Goal: Transaction & Acquisition: Purchase product/service

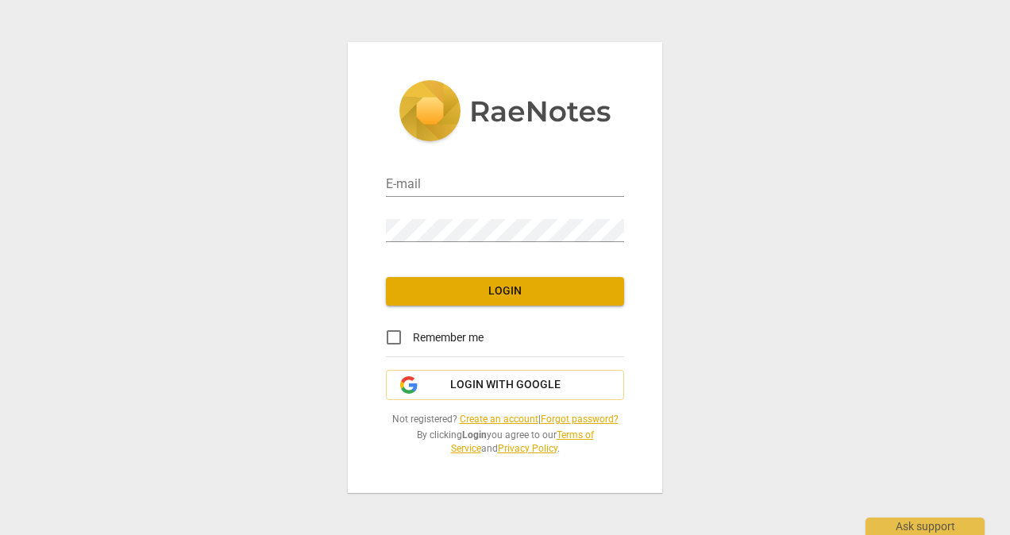
type input "sandracollier222@gmail.com"
click at [391, 338] on input "Remember me" at bounding box center [394, 337] width 38 height 38
checkbox input "true"
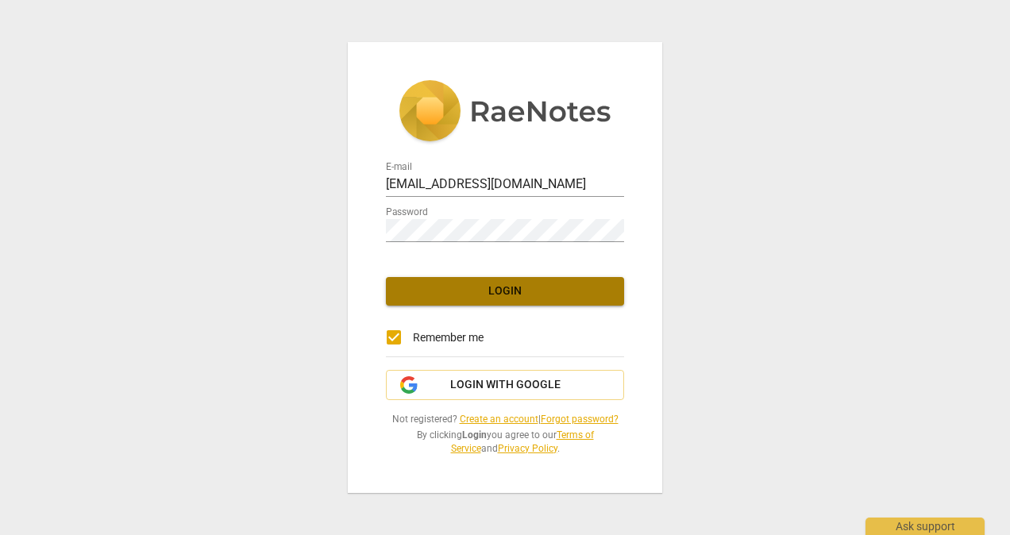
click at [538, 296] on span "Login" at bounding box center [505, 291] width 213 height 16
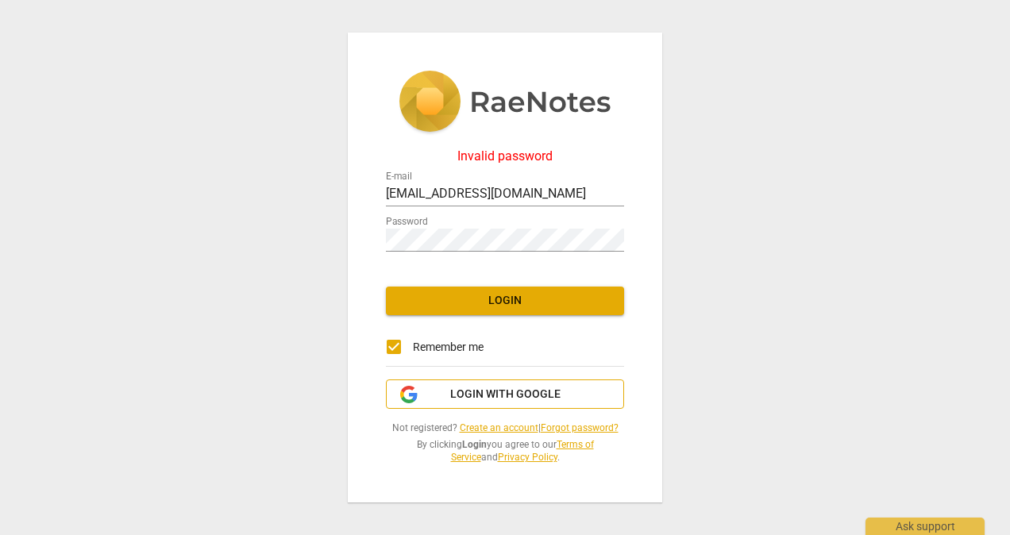
click at [507, 399] on span "Login with Google" at bounding box center [505, 395] width 110 height 16
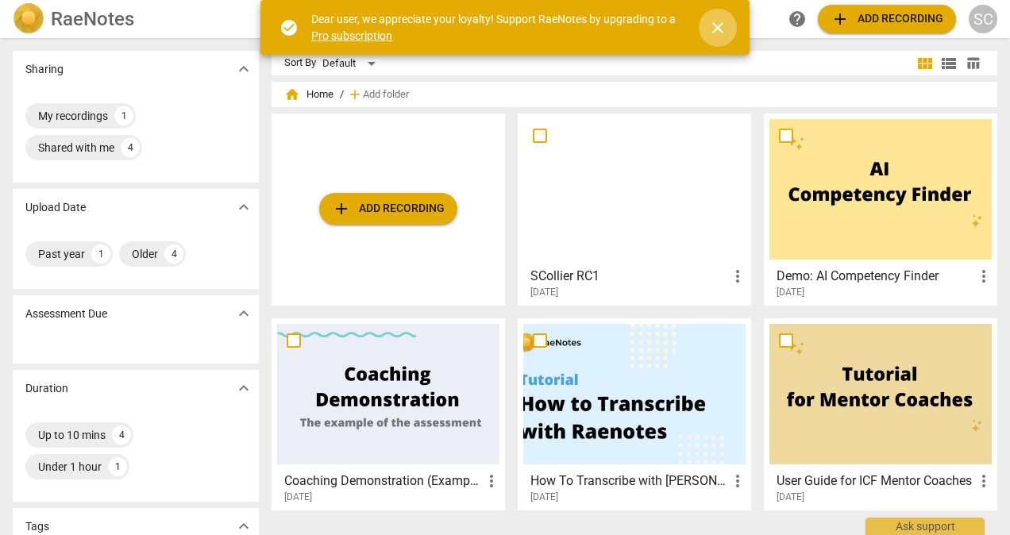
click at [715, 29] on span "close" at bounding box center [717, 27] width 19 height 19
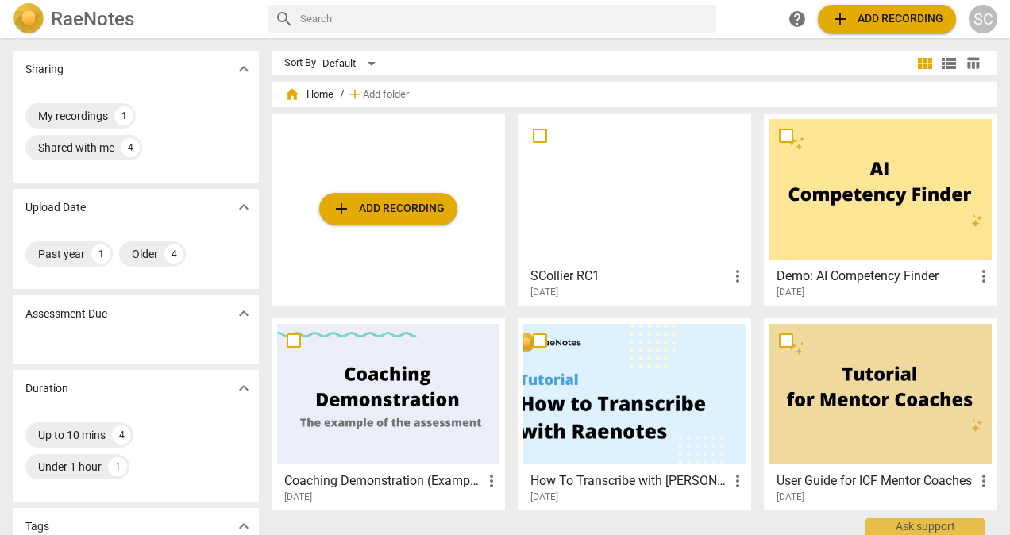
click at [645, 414] on div at bounding box center [634, 394] width 222 height 141
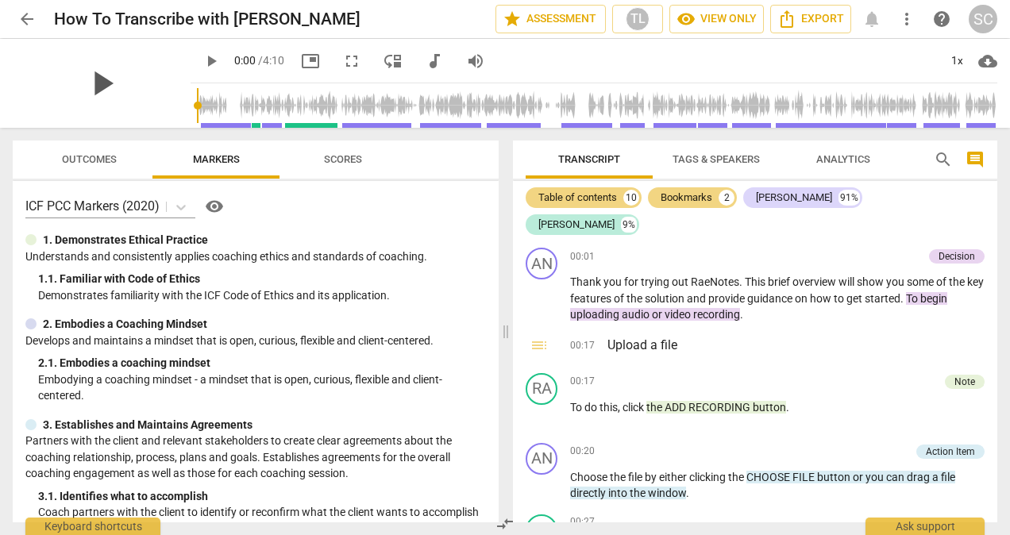
click at [87, 78] on span "play_arrow" at bounding box center [101, 83] width 41 height 41
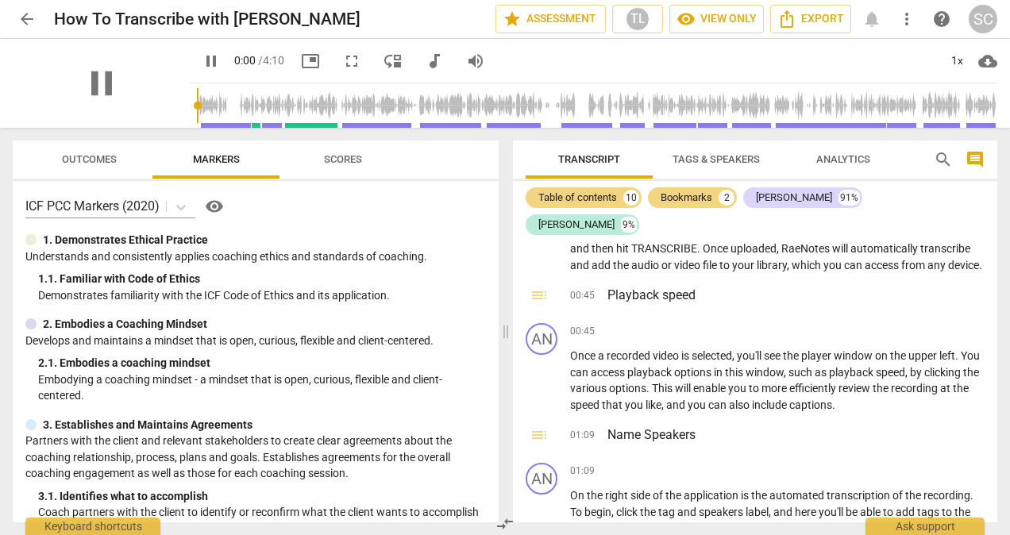
drag, startPoint x: 310, startPoint y: 105, endPoint x: 122, endPoint y: 119, distance: 187.9
click at [197, 119] on input "range" at bounding box center [597, 105] width 800 height 51
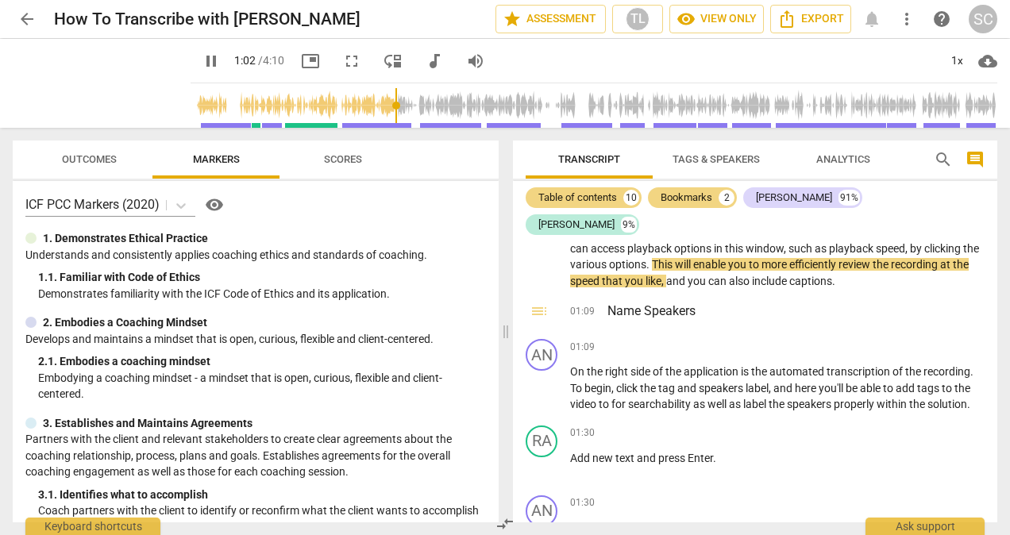
scroll to position [0, 0]
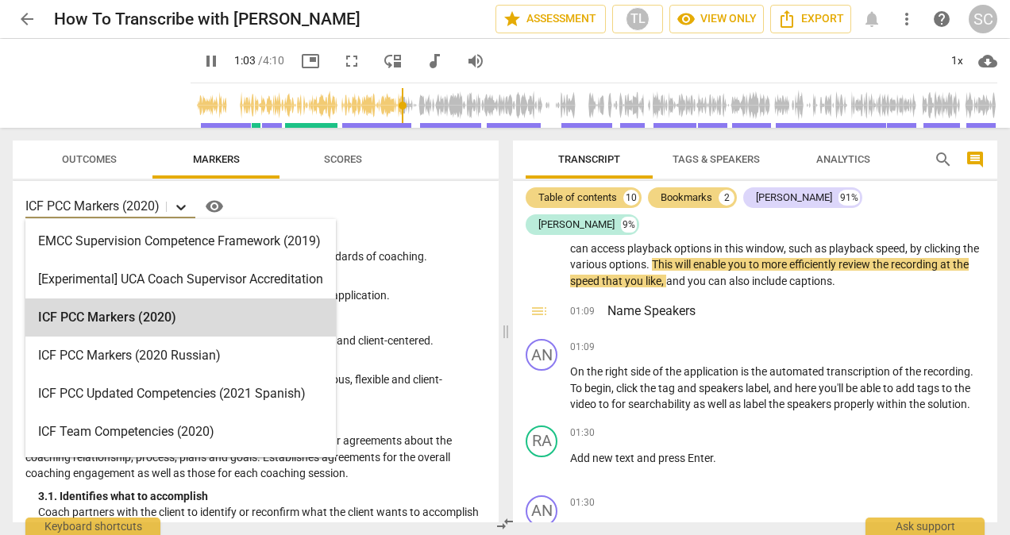
click at [181, 203] on icon at bounding box center [181, 207] width 16 height 16
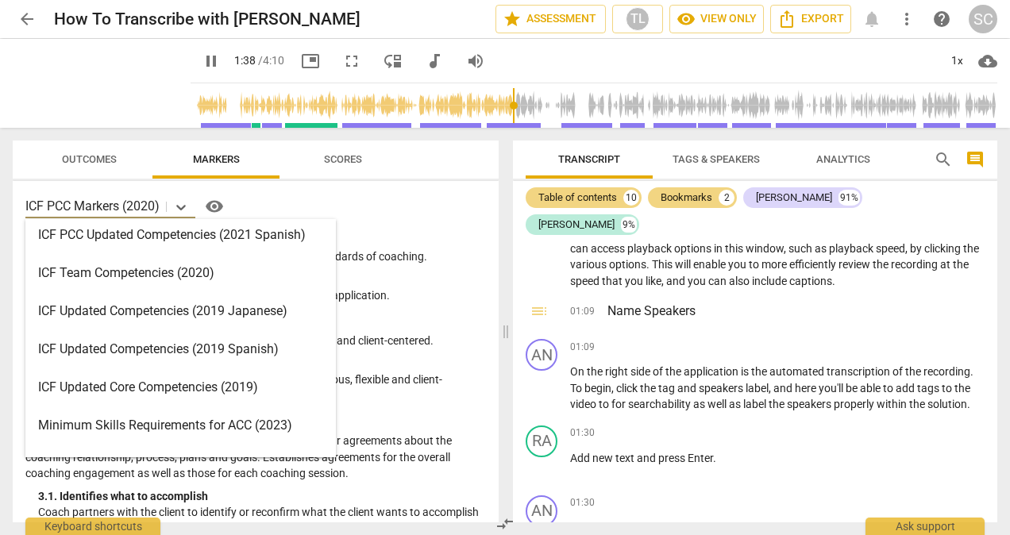
scroll to position [750, 0]
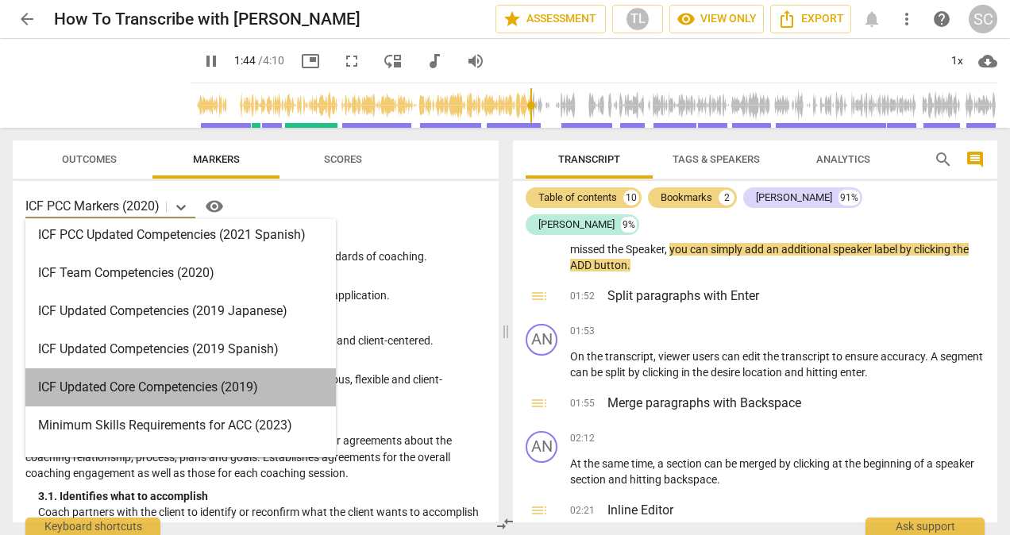
click at [99, 385] on div "ICF Updated Core Competencies (2019)" at bounding box center [180, 387] width 310 height 38
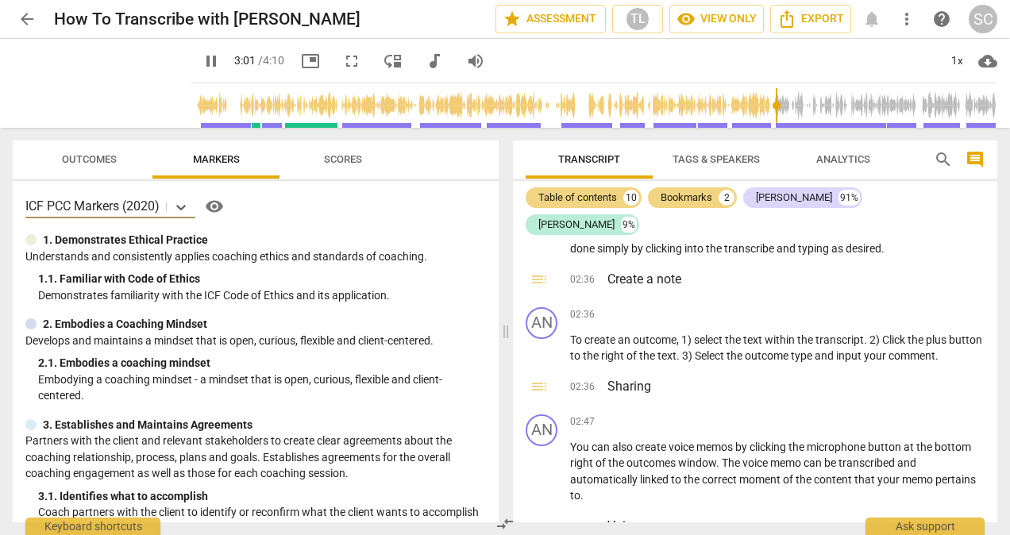
scroll to position [1442, 0]
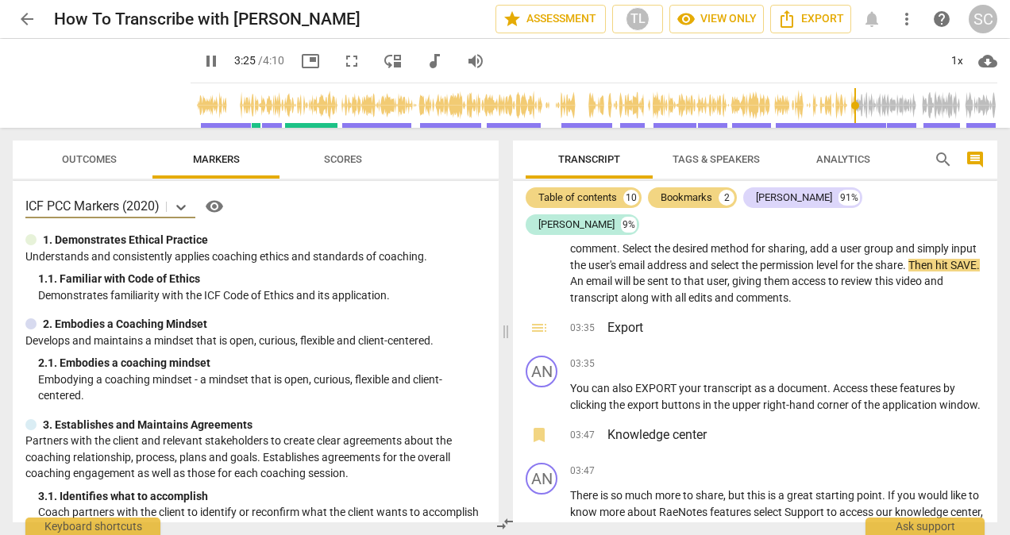
type input "206"
click at [25, 18] on span "arrow_back" at bounding box center [26, 19] width 19 height 19
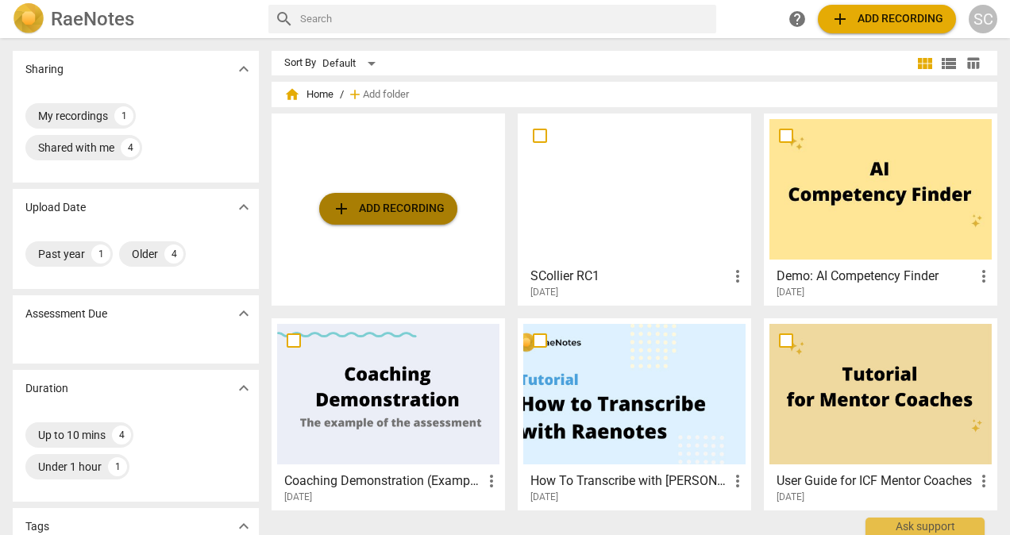
click at [362, 211] on span "add Add recording" at bounding box center [388, 208] width 113 height 19
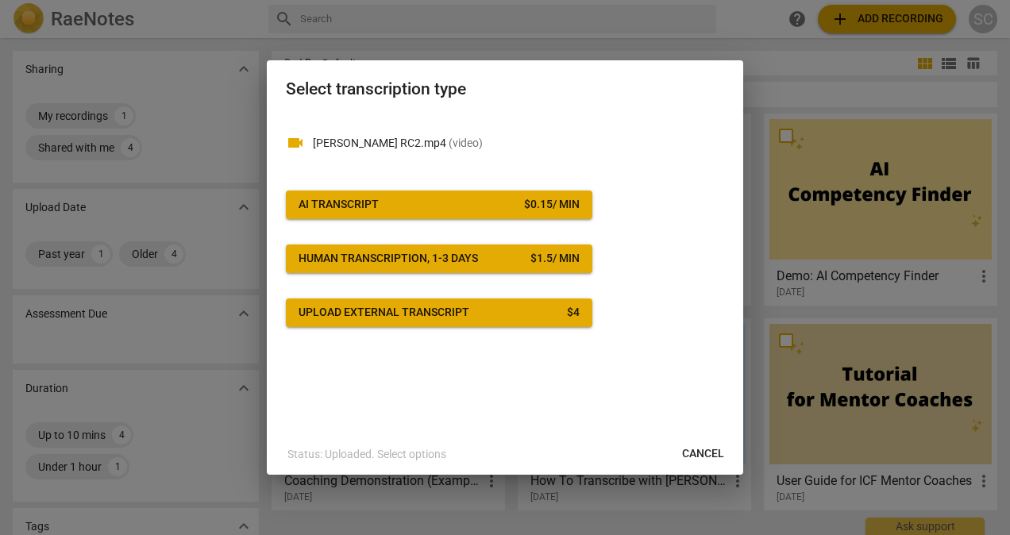
click at [422, 210] on span "AI Transcript $ 0.15 / min" at bounding box center [439, 205] width 281 height 16
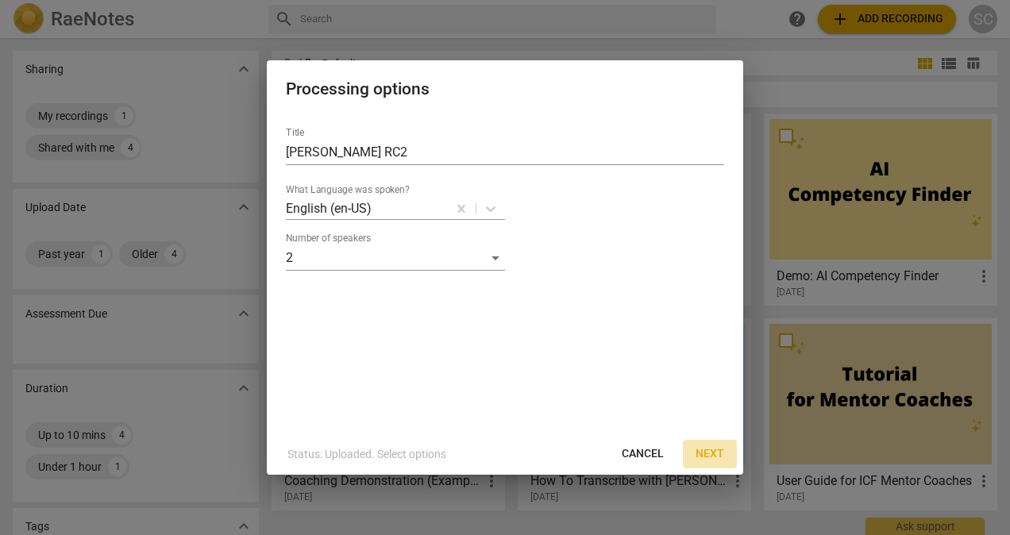
click at [713, 456] on span "Next" at bounding box center [710, 454] width 29 height 16
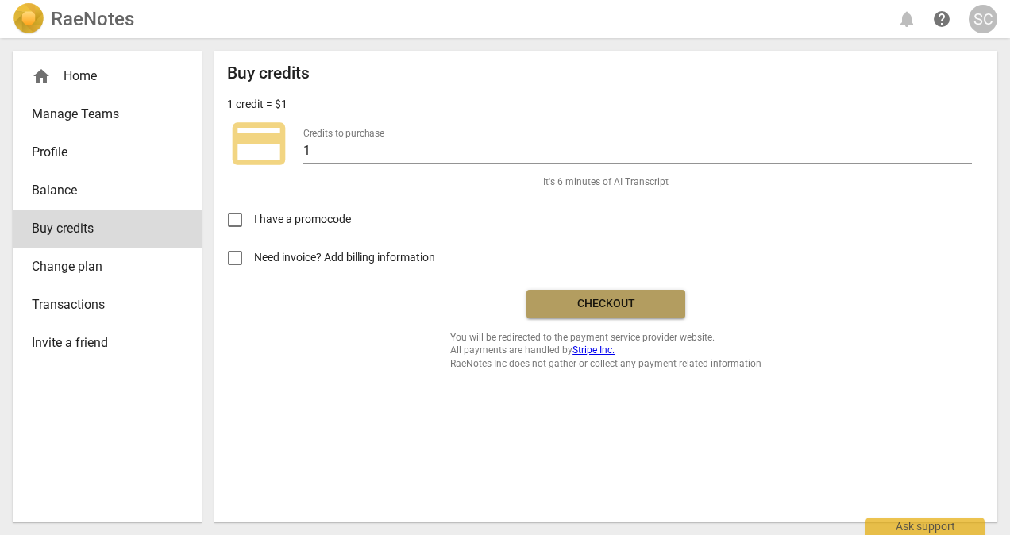
click at [592, 305] on span "Checkout" at bounding box center [605, 304] width 133 height 16
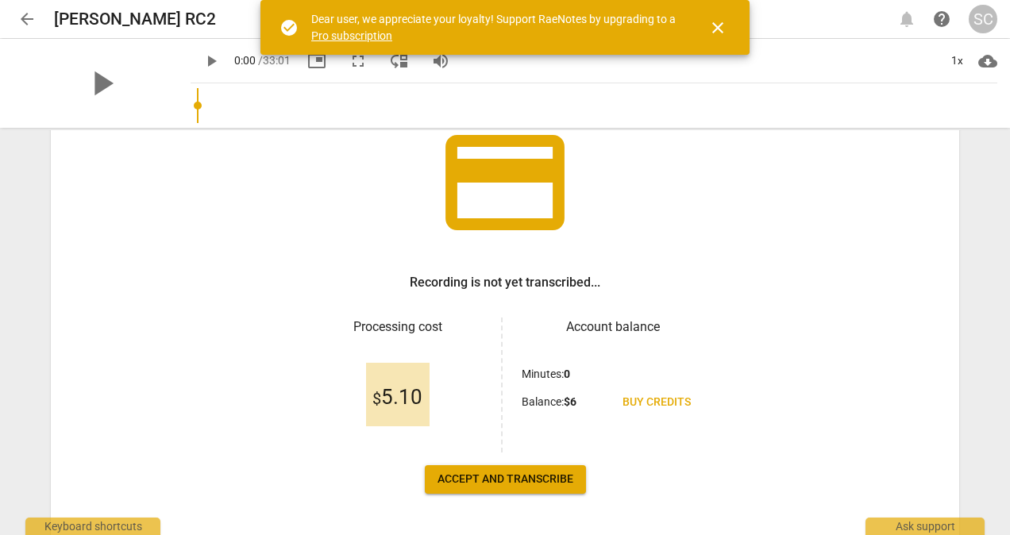
scroll to position [159, 0]
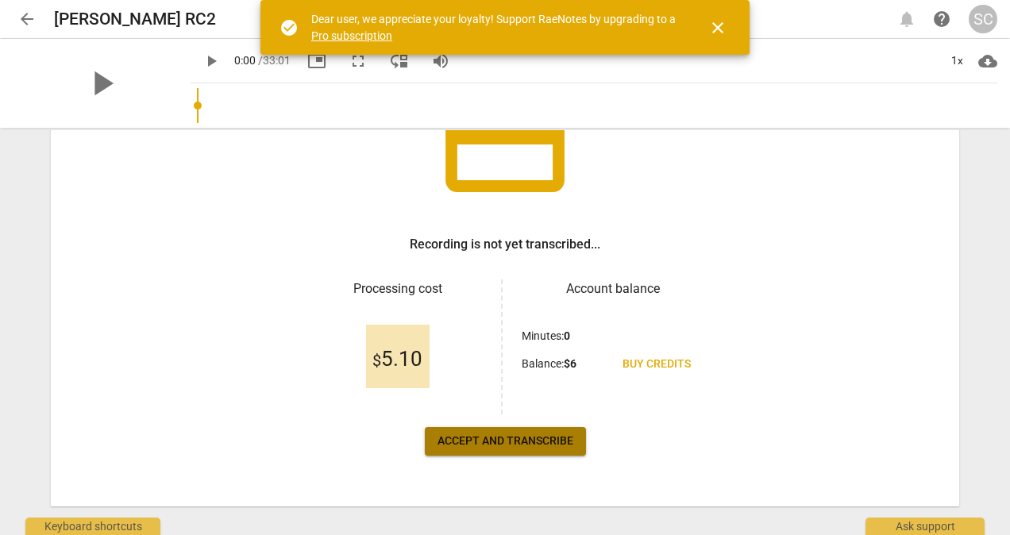
click at [482, 442] on span "Accept and transcribe" at bounding box center [505, 442] width 136 height 16
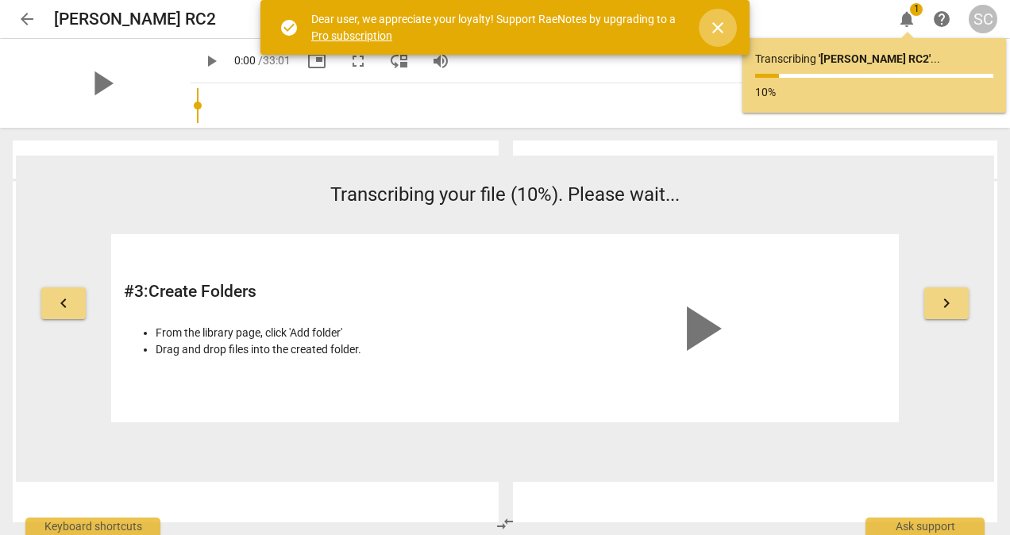
click at [714, 26] on span "close" at bounding box center [717, 27] width 19 height 19
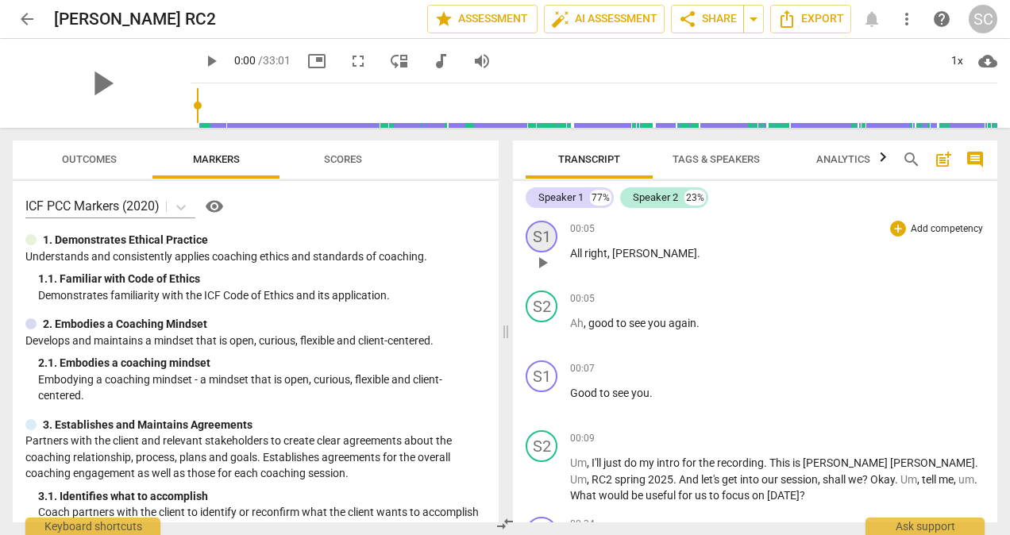
click at [542, 236] on div "S1" at bounding box center [542, 237] width 32 height 32
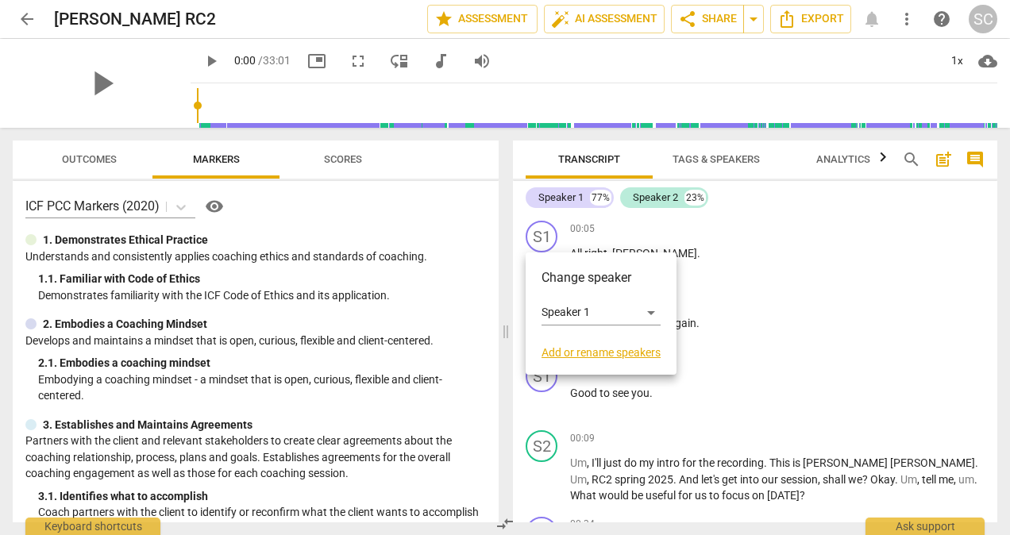
click at [615, 353] on link "Add or rename speakers" at bounding box center [601, 352] width 119 height 13
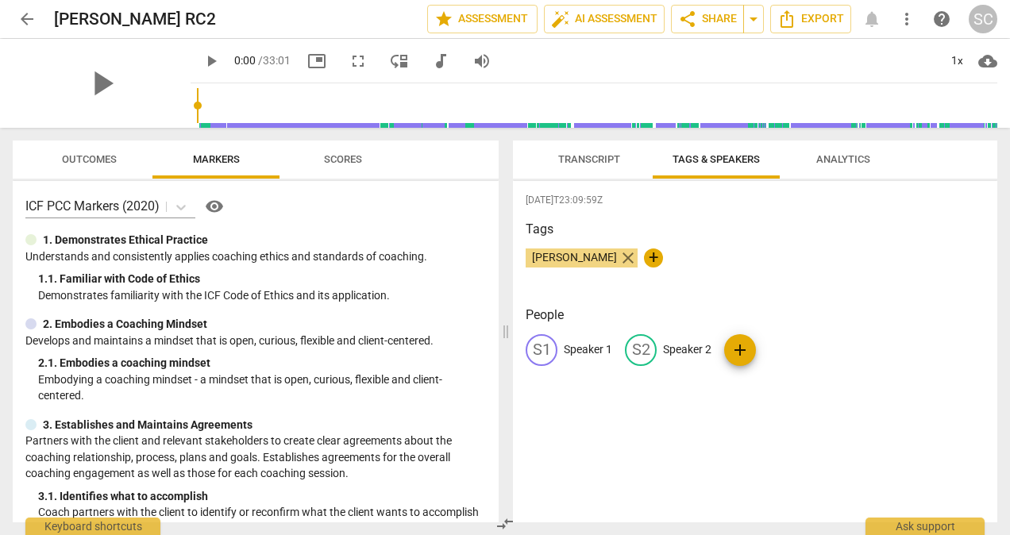
click at [619, 257] on span "close" at bounding box center [628, 258] width 19 height 19
click at [619, 258] on span "close" at bounding box center [628, 258] width 19 height 19
click at [533, 257] on span "+" at bounding box center [535, 258] width 19 height 19
type input "Coach"
click at [666, 408] on div "2025-09-03T23:09:59Z Tags Coach check People S1 Speaker 1 S2 Speaker 2 add" at bounding box center [755, 351] width 484 height 341
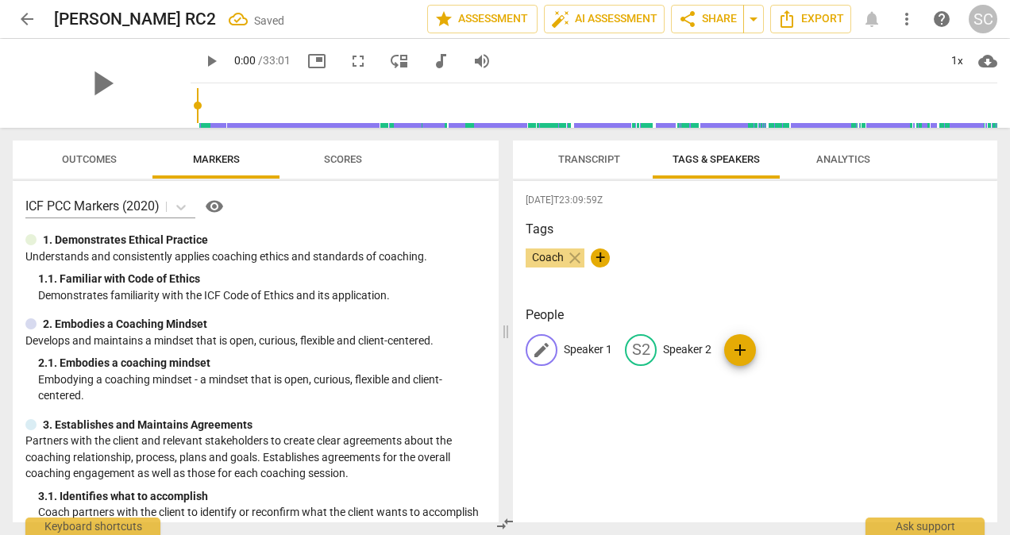
click at [529, 348] on div "edit" at bounding box center [542, 350] width 32 height 32
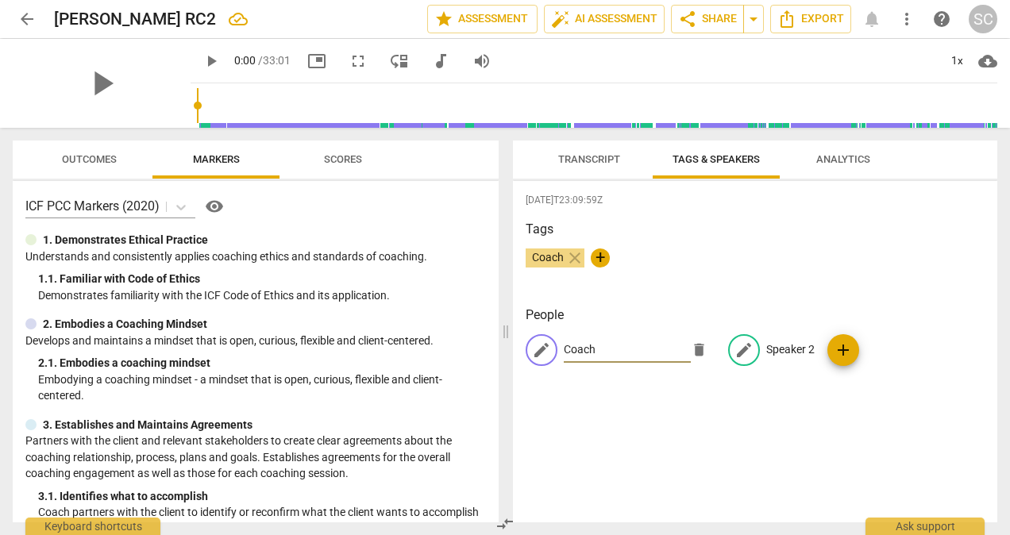
type input "Coach"
click at [740, 349] on span "edit" at bounding box center [743, 350] width 19 height 19
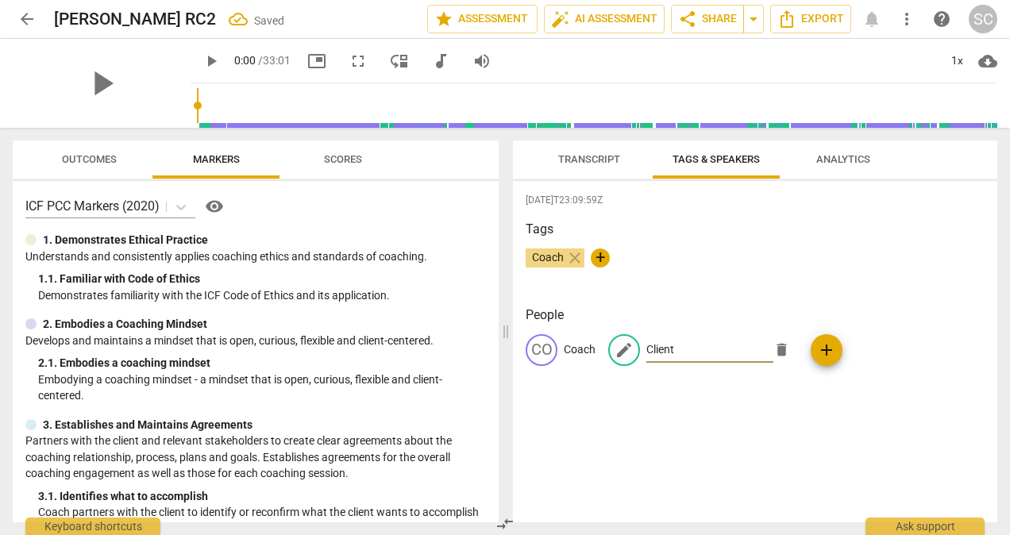
type input "Client"
click at [687, 451] on div "2025-09-03T23:09:59Z Tags Coach close + People CO Coach edit Client delete add" at bounding box center [755, 351] width 484 height 341
click at [588, 160] on span "Transcript" at bounding box center [589, 159] width 62 height 12
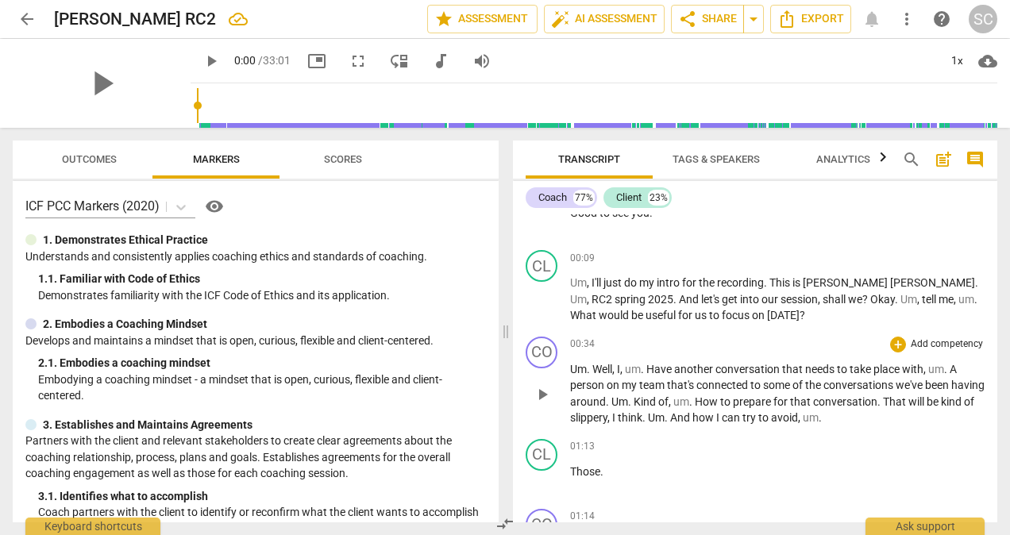
scroll to position [79, 0]
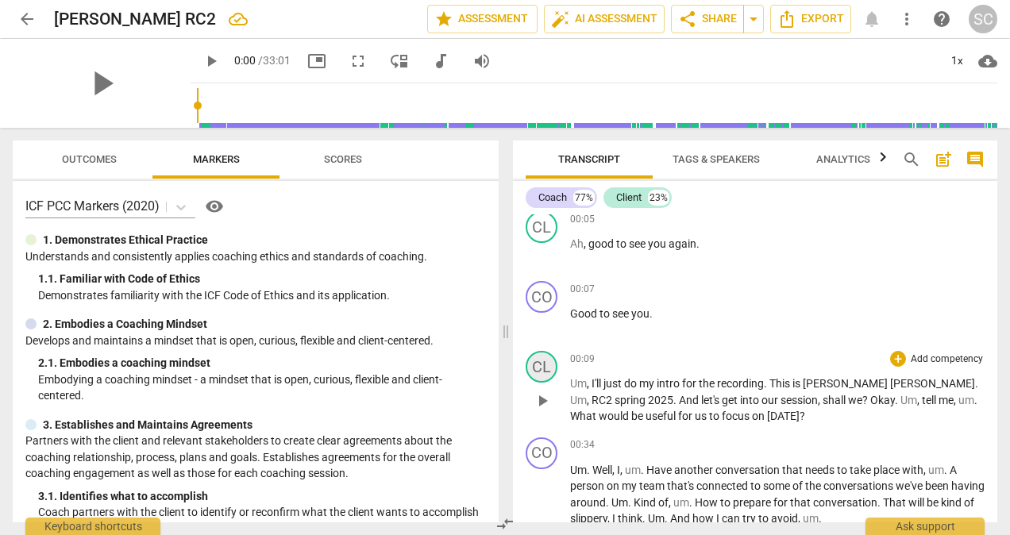
click at [545, 368] on div "CL" at bounding box center [542, 367] width 32 height 32
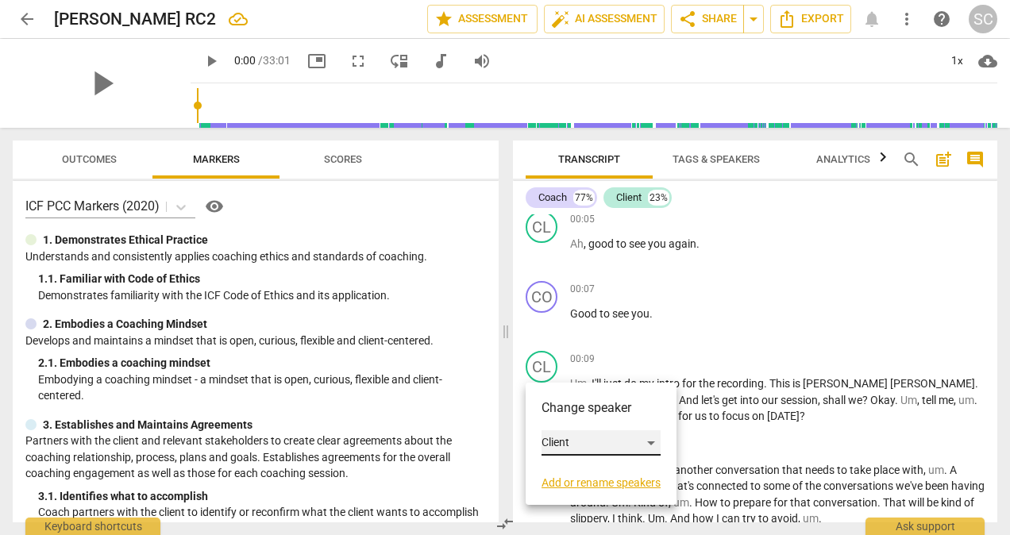
click at [654, 444] on div "Client" at bounding box center [601, 442] width 119 height 25
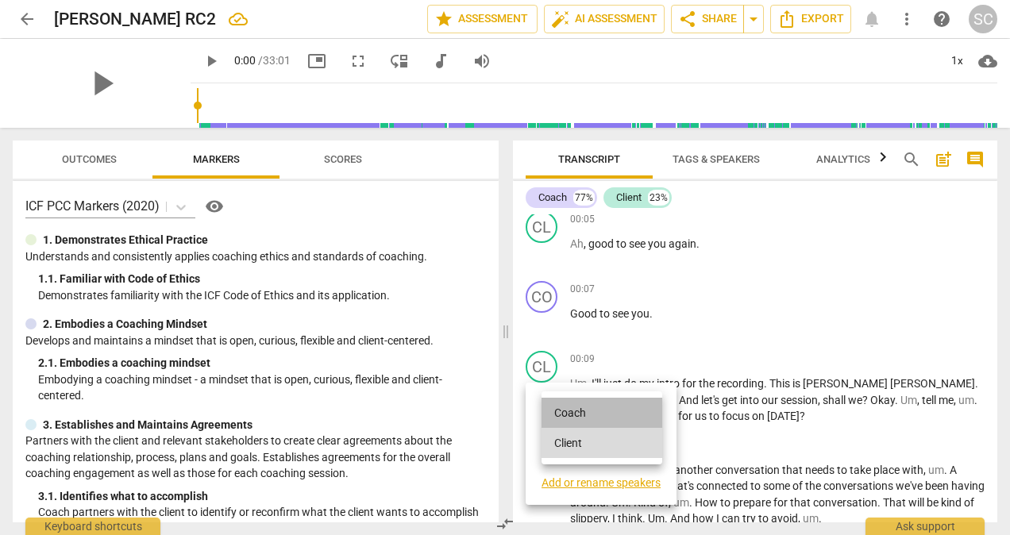
click at [572, 414] on li "Coach" at bounding box center [602, 413] width 121 height 30
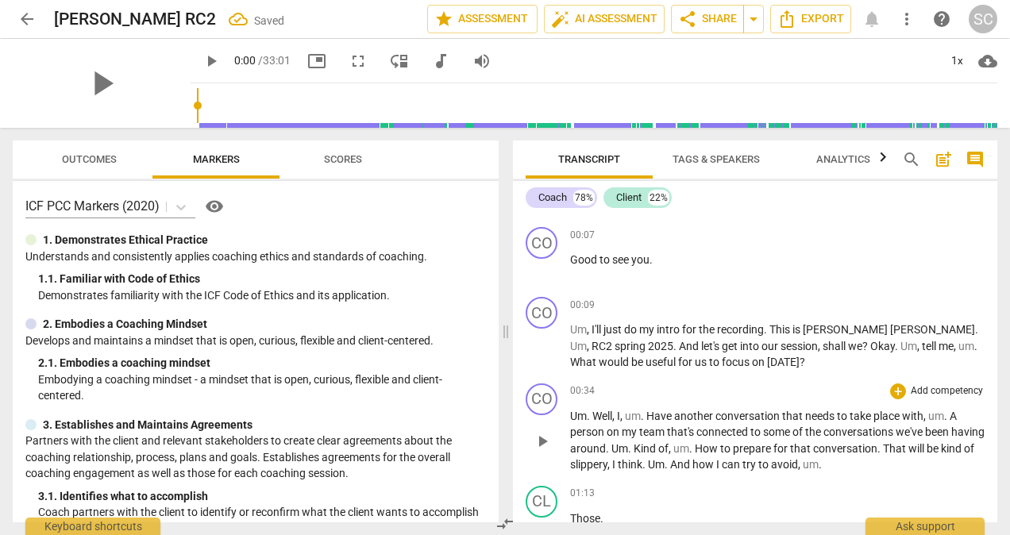
scroll to position [159, 0]
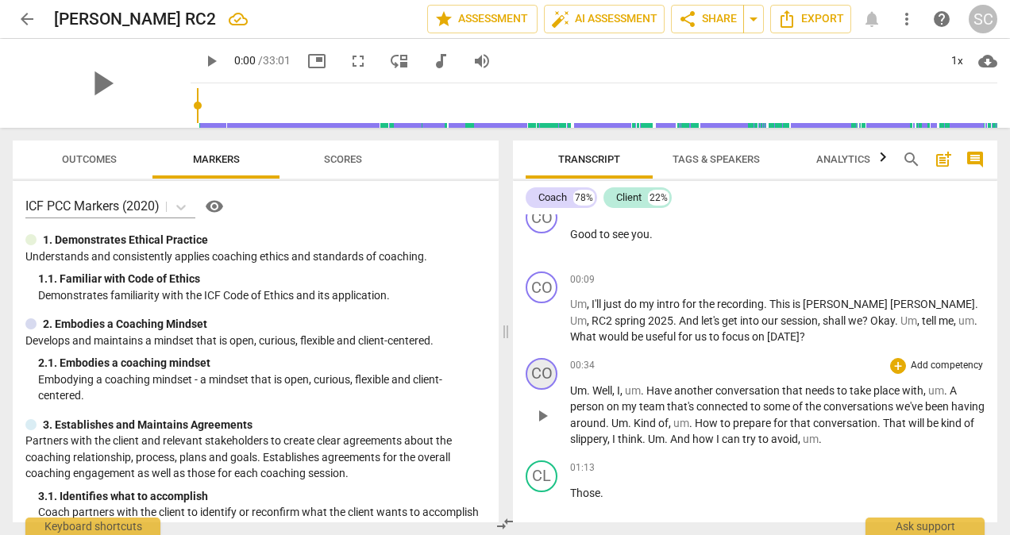
click at [550, 380] on div "CO" at bounding box center [542, 374] width 32 height 32
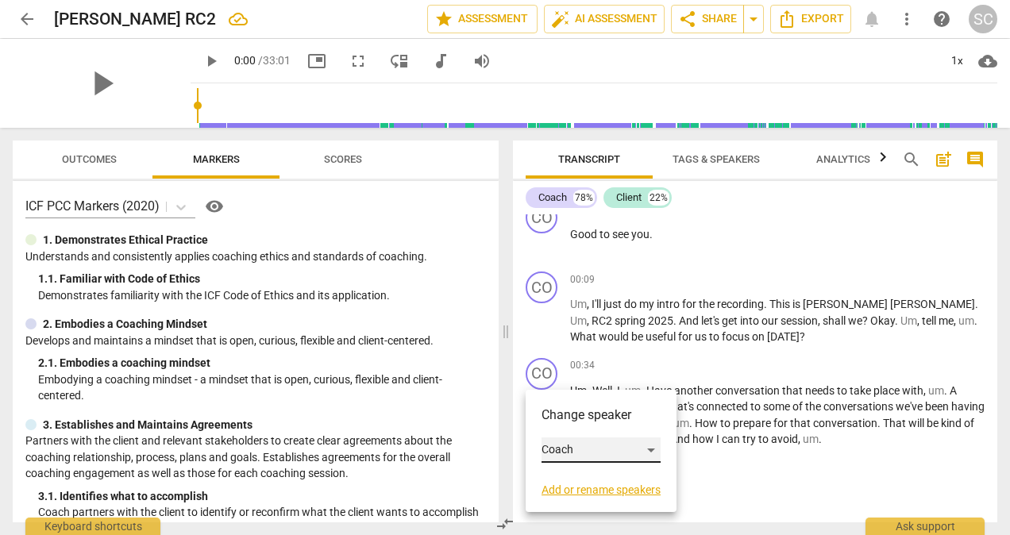
click at [653, 450] on div "Coach" at bounding box center [601, 449] width 119 height 25
click at [565, 483] on li "Client" at bounding box center [602, 480] width 121 height 30
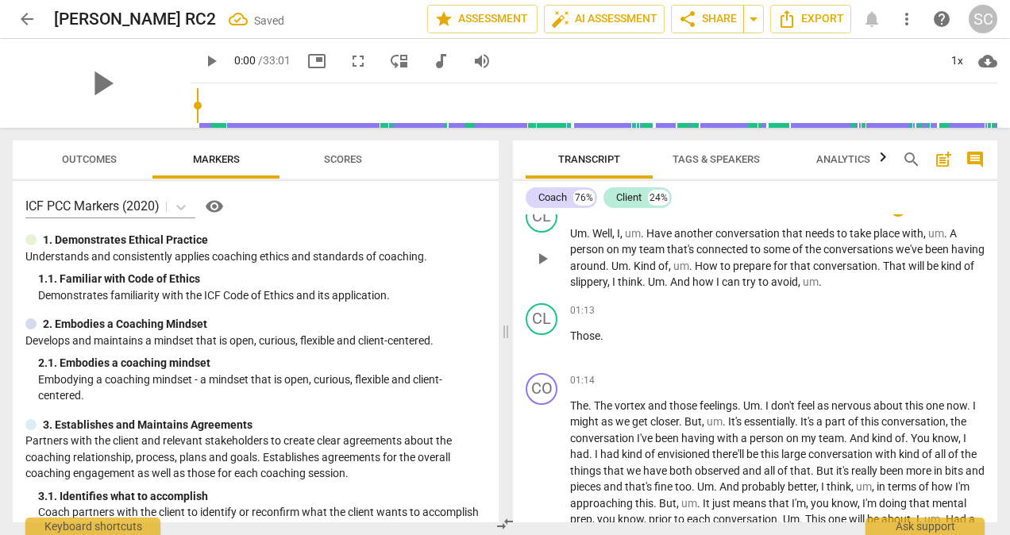
scroll to position [318, 0]
click at [542, 394] on div "CO" at bounding box center [542, 388] width 32 height 32
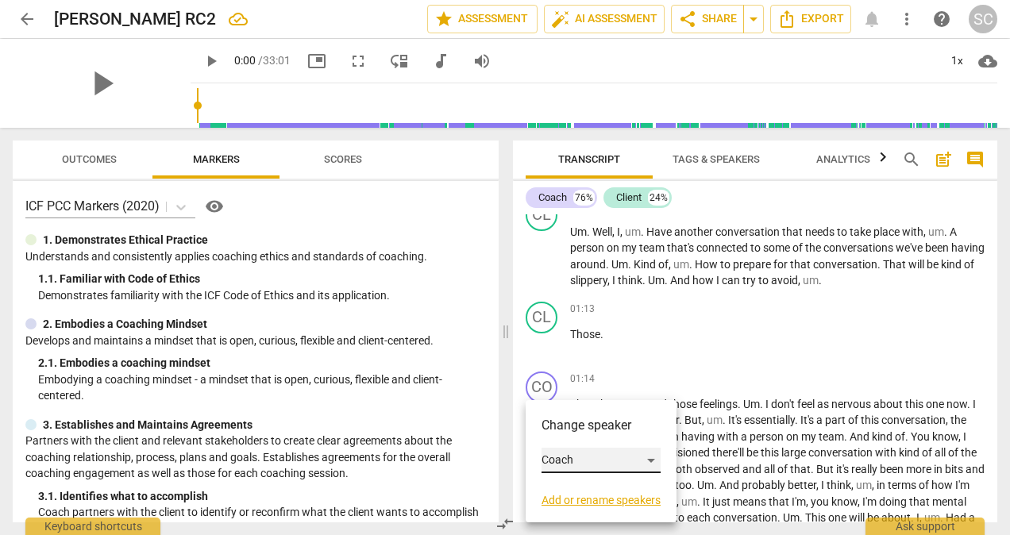
click at [652, 459] on div "Coach" at bounding box center [601, 460] width 119 height 25
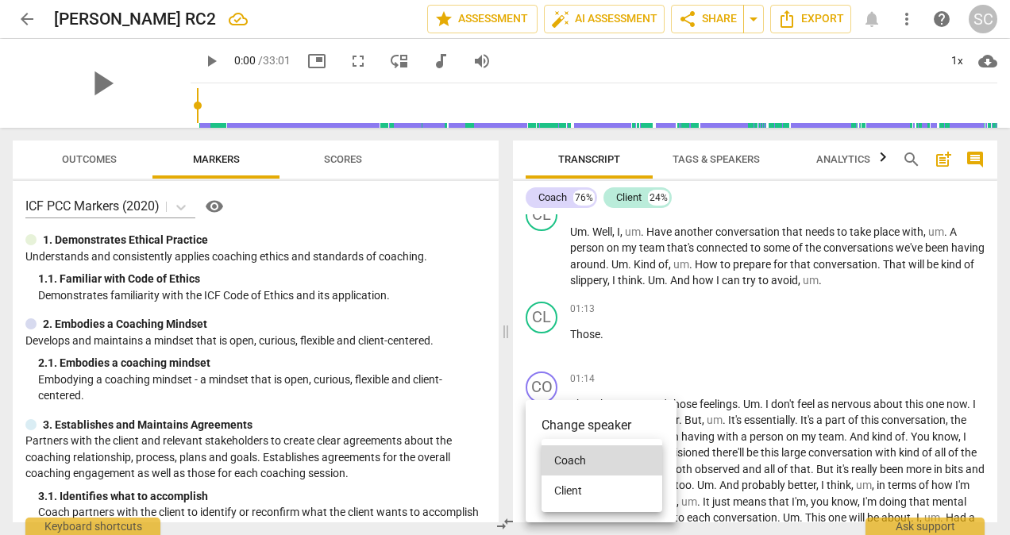
click at [574, 487] on li "Client" at bounding box center [602, 491] width 121 height 30
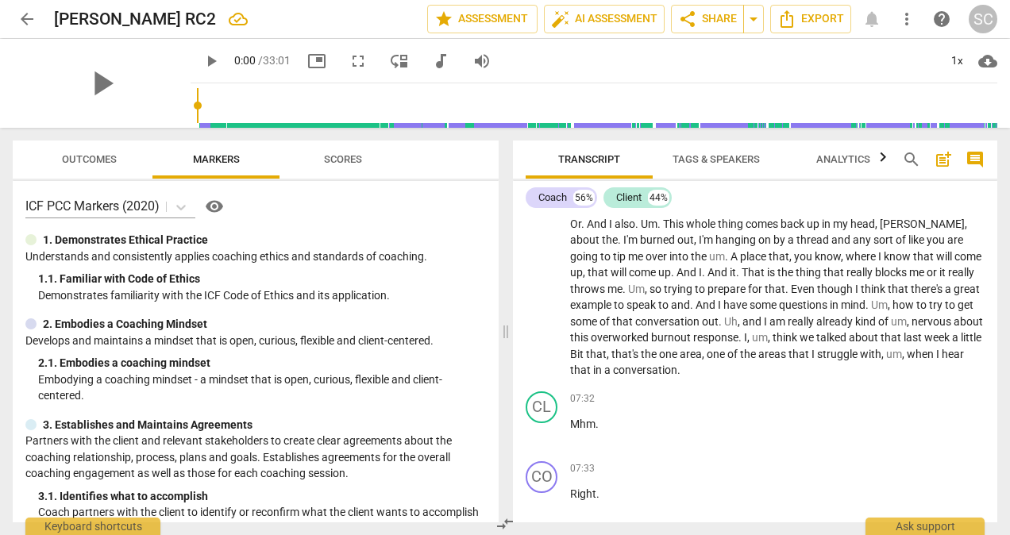
scroll to position [1270, 0]
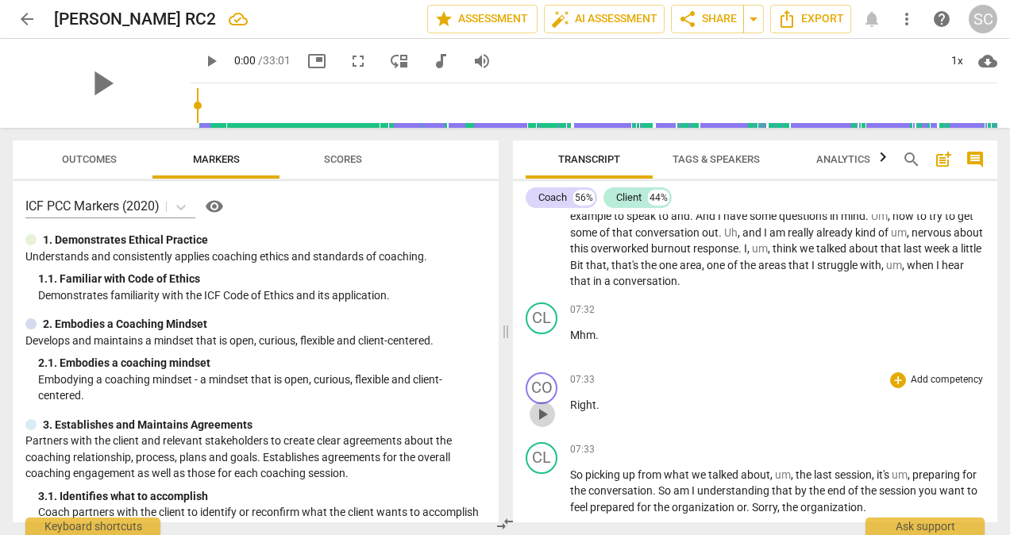
click at [542, 424] on span "play_arrow" at bounding box center [542, 414] width 19 height 19
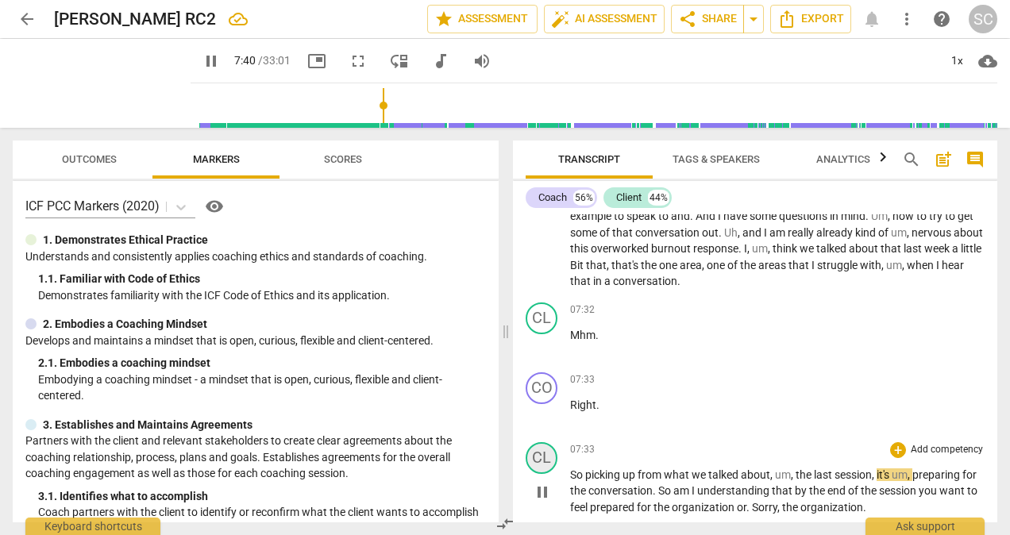
click at [538, 470] on div "CL" at bounding box center [542, 458] width 32 height 32
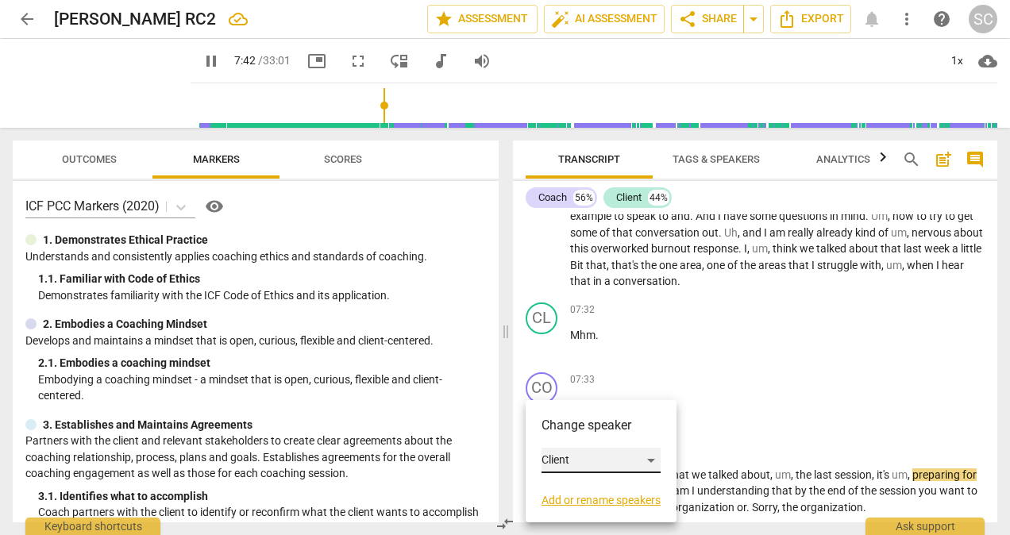
click at [654, 458] on div "Client" at bounding box center [601, 460] width 119 height 25
click at [561, 428] on li "Coach" at bounding box center [602, 430] width 121 height 30
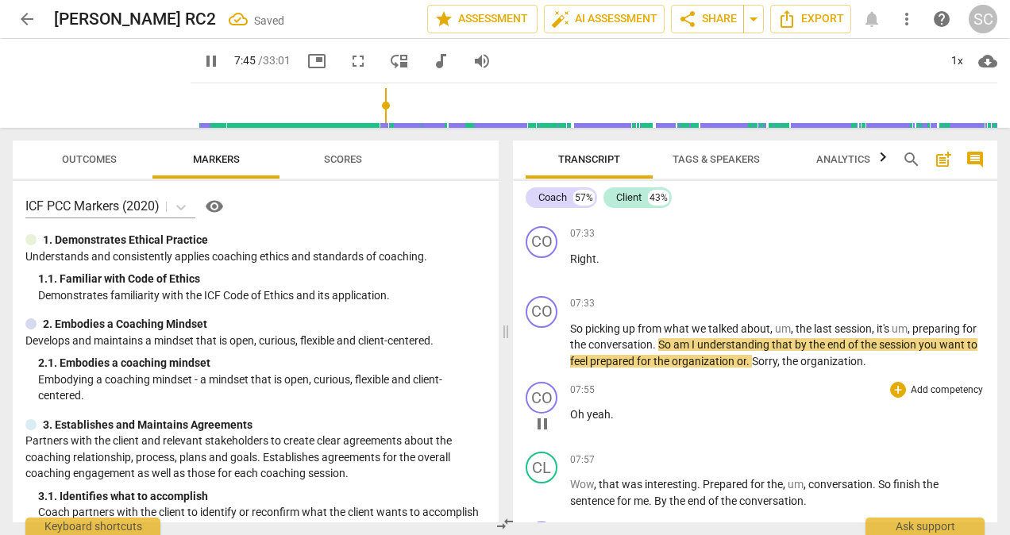
scroll to position [1429, 0]
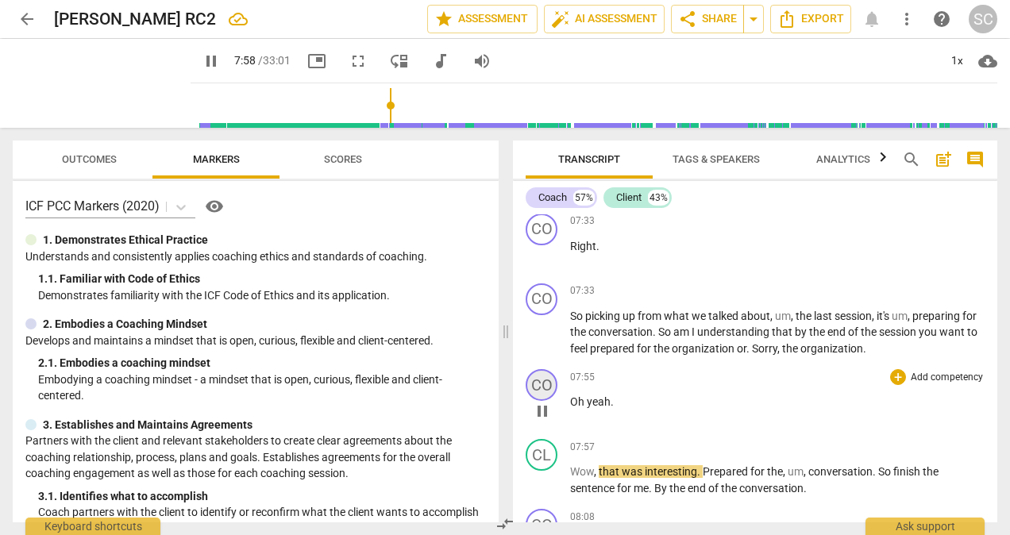
click at [549, 401] on div "CO" at bounding box center [542, 385] width 32 height 32
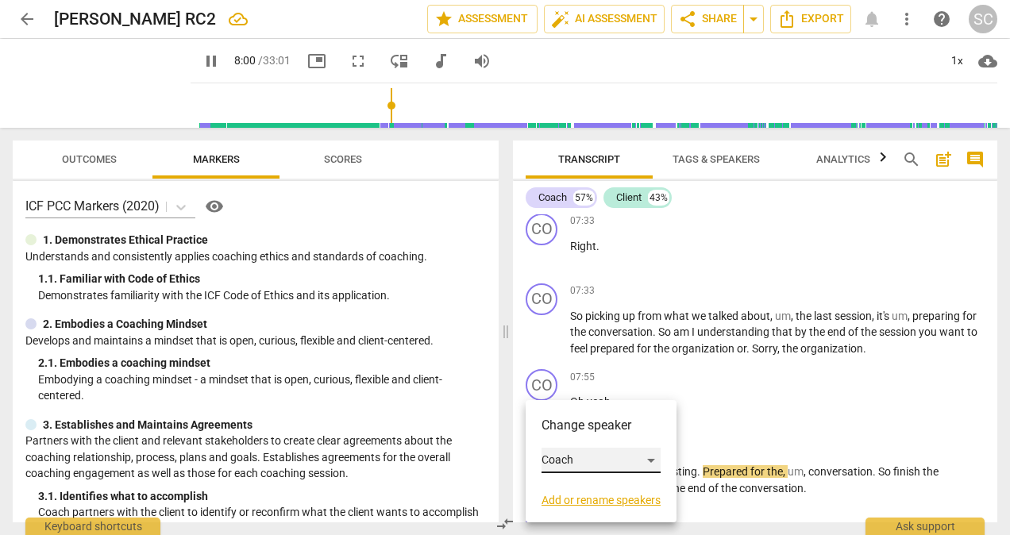
click at [651, 459] on div "Coach" at bounding box center [601, 460] width 119 height 25
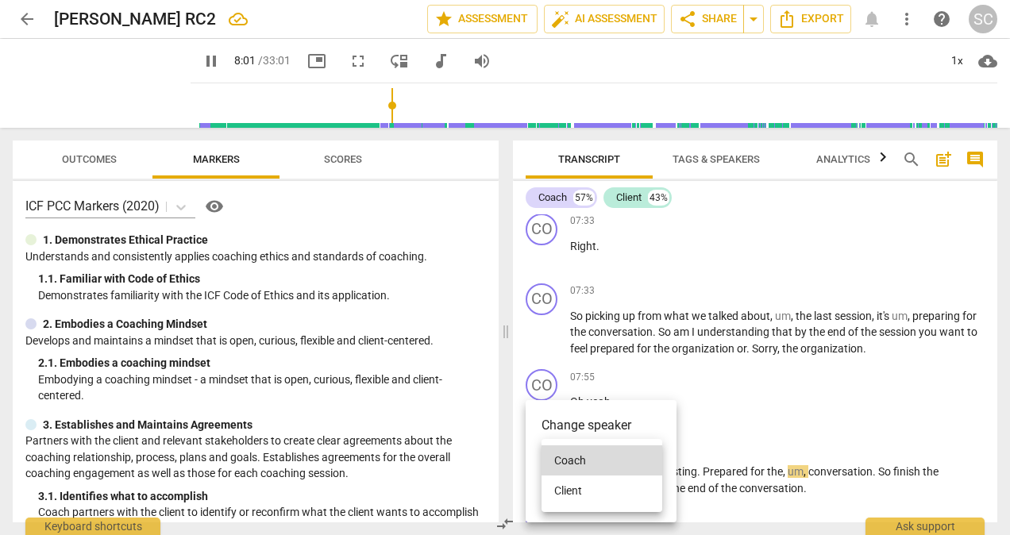
click at [566, 495] on li "Client" at bounding box center [602, 491] width 121 height 30
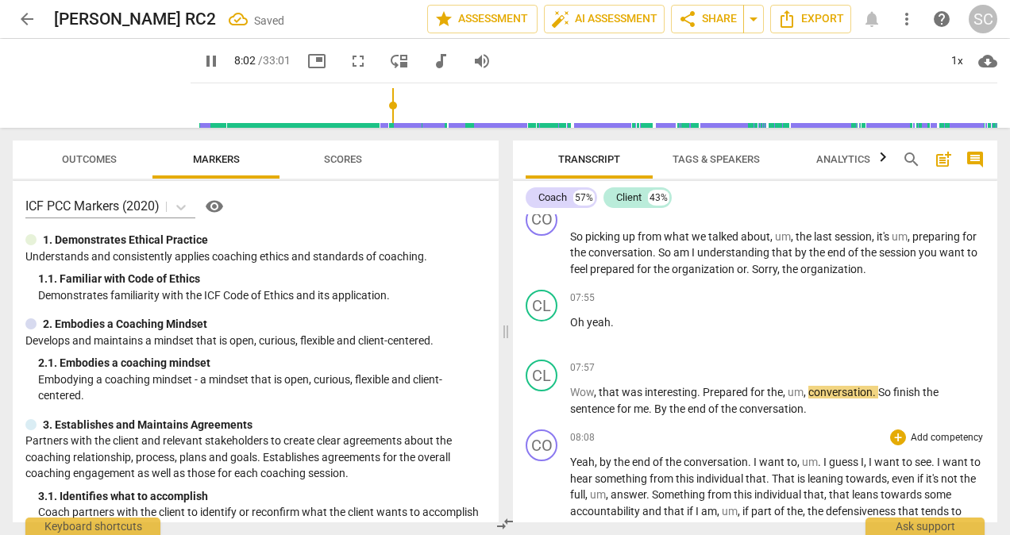
scroll to position [1588, 0]
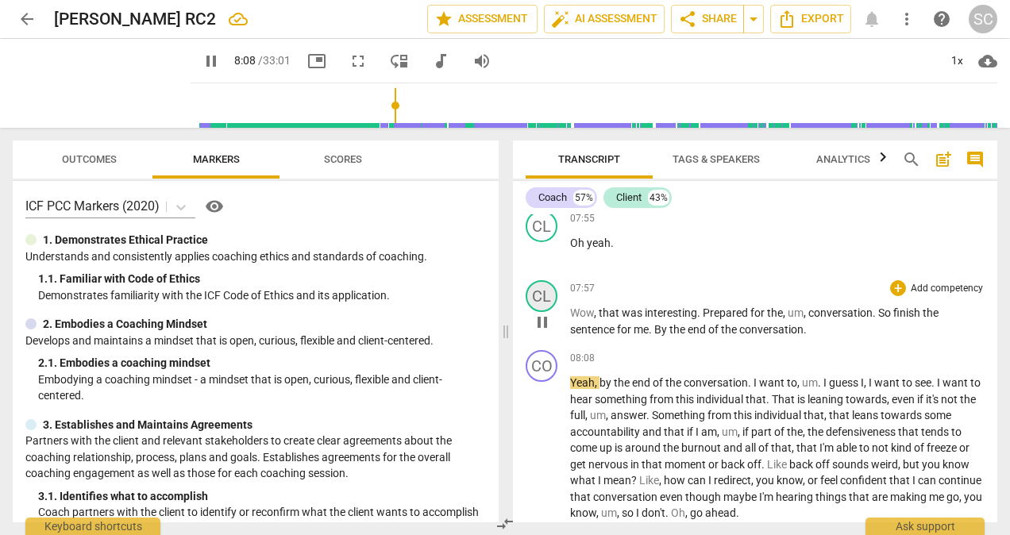
click at [547, 312] on div "CL" at bounding box center [542, 296] width 32 height 32
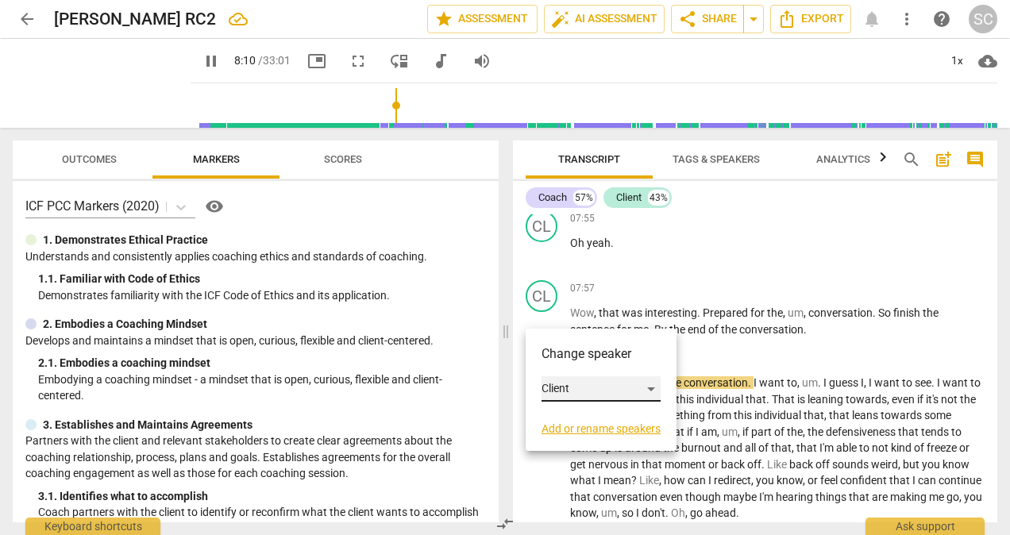
click at [653, 387] on div "Client" at bounding box center [601, 388] width 119 height 25
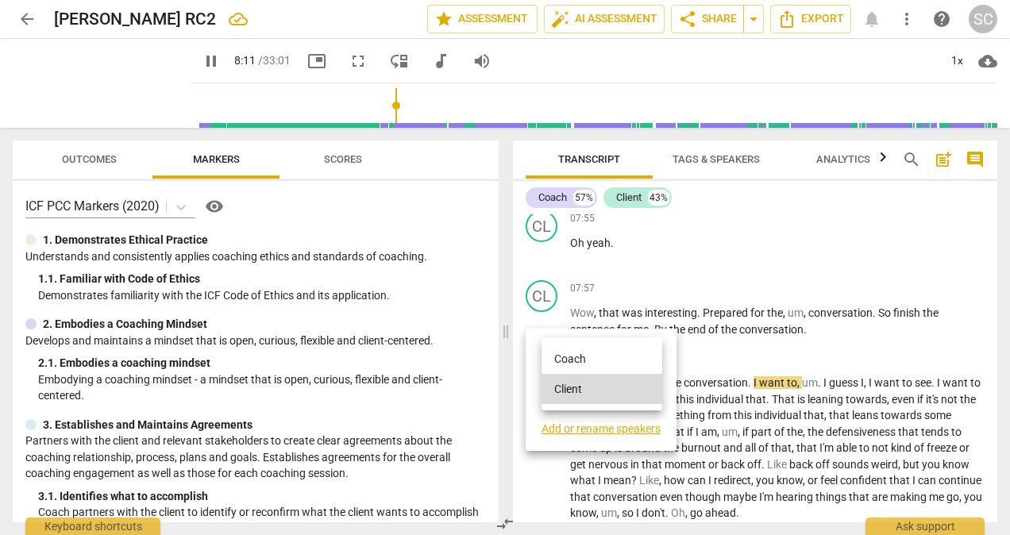
click at [567, 357] on li "Coach" at bounding box center [602, 359] width 121 height 30
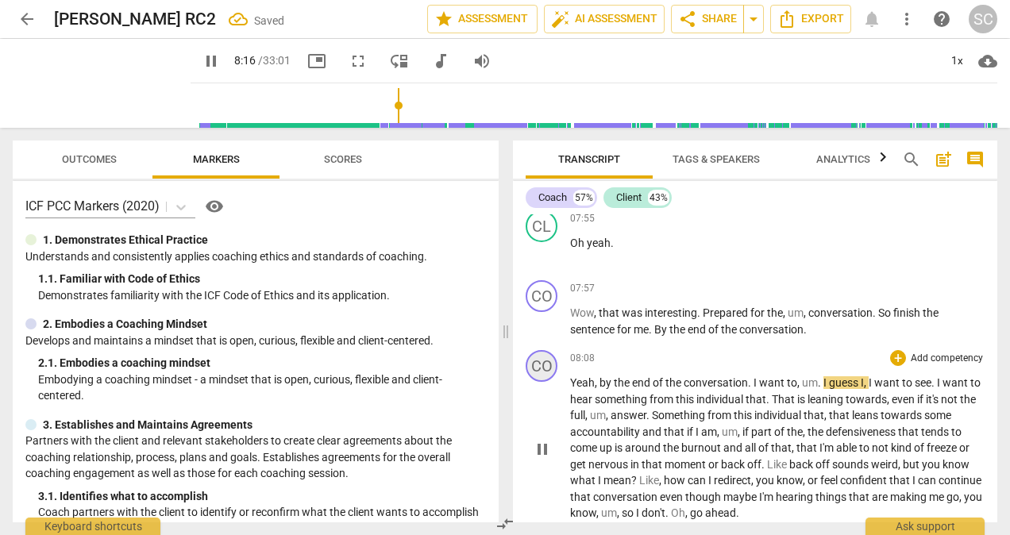
click at [548, 382] on div "CO" at bounding box center [542, 366] width 32 height 32
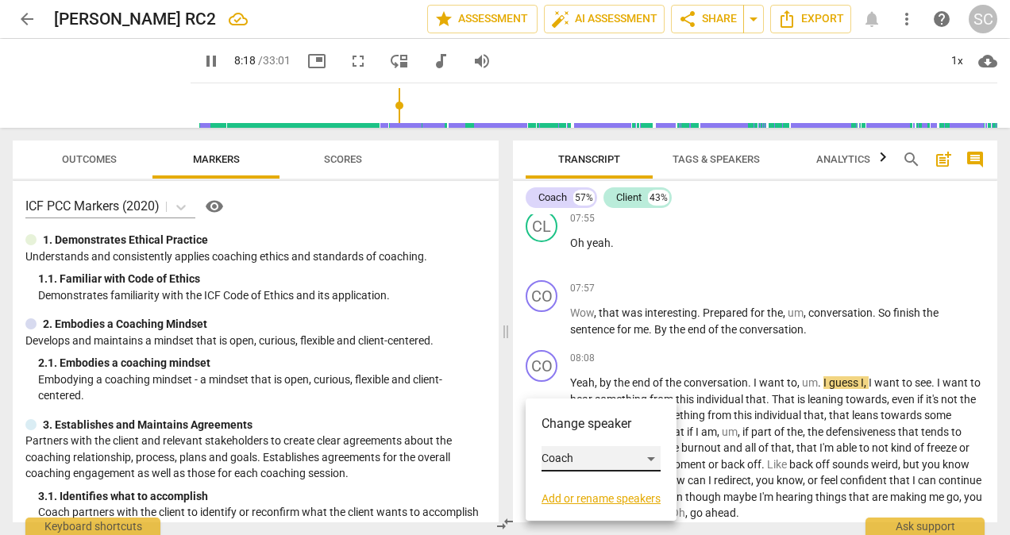
click at [653, 457] on div "Coach" at bounding box center [601, 458] width 119 height 25
click at [572, 490] on li "Client" at bounding box center [602, 489] width 121 height 30
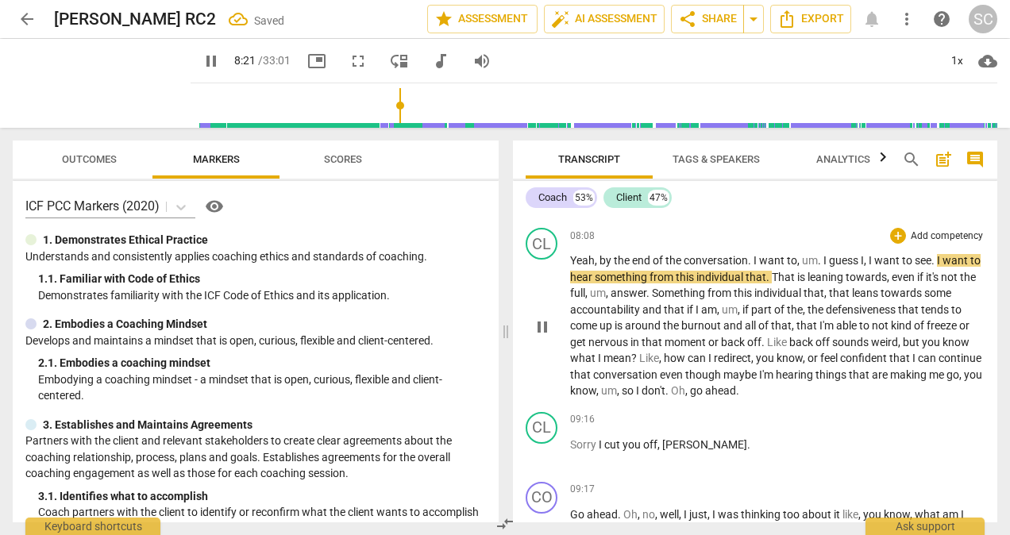
scroll to position [1747, 0]
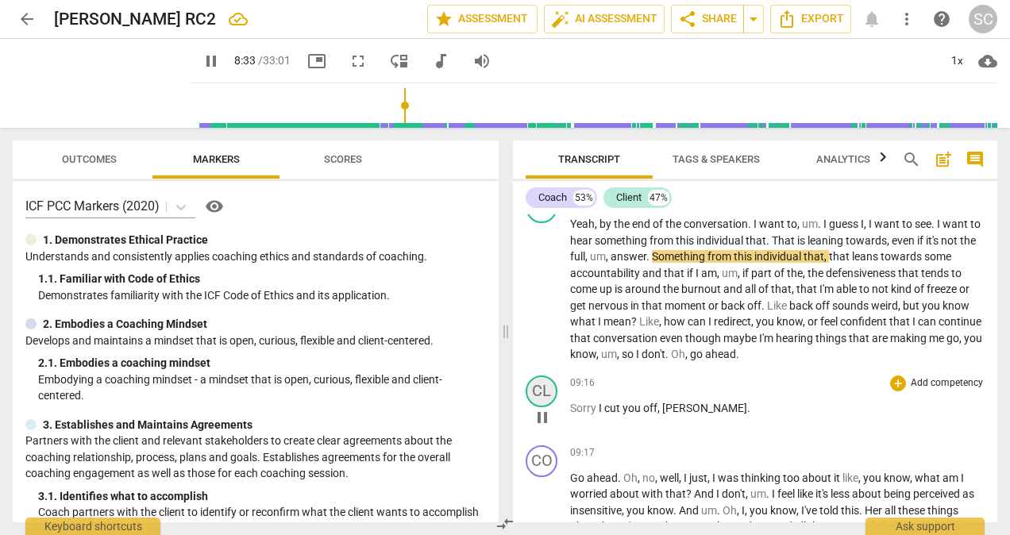
click at [552, 407] on div "CL" at bounding box center [542, 392] width 32 height 32
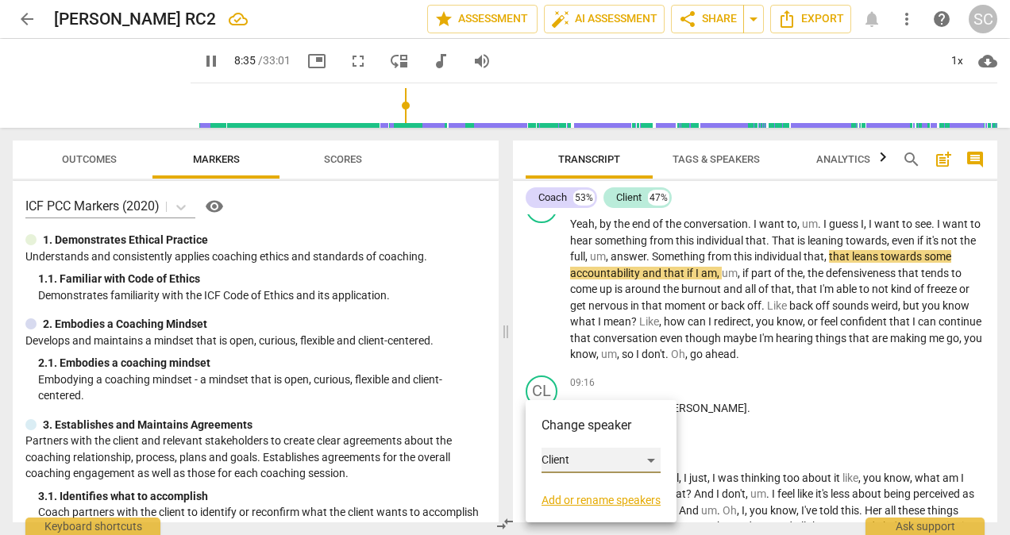
click at [650, 461] on div "Client" at bounding box center [601, 460] width 119 height 25
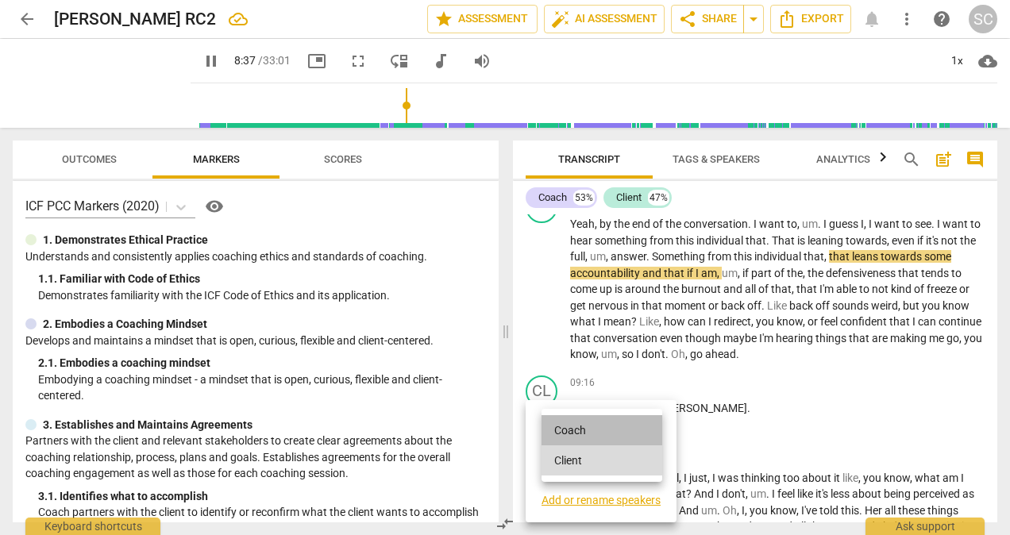
click at [572, 429] on li "Coach" at bounding box center [602, 430] width 121 height 30
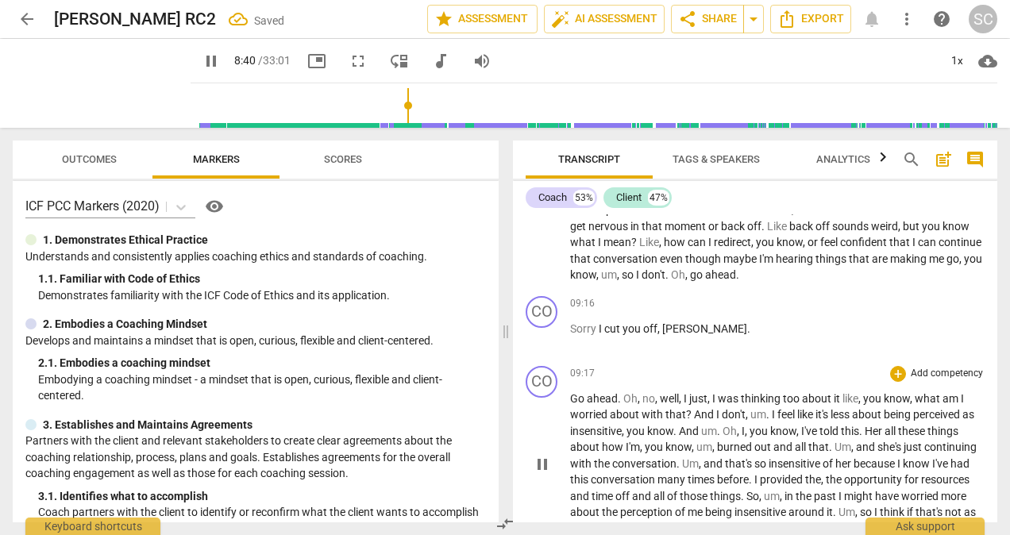
scroll to position [1906, 0]
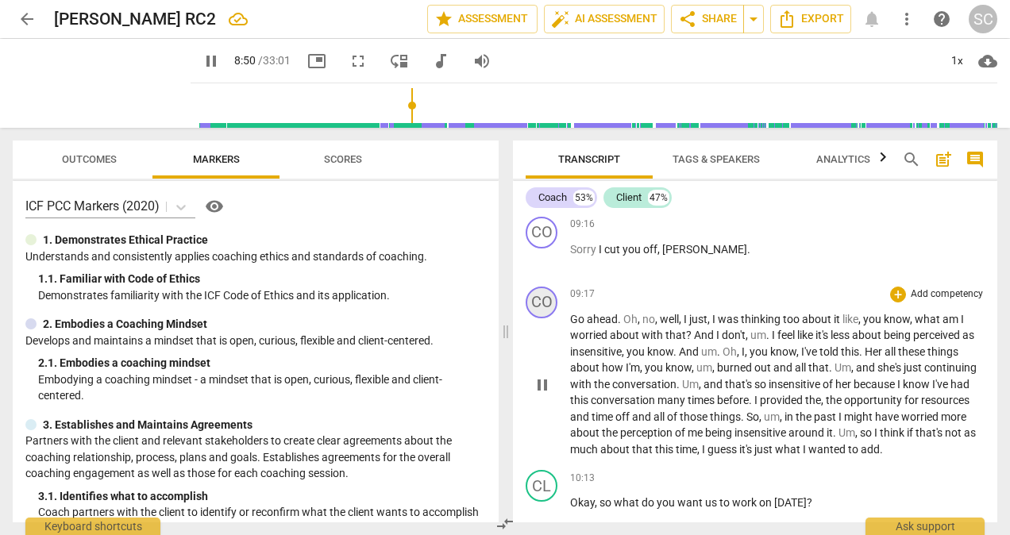
click at [546, 318] on div "CO" at bounding box center [542, 303] width 32 height 32
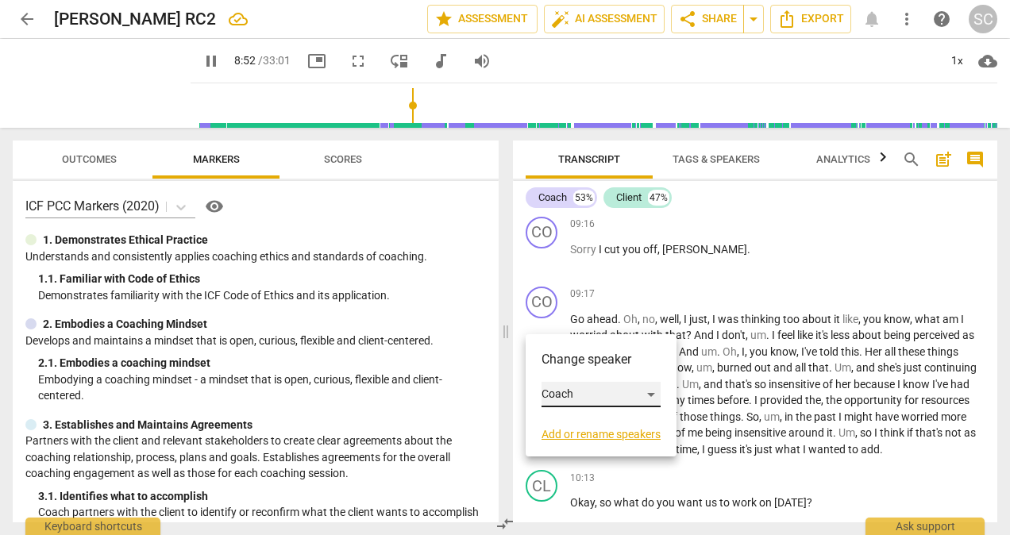
click at [654, 393] on div "Coach" at bounding box center [601, 394] width 119 height 25
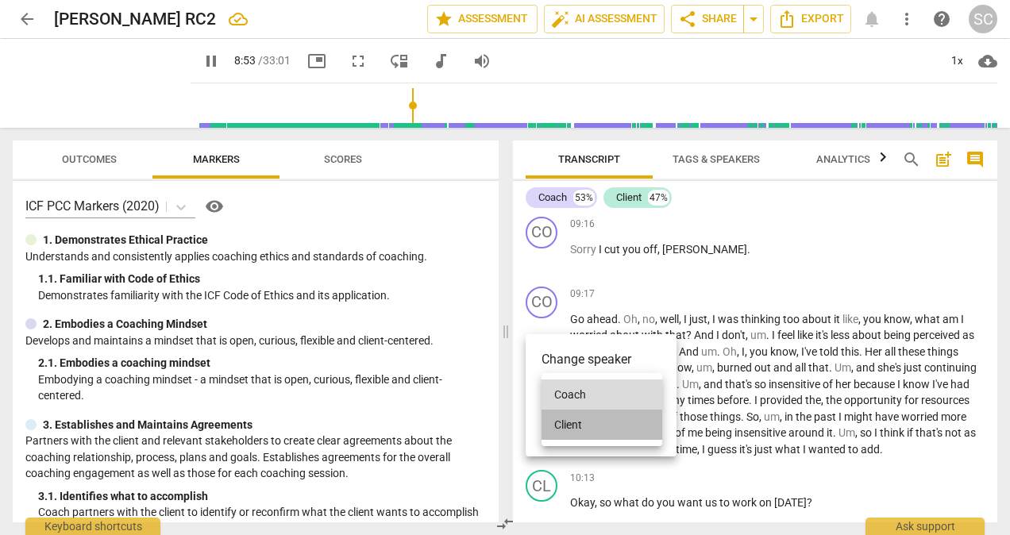
click at [573, 424] on li "Client" at bounding box center [602, 425] width 121 height 30
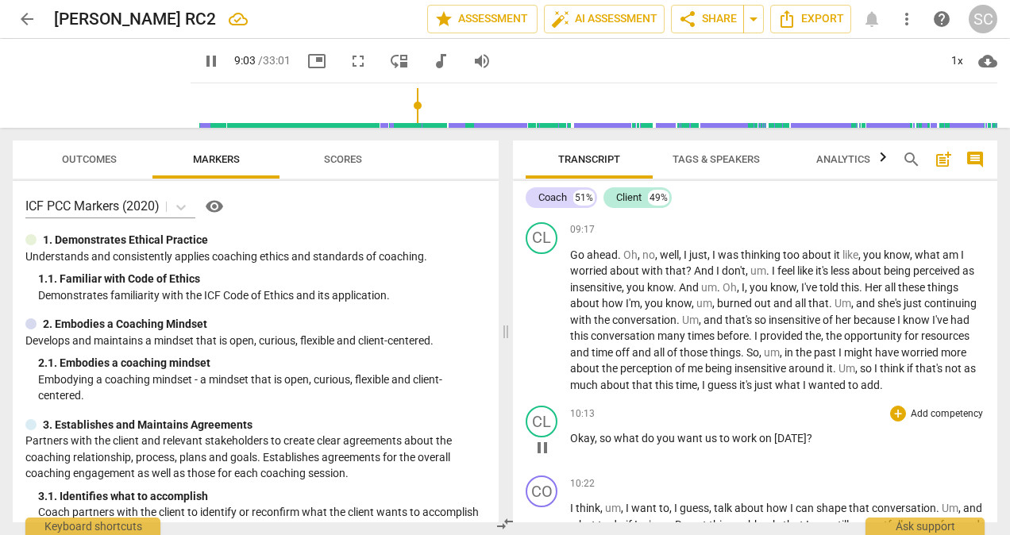
scroll to position [1985, 0]
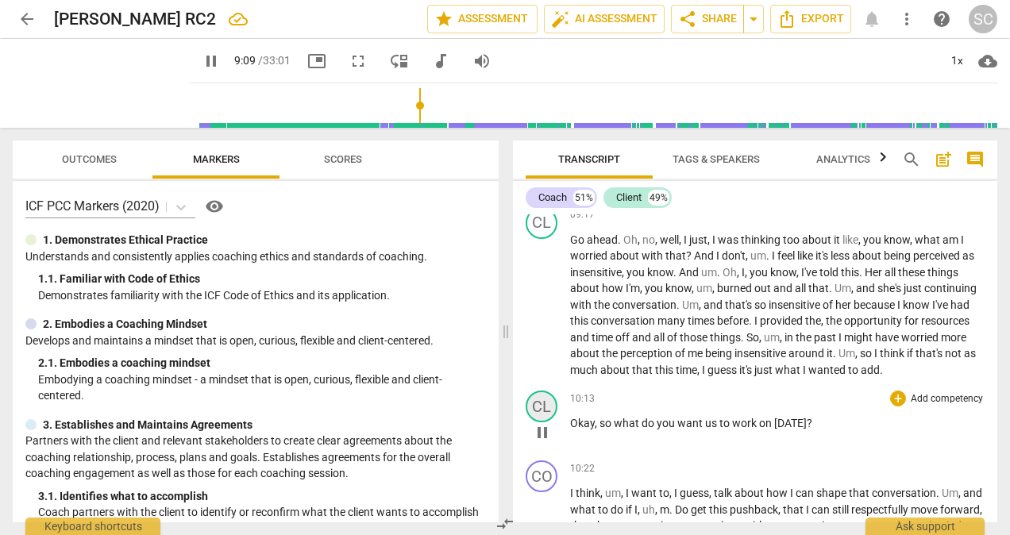
click at [549, 422] on div "CL" at bounding box center [542, 407] width 32 height 32
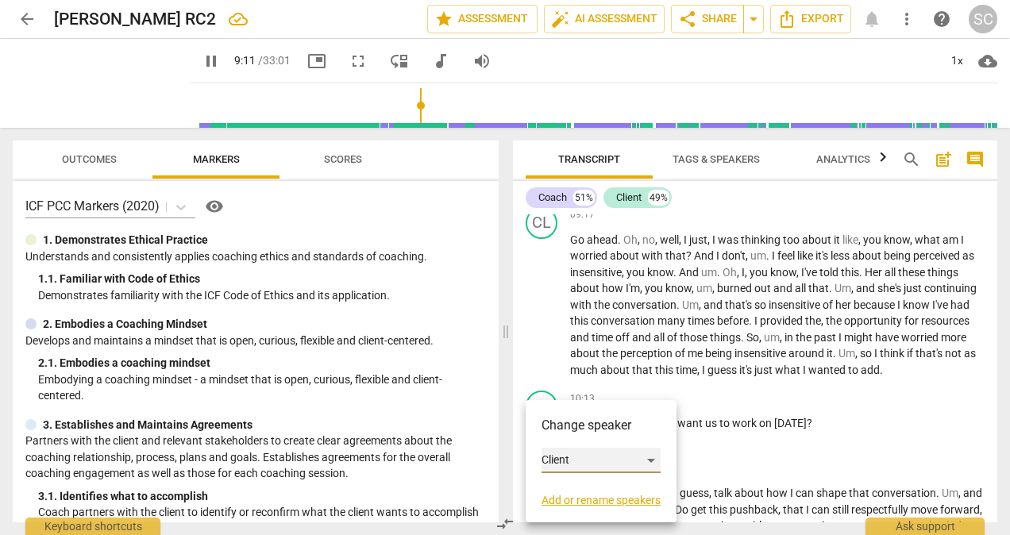
click at [652, 457] on div "Client" at bounding box center [601, 460] width 119 height 25
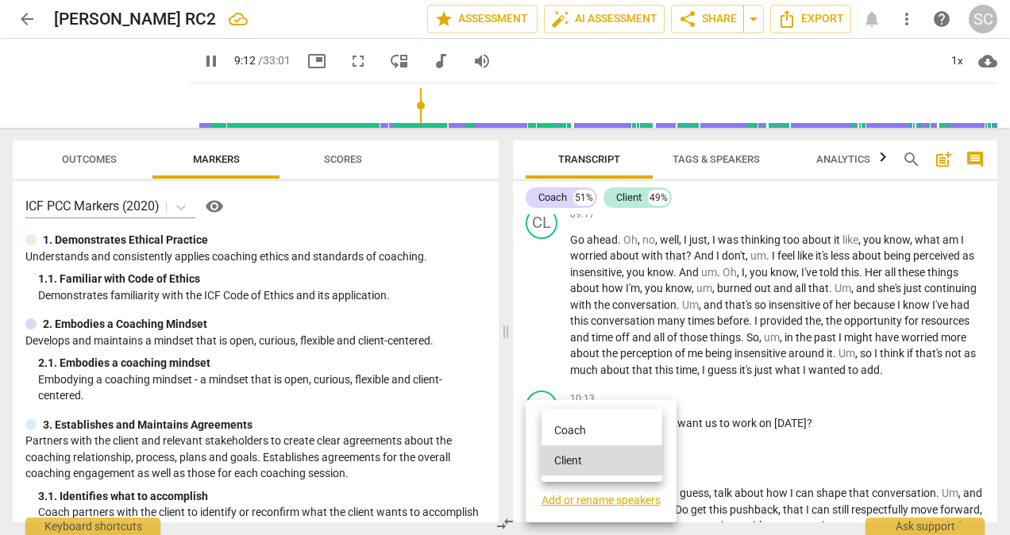
click at [566, 435] on li "Coach" at bounding box center [602, 430] width 121 height 30
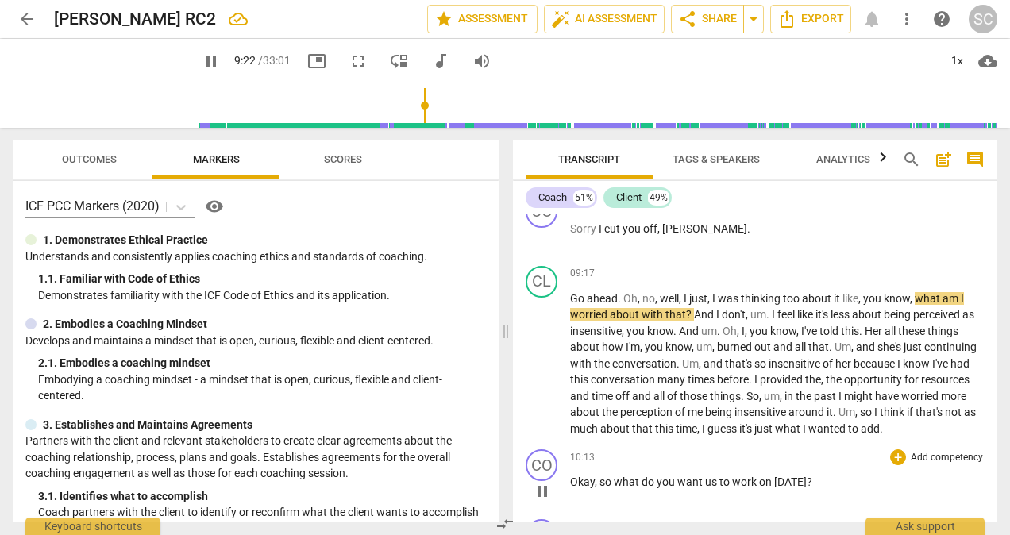
scroll to position [1906, 0]
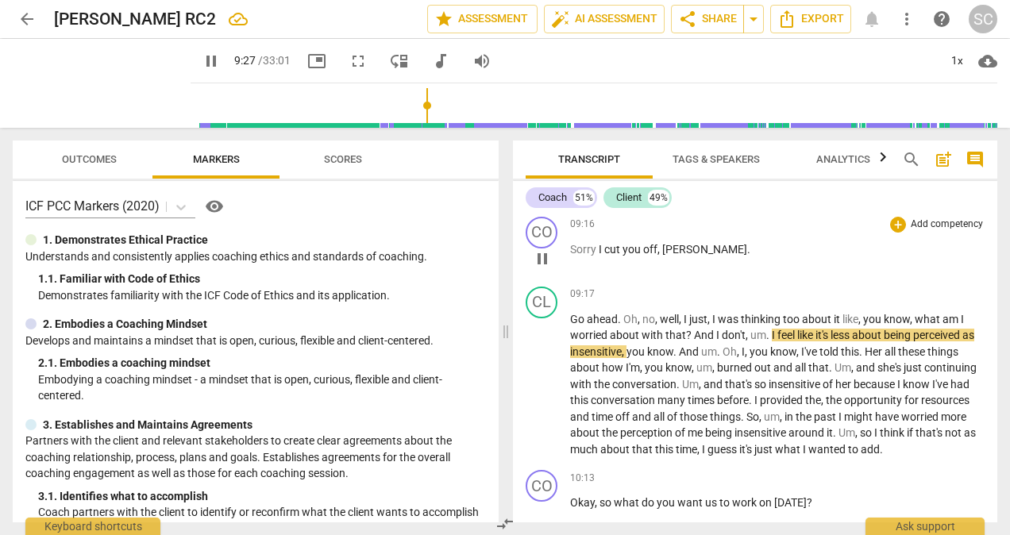
click at [691, 258] on p "Sorry I cut you off , Lisa ." at bounding box center [777, 249] width 414 height 17
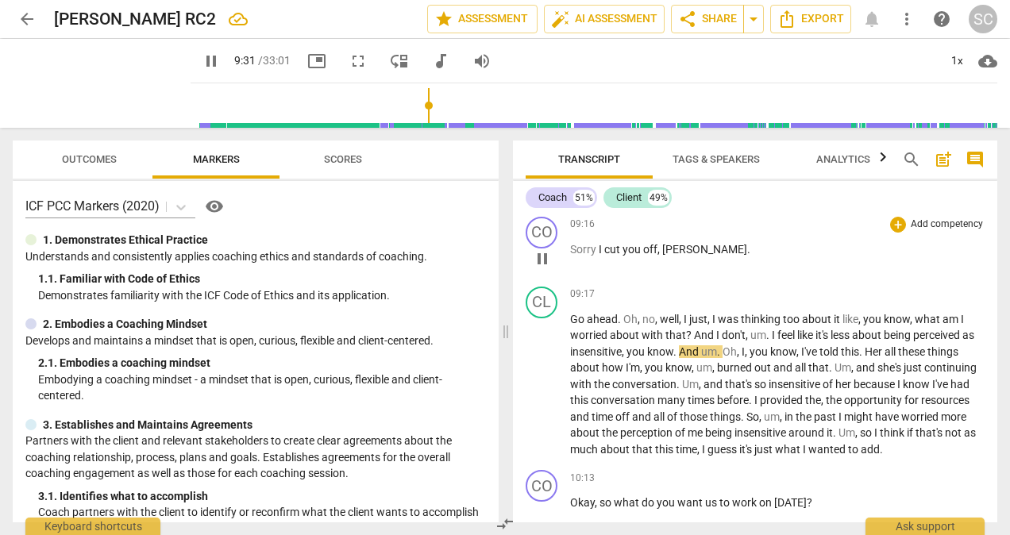
type input "572"
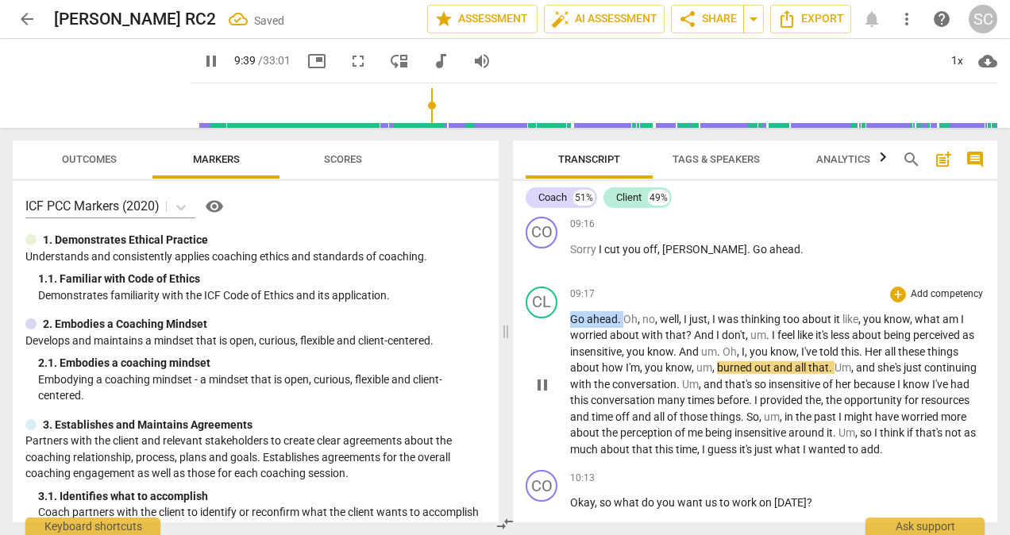
drag, startPoint x: 572, startPoint y: 333, endPoint x: 623, endPoint y: 329, distance: 51.8
click at [623, 329] on p "Go ahead . Oh , no , well , I just , I was thinking too about it like , you kno…" at bounding box center [777, 384] width 414 height 147
type input "580"
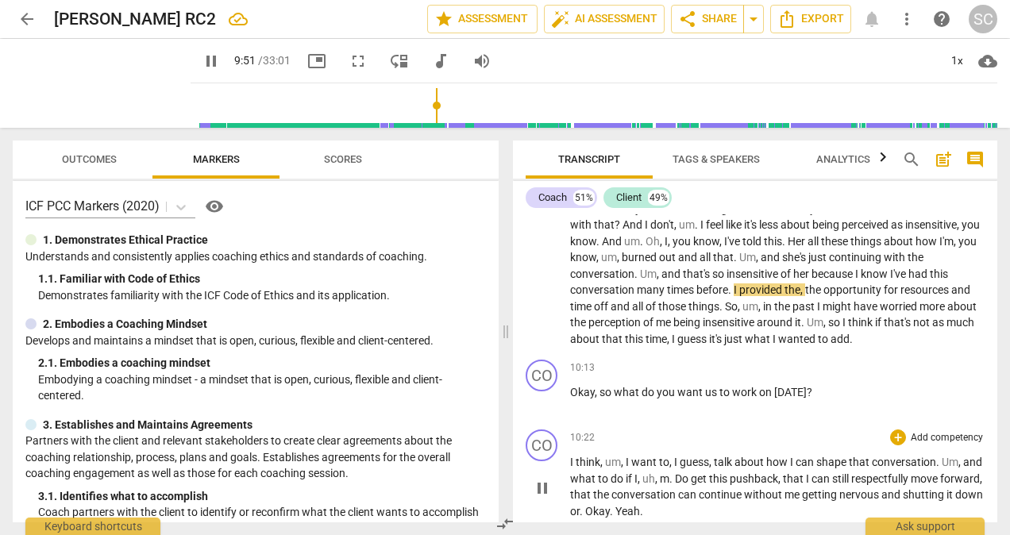
scroll to position [2064, 0]
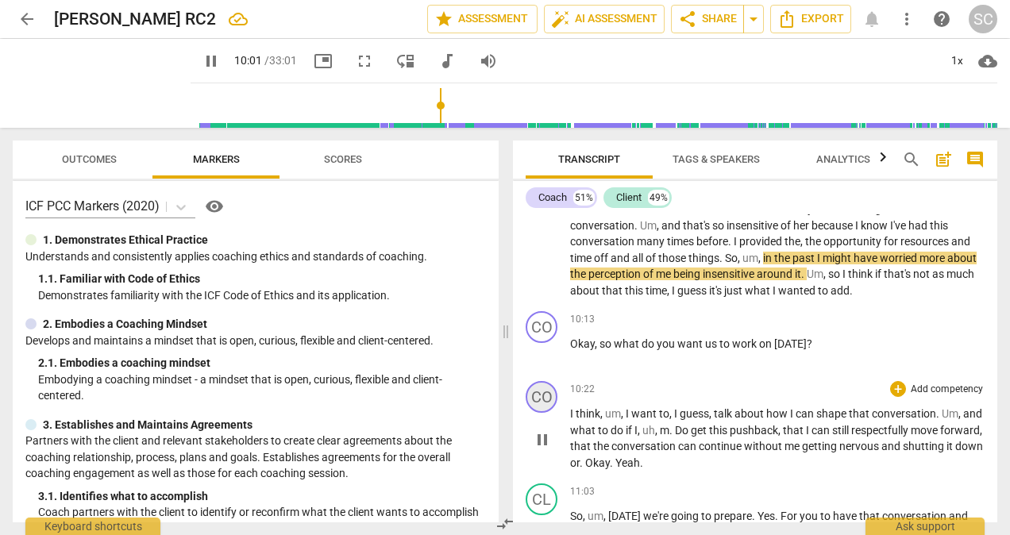
click at [546, 413] on div "CO" at bounding box center [542, 397] width 32 height 32
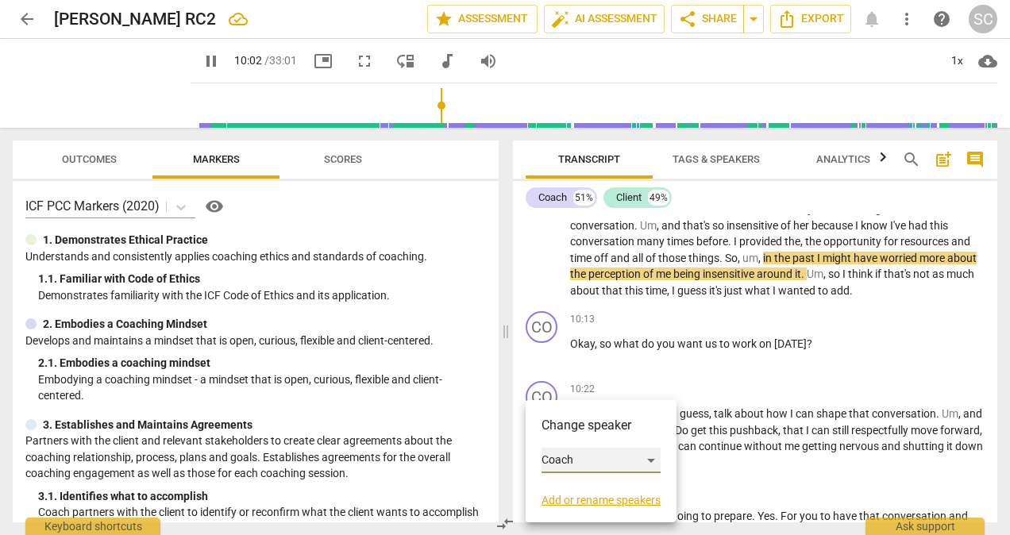
click at [653, 457] on div "Coach" at bounding box center [601, 460] width 119 height 25
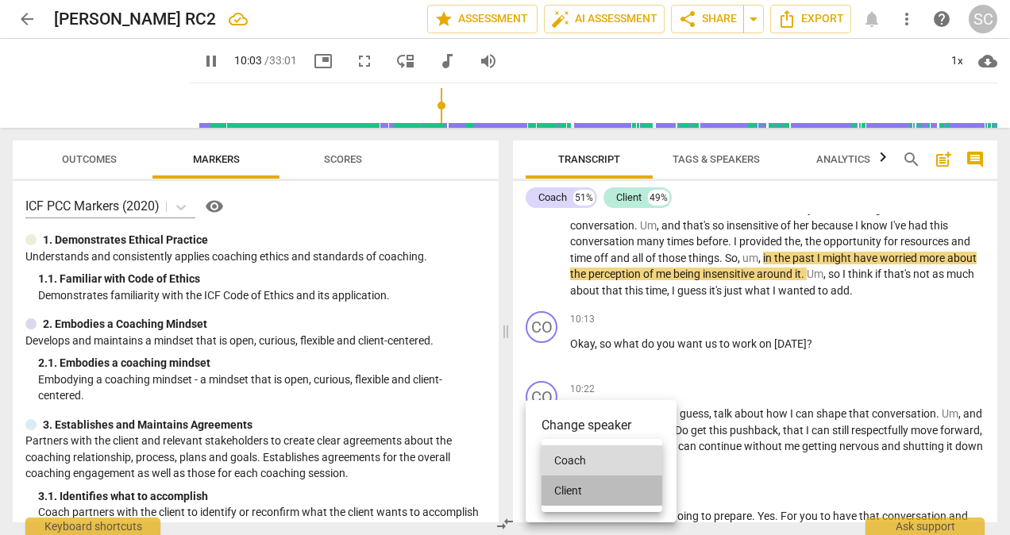
click at [574, 488] on li "Client" at bounding box center [602, 491] width 121 height 30
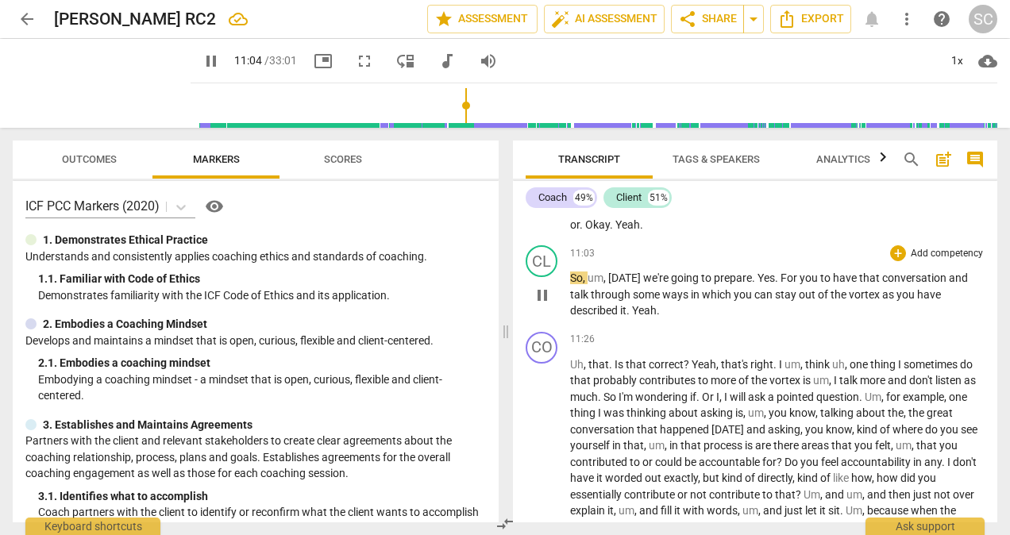
scroll to position [2223, 0]
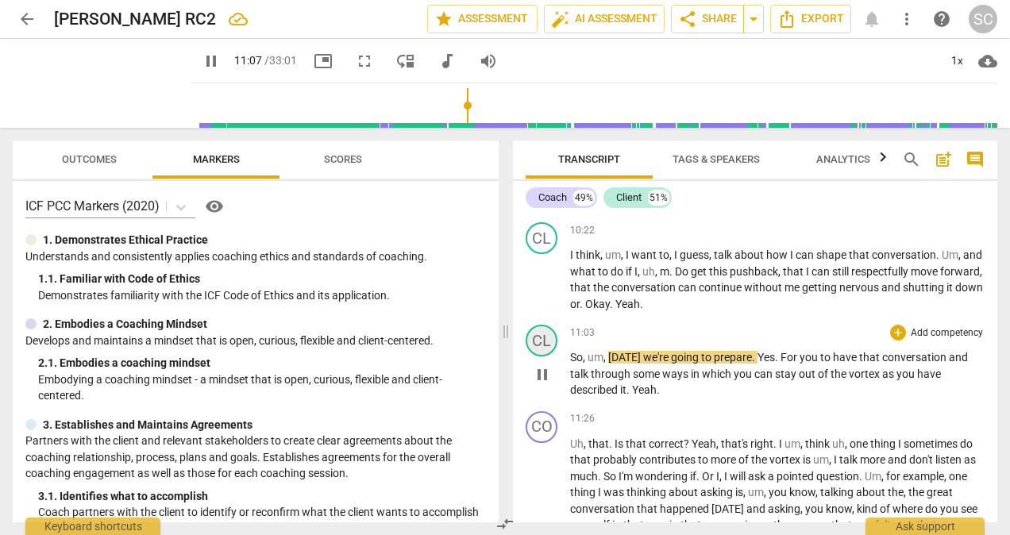
click at [546, 357] on div "CL" at bounding box center [542, 341] width 32 height 32
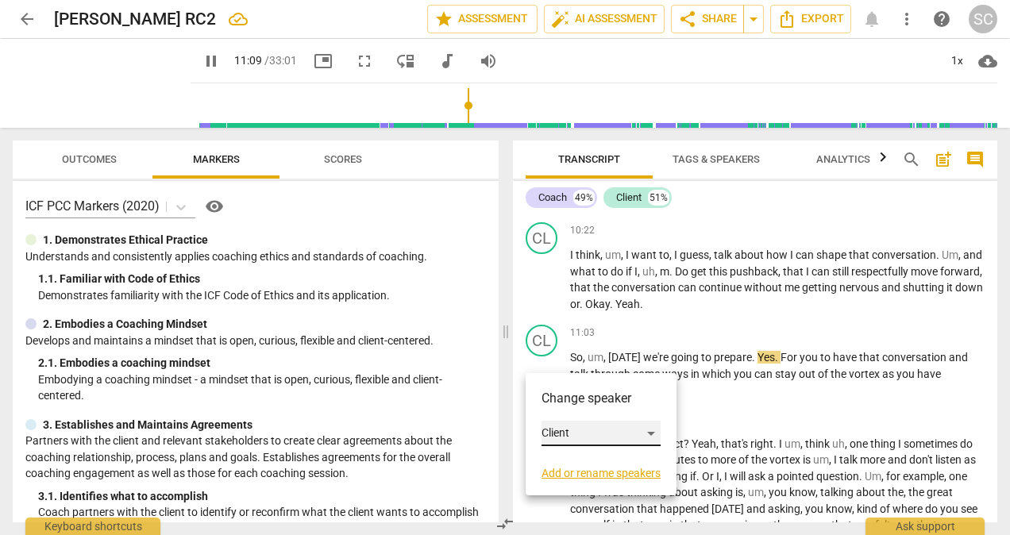
click at [655, 430] on div "Client" at bounding box center [601, 433] width 119 height 25
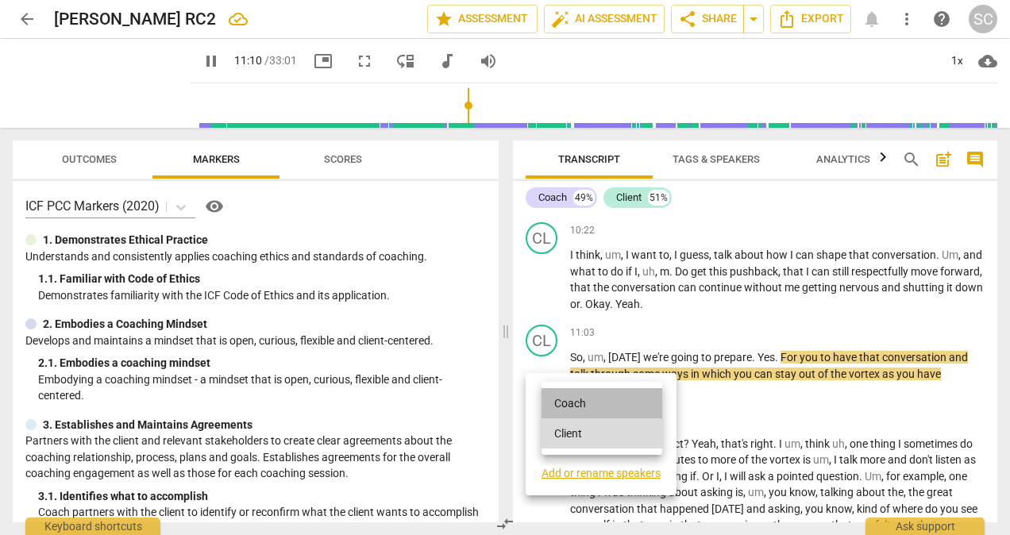
click at [573, 402] on li "Coach" at bounding box center [602, 403] width 121 height 30
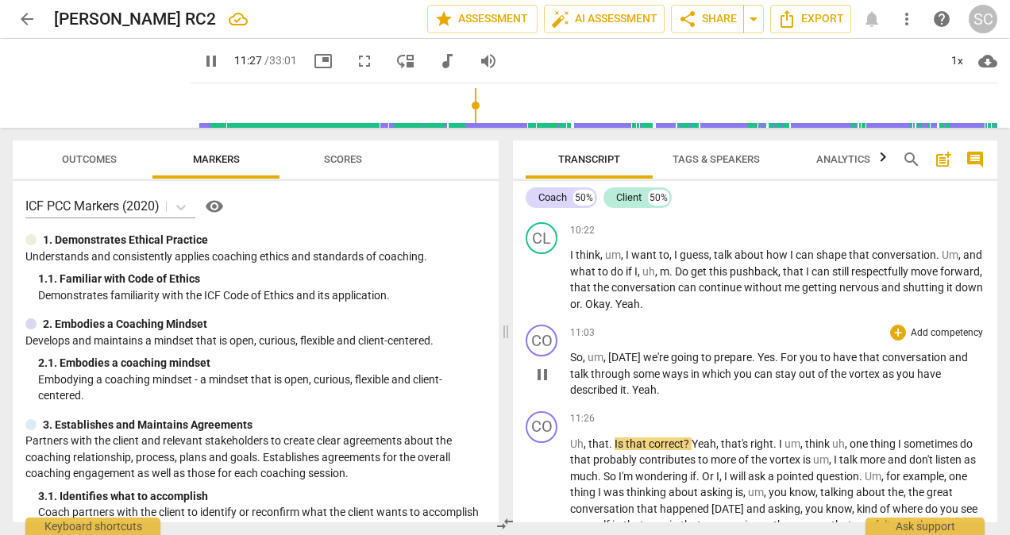
click at [655, 396] on span "Yeah" at bounding box center [644, 390] width 25 height 13
type input "694"
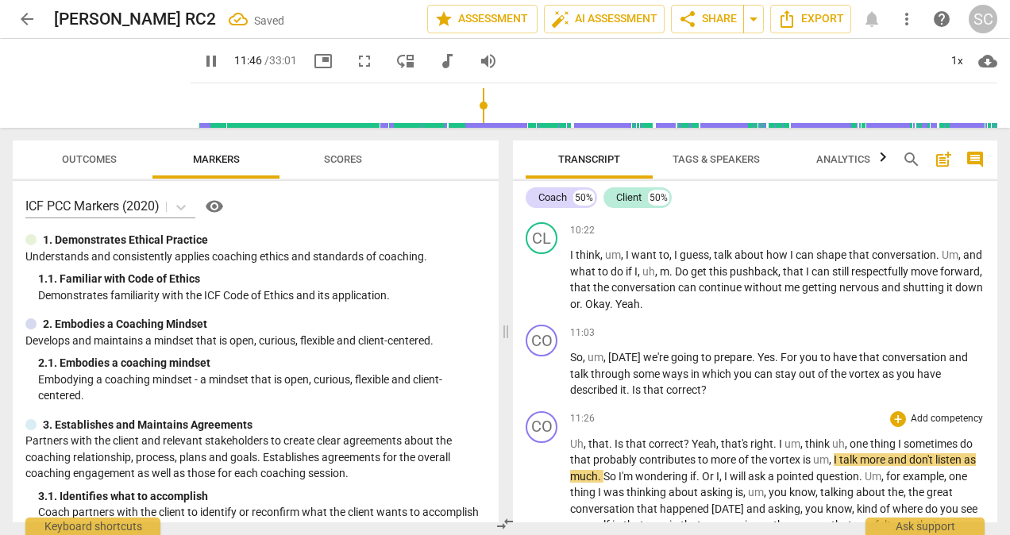
click at [688, 450] on span "?" at bounding box center [688, 443] width 8 height 13
type input "708"
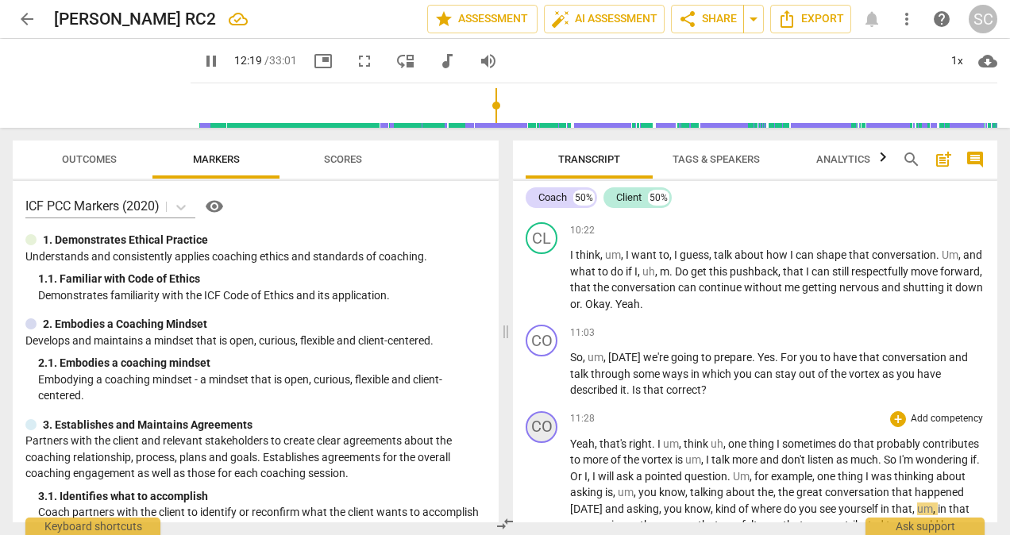
click at [542, 443] on div "CO" at bounding box center [542, 427] width 32 height 32
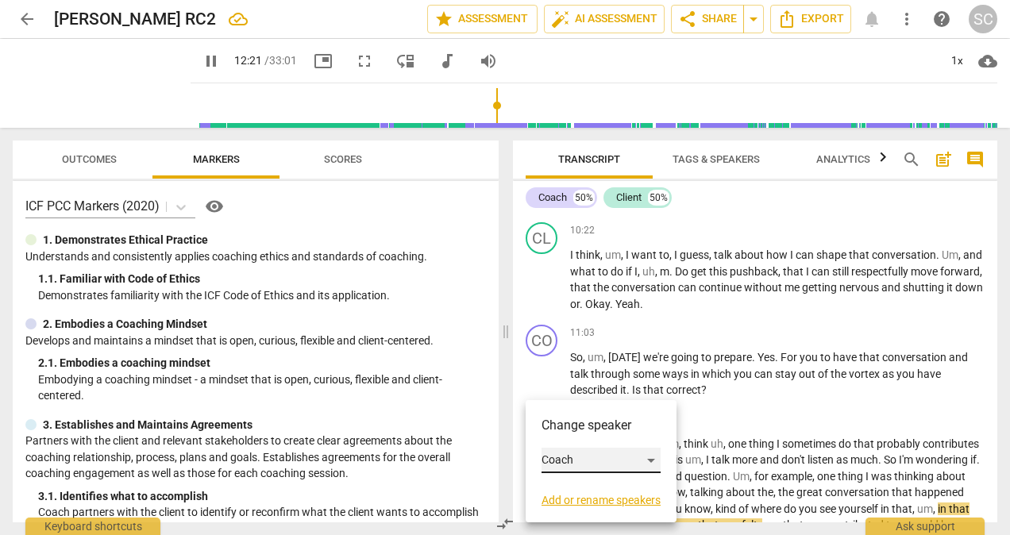
click at [648, 459] on div "Coach" at bounding box center [601, 460] width 119 height 25
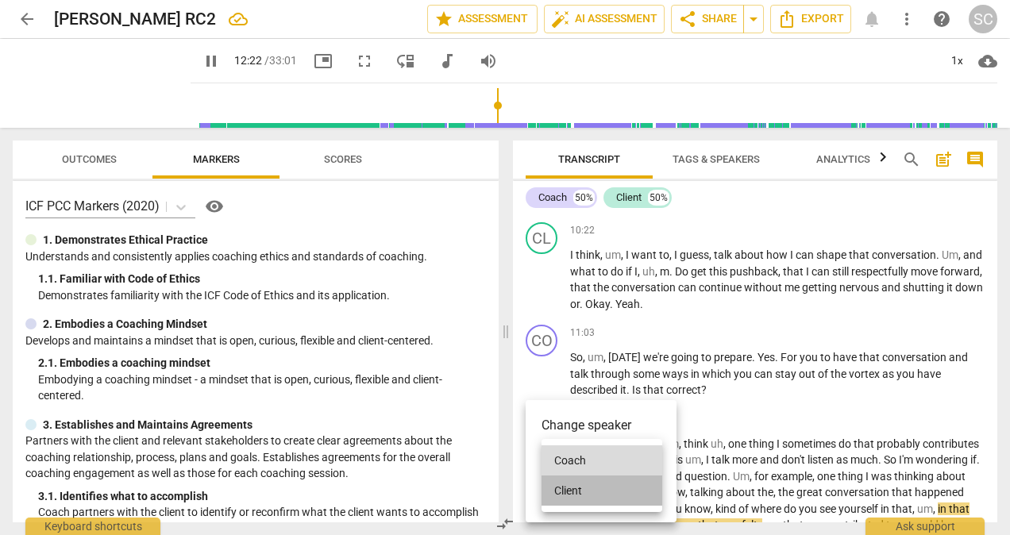
click at [556, 488] on li "Client" at bounding box center [602, 491] width 121 height 30
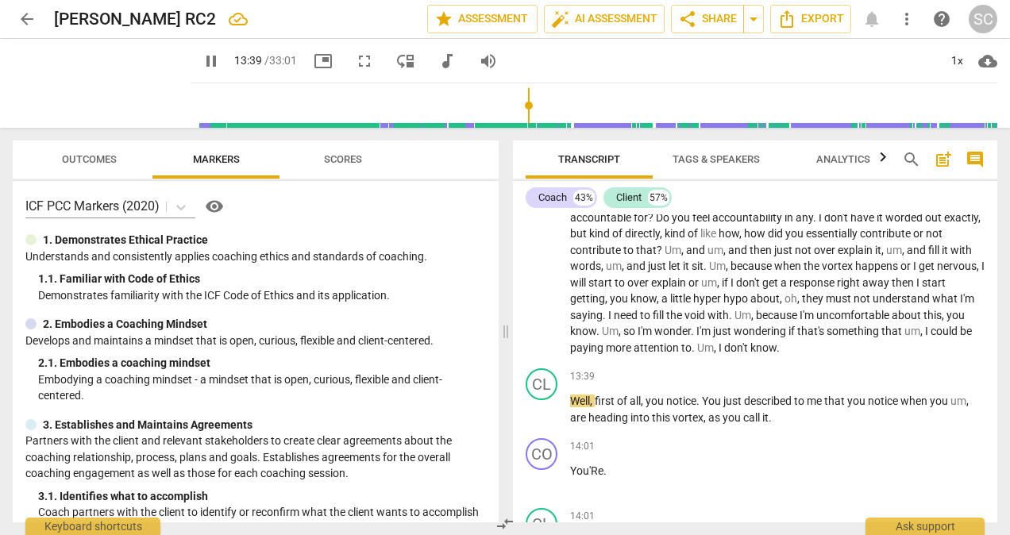
scroll to position [2620, 0]
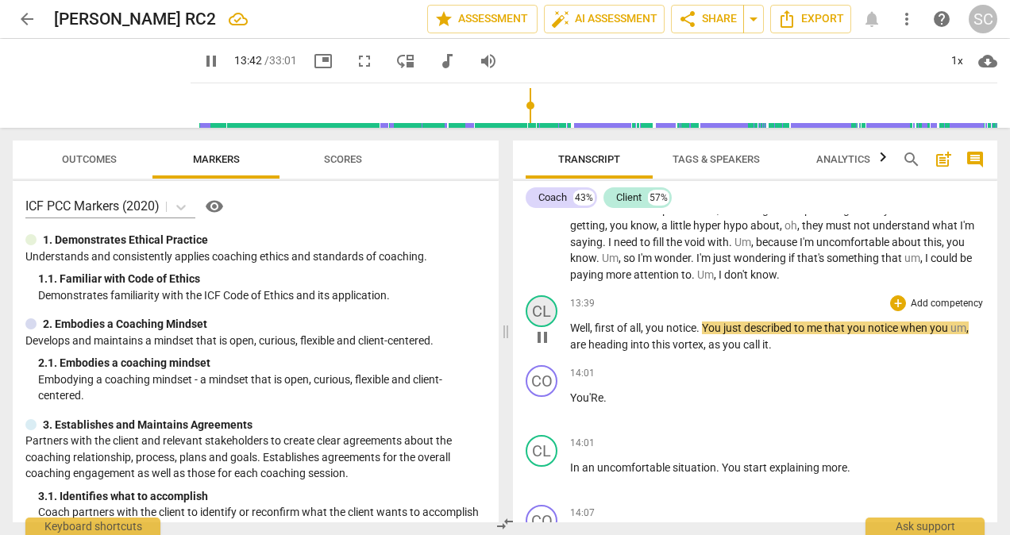
click at [547, 327] on div "CL" at bounding box center [542, 311] width 32 height 32
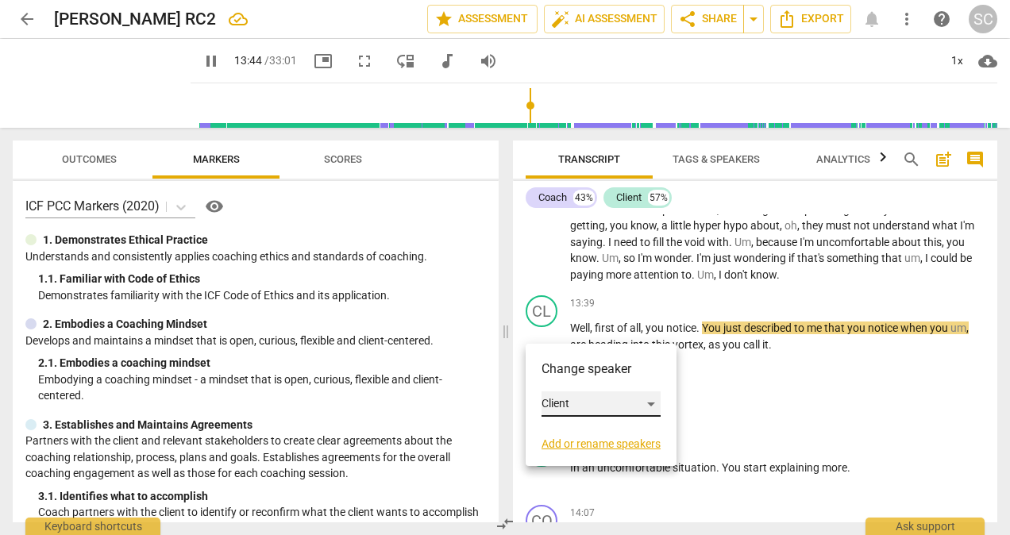
click at [653, 403] on div "Client" at bounding box center [601, 403] width 119 height 25
click at [576, 375] on li "Coach" at bounding box center [602, 374] width 121 height 30
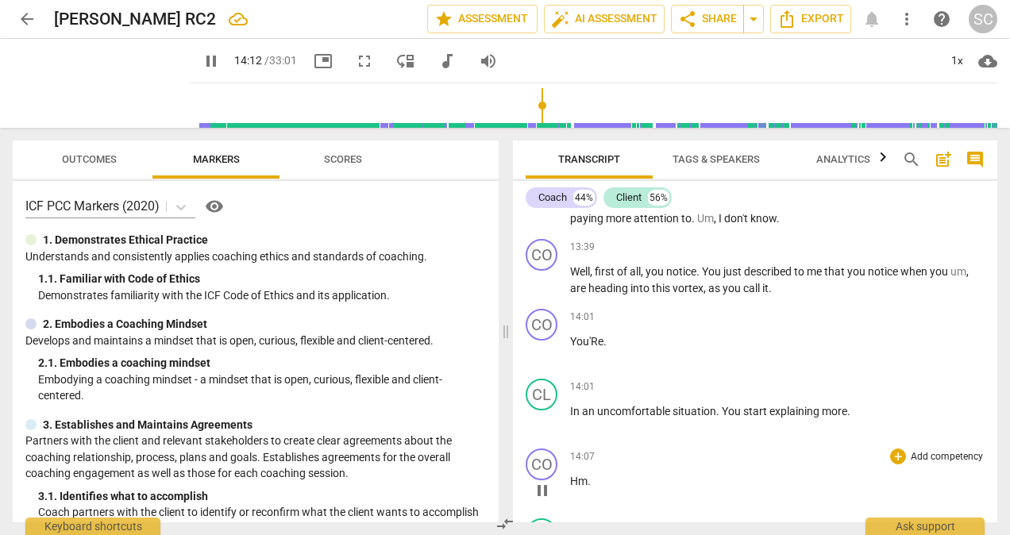
scroll to position [2700, 0]
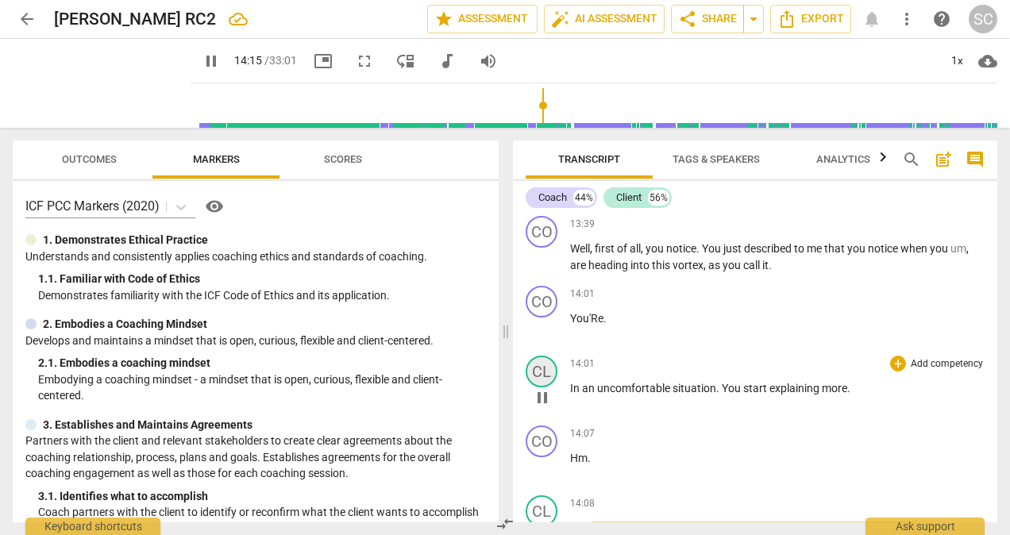
click at [537, 387] on div "CL" at bounding box center [542, 372] width 32 height 32
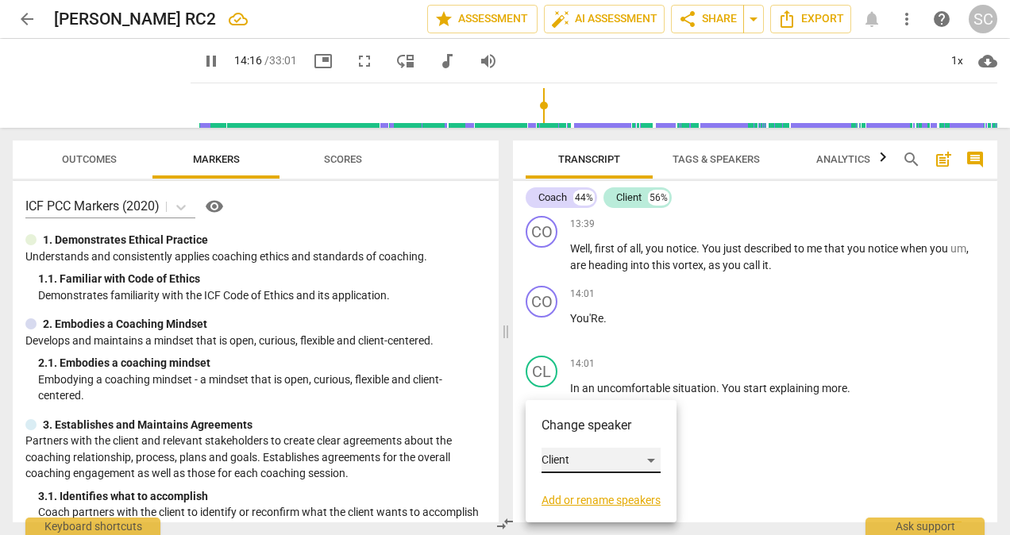
click at [653, 457] on div "Client" at bounding box center [601, 460] width 119 height 25
click at [561, 430] on li "Coach" at bounding box center [602, 430] width 121 height 30
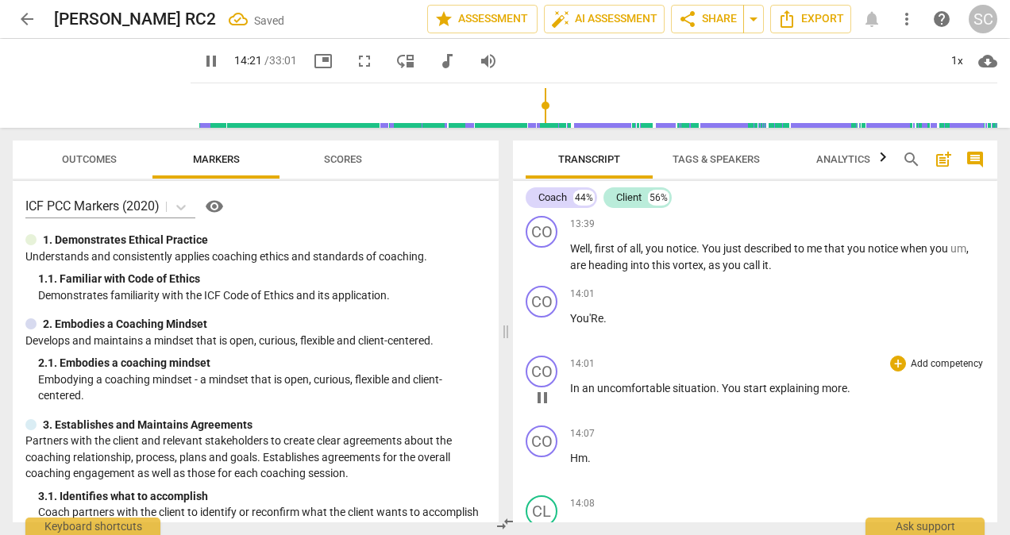
click at [570, 395] on span "In" at bounding box center [576, 388] width 12 height 13
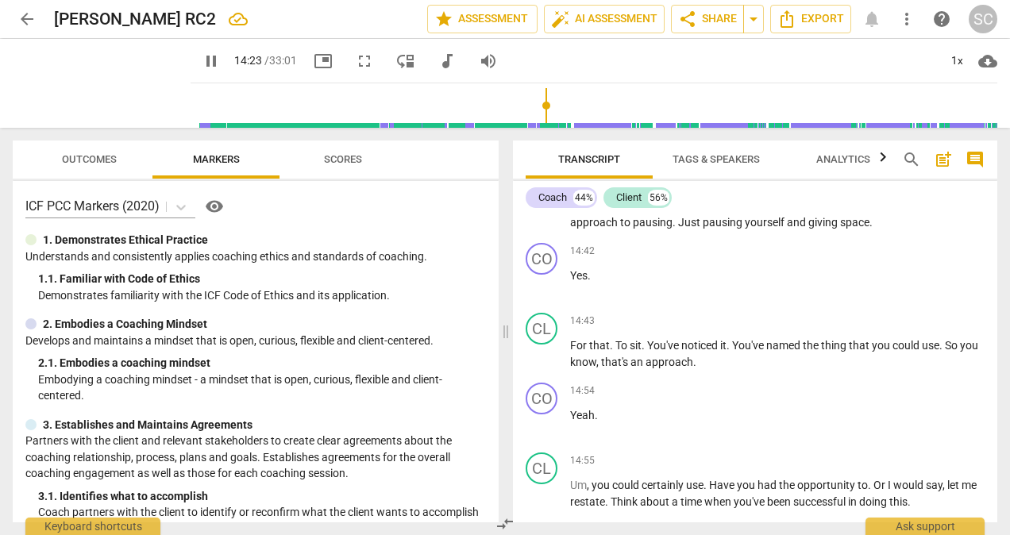
type input "864"
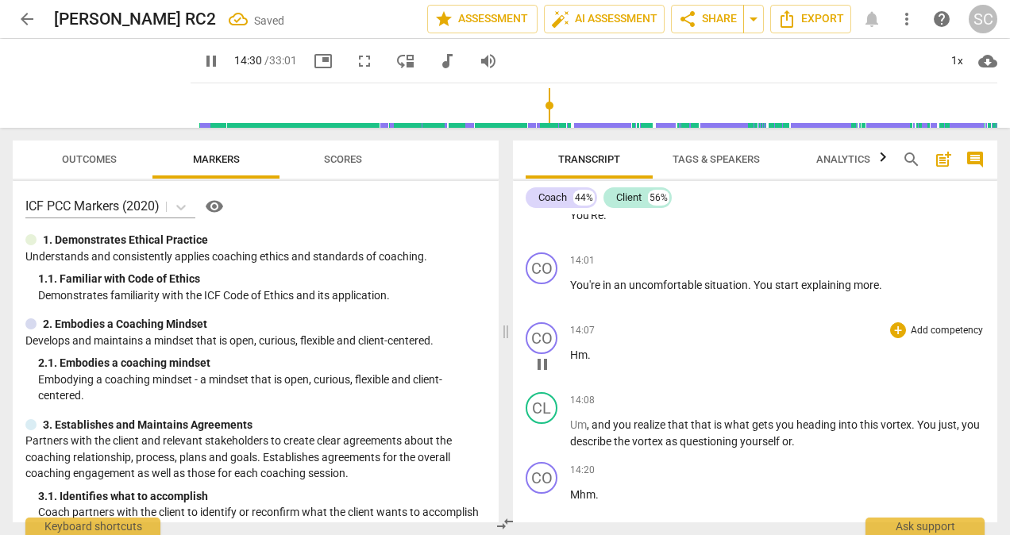
scroll to position [2723, 0]
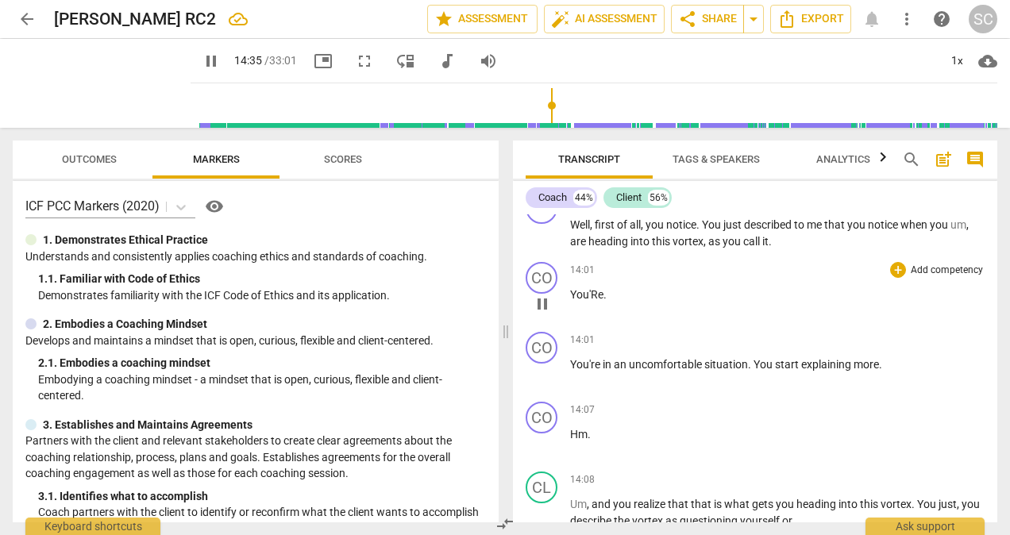
click at [607, 303] on p "You'Re ." at bounding box center [777, 295] width 414 height 17
type input "877"
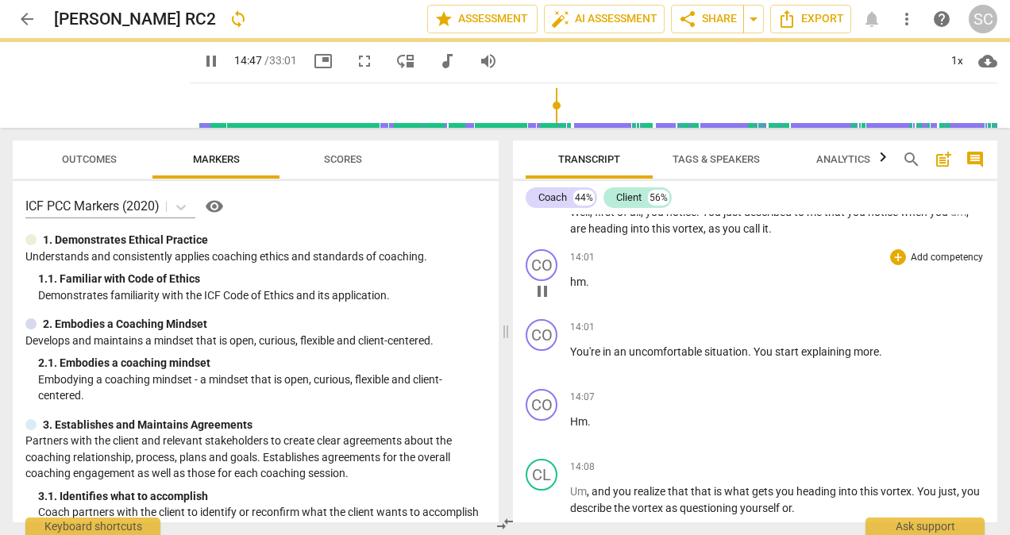
scroll to position [2733, 0]
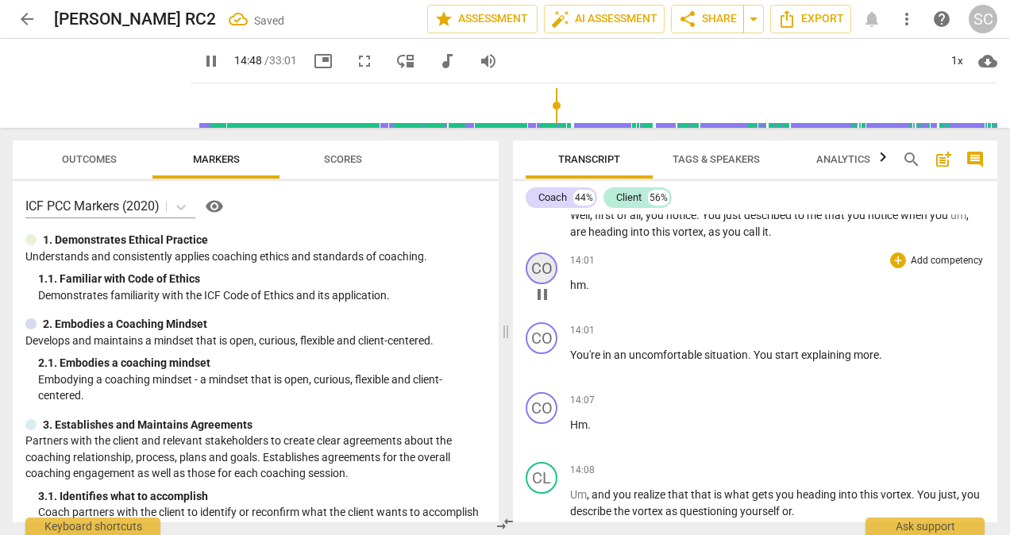
click at [543, 283] on div "CO" at bounding box center [542, 268] width 32 height 32
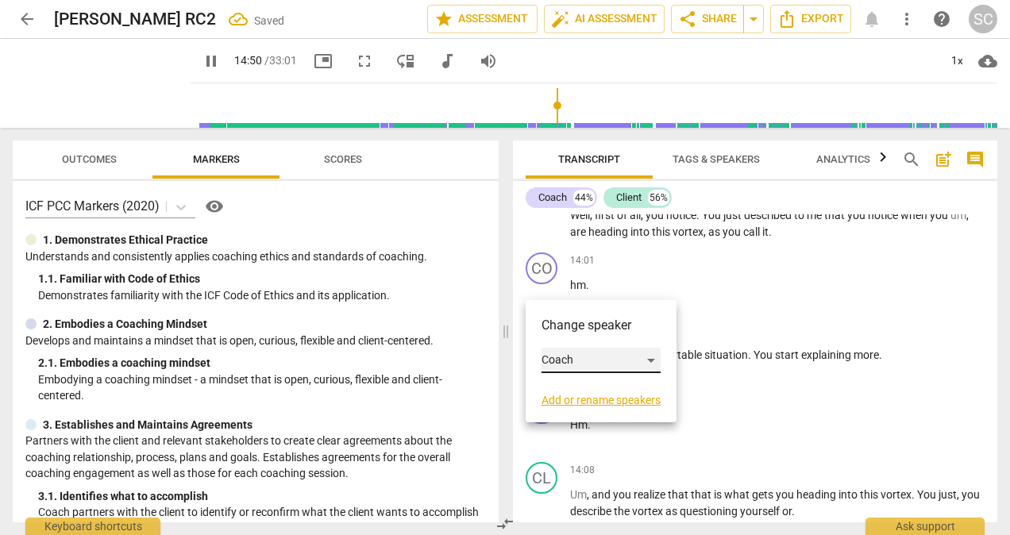
click at [651, 360] on div "Coach" at bounding box center [601, 360] width 119 height 25
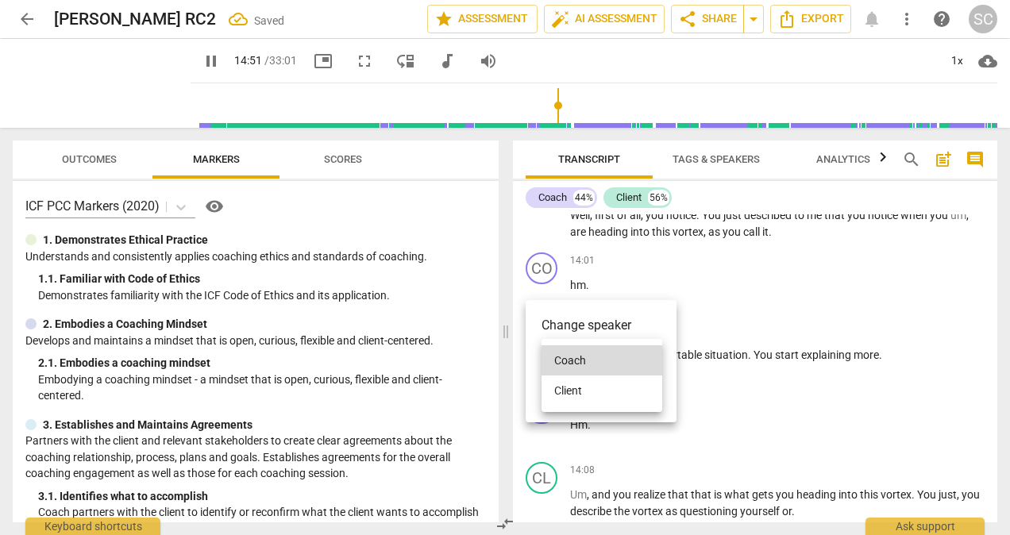
click at [567, 395] on li "Client" at bounding box center [602, 391] width 121 height 30
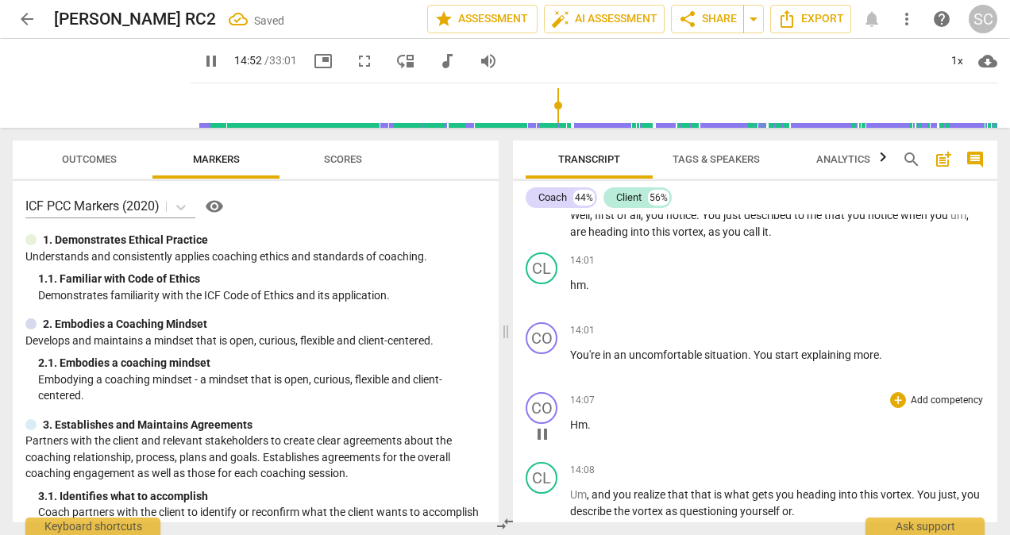
scroll to position [2812, 0]
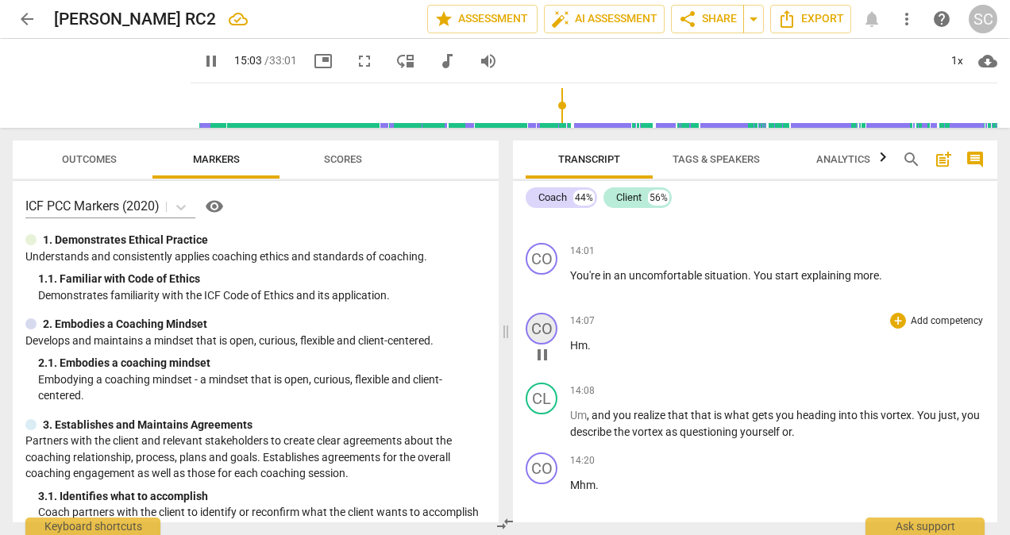
click at [548, 345] on div "CO" at bounding box center [542, 329] width 32 height 32
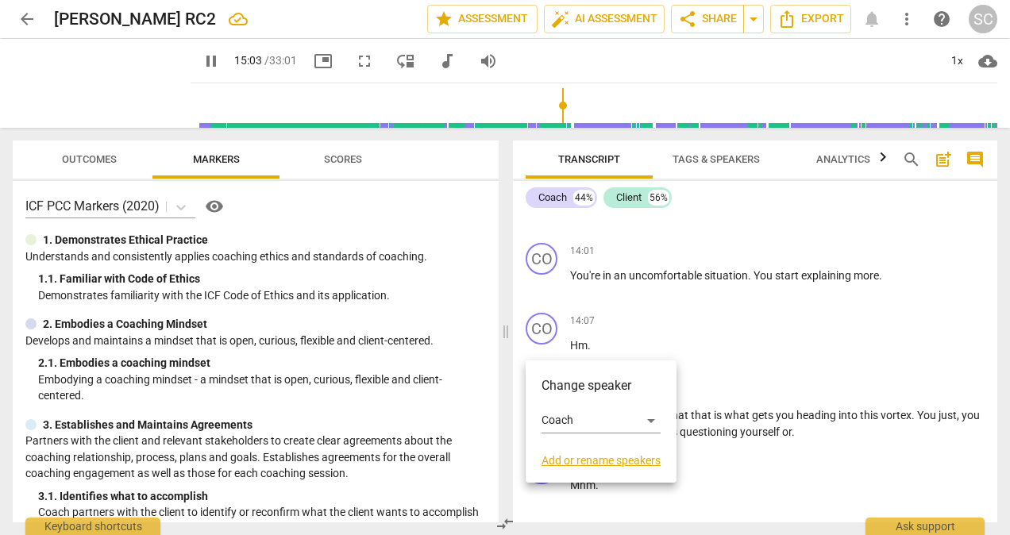
scroll to position [3441, 0]
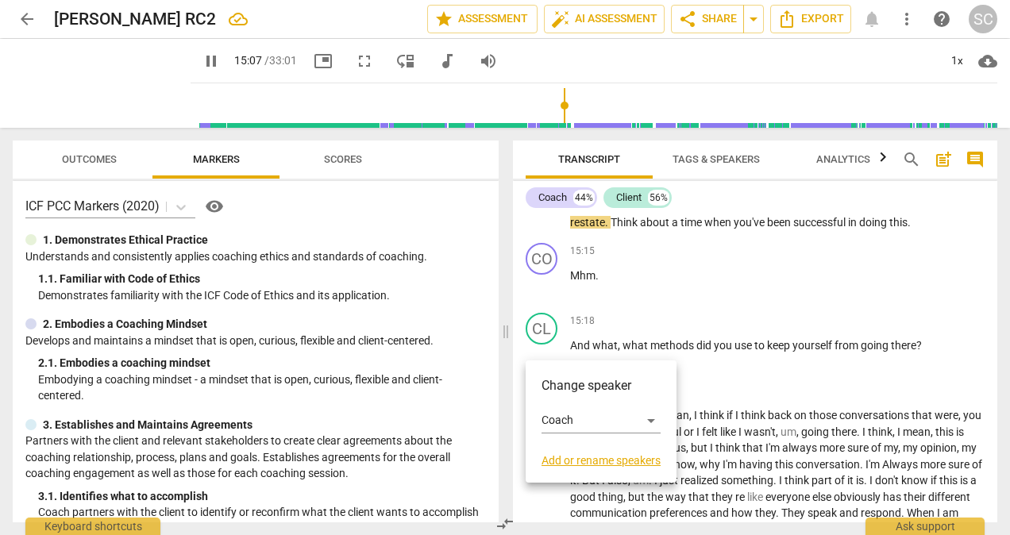
click at [821, 384] on div at bounding box center [505, 267] width 1010 height 535
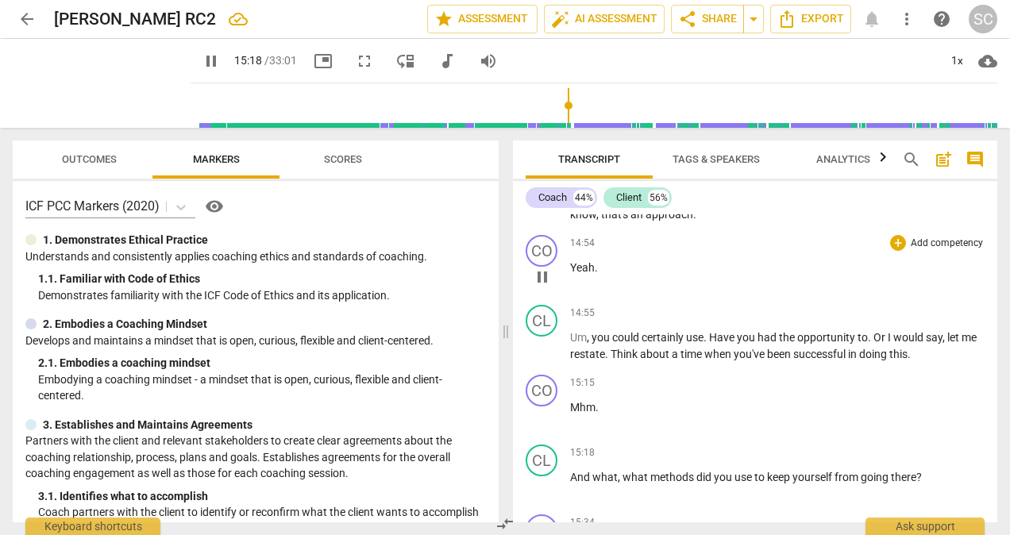
scroll to position [3282, 0]
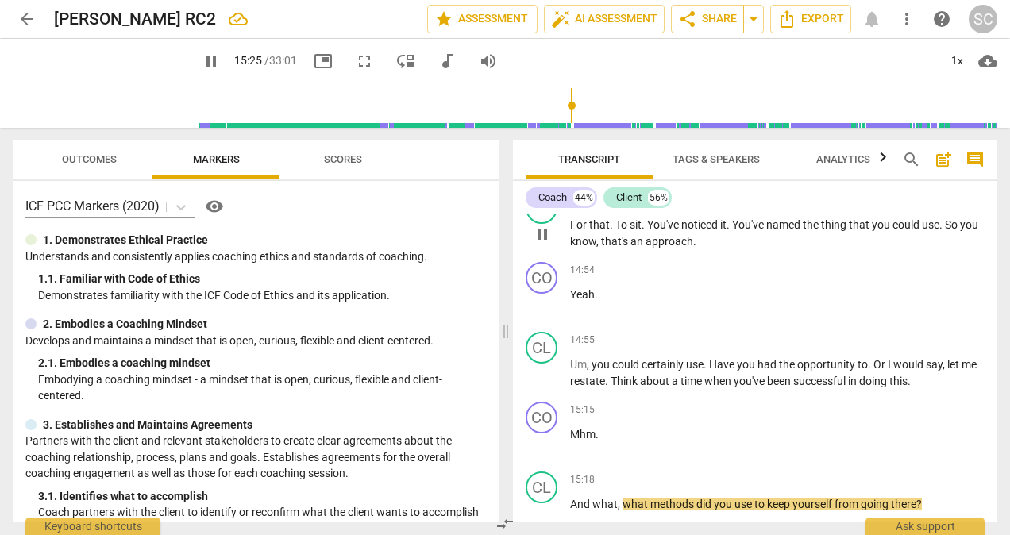
click at [610, 231] on span "." at bounding box center [613, 224] width 6 height 13
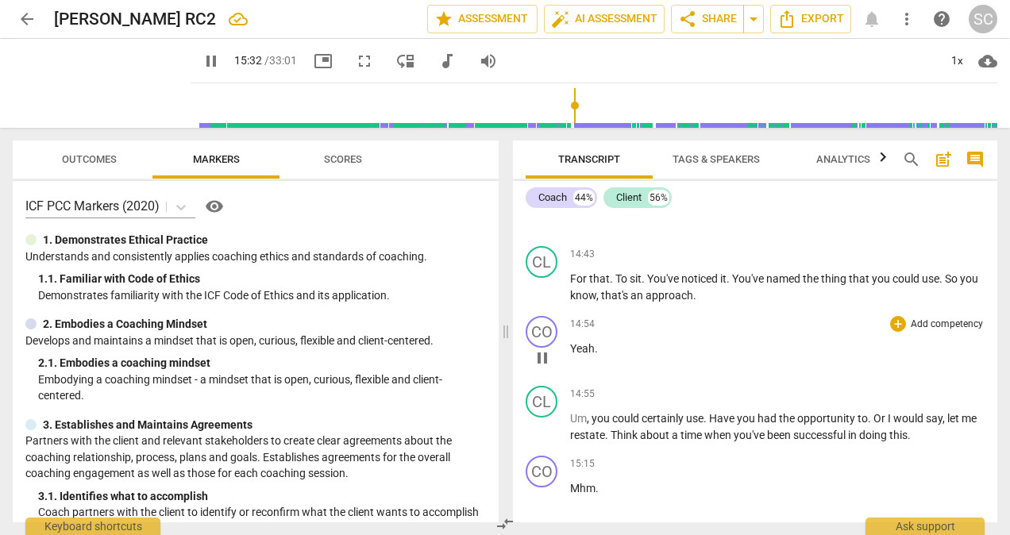
scroll to position [3203, 0]
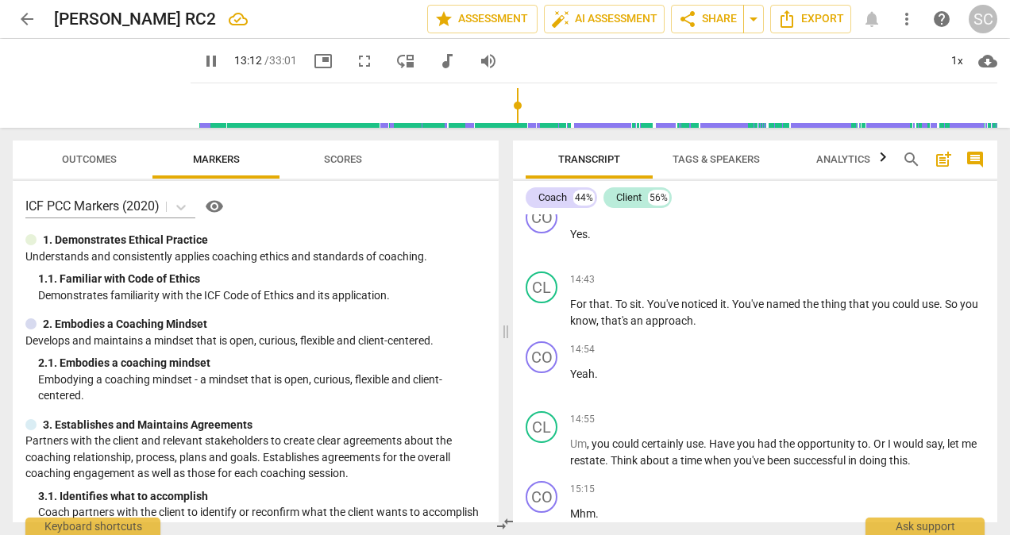
drag, startPoint x: 563, startPoint y: 104, endPoint x: 505, endPoint y: 103, distance: 58.0
click at [505, 103] on input "range" at bounding box center [597, 105] width 800 height 51
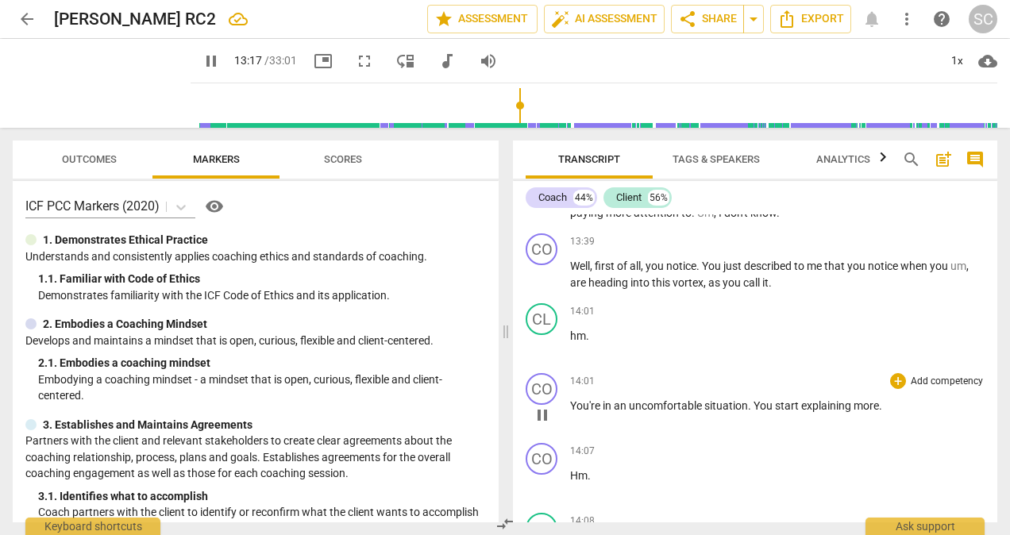
scroll to position [2727, 0]
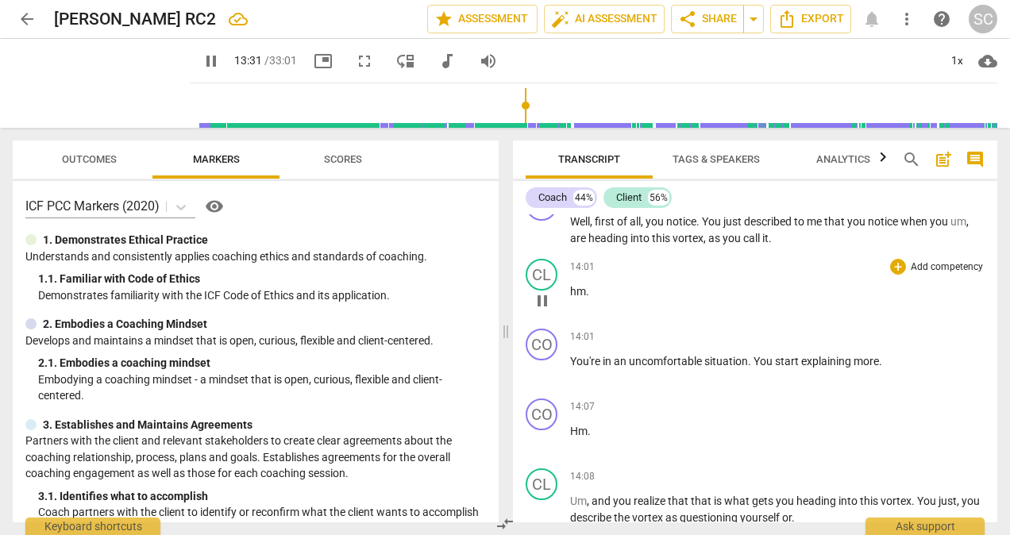
click at [569, 306] on div "play_arrow pause" at bounding box center [550, 301] width 40 height 21
click at [573, 298] on span "hm" at bounding box center [578, 291] width 16 height 13
click at [570, 298] on span "hm" at bounding box center [578, 291] width 16 height 13
type input "819"
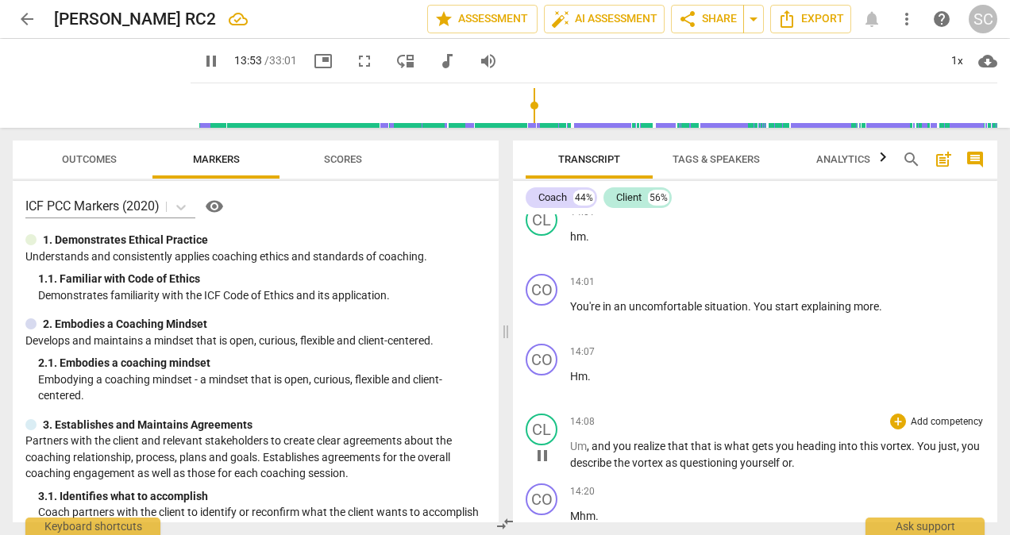
scroll to position [2806, 0]
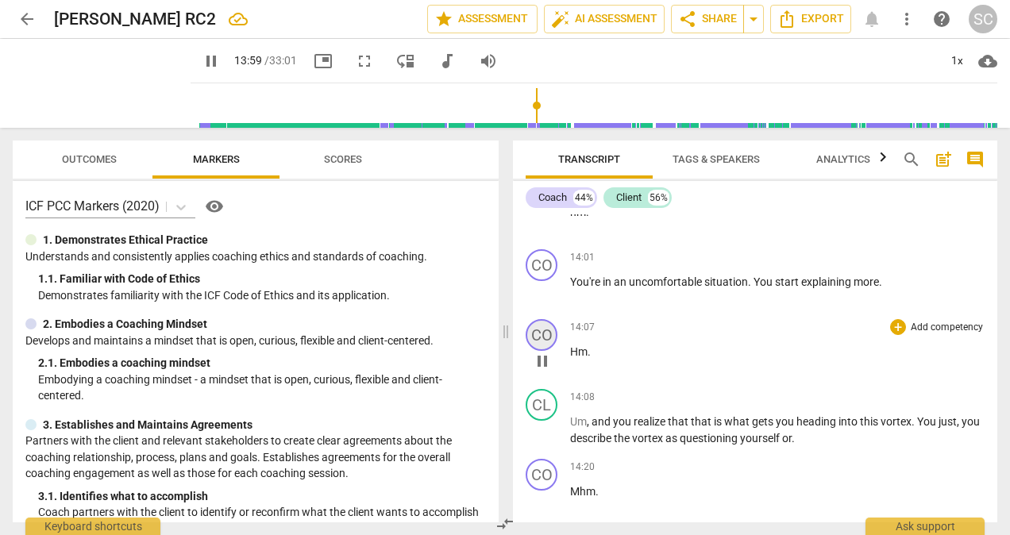
click at [540, 349] on div "CO" at bounding box center [542, 335] width 32 height 32
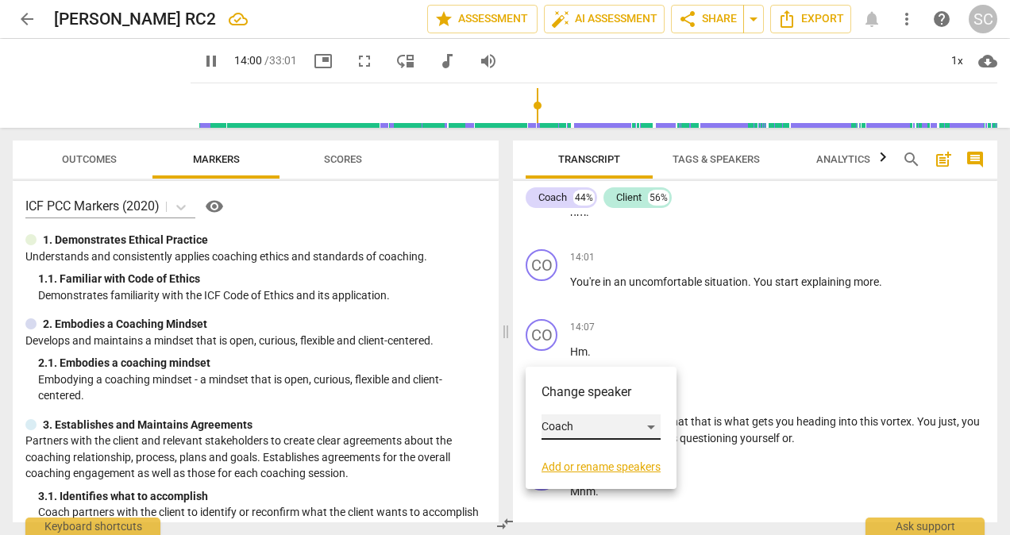
click at [656, 426] on div "Coach" at bounding box center [601, 426] width 119 height 25
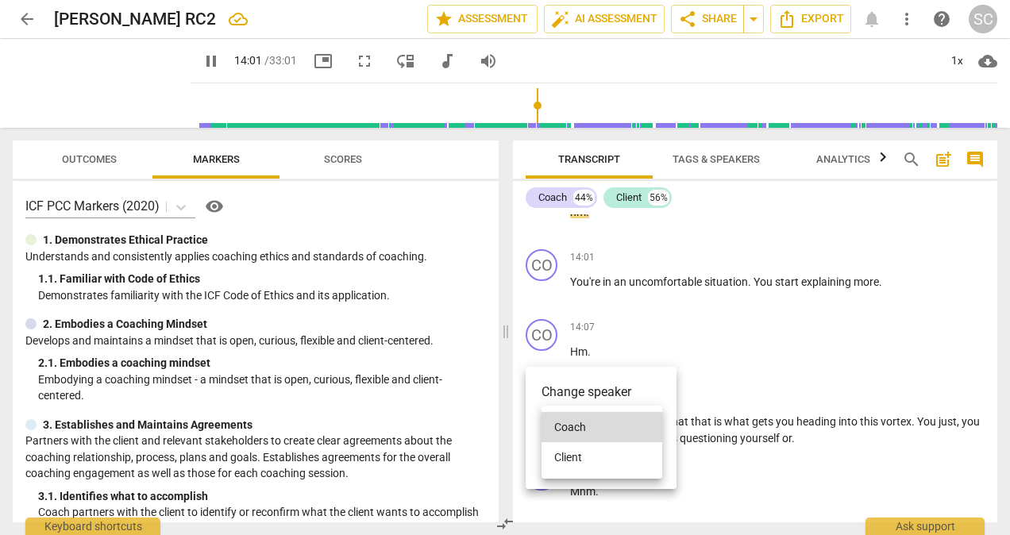
click at [576, 457] on li "Client" at bounding box center [602, 457] width 121 height 30
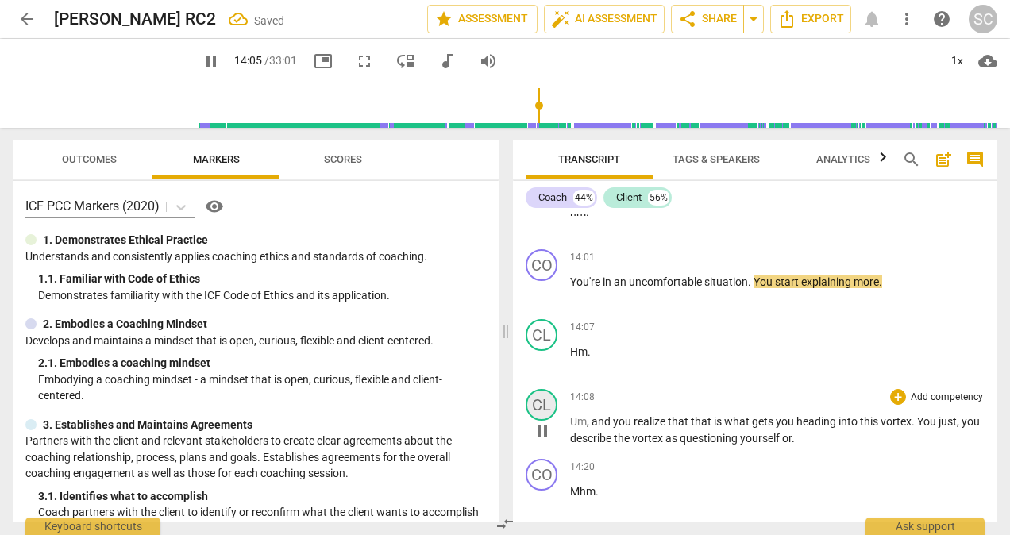
click at [538, 421] on div "CL" at bounding box center [542, 405] width 32 height 32
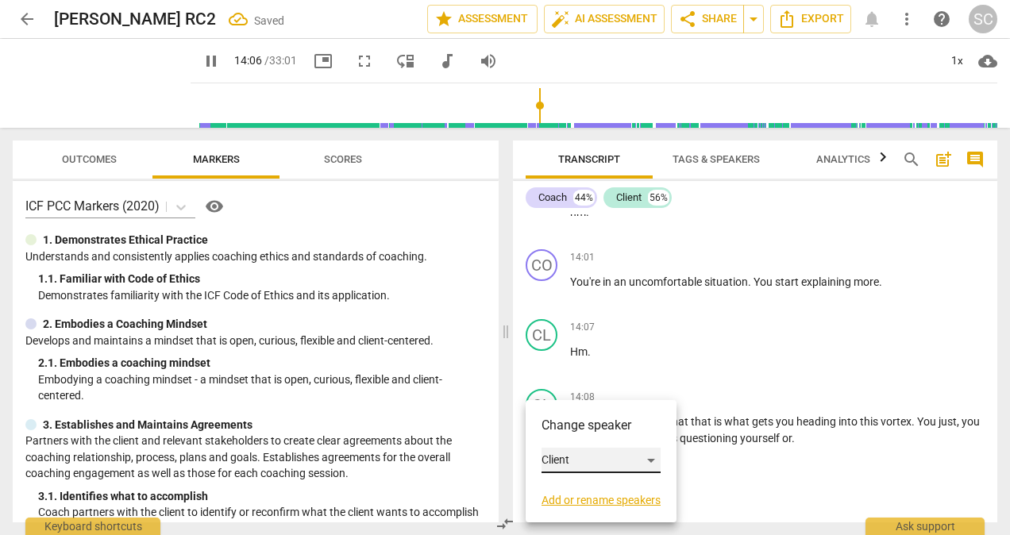
click at [649, 458] on div "Client" at bounding box center [601, 460] width 119 height 25
click at [573, 429] on li "Coach" at bounding box center [602, 430] width 121 height 30
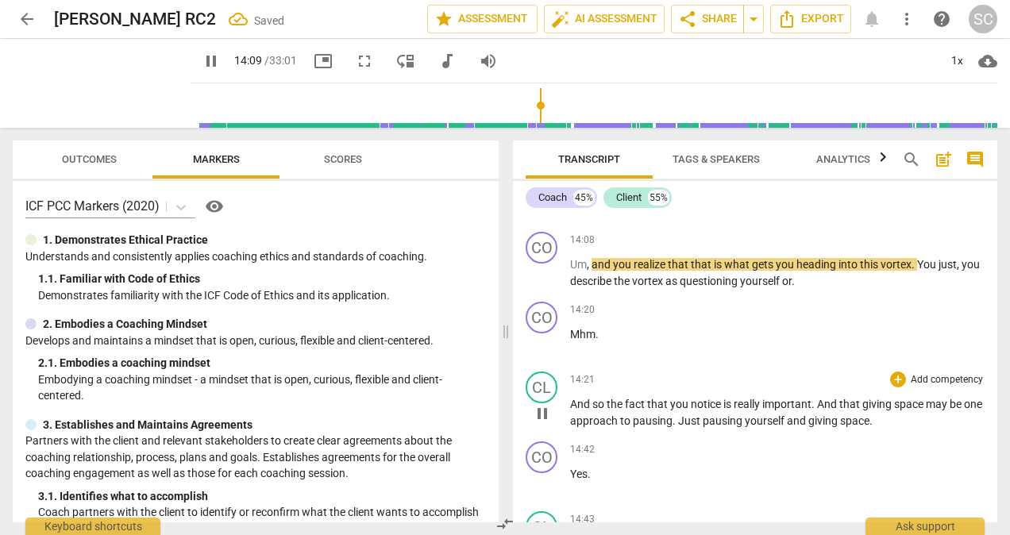
scroll to position [2965, 0]
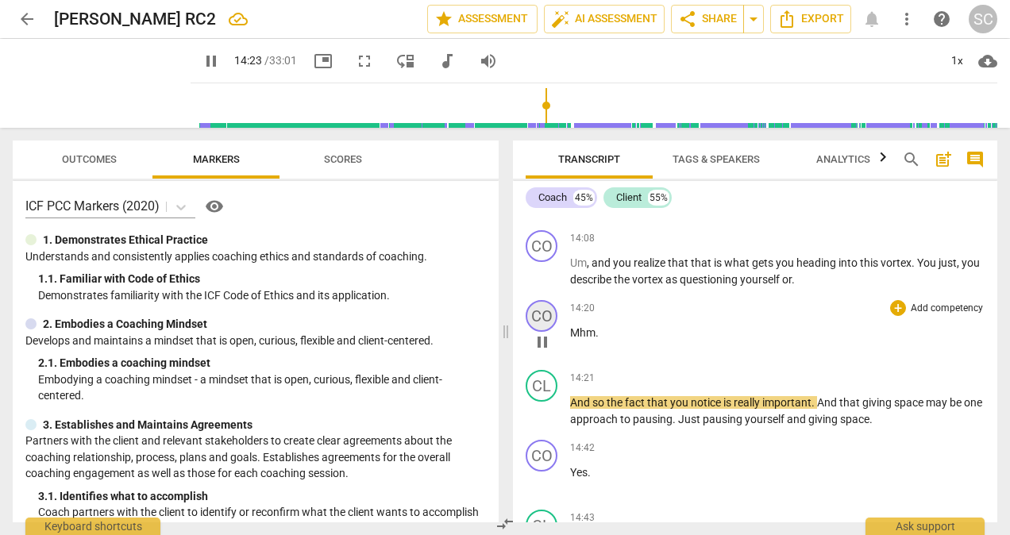
click at [540, 332] on div "CO" at bounding box center [542, 316] width 32 height 32
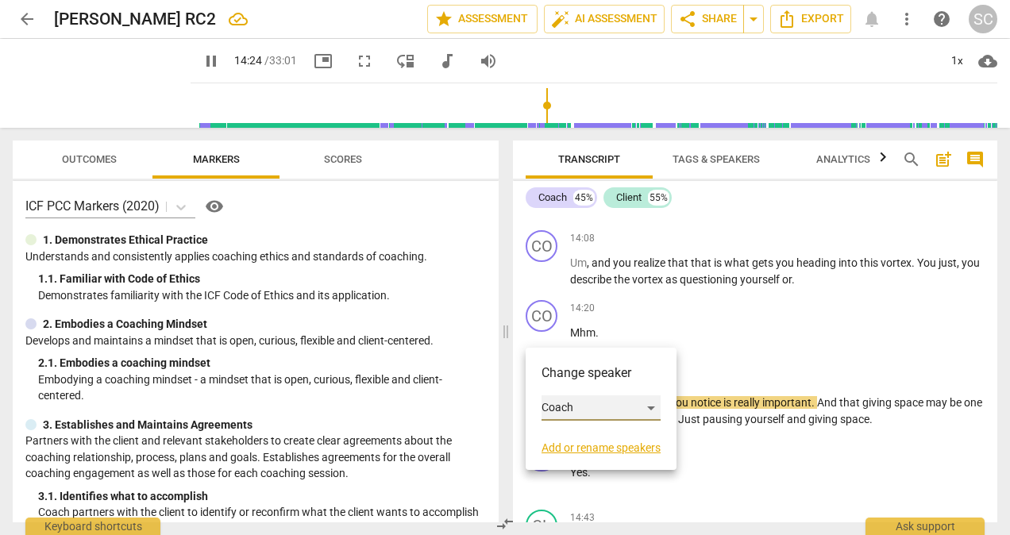
click at [653, 408] on div "Coach" at bounding box center [601, 407] width 119 height 25
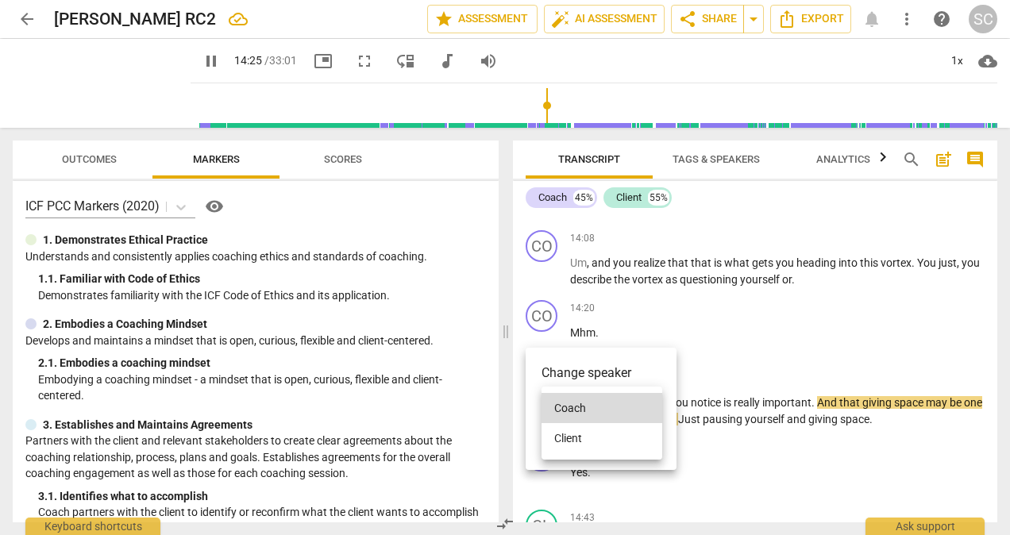
click at [572, 438] on li "Client" at bounding box center [602, 438] width 121 height 30
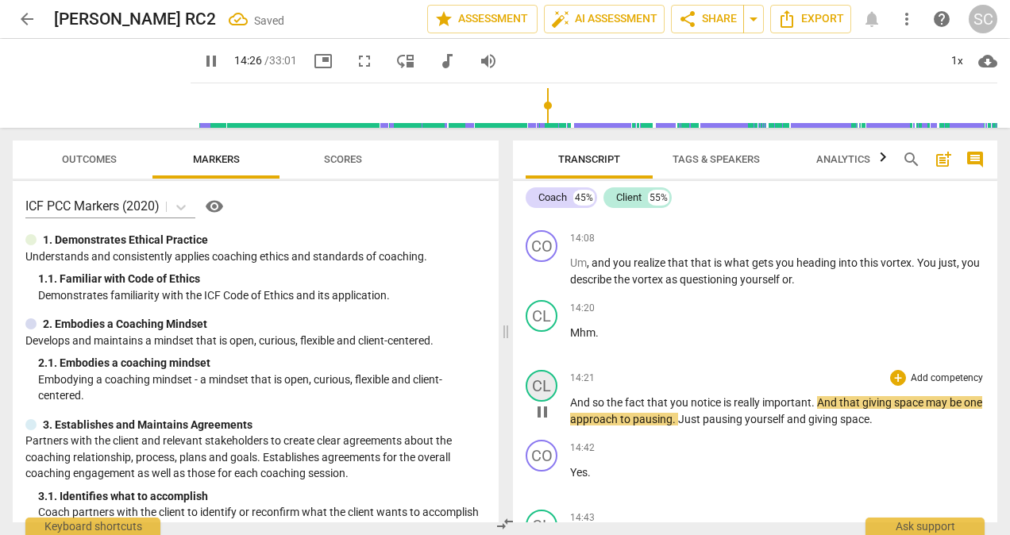
click at [546, 402] on div "CL" at bounding box center [542, 386] width 32 height 32
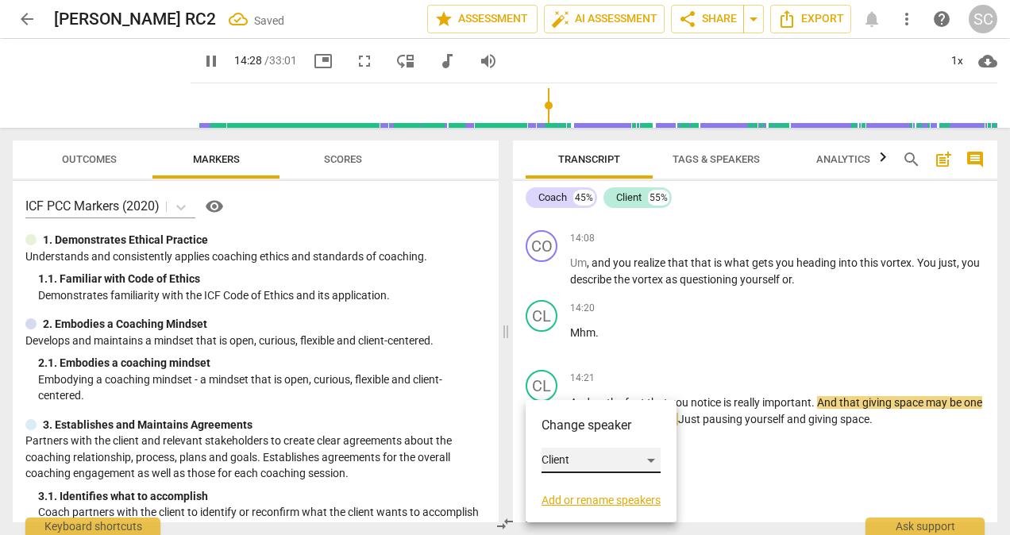
click at [653, 459] on div "Client" at bounding box center [601, 460] width 119 height 25
click at [573, 432] on li "Coach" at bounding box center [602, 430] width 121 height 30
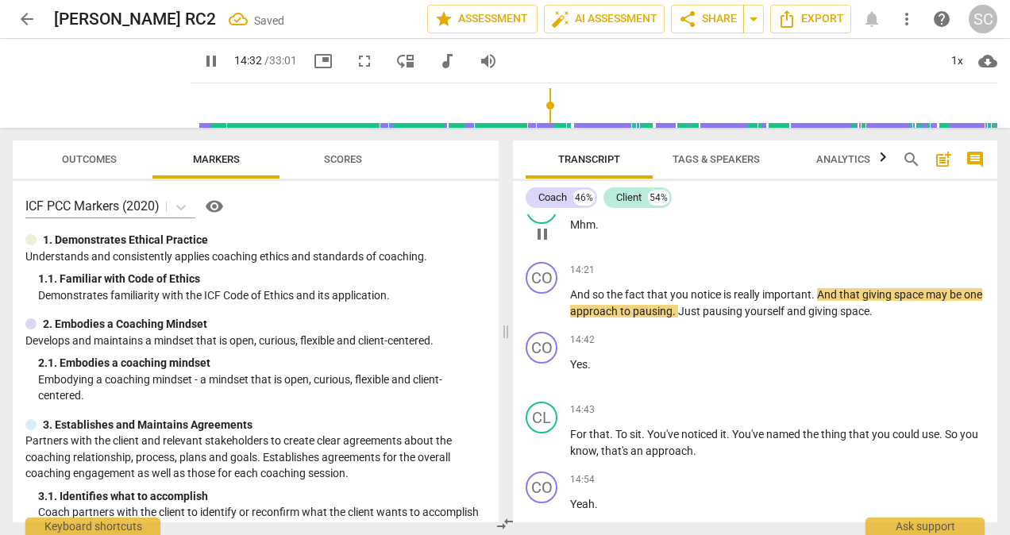
scroll to position [3124, 0]
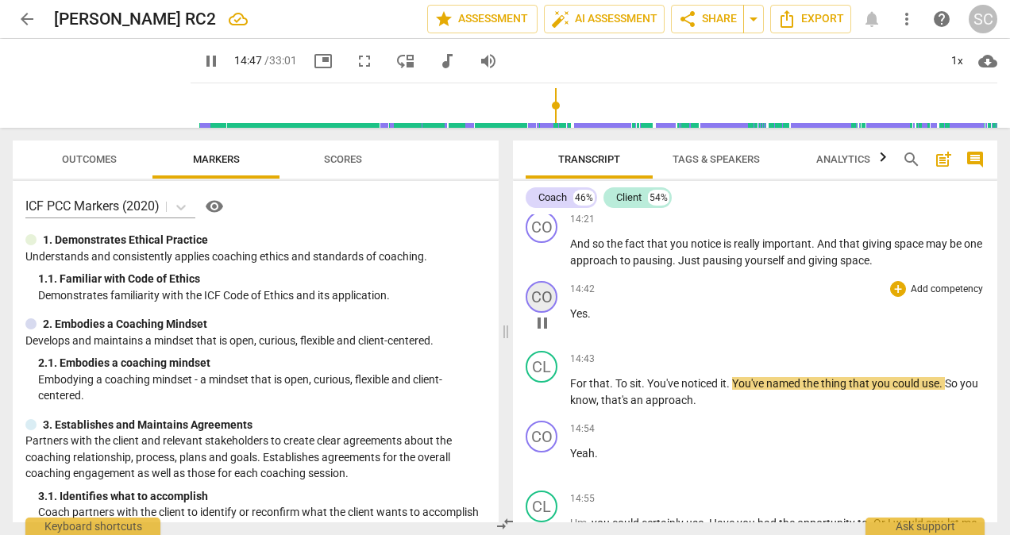
click at [549, 310] on div "CO" at bounding box center [542, 297] width 32 height 32
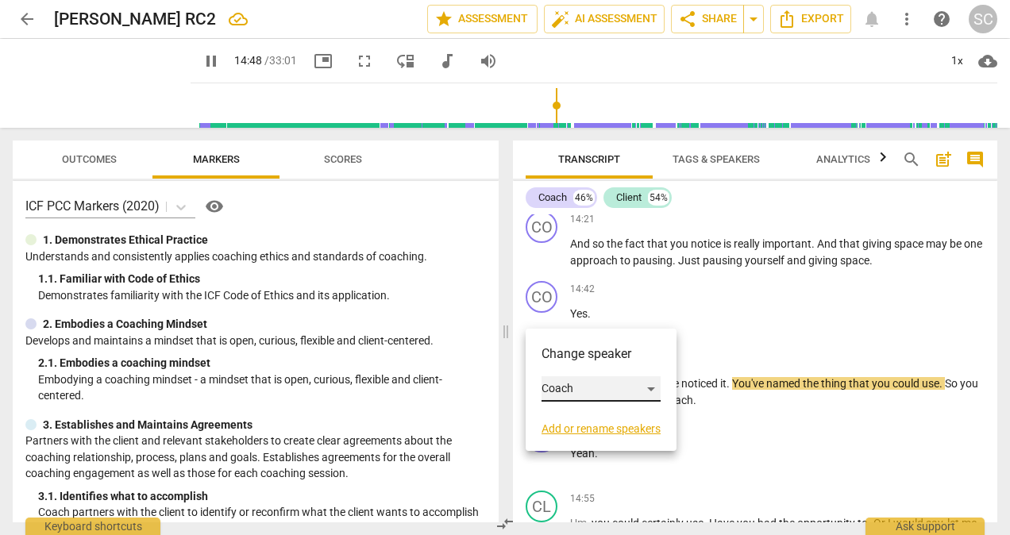
click at [649, 387] on div "Coach" at bounding box center [601, 388] width 119 height 25
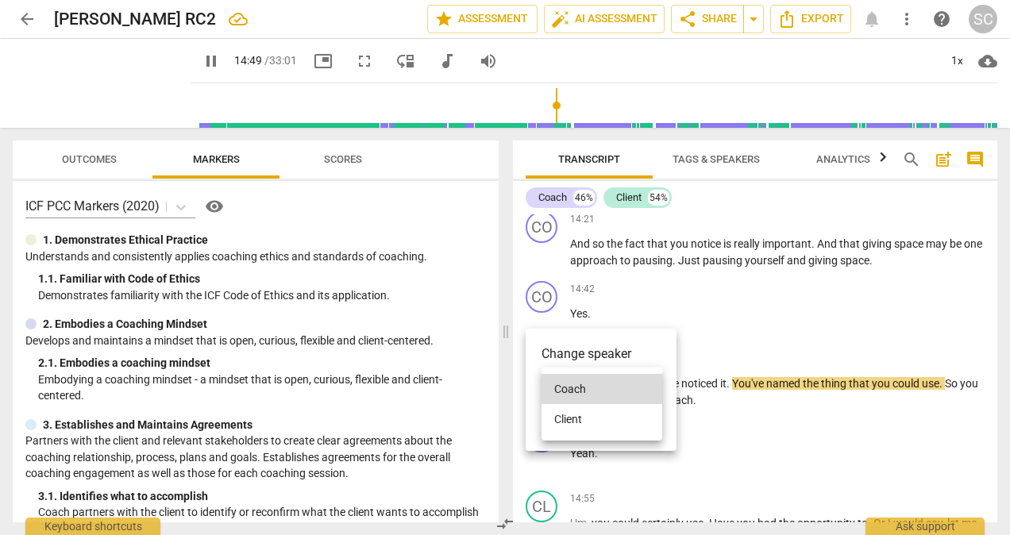
click at [574, 414] on li "Client" at bounding box center [602, 419] width 121 height 30
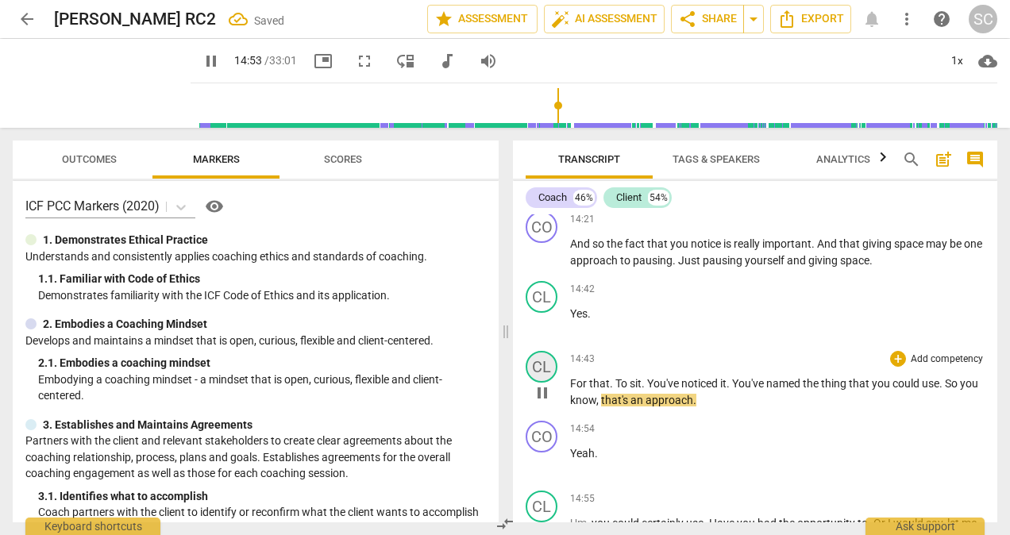
click at [538, 383] on div "CL" at bounding box center [542, 367] width 32 height 32
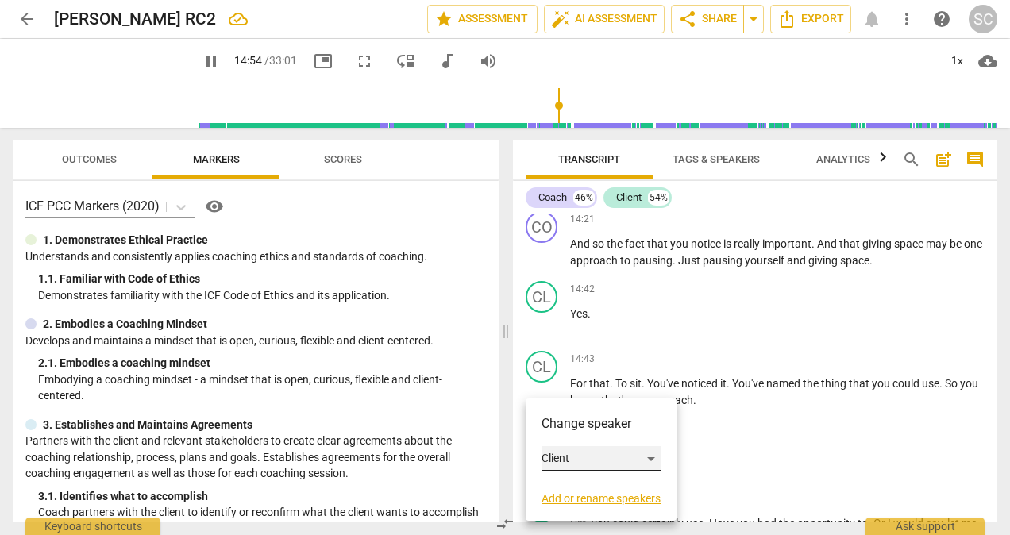
click at [651, 457] on div "Client" at bounding box center [601, 458] width 119 height 25
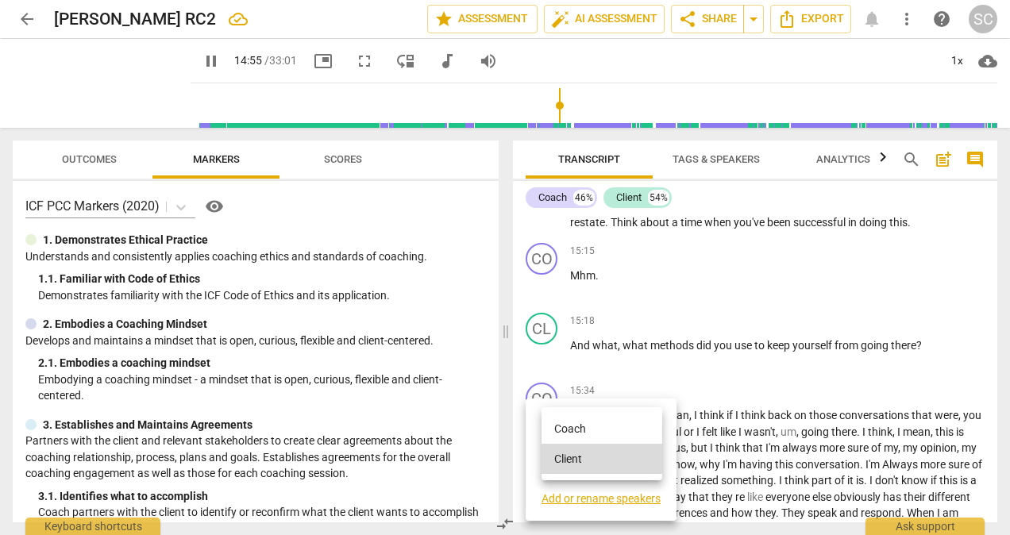
click at [584, 426] on li "Coach" at bounding box center [602, 429] width 121 height 30
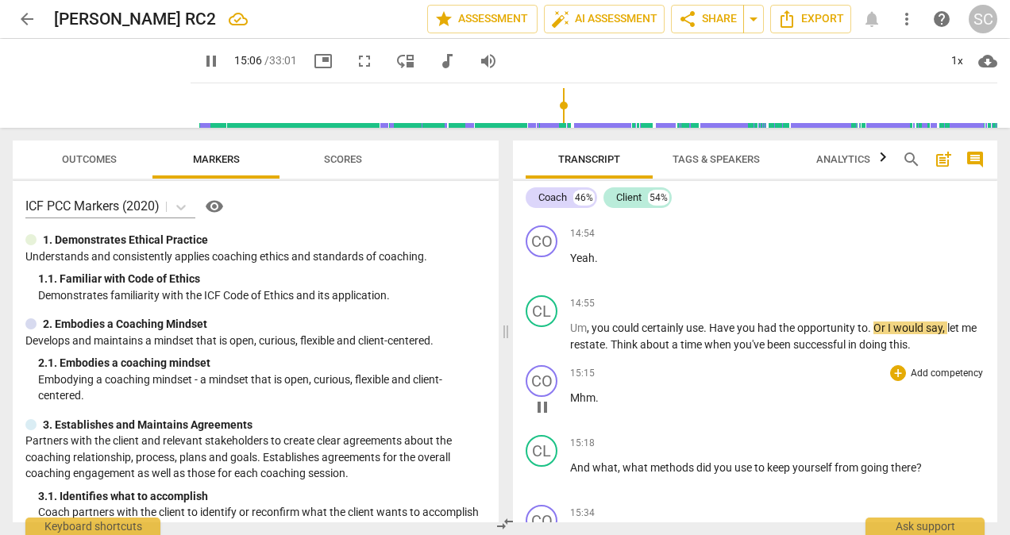
scroll to position [3282, 0]
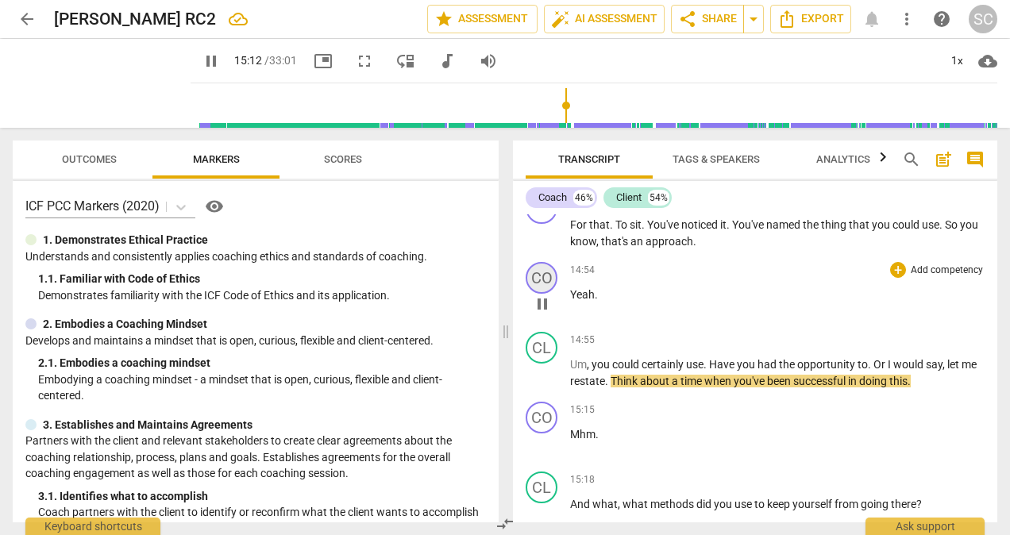
click at [551, 293] on div "CO" at bounding box center [542, 278] width 32 height 32
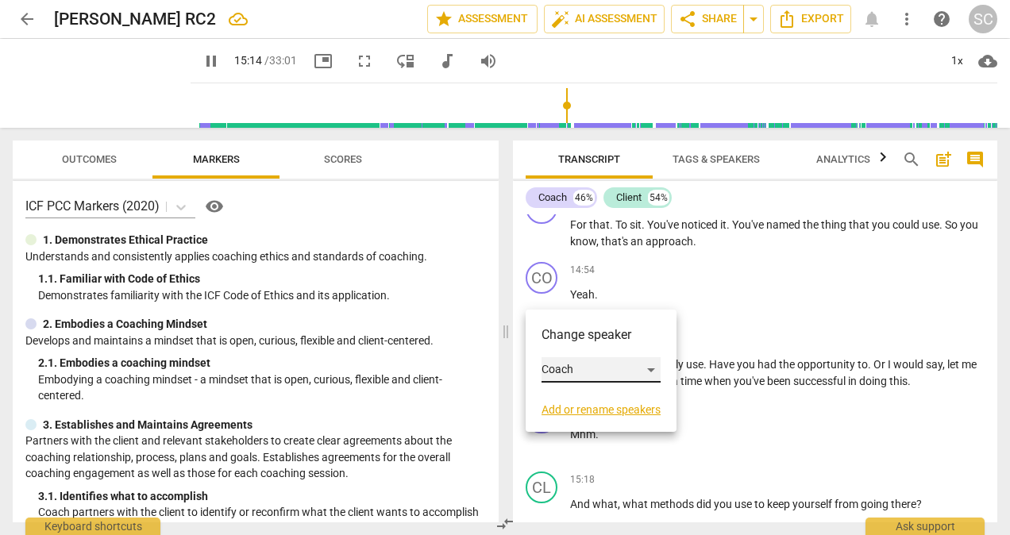
click at [654, 368] on div "Coach" at bounding box center [601, 369] width 119 height 25
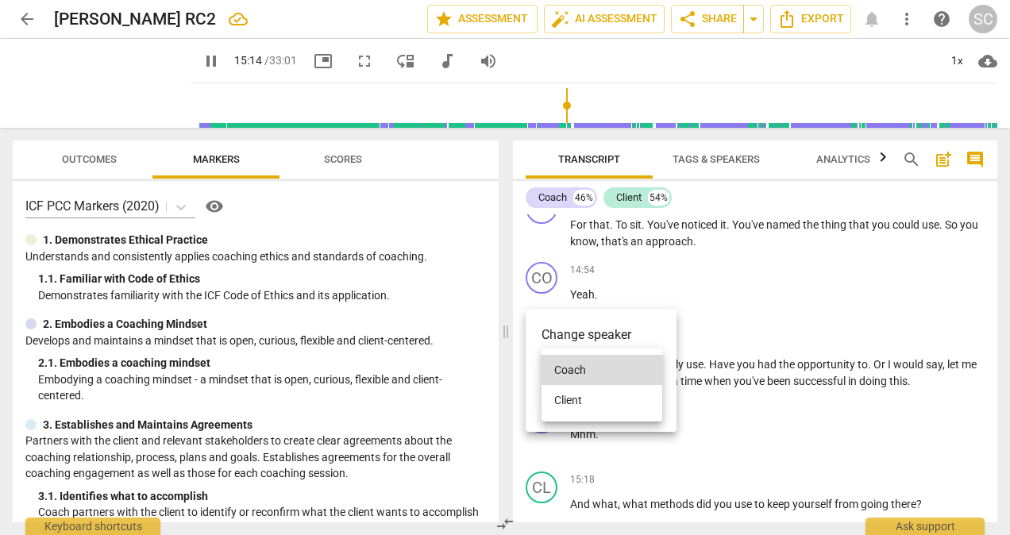
click at [580, 399] on li "Client" at bounding box center [602, 400] width 121 height 30
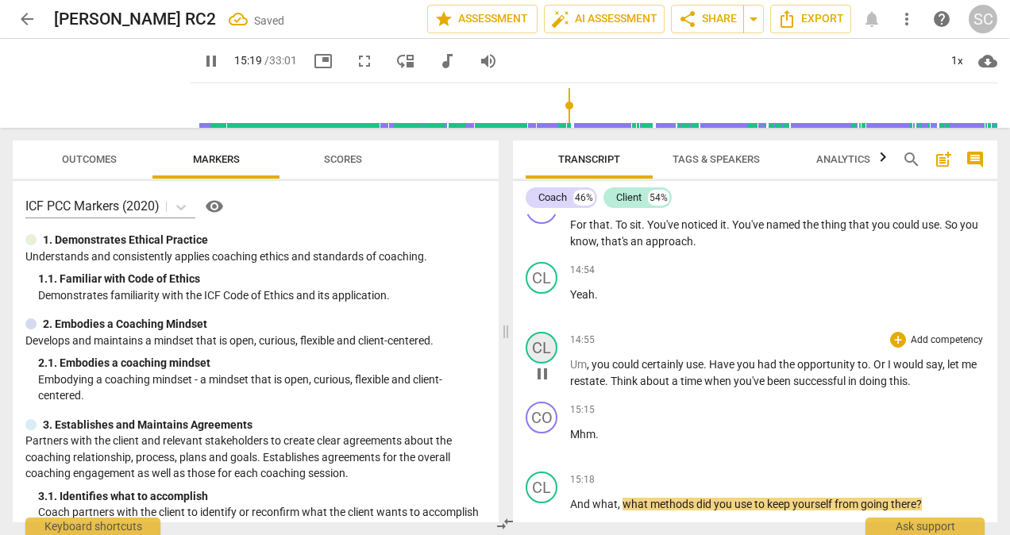
click at [545, 362] on div "CL" at bounding box center [542, 348] width 32 height 32
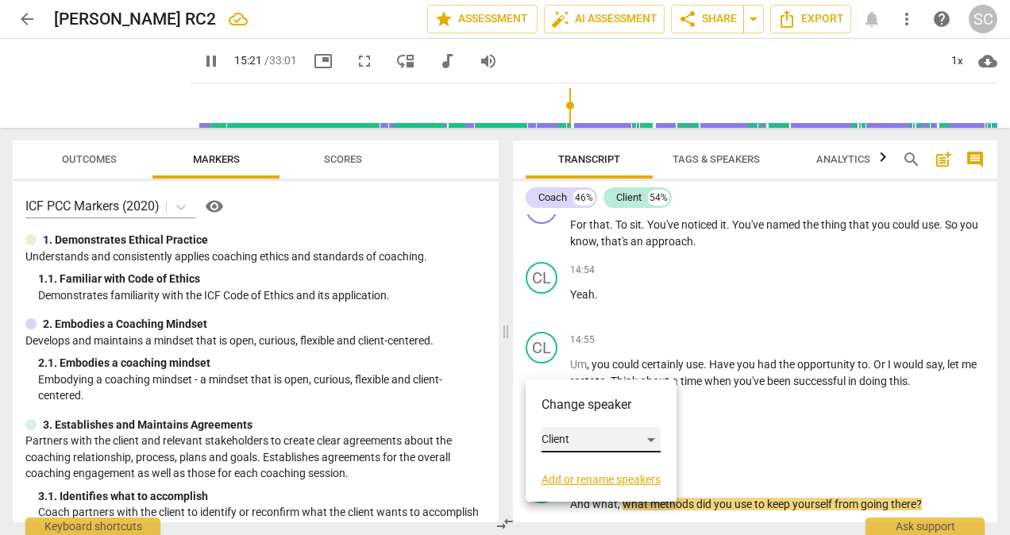
click at [653, 440] on div "Client" at bounding box center [601, 439] width 119 height 25
click at [572, 407] on li "Coach" at bounding box center [602, 410] width 121 height 30
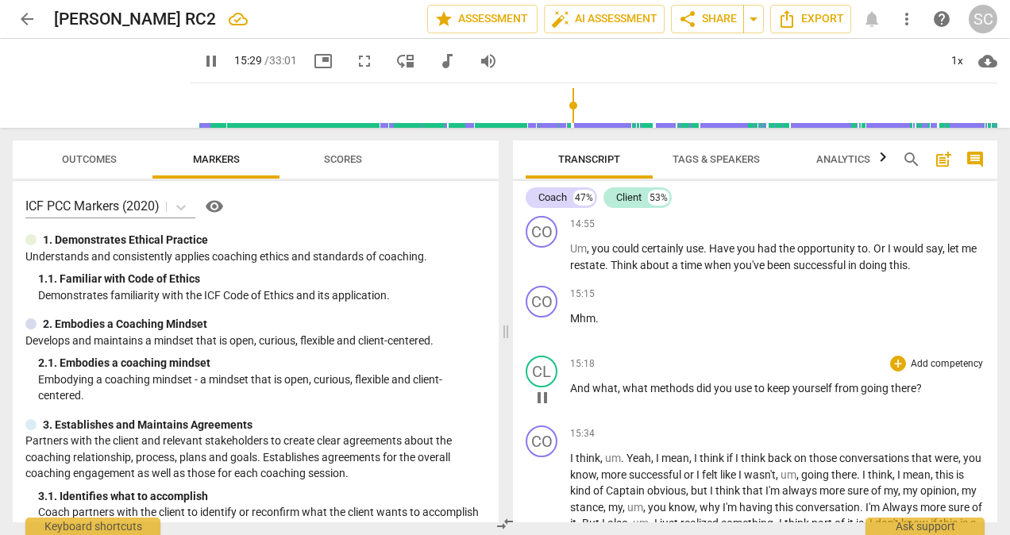
scroll to position [3362, 0]
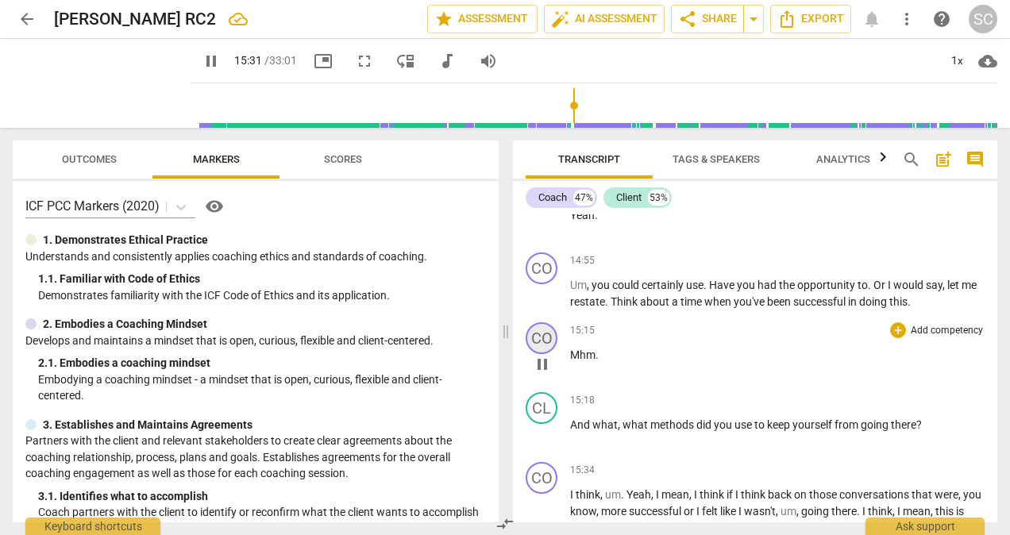
click at [546, 350] on div "CO" at bounding box center [542, 338] width 32 height 32
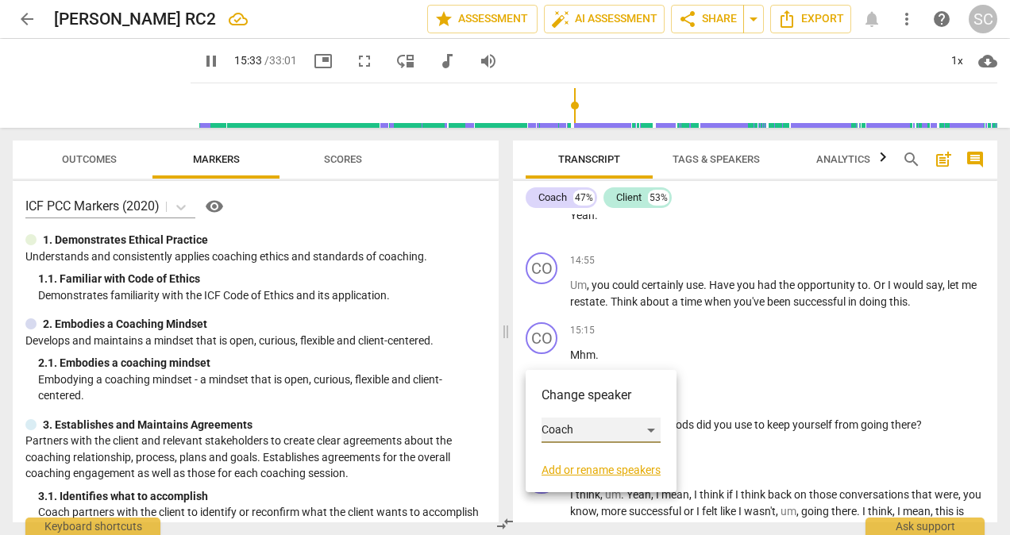
click at [651, 429] on div "Coach" at bounding box center [601, 430] width 119 height 25
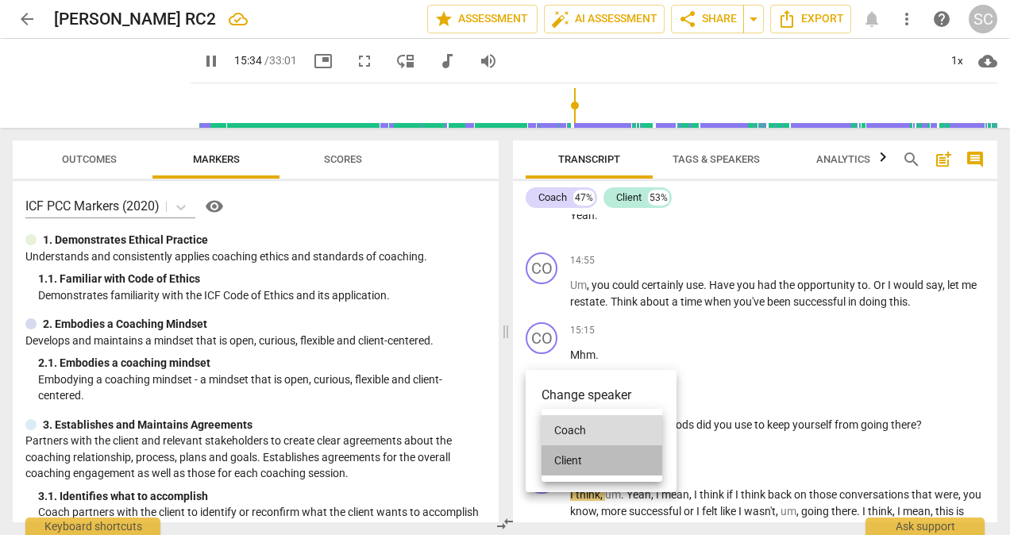
click at [580, 458] on li "Client" at bounding box center [602, 460] width 121 height 30
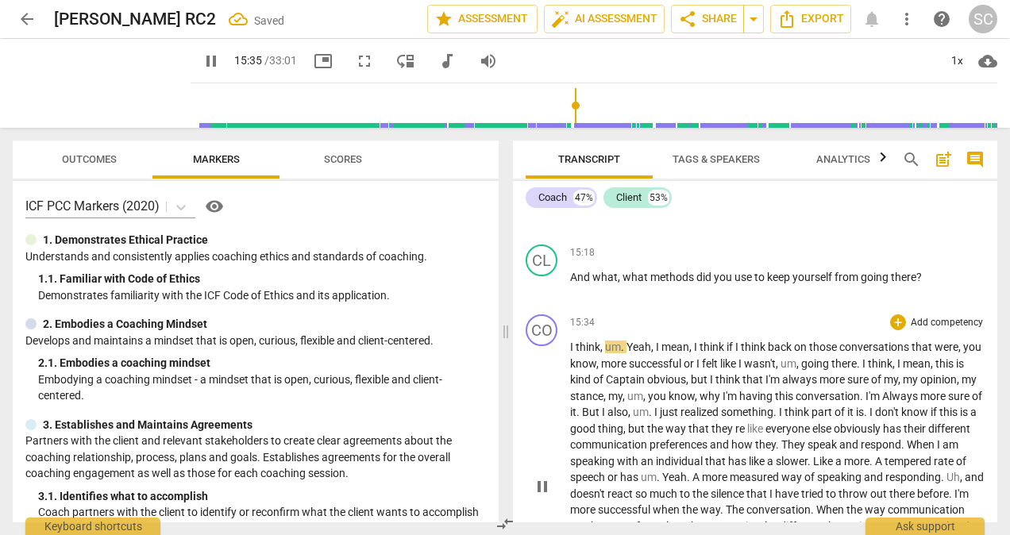
scroll to position [3521, 0]
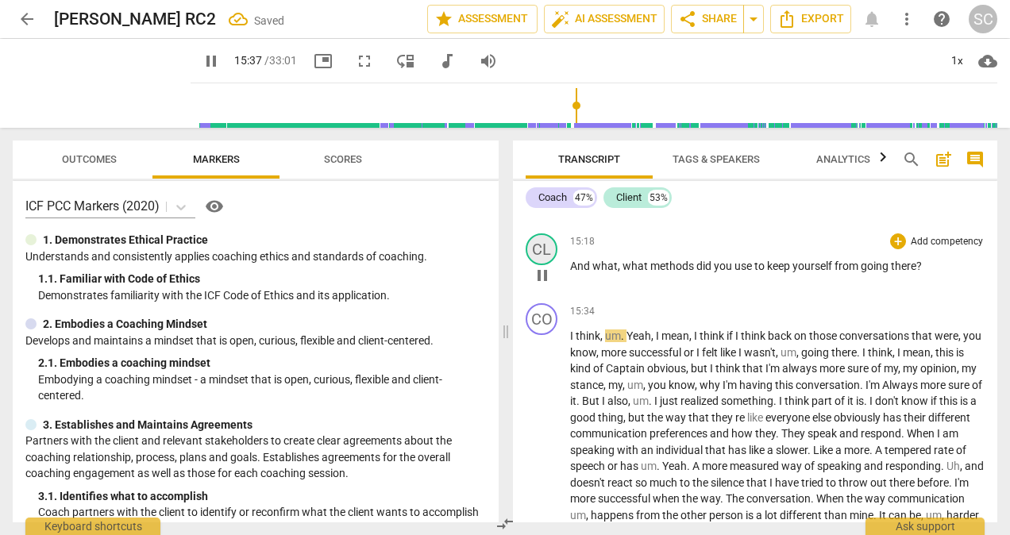
click at [550, 265] on div "CL" at bounding box center [542, 249] width 32 height 32
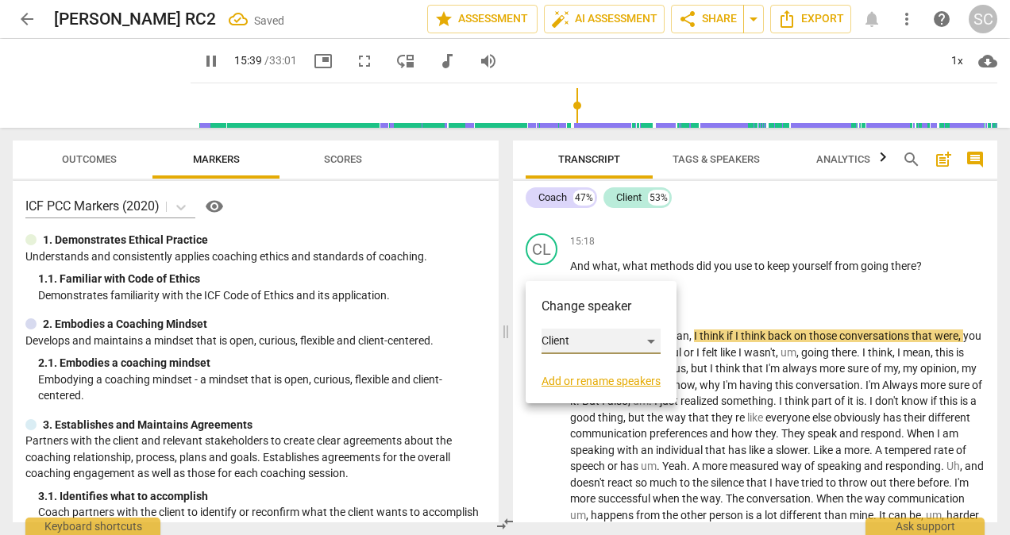
click at [652, 339] on div "Client" at bounding box center [601, 341] width 119 height 25
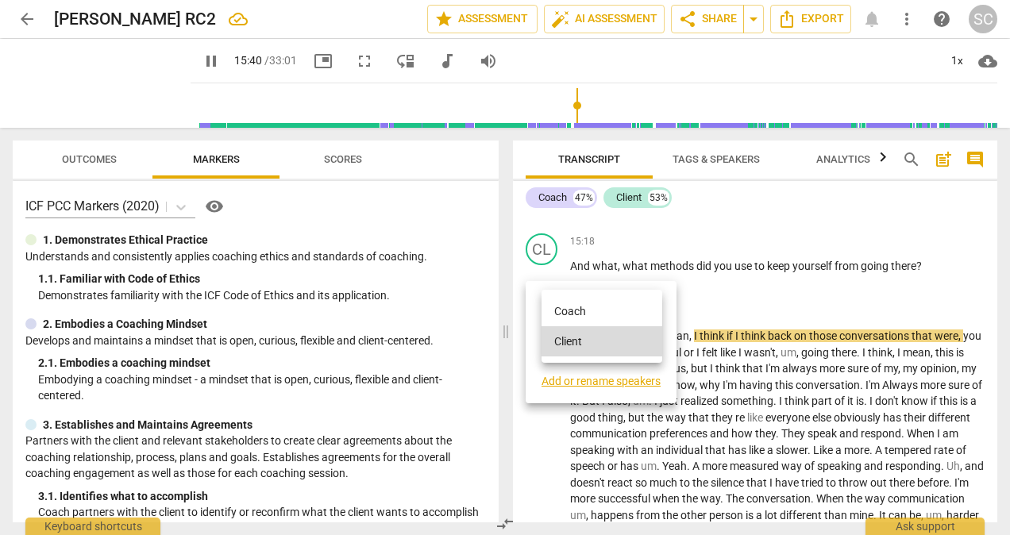
click at [573, 313] on li "Coach" at bounding box center [602, 311] width 121 height 30
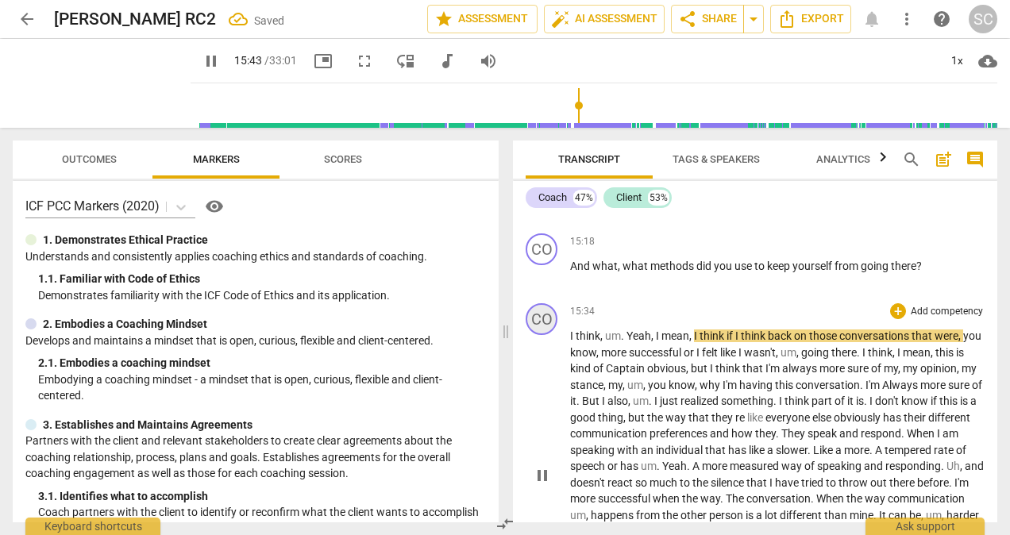
click at [543, 335] on div "CO" at bounding box center [542, 319] width 32 height 32
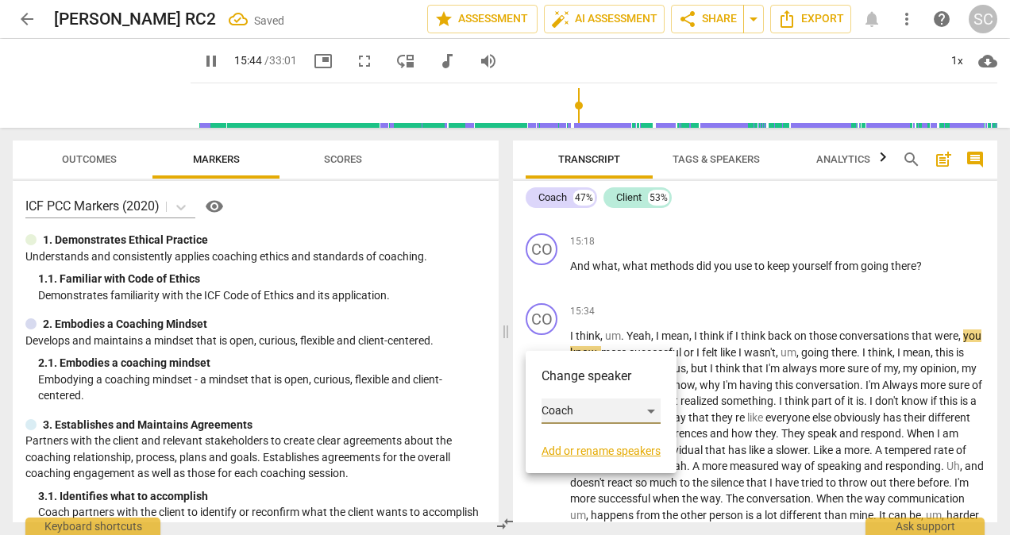
click at [649, 410] on div "Coach" at bounding box center [601, 411] width 119 height 25
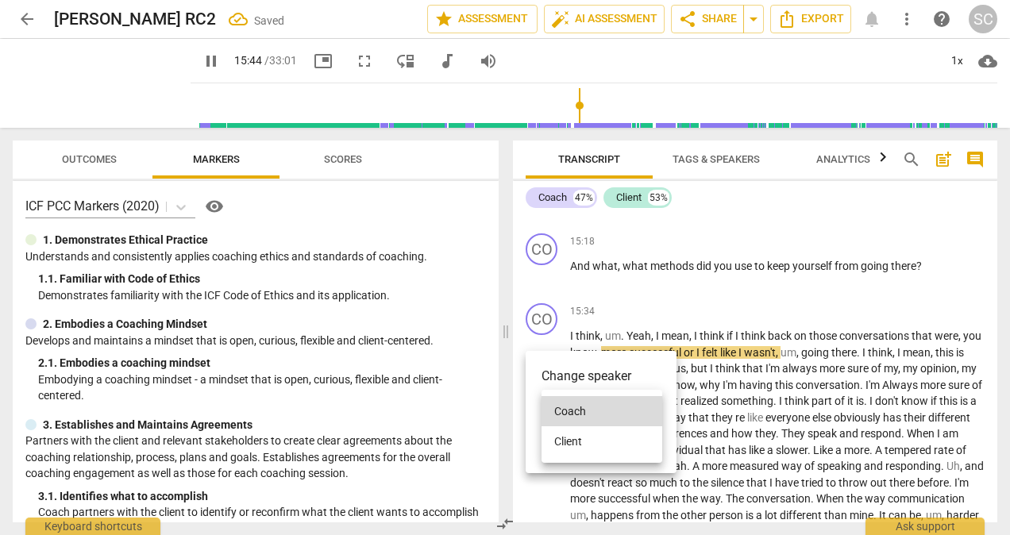
click at [588, 438] on li "Client" at bounding box center [602, 441] width 121 height 30
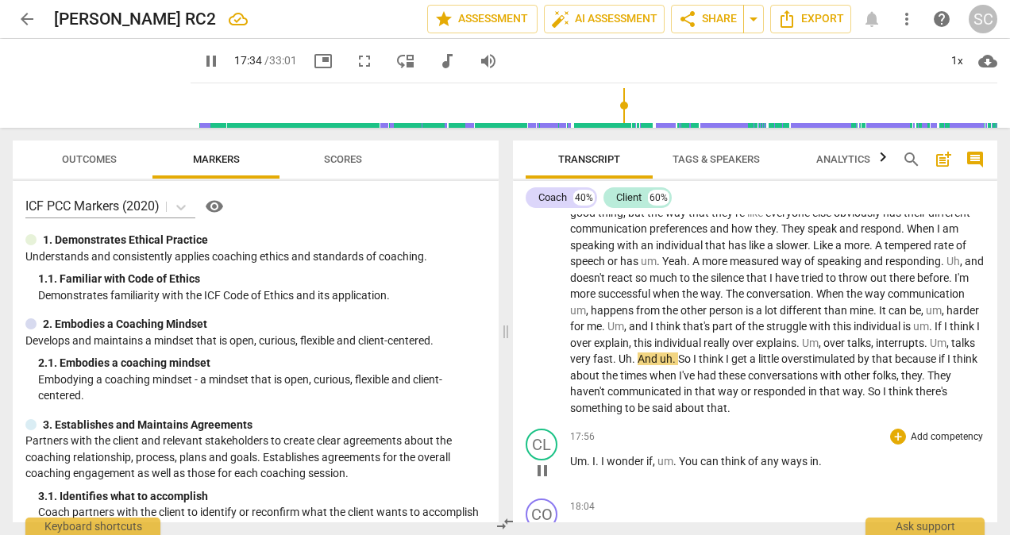
scroll to position [3759, 0]
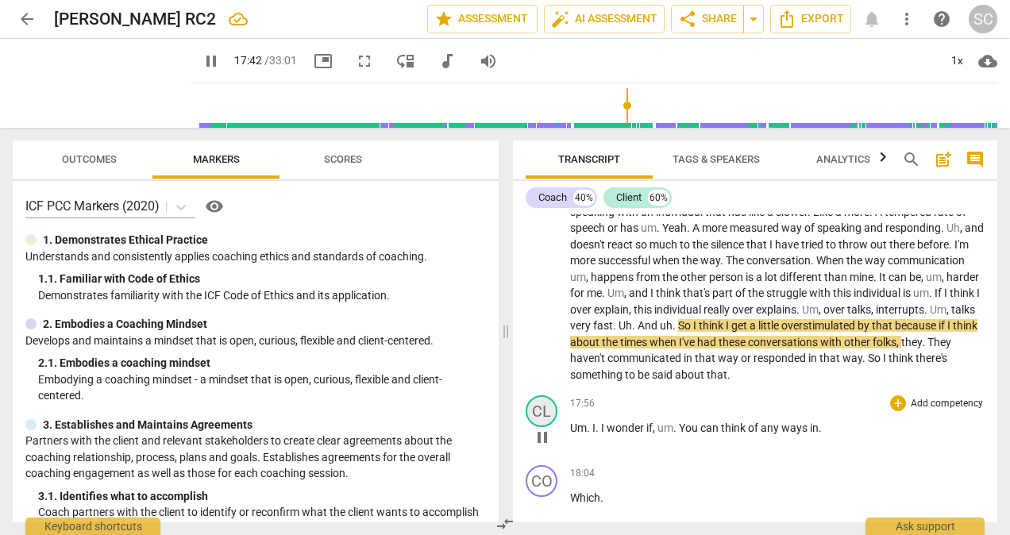
click at [542, 424] on div "CL" at bounding box center [542, 411] width 32 height 32
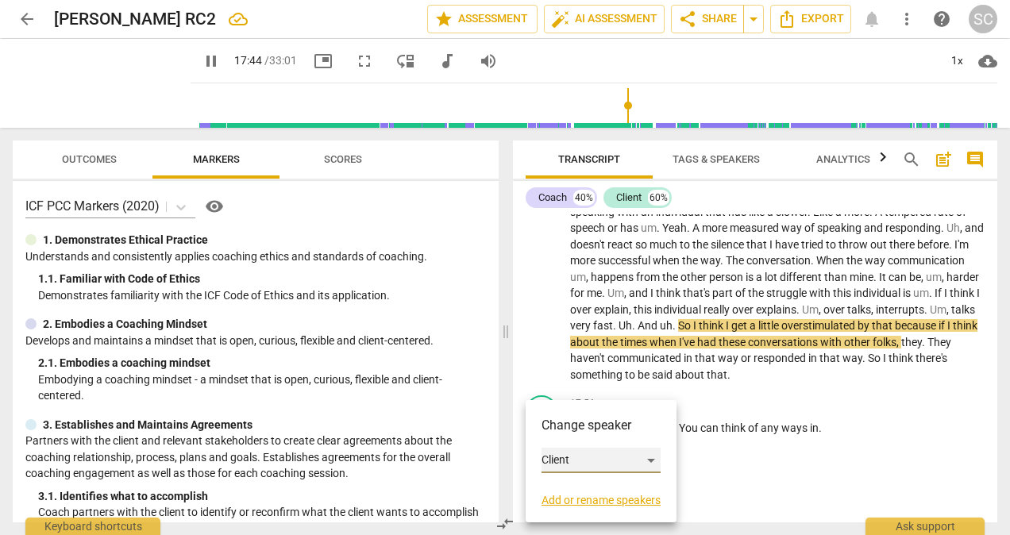
click at [651, 459] on div "Client" at bounding box center [601, 460] width 119 height 25
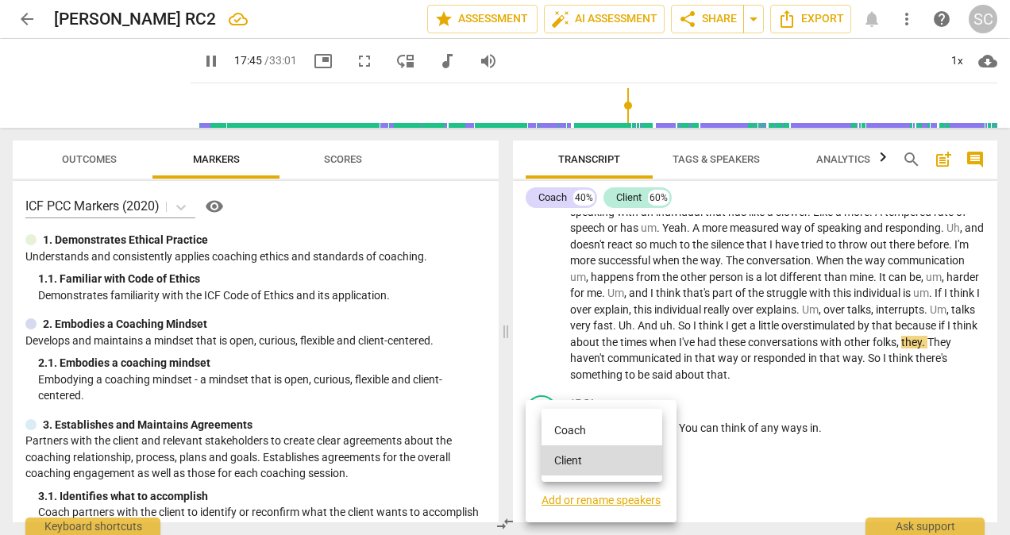
click at [556, 432] on li "Coach" at bounding box center [602, 430] width 121 height 30
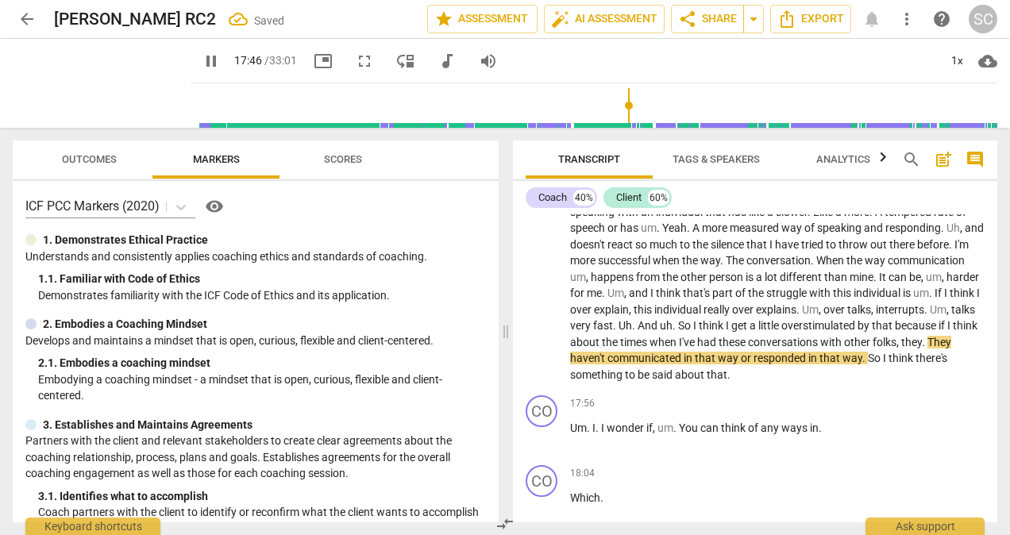
scroll to position [3838, 0]
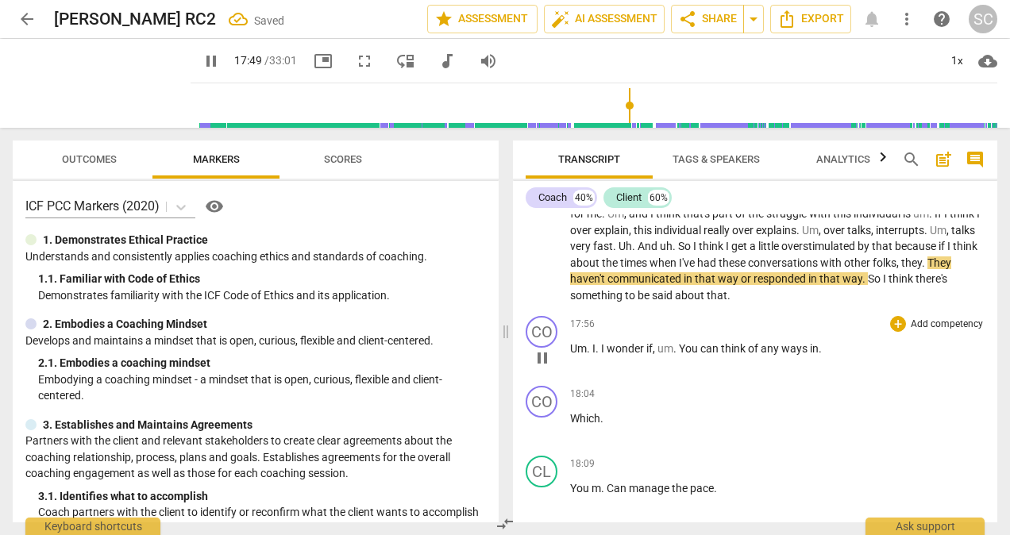
click at [817, 355] on span "in" at bounding box center [814, 348] width 9 height 13
type input "1071"
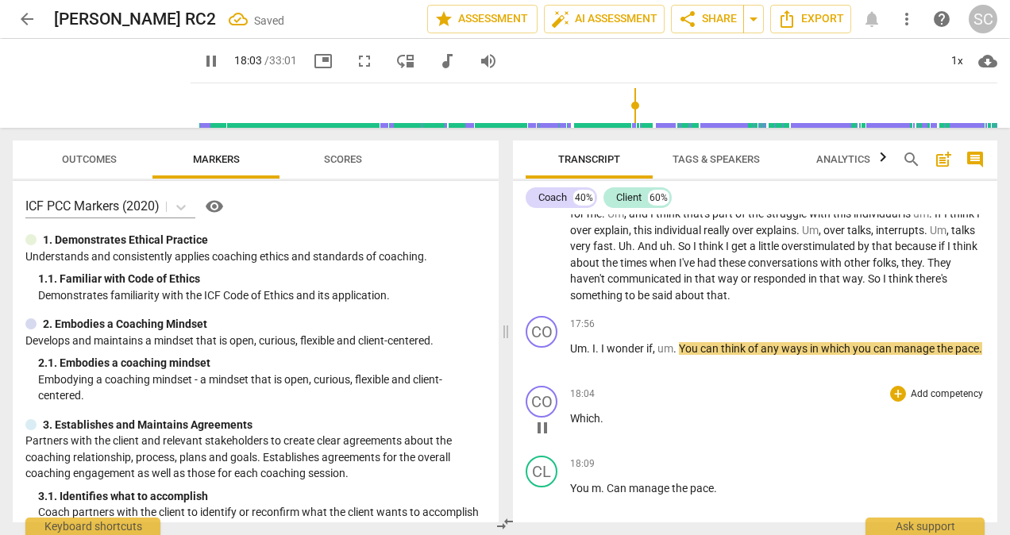
click at [615, 427] on p "Which ." at bounding box center [777, 418] width 414 height 17
type input "1085"
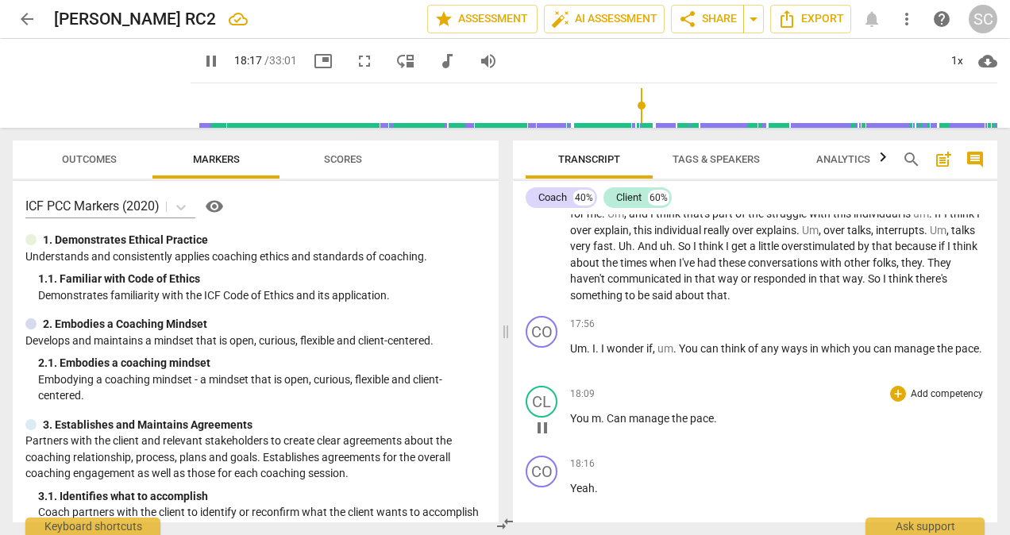
click at [722, 434] on div "CO play_arrow pause 00:05 + Add competency keyboard_arrow_right All right , [PE…" at bounding box center [755, 368] width 484 height 308
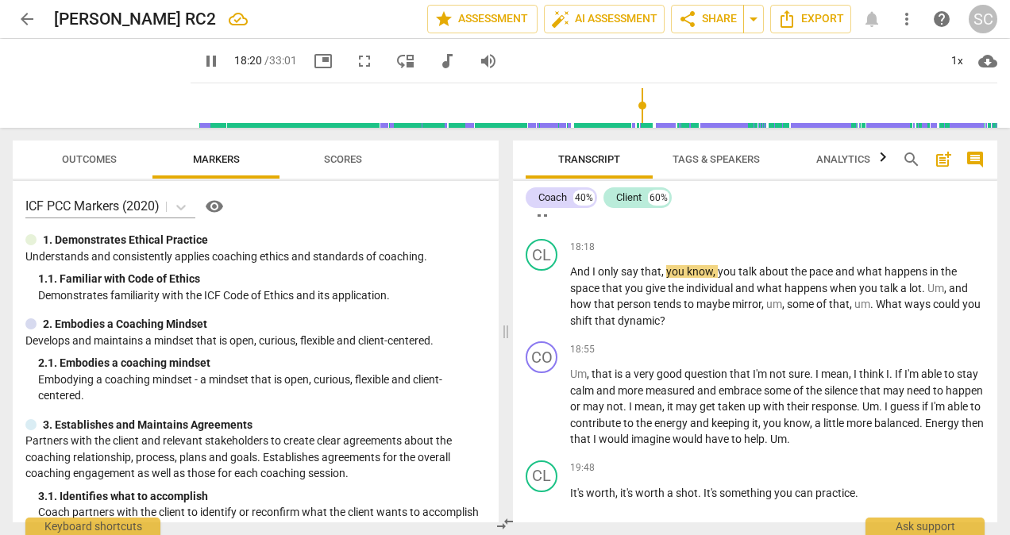
scroll to position [4032, 0]
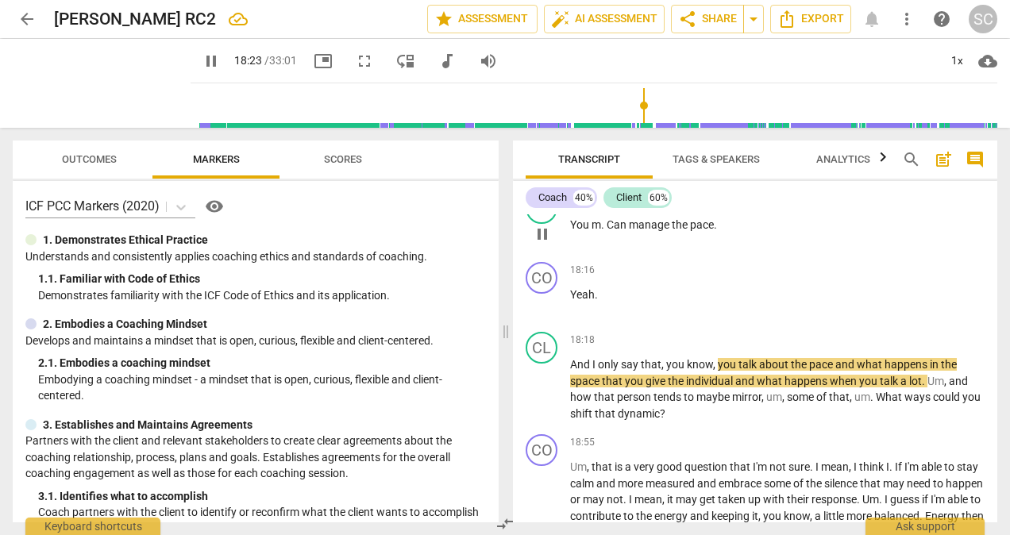
type input "1104"
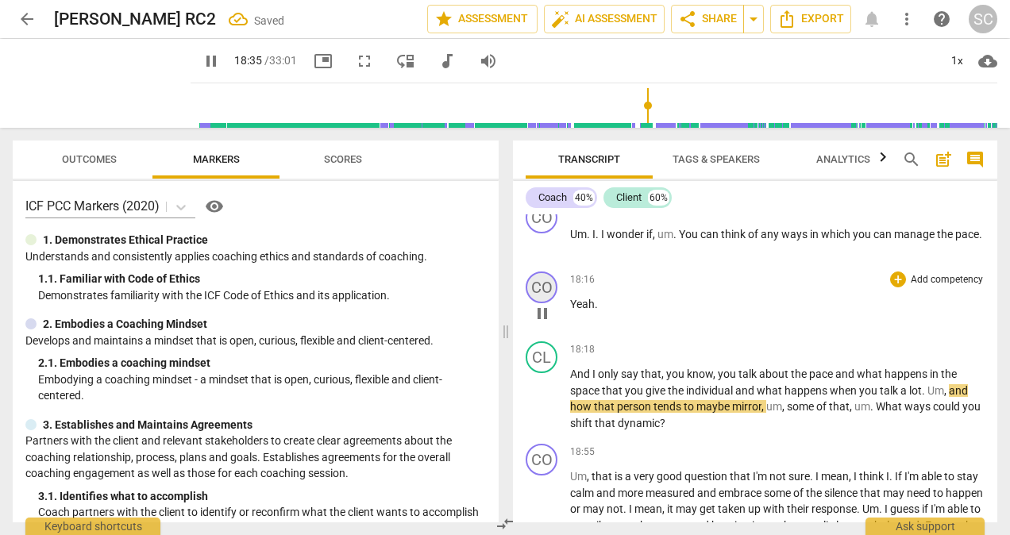
click at [542, 303] on div "CO" at bounding box center [542, 288] width 32 height 32
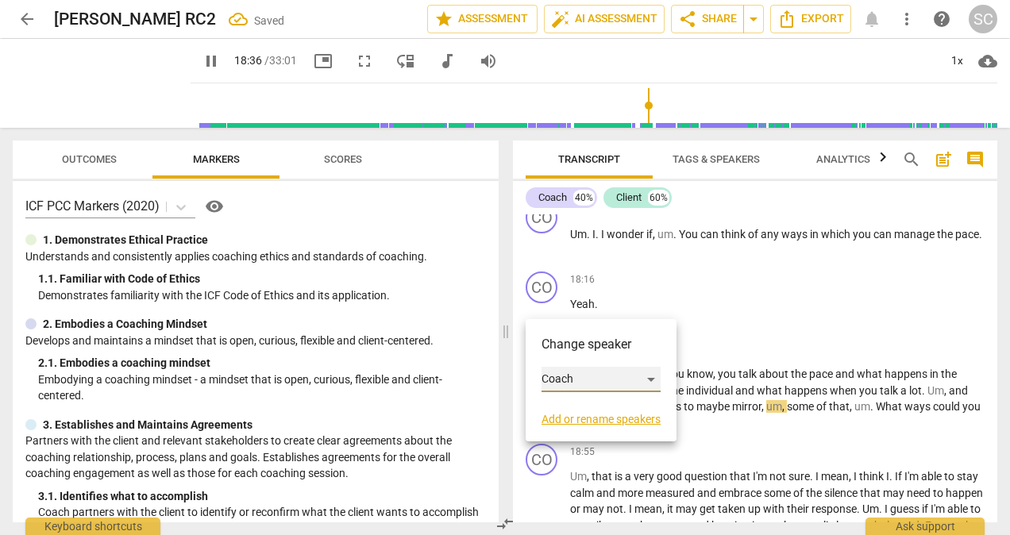
click at [653, 379] on div "Coach" at bounding box center [601, 379] width 119 height 25
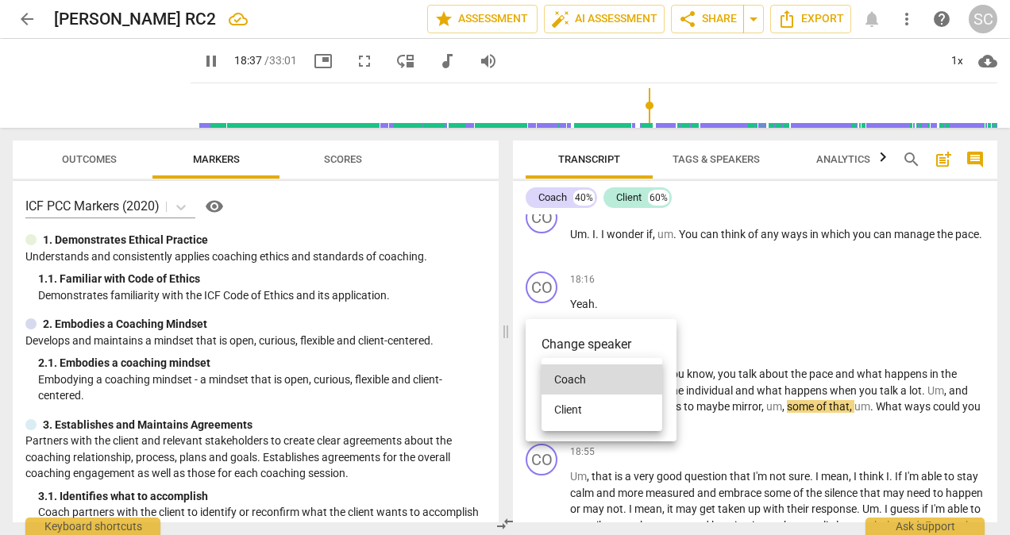
click at [571, 410] on li "Client" at bounding box center [602, 410] width 121 height 30
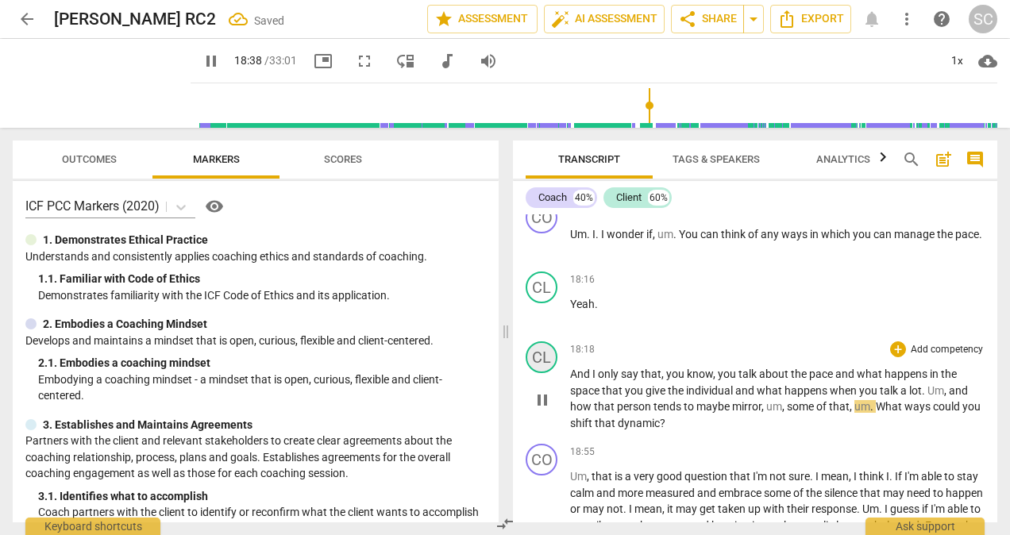
click at [535, 373] on div "CL" at bounding box center [542, 357] width 32 height 32
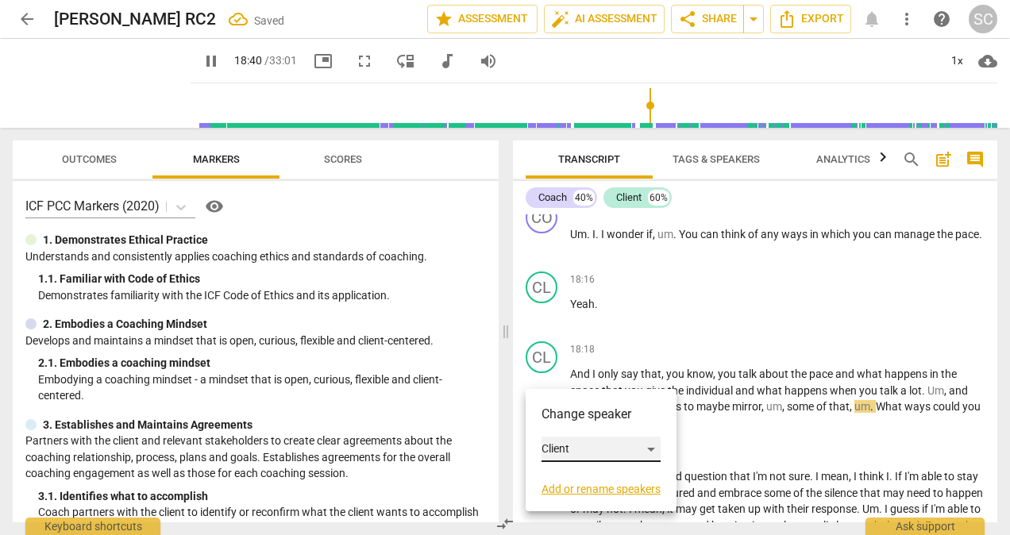
click at [649, 451] on div "Client" at bounding box center [601, 449] width 119 height 25
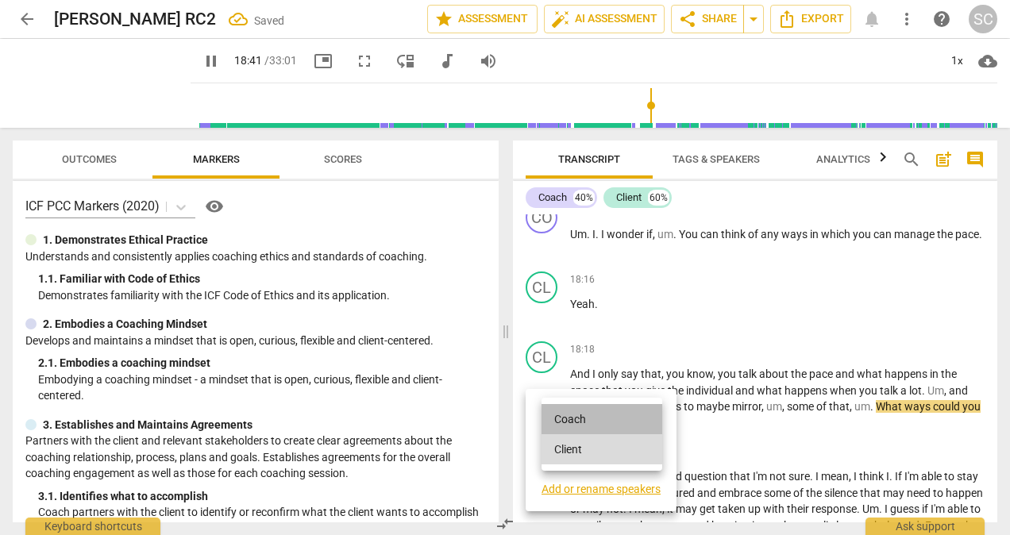
click at [561, 421] on li "Coach" at bounding box center [602, 419] width 121 height 30
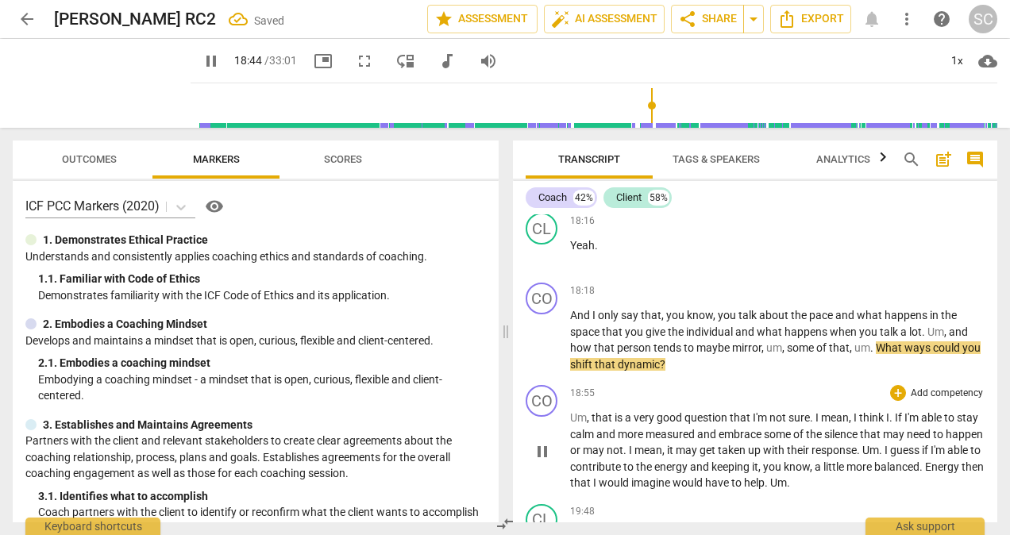
scroll to position [4032, 0]
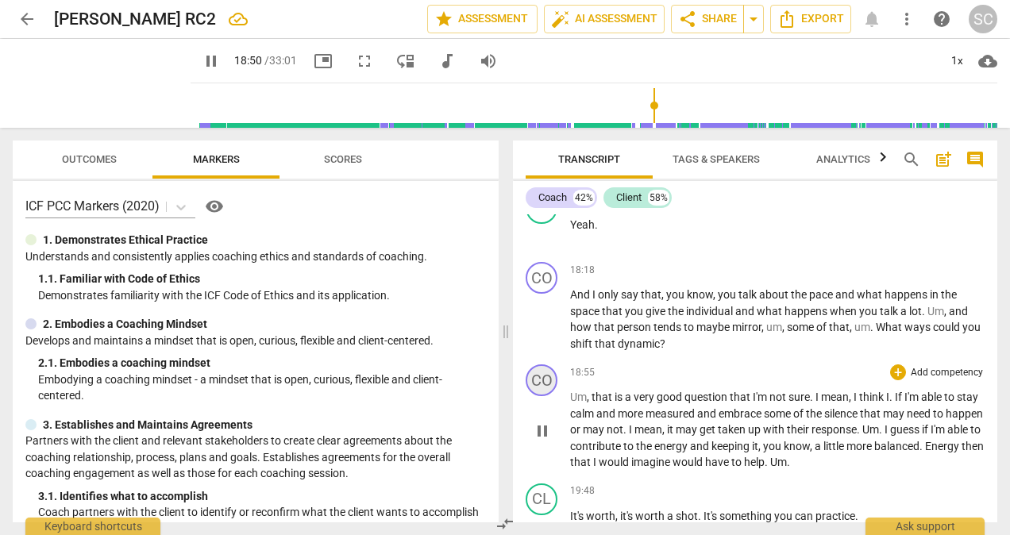
click at [545, 396] on div "CO" at bounding box center [542, 380] width 32 height 32
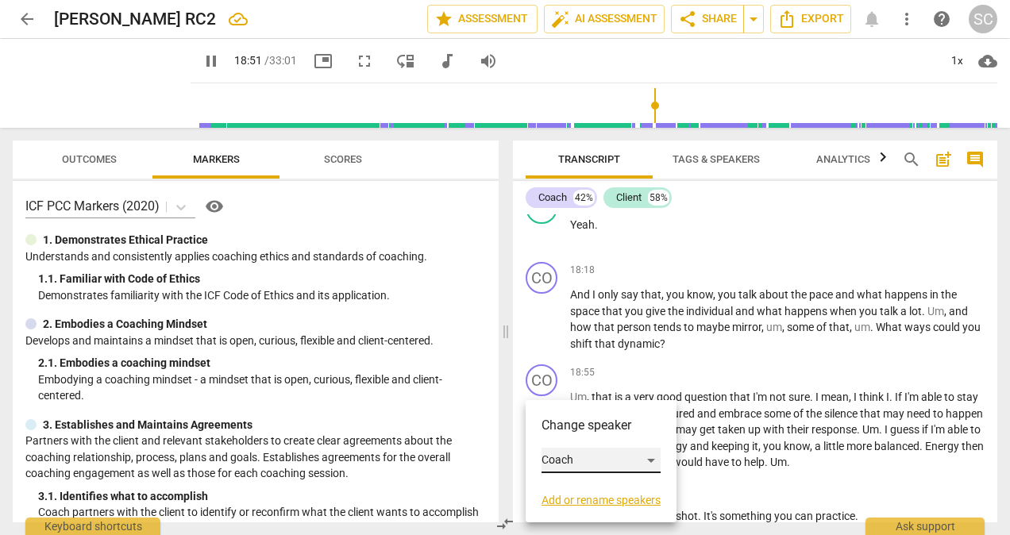
click at [651, 458] on div "Coach" at bounding box center [601, 460] width 119 height 25
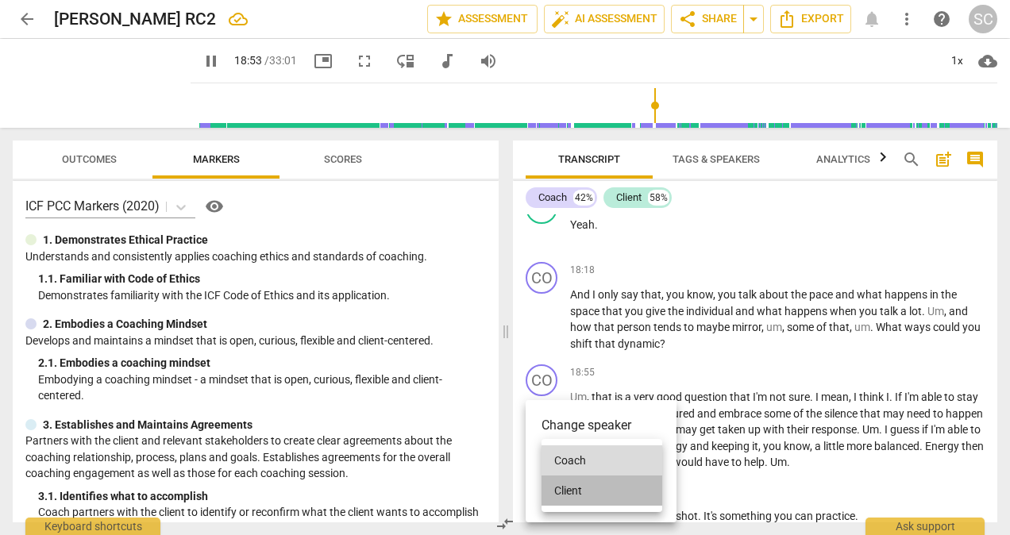
click at [574, 489] on li "Client" at bounding box center [602, 491] width 121 height 30
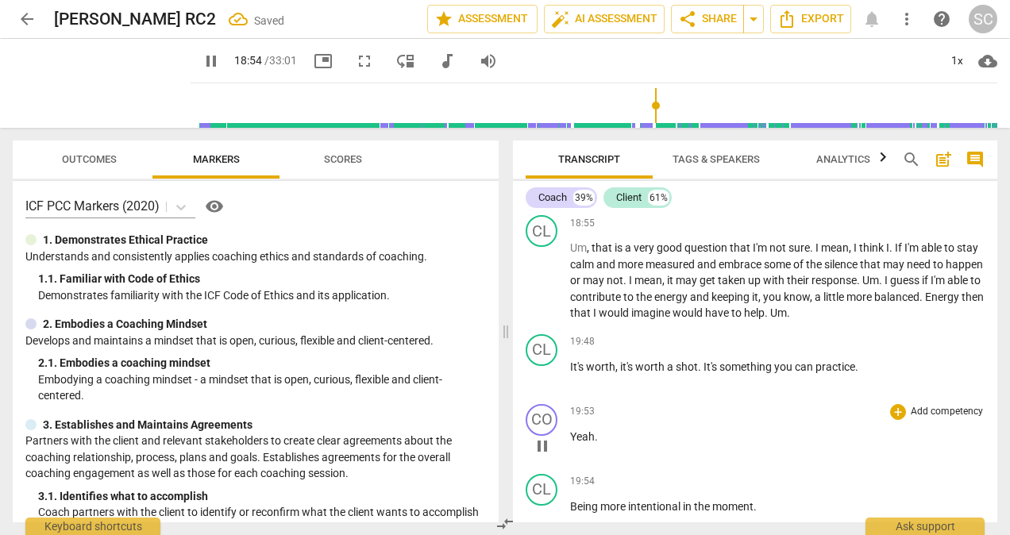
scroll to position [4191, 0]
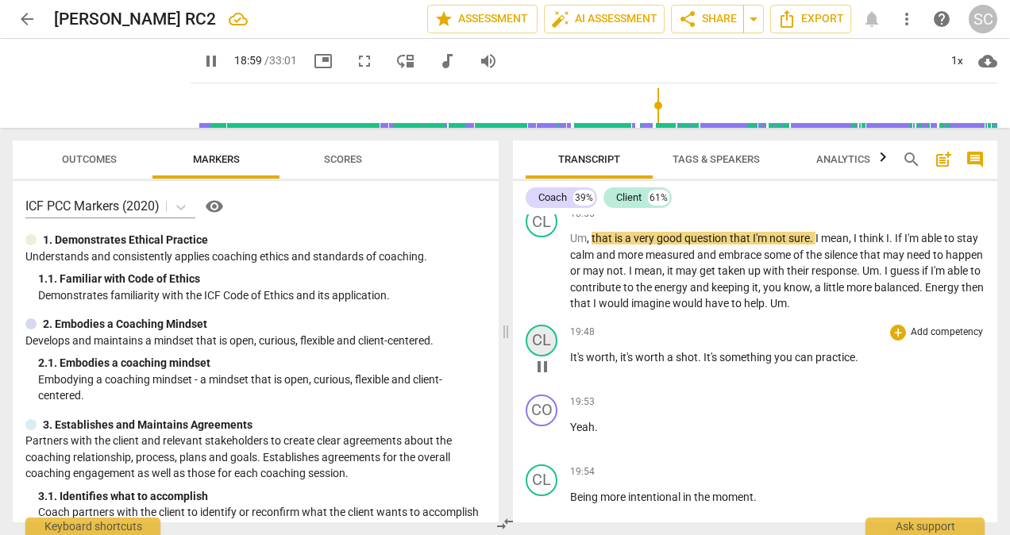
click at [551, 357] on div "CL" at bounding box center [542, 341] width 32 height 32
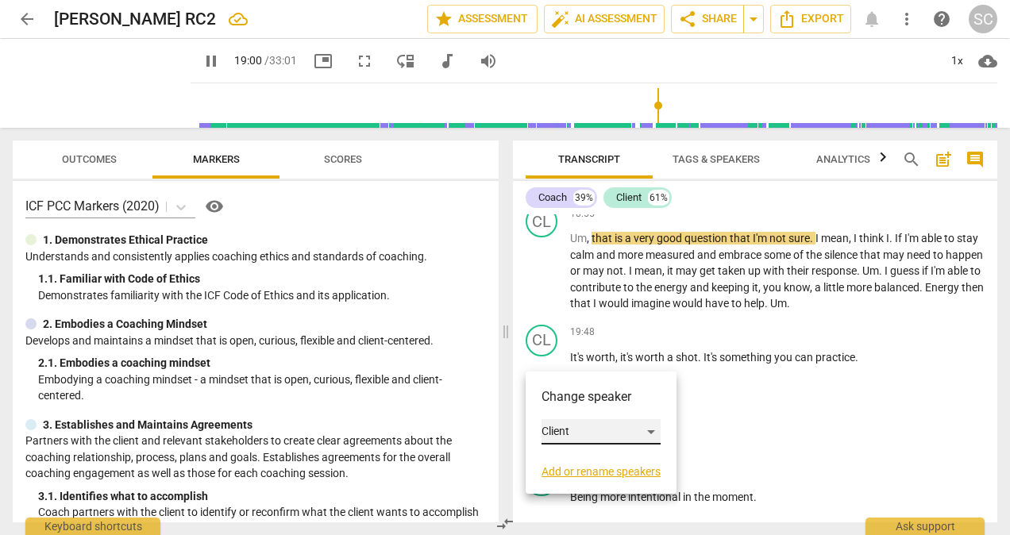
click at [654, 429] on div "Client" at bounding box center [601, 431] width 119 height 25
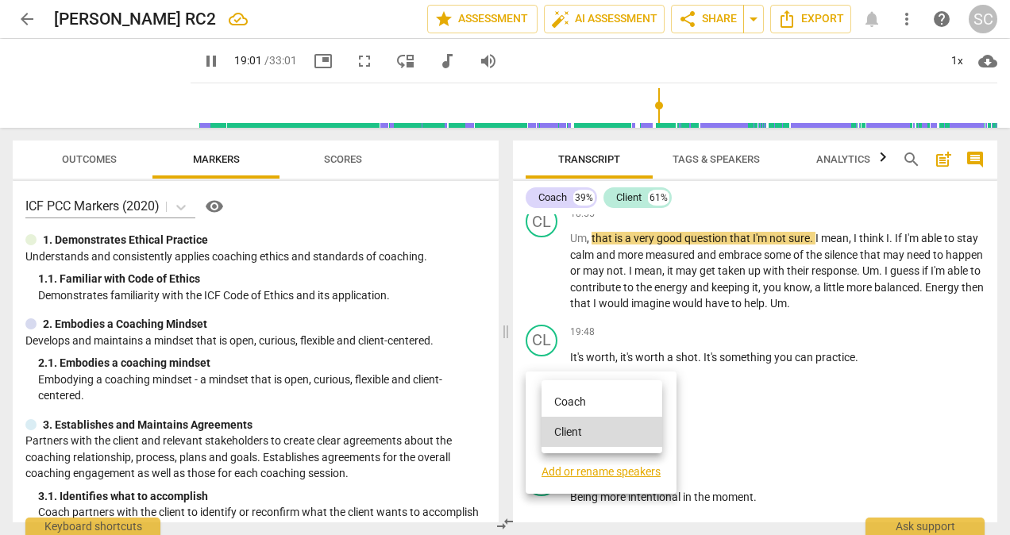
click at [575, 402] on li "Coach" at bounding box center [602, 402] width 121 height 30
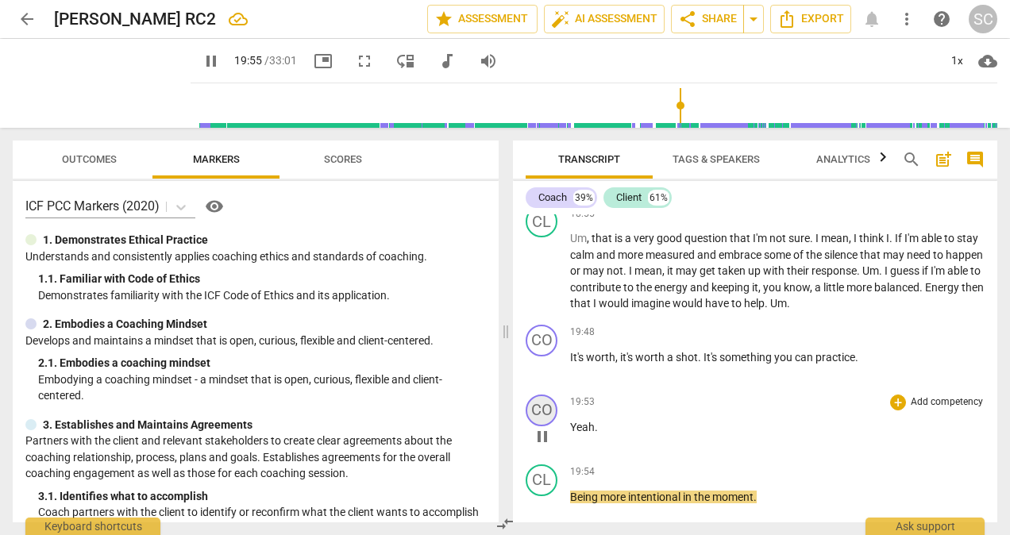
click at [546, 426] on div "CO" at bounding box center [542, 411] width 32 height 32
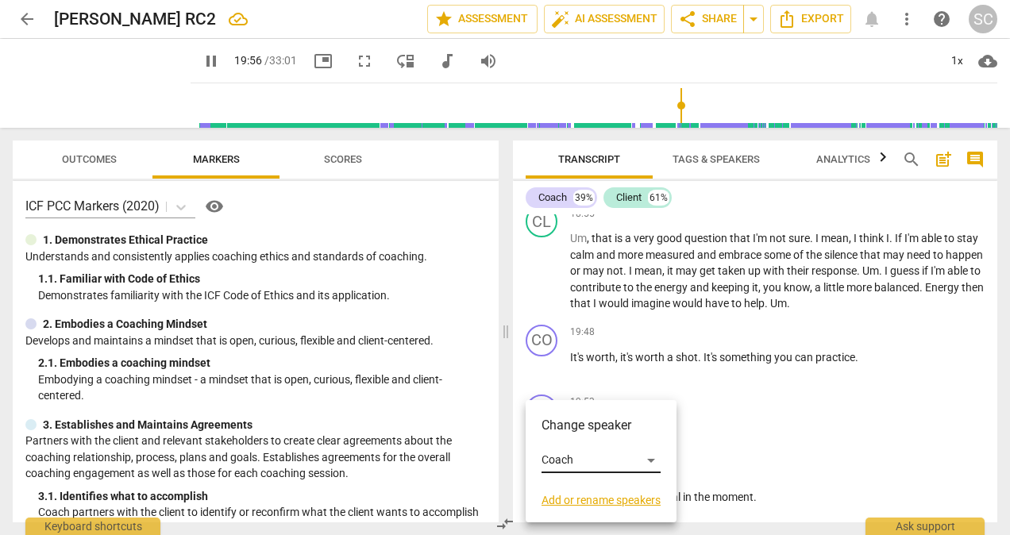
scroll to position [4552, 0]
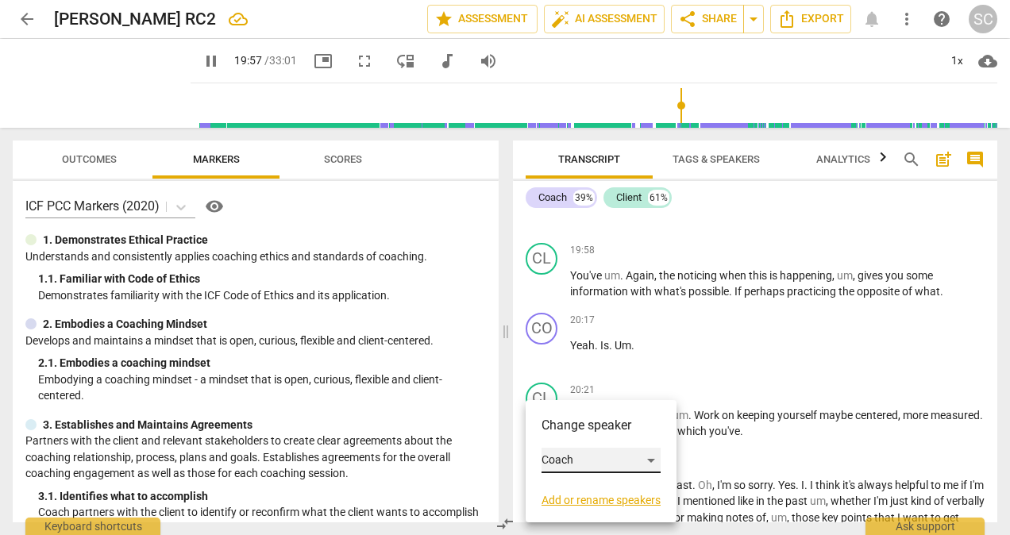
click at [651, 461] on div "Coach" at bounding box center [601, 460] width 119 height 25
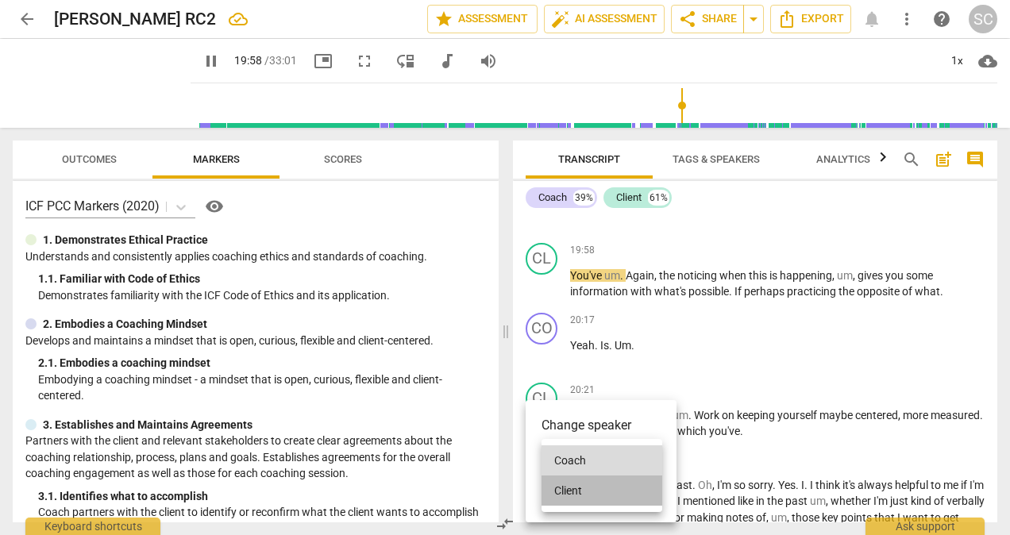
click at [567, 489] on li "Client" at bounding box center [602, 491] width 121 height 30
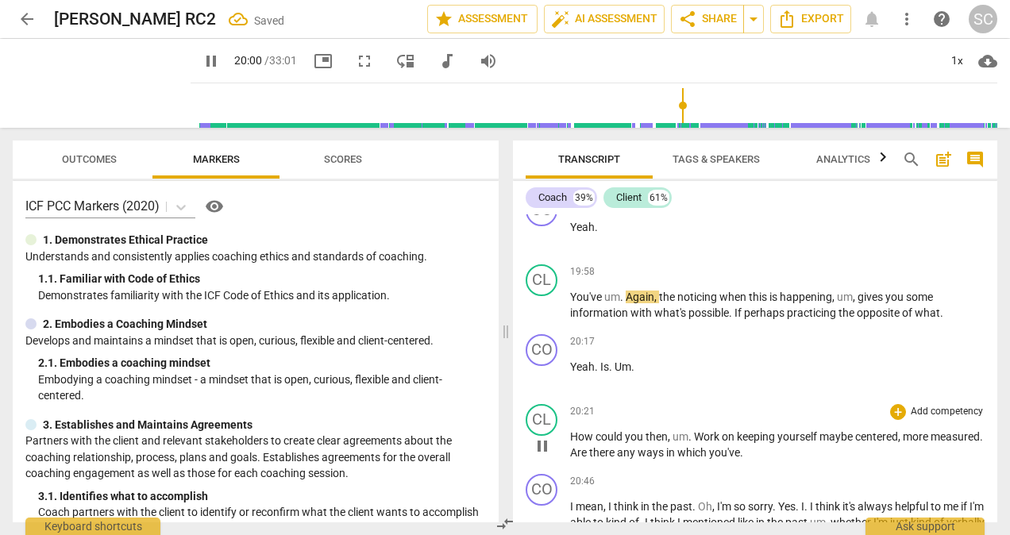
scroll to position [4473, 0]
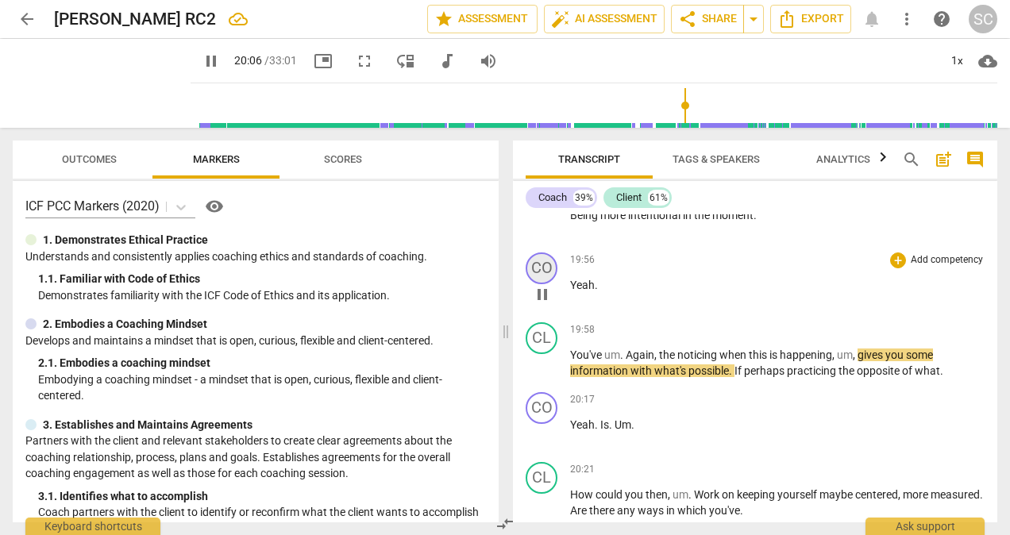
click at [545, 284] on div "CO" at bounding box center [542, 268] width 32 height 32
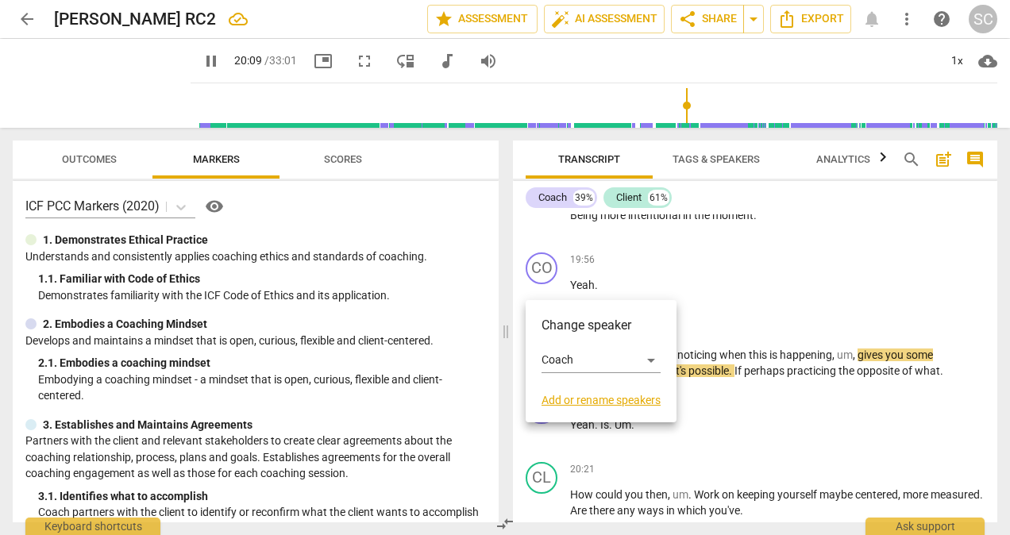
click at [540, 224] on div at bounding box center [505, 267] width 1010 height 535
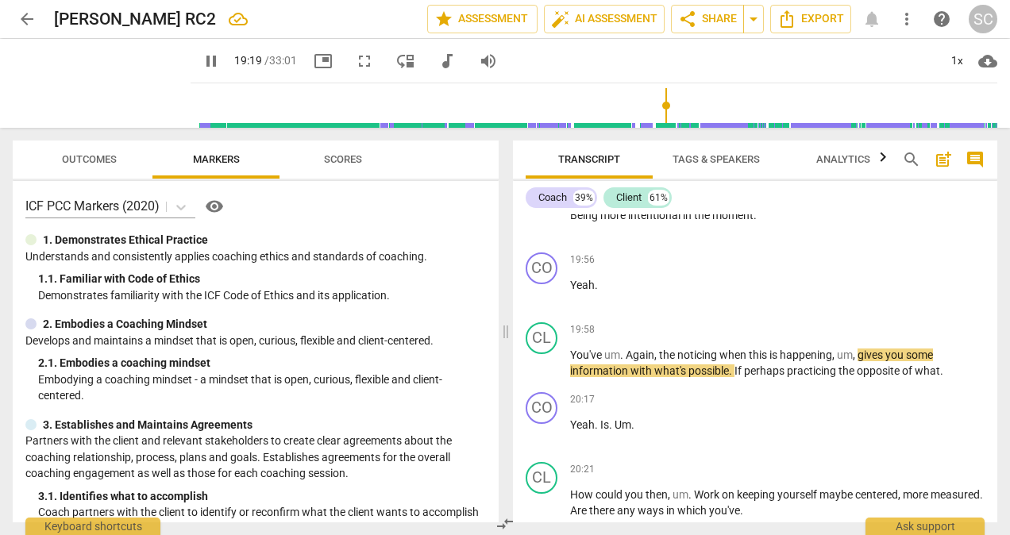
click at [657, 108] on input "range" at bounding box center [597, 105] width 800 height 51
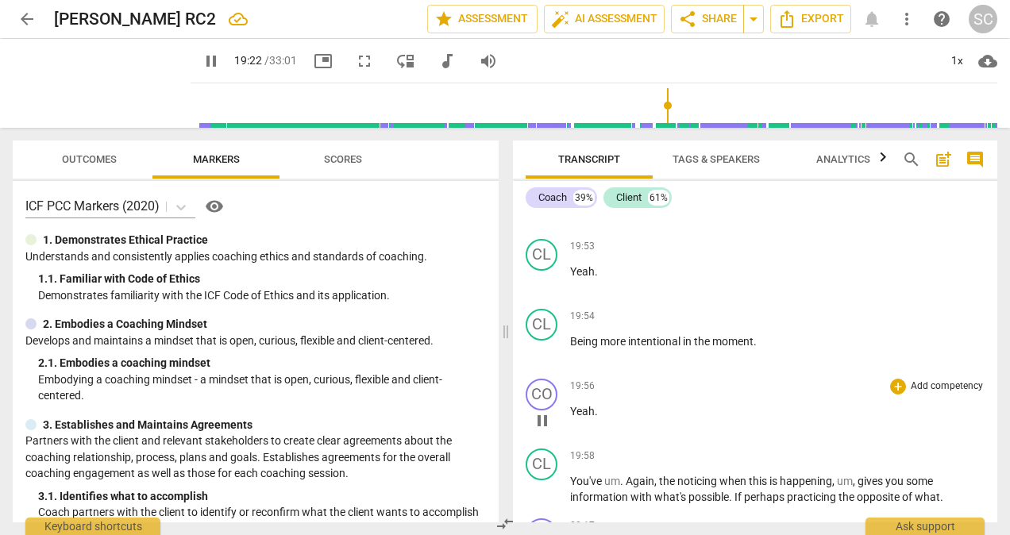
scroll to position [4383, 0]
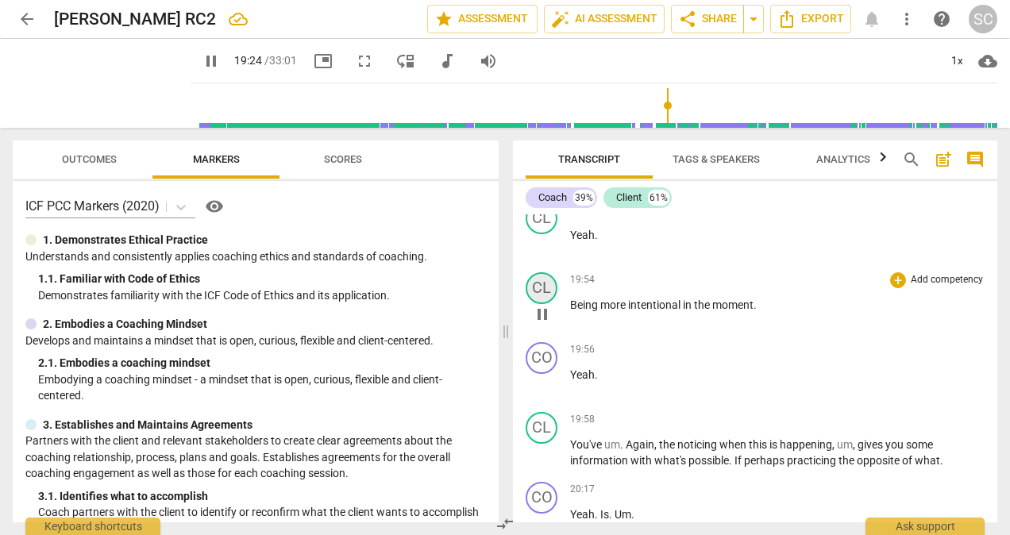
click at [545, 304] on div "CL" at bounding box center [542, 288] width 32 height 32
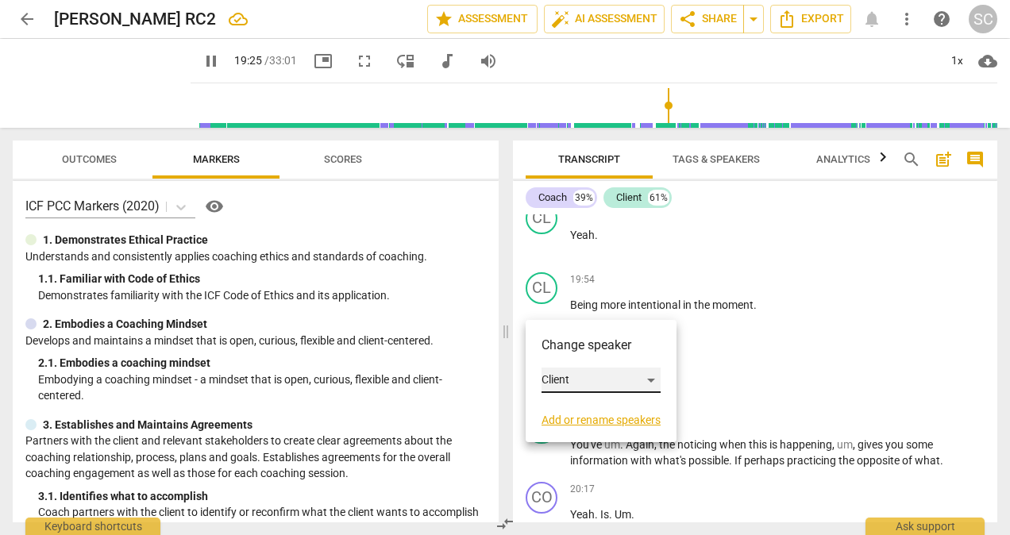
click at [654, 378] on div "Client" at bounding box center [601, 380] width 119 height 25
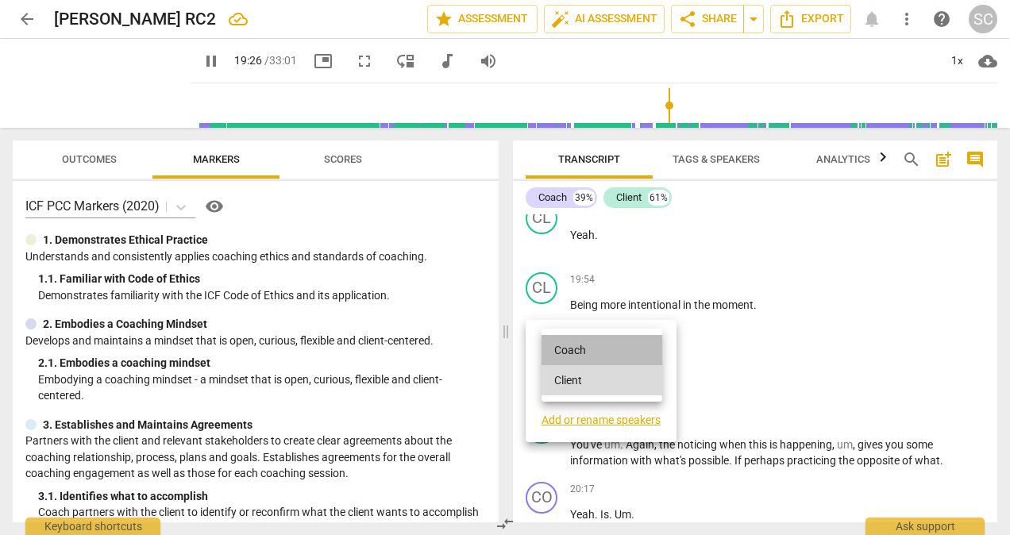
click at [579, 343] on li "Coach" at bounding box center [602, 350] width 121 height 30
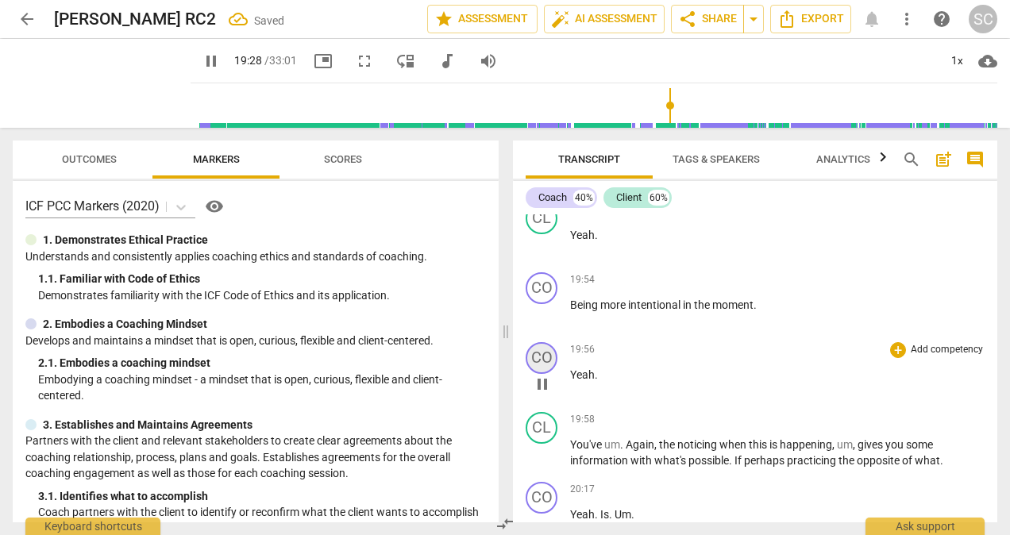
click at [546, 374] on div "CO" at bounding box center [542, 358] width 32 height 32
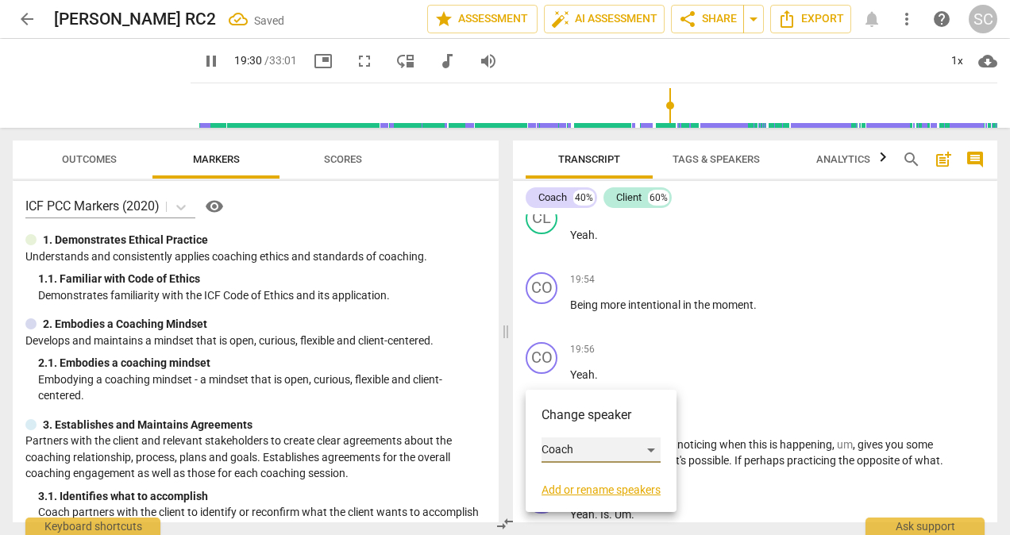
click at [653, 449] on div "Coach" at bounding box center [601, 449] width 119 height 25
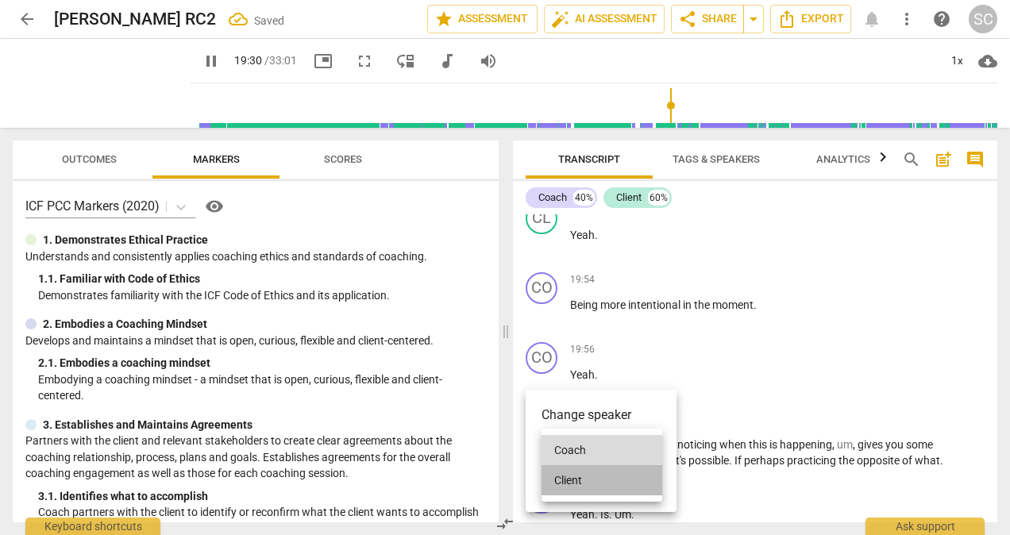
click at [565, 478] on li "Client" at bounding box center [602, 480] width 121 height 30
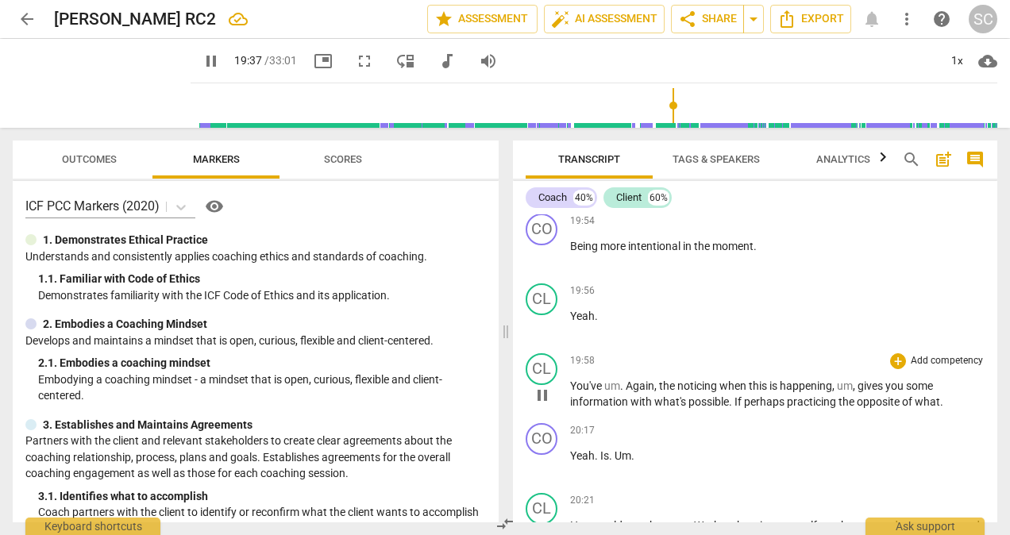
scroll to position [4462, 0]
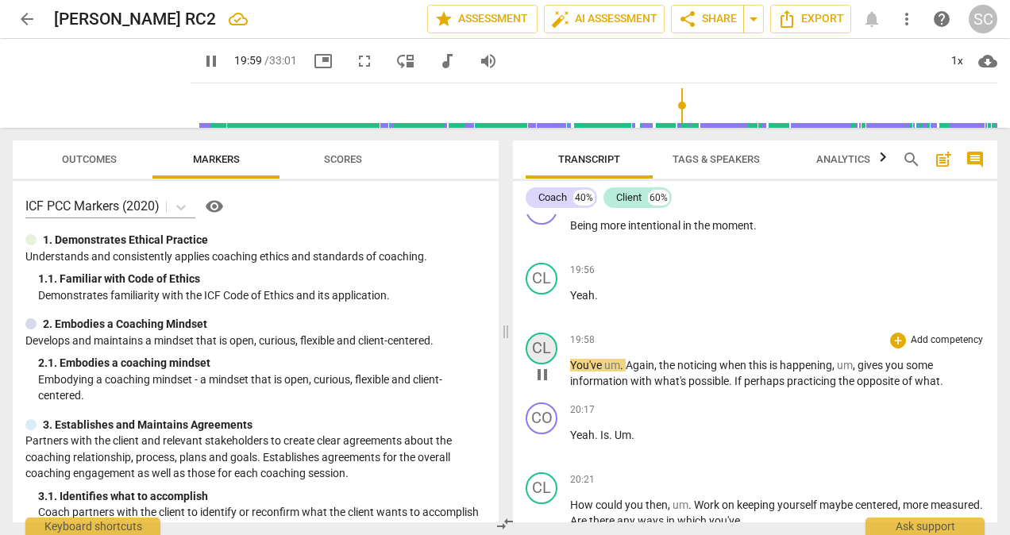
click at [546, 364] on div "CL" at bounding box center [542, 349] width 32 height 32
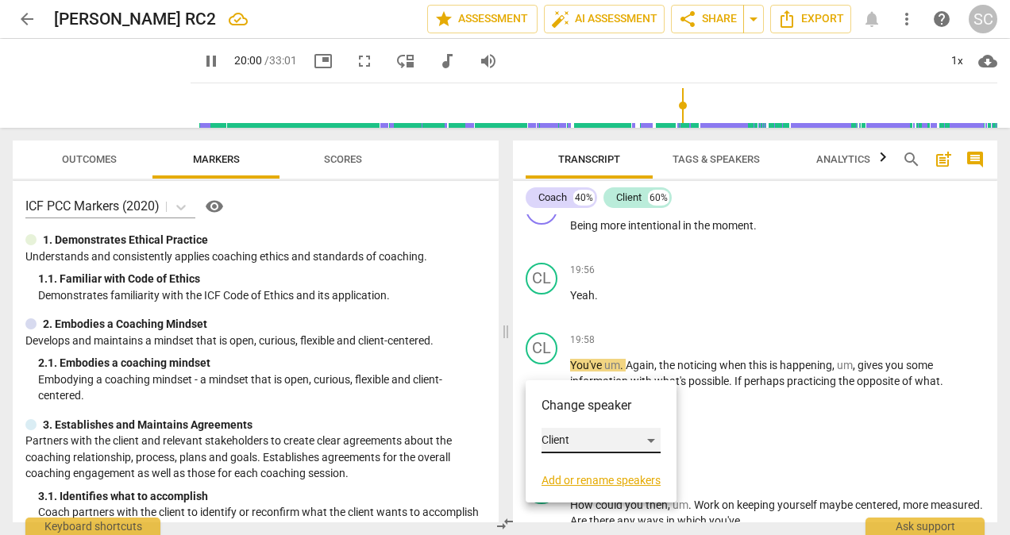
click at [652, 441] on div "Client" at bounding box center [601, 440] width 119 height 25
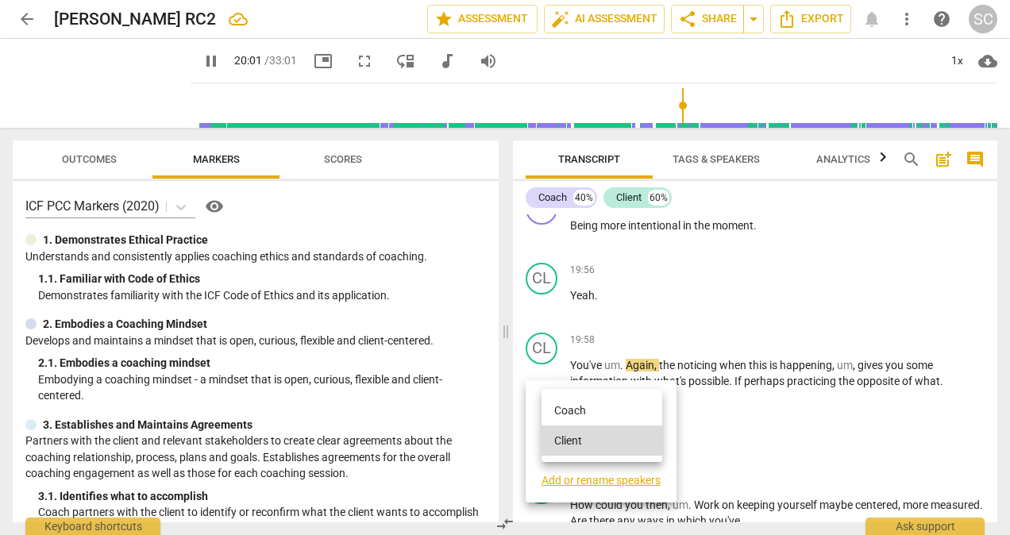
click at [581, 408] on li "Coach" at bounding box center [602, 410] width 121 height 30
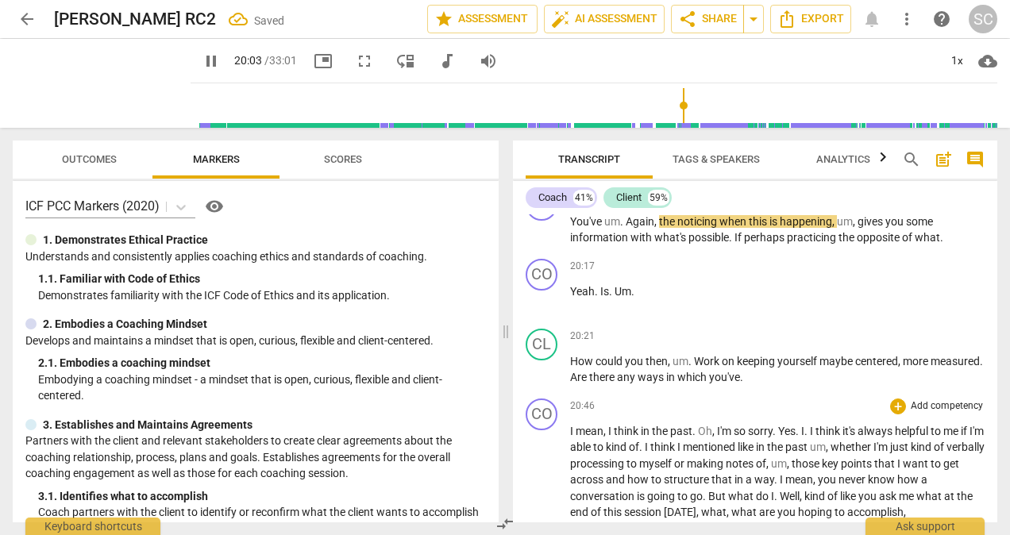
scroll to position [4621, 0]
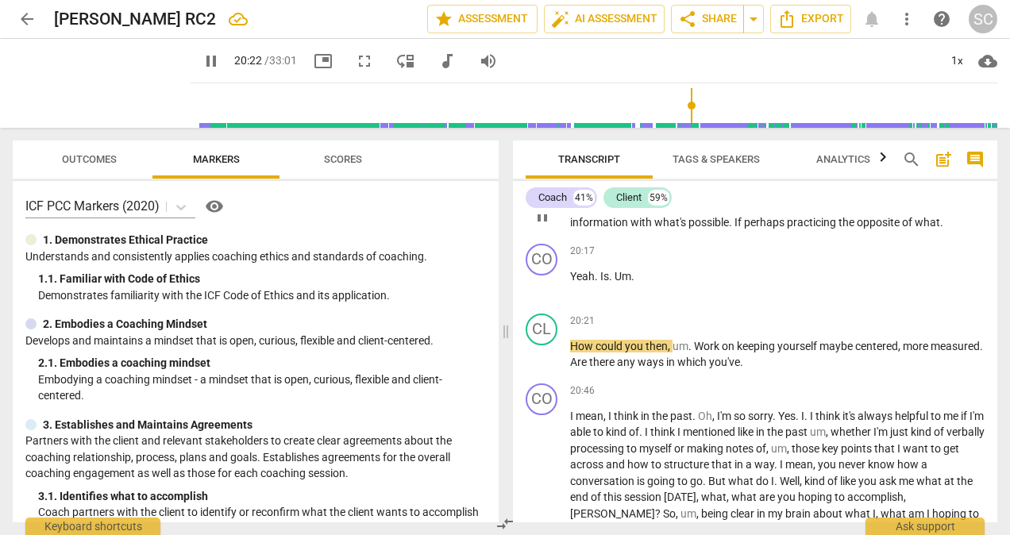
click at [939, 229] on span "what" at bounding box center [927, 222] width 25 height 13
type input "1224"
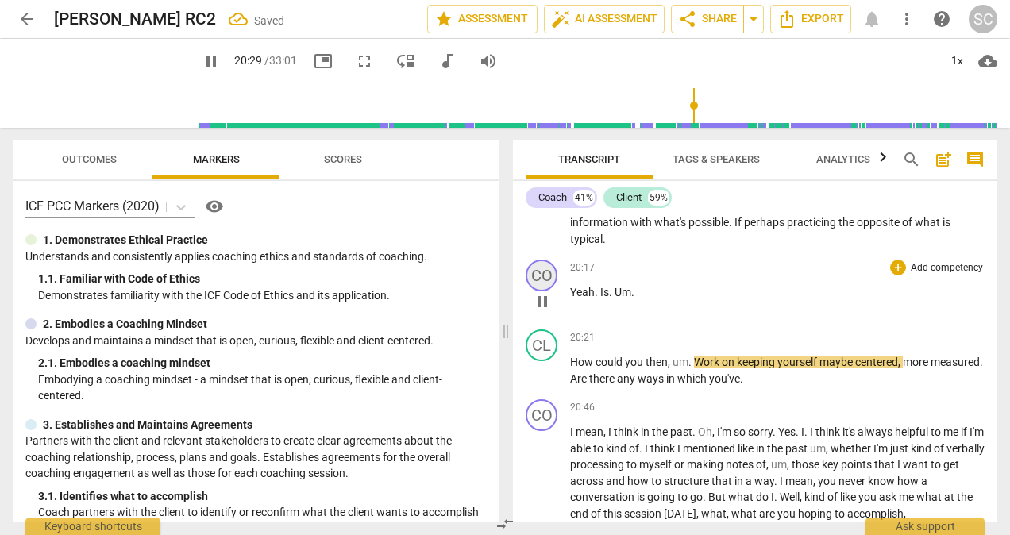
click at [546, 291] on div "CO" at bounding box center [542, 276] width 32 height 32
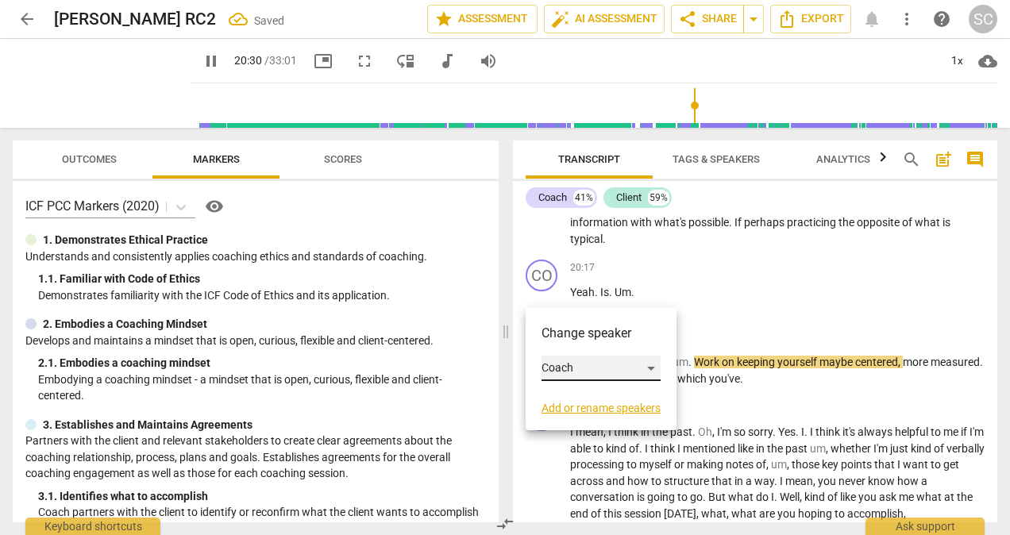
click at [651, 366] on div "Coach" at bounding box center [601, 368] width 119 height 25
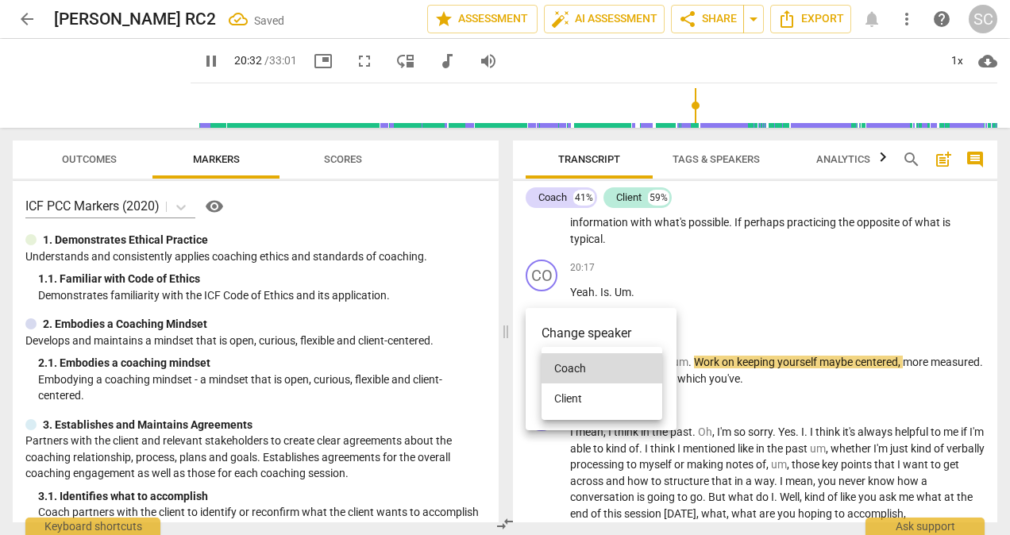
click at [575, 398] on li "Client" at bounding box center [602, 399] width 121 height 30
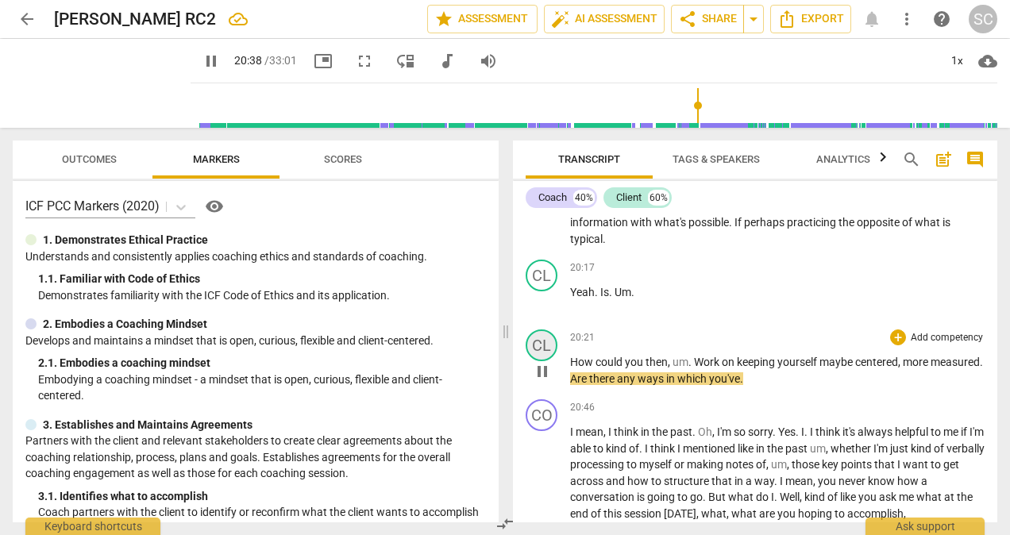
click at [542, 361] on div "CL" at bounding box center [542, 346] width 32 height 32
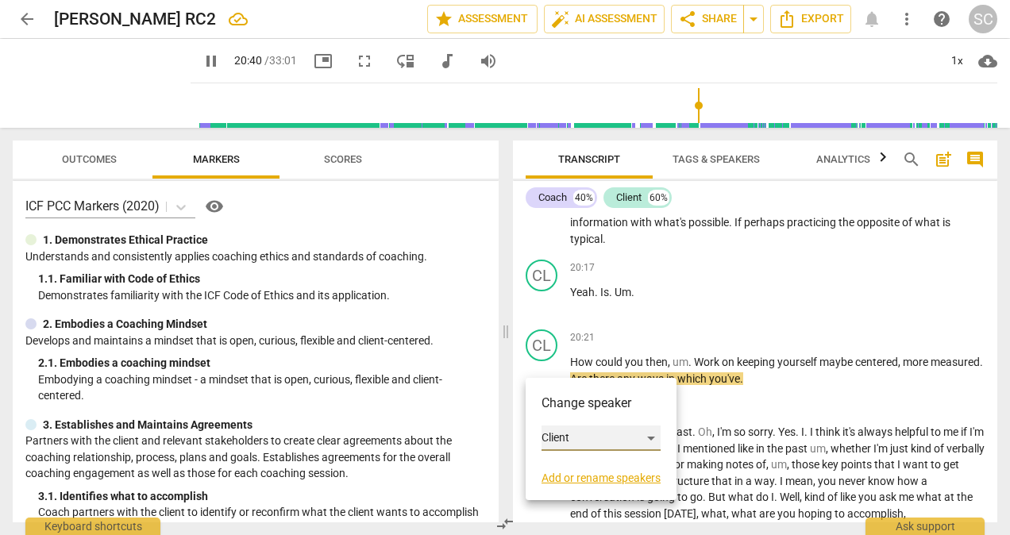
click at [651, 438] on div "Client" at bounding box center [601, 438] width 119 height 25
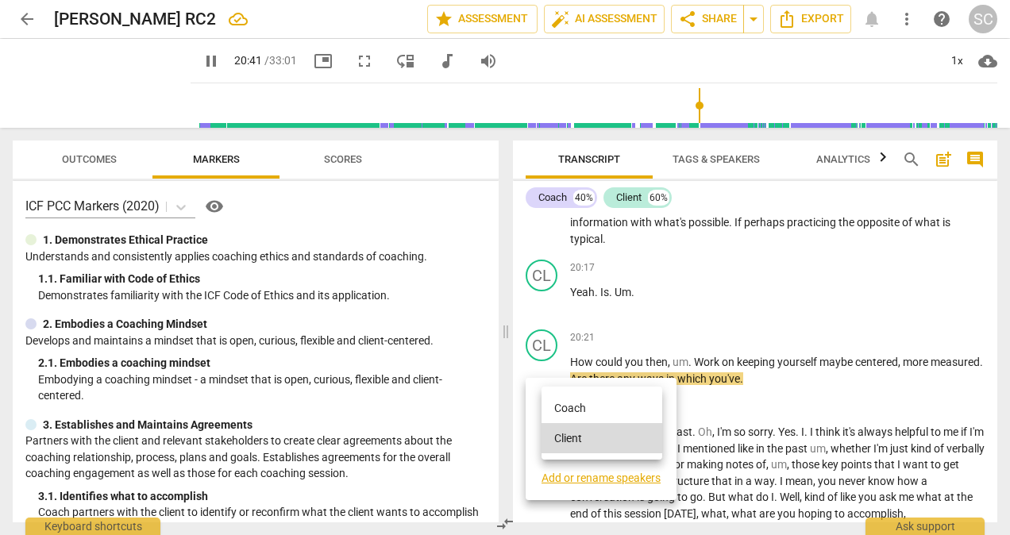
click at [577, 404] on li "Coach" at bounding box center [602, 408] width 121 height 30
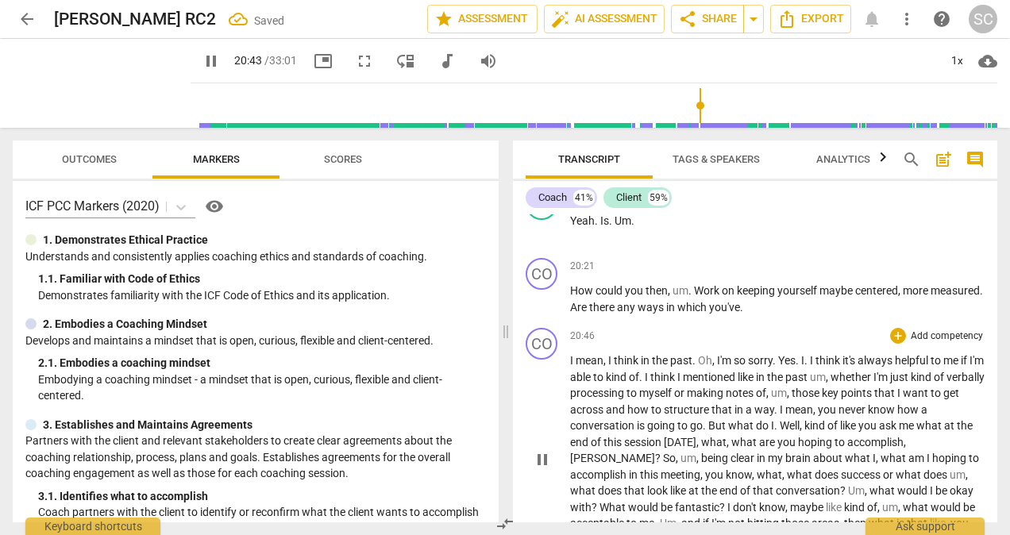
scroll to position [4700, 0]
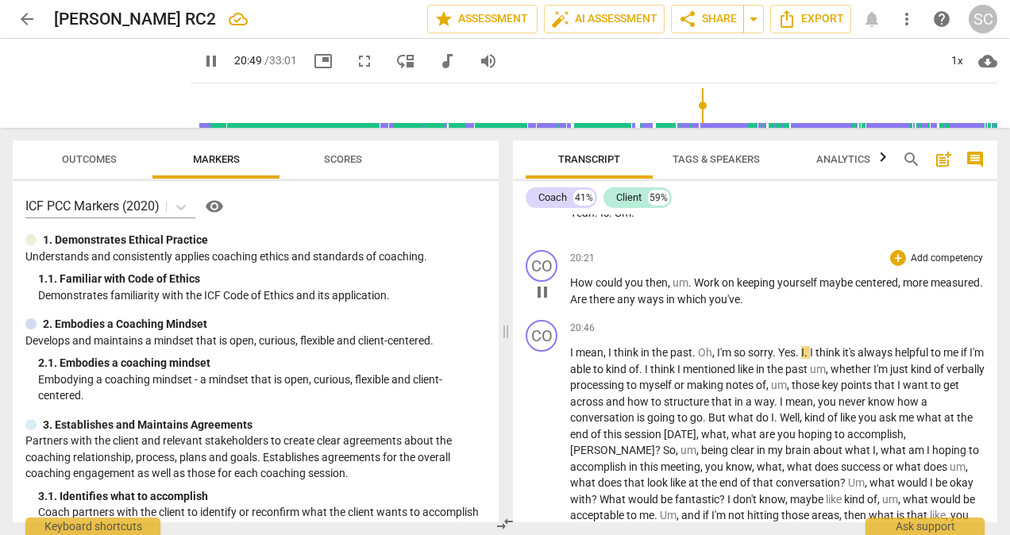
click at [743, 306] on span "." at bounding box center [741, 299] width 3 height 13
type input "1251"
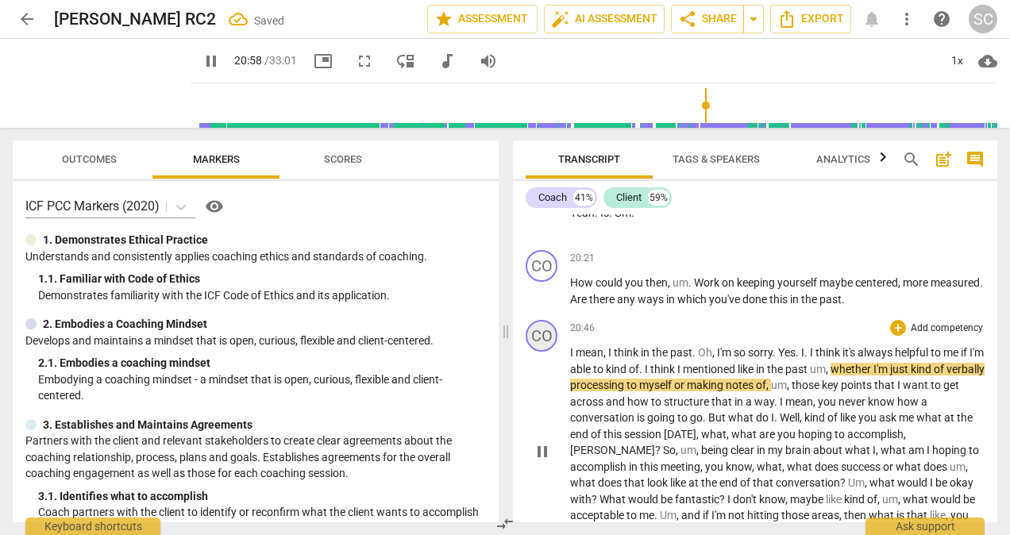
click at [548, 352] on div "CO" at bounding box center [542, 336] width 32 height 32
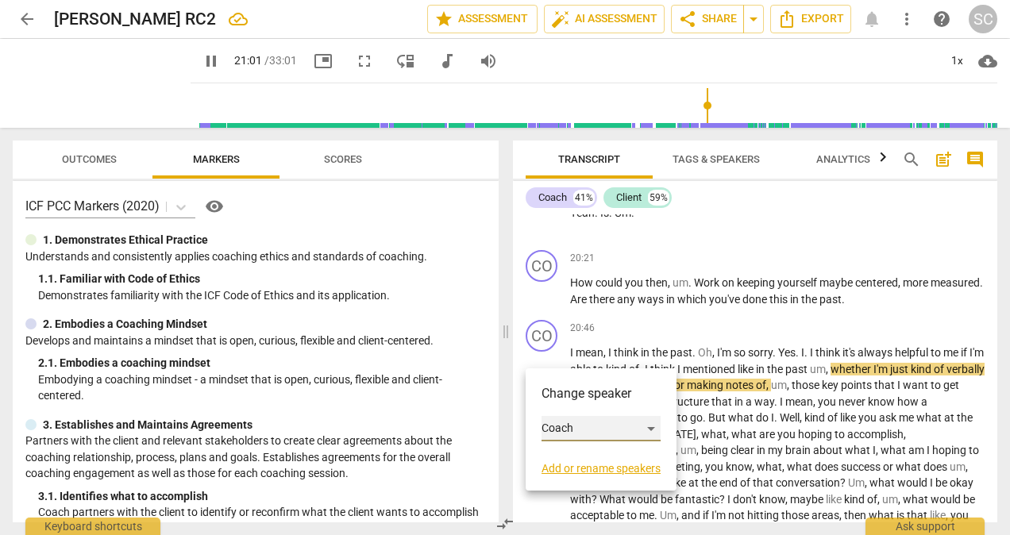
click at [652, 425] on div "Coach" at bounding box center [601, 428] width 119 height 25
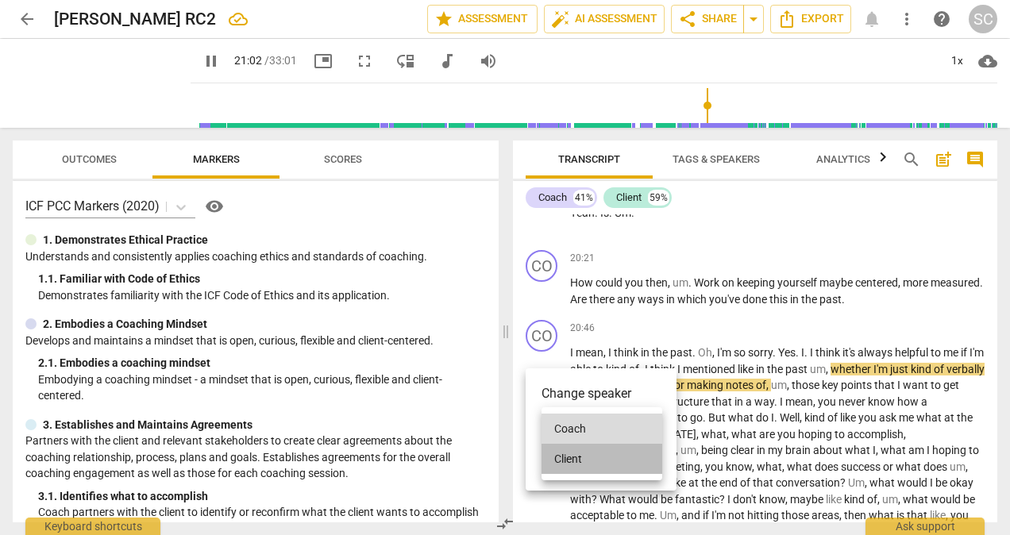
click at [572, 461] on li "Client" at bounding box center [602, 459] width 121 height 30
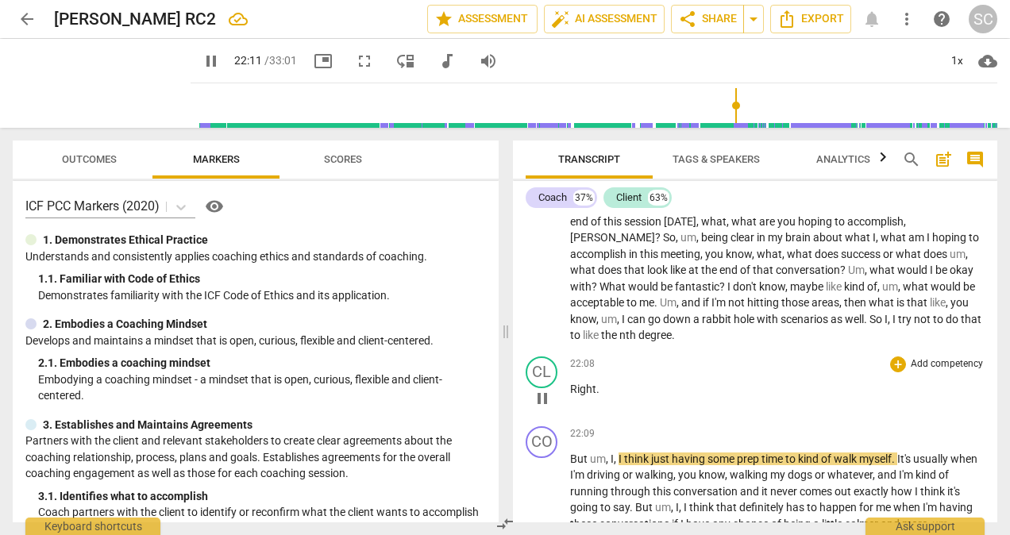
scroll to position [4939, 0]
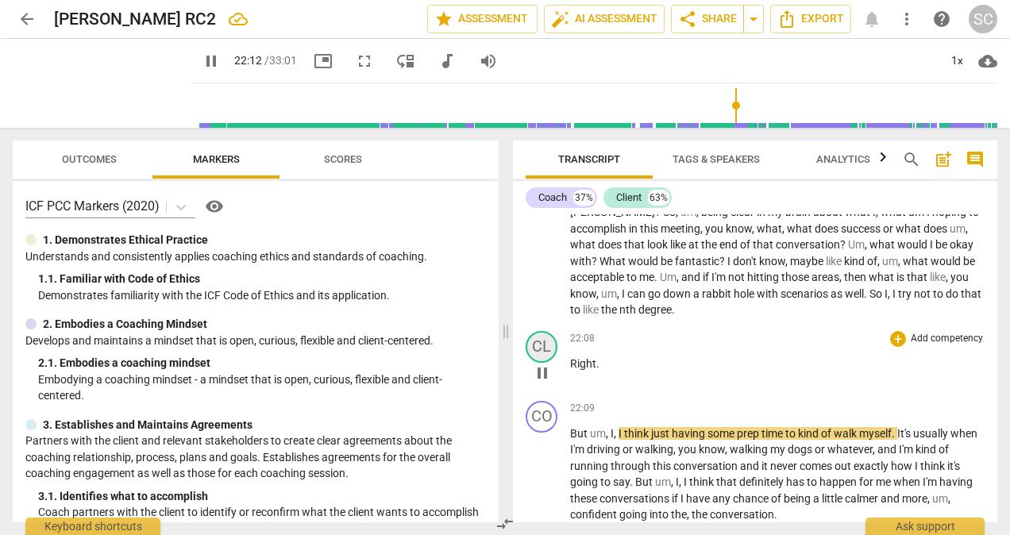
click at [548, 363] on div "CL" at bounding box center [542, 347] width 32 height 32
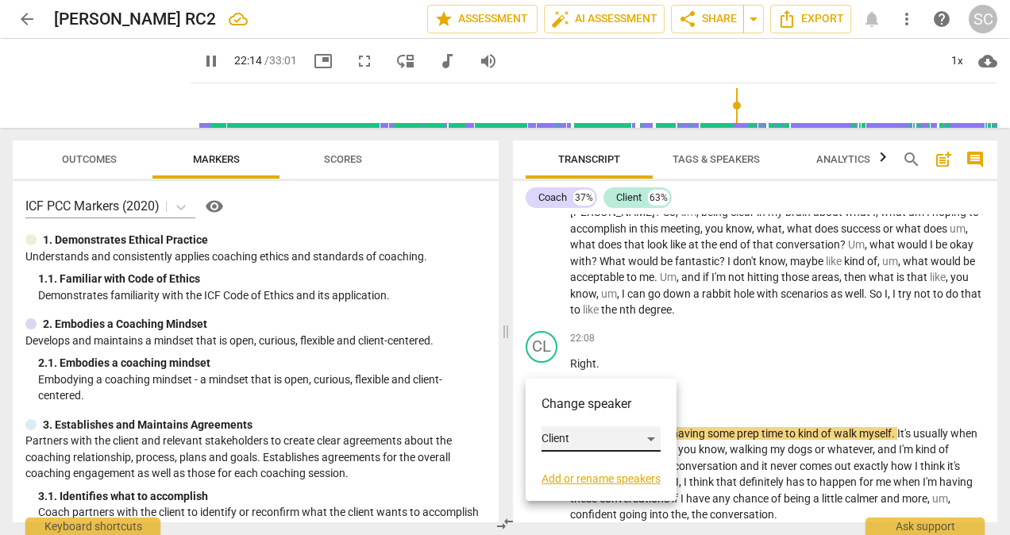
click at [648, 441] on div "Client" at bounding box center [601, 438] width 119 height 25
click at [582, 407] on li "Coach" at bounding box center [602, 409] width 121 height 30
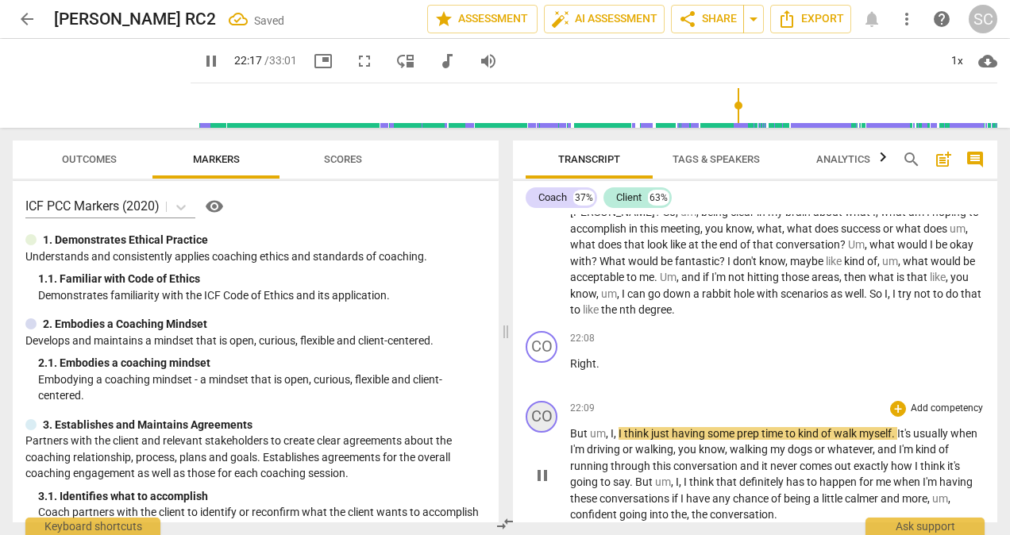
click at [551, 433] on div "CO" at bounding box center [542, 417] width 32 height 32
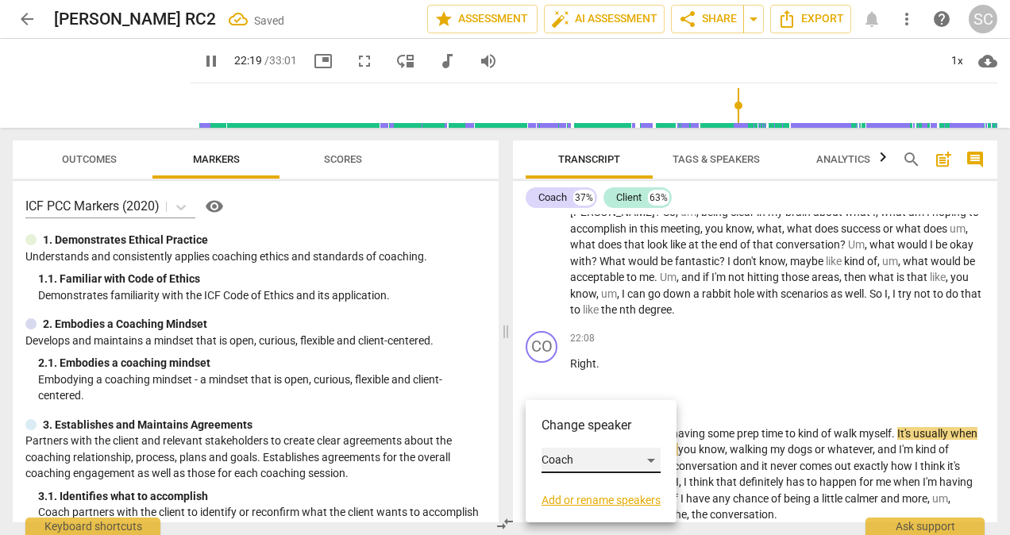
click at [653, 459] on div "Coach" at bounding box center [601, 460] width 119 height 25
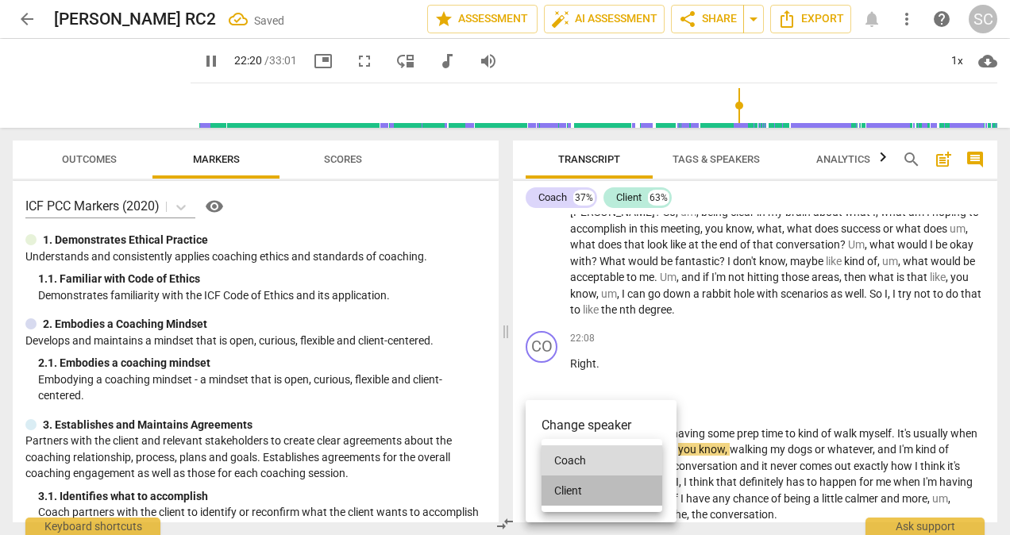
drag, startPoint x: 567, startPoint y: 489, endPoint x: 587, endPoint y: 483, distance: 20.8
click at [567, 489] on li "Client" at bounding box center [602, 491] width 121 height 30
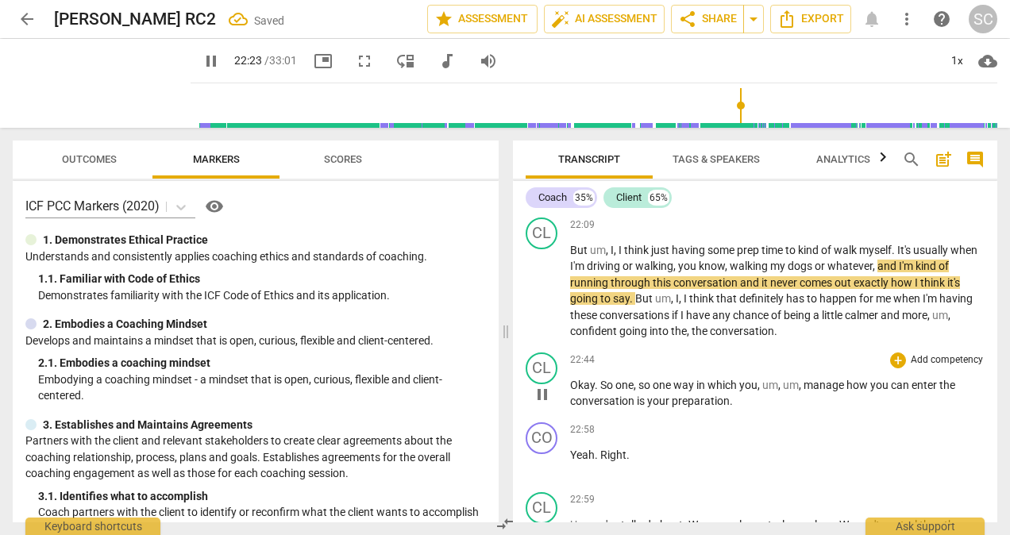
scroll to position [5097, 0]
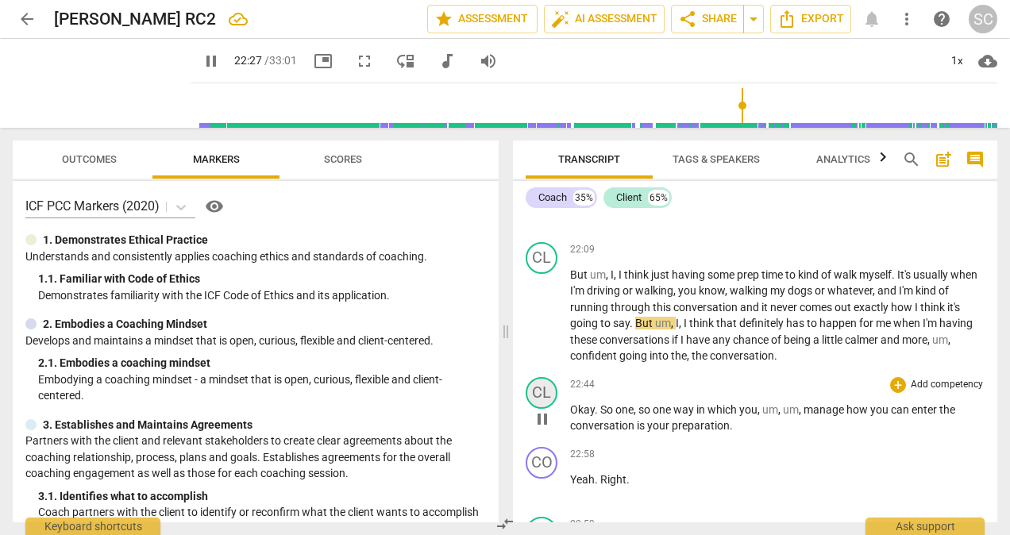
click at [545, 409] on div "CL" at bounding box center [542, 393] width 32 height 32
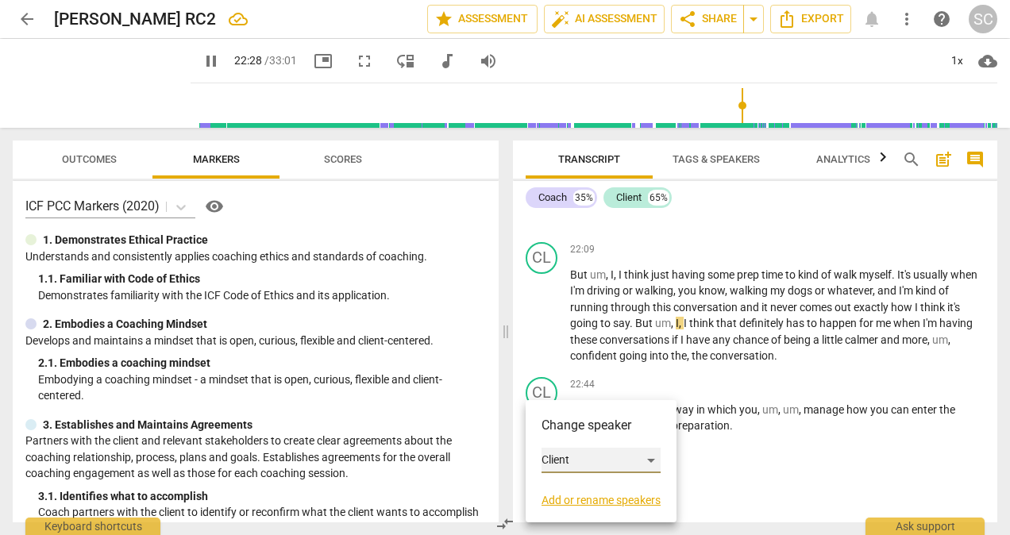
click at [653, 461] on div "Client" at bounding box center [601, 460] width 119 height 25
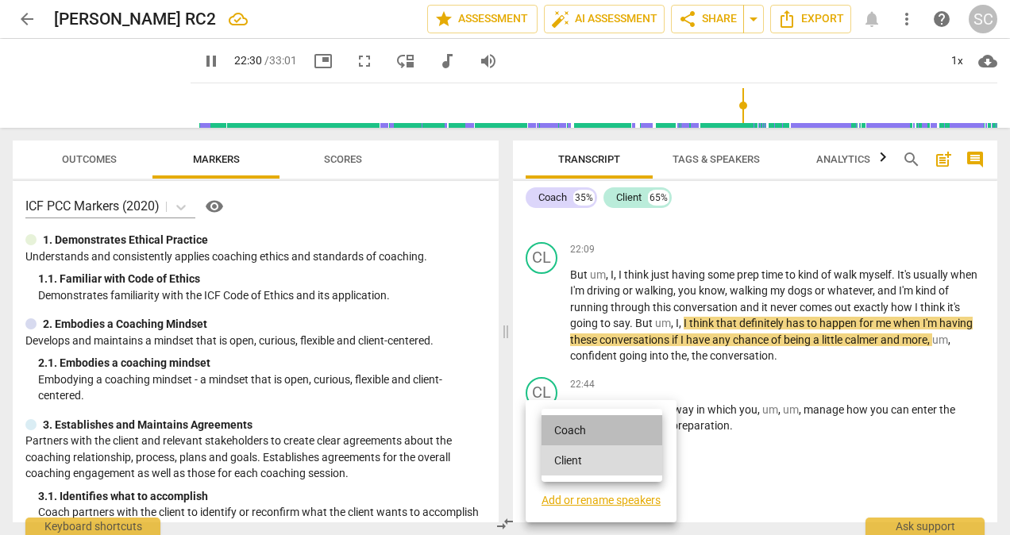
click at [576, 429] on li "Coach" at bounding box center [602, 430] width 121 height 30
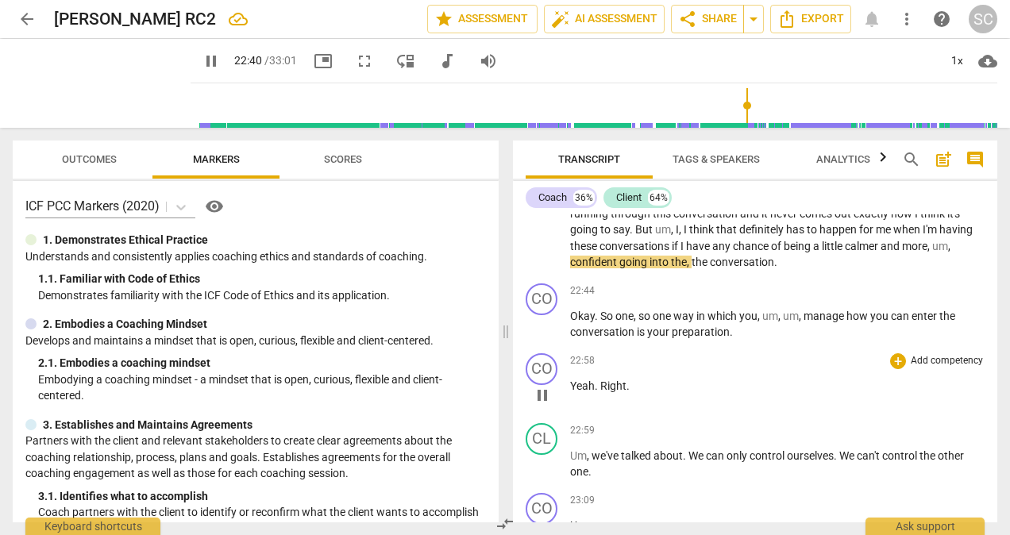
scroll to position [5177, 0]
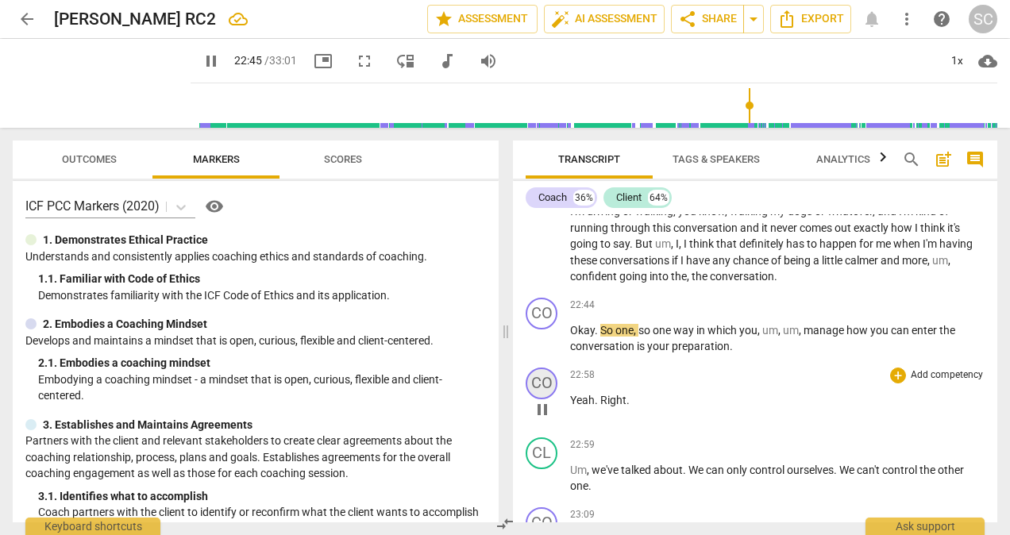
click at [548, 399] on div "CO" at bounding box center [542, 384] width 32 height 32
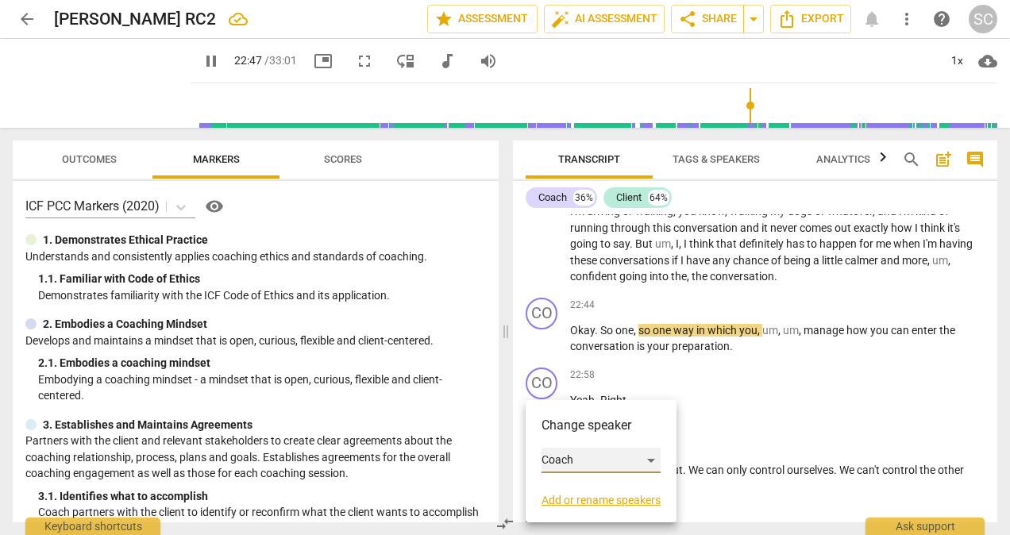
click at [652, 457] on div "Coach" at bounding box center [601, 460] width 119 height 25
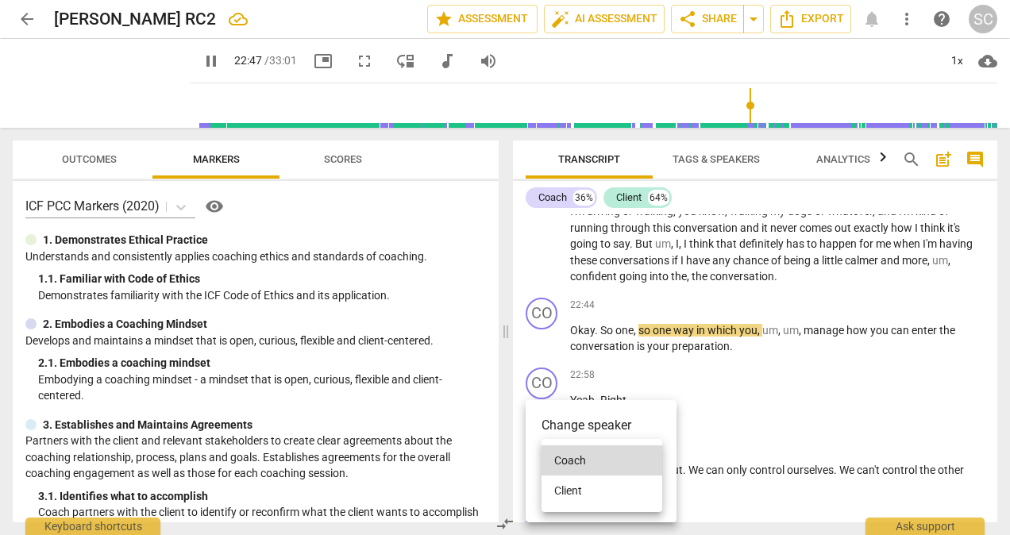
click at [577, 487] on li "Client" at bounding box center [602, 491] width 121 height 30
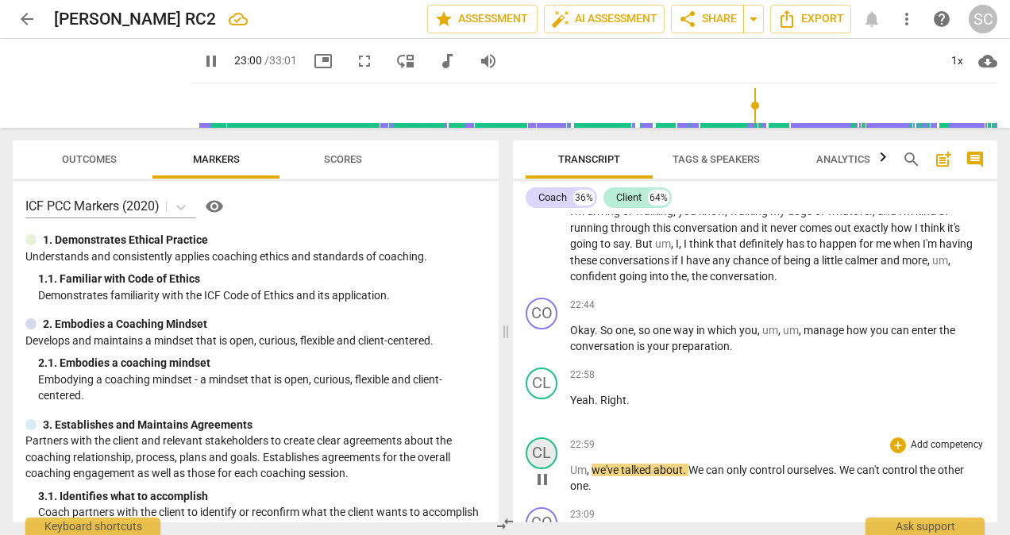
click at [553, 469] on div "CL" at bounding box center [542, 453] width 32 height 32
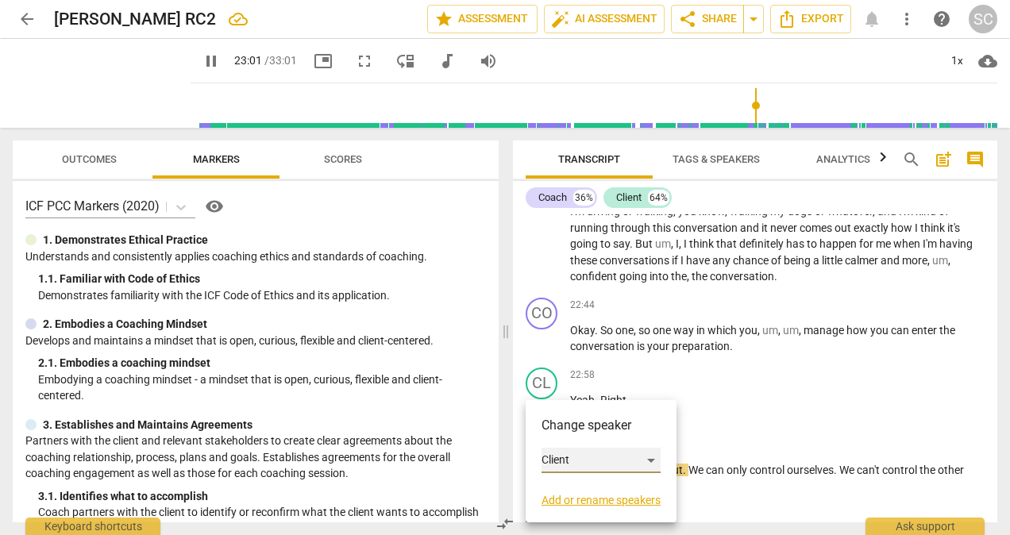
click at [653, 459] on div "Client" at bounding box center [601, 460] width 119 height 25
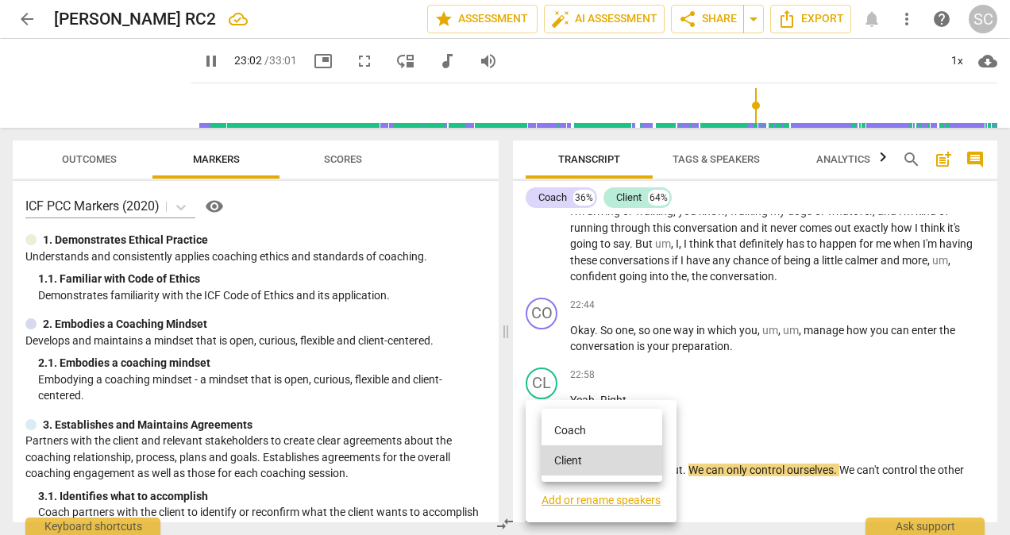
click at [581, 423] on li "Coach" at bounding box center [602, 430] width 121 height 30
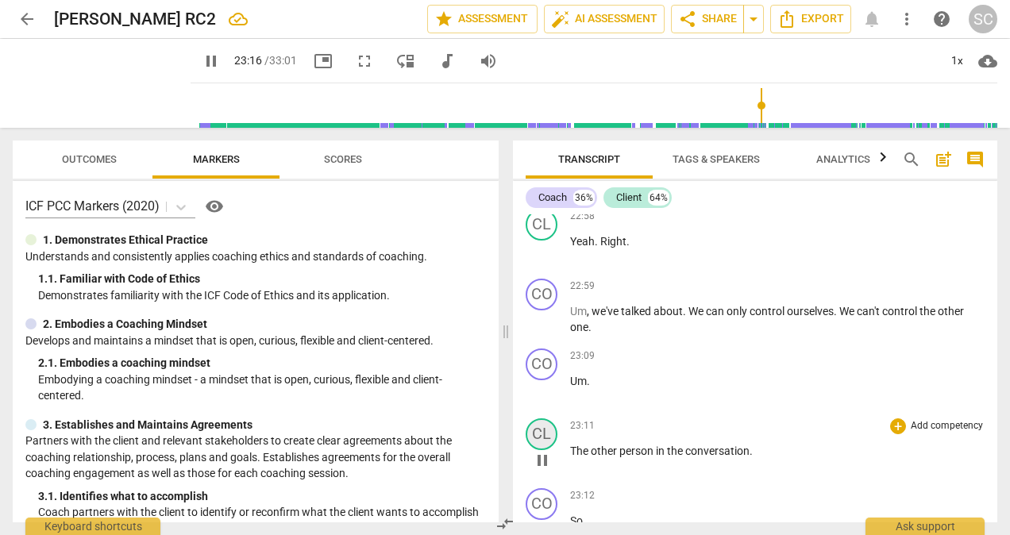
scroll to position [5721, 0]
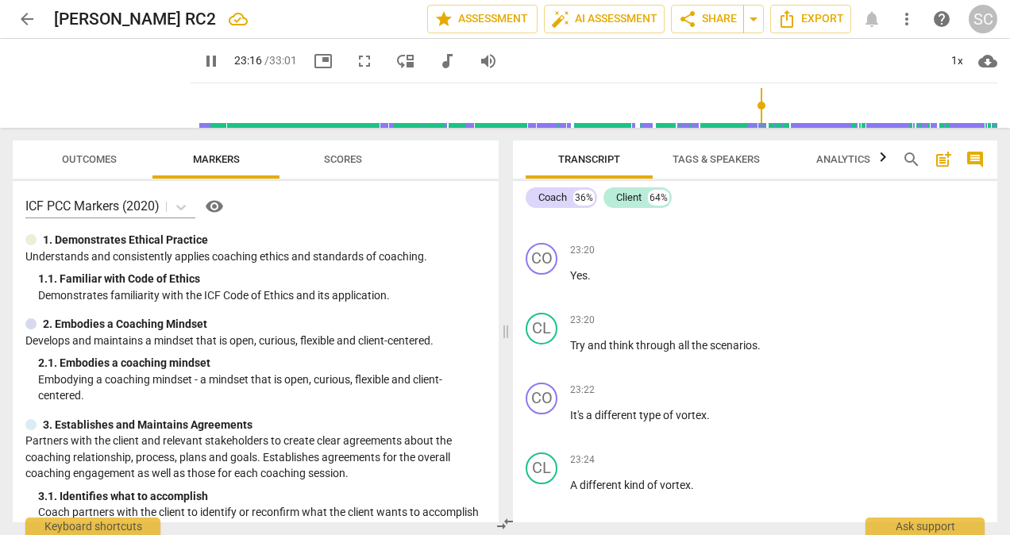
click at [545, 440] on div "CO play_arrow pause" at bounding box center [548, 411] width 44 height 57
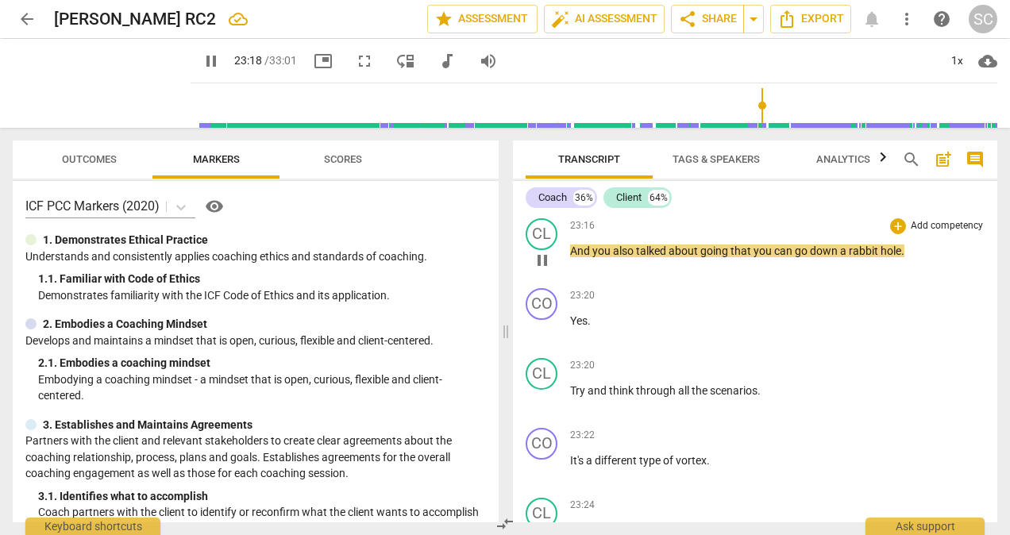
scroll to position [5562, 0]
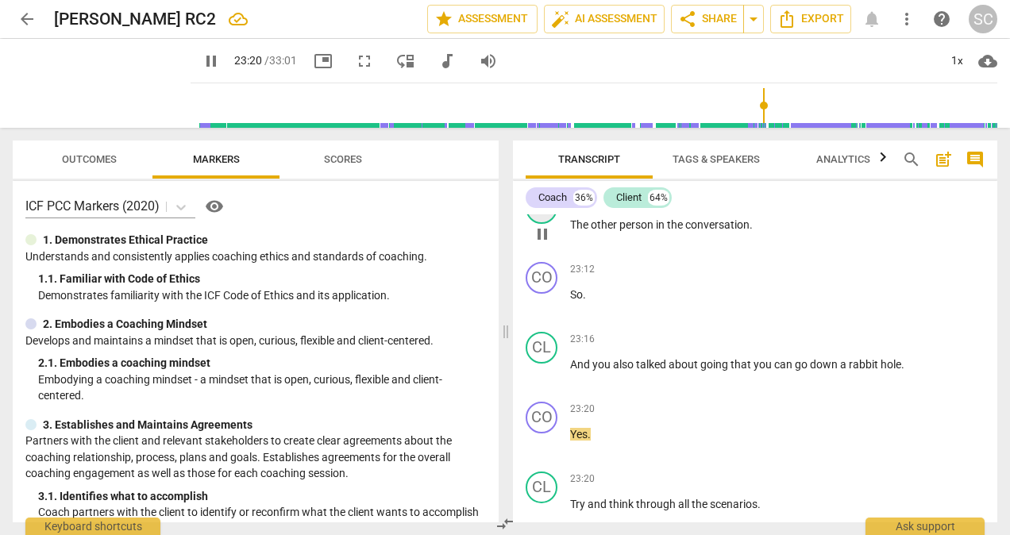
click at [542, 224] on div "CL" at bounding box center [542, 208] width 32 height 32
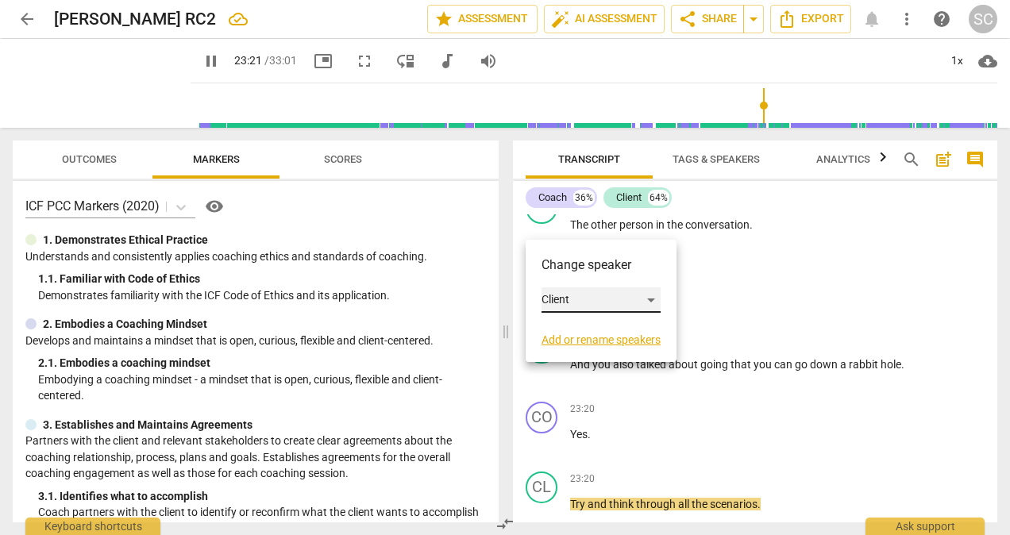
click at [657, 297] on div "Client" at bounding box center [601, 299] width 119 height 25
click at [588, 271] on li "Coach" at bounding box center [602, 270] width 121 height 30
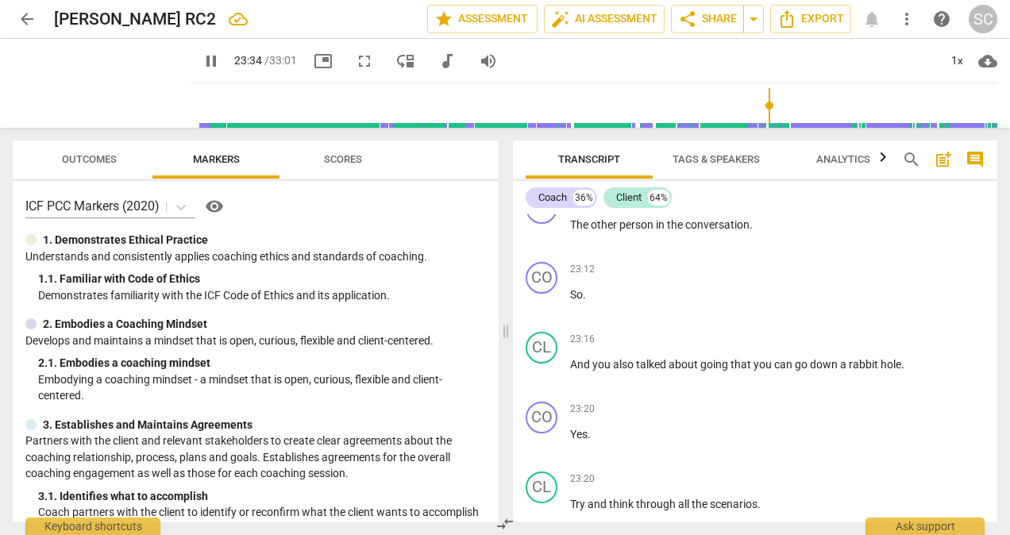
click at [735, 106] on input "range" at bounding box center [597, 105] width 800 height 51
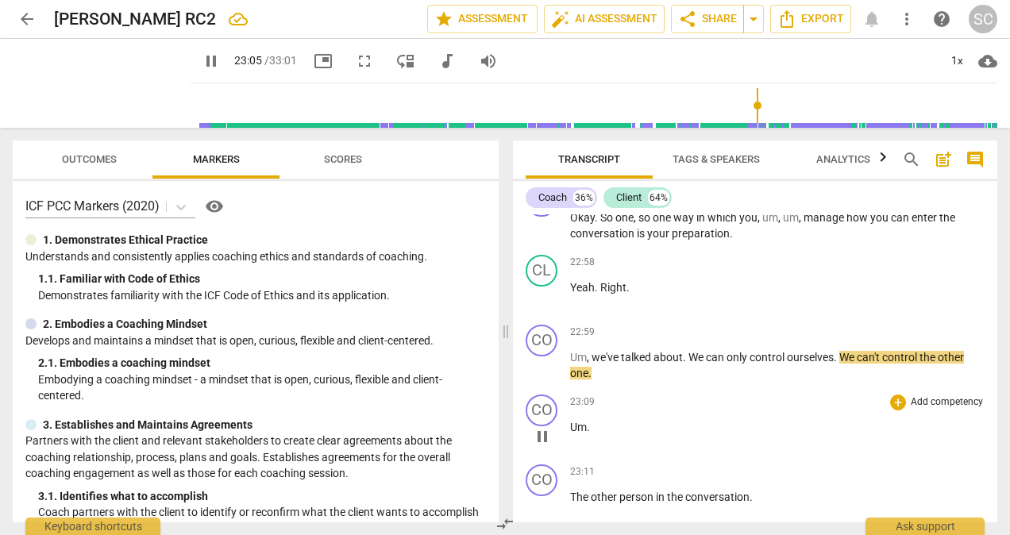
scroll to position [5324, 0]
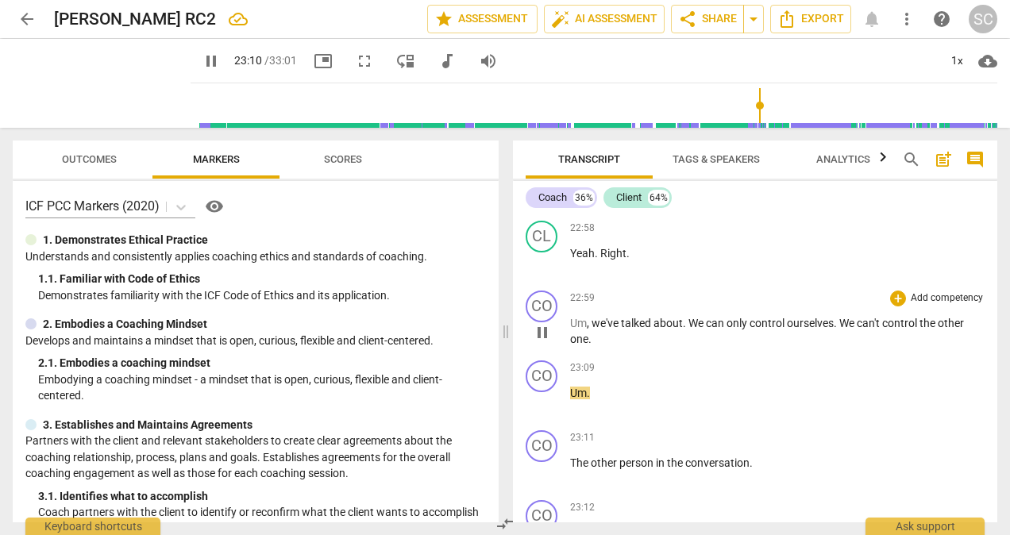
click at [597, 348] on p "Um , we've talked about . We can only control ourselves . We can't control the …" at bounding box center [777, 331] width 414 height 33
type input "1394"
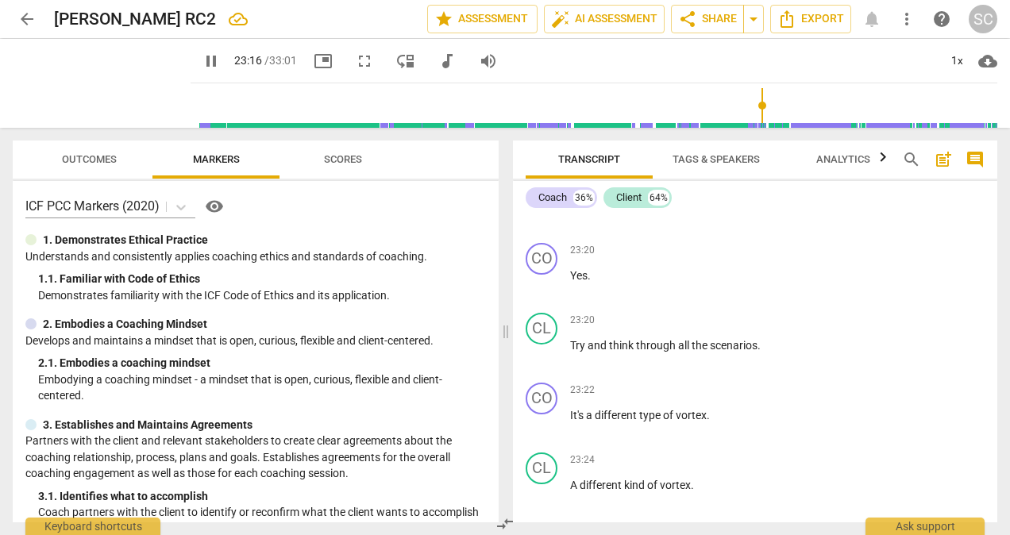
scroll to position [5457, 0]
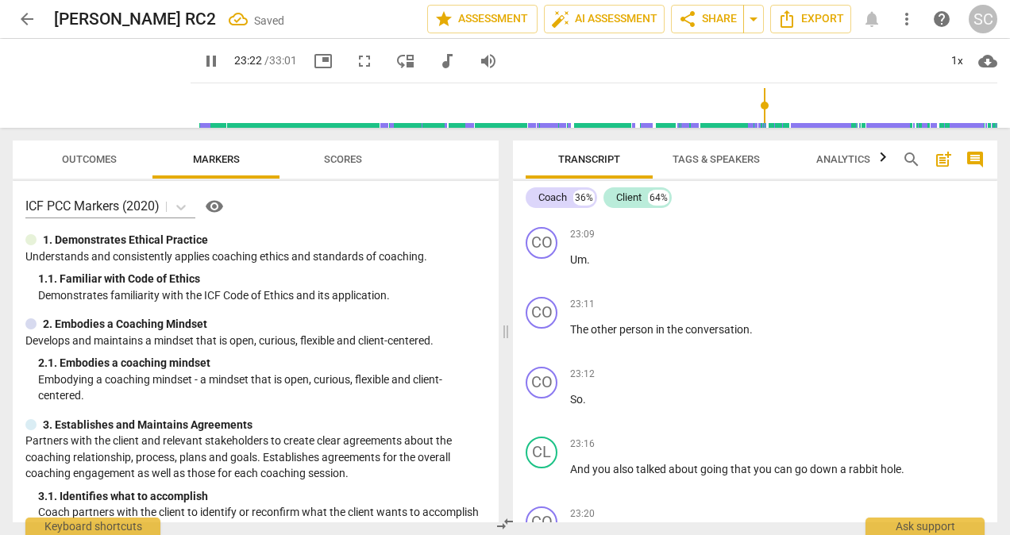
click at [783, 214] on p "Um , we've talked about . We can only control ourselves . We can't control the …" at bounding box center [777, 198] width 414 height 33
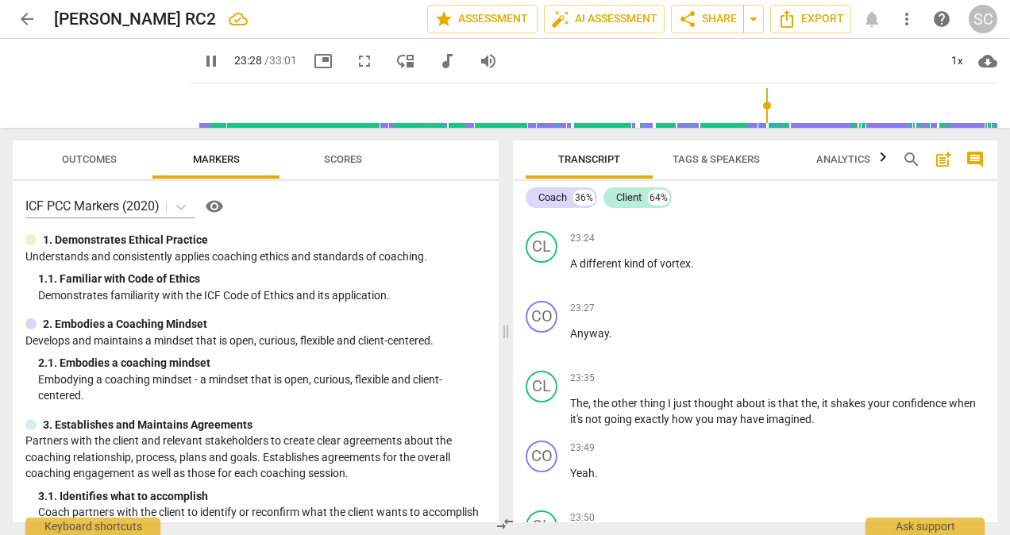
scroll to position [5911, 0]
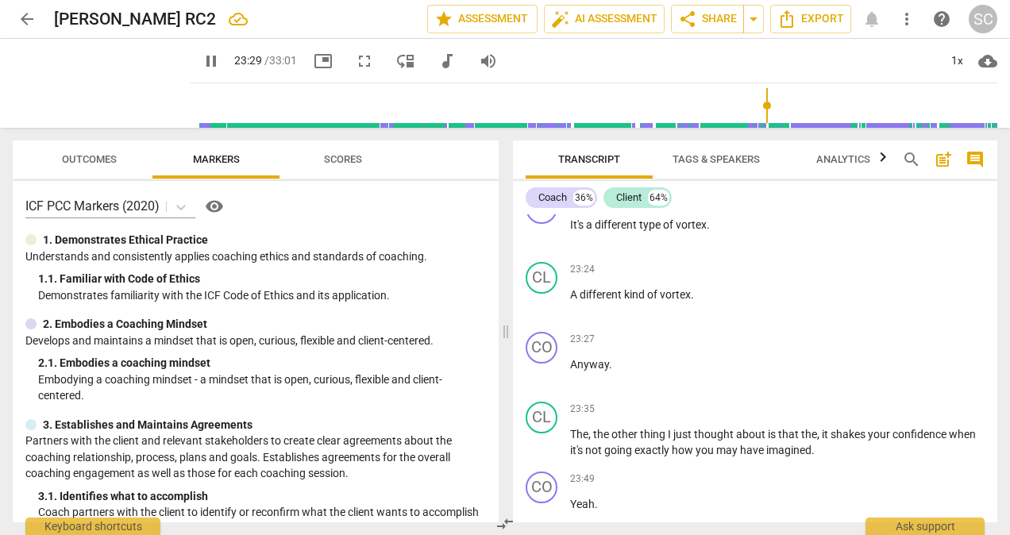
click at [747, 107] on input "range" at bounding box center [597, 105] width 800 height 51
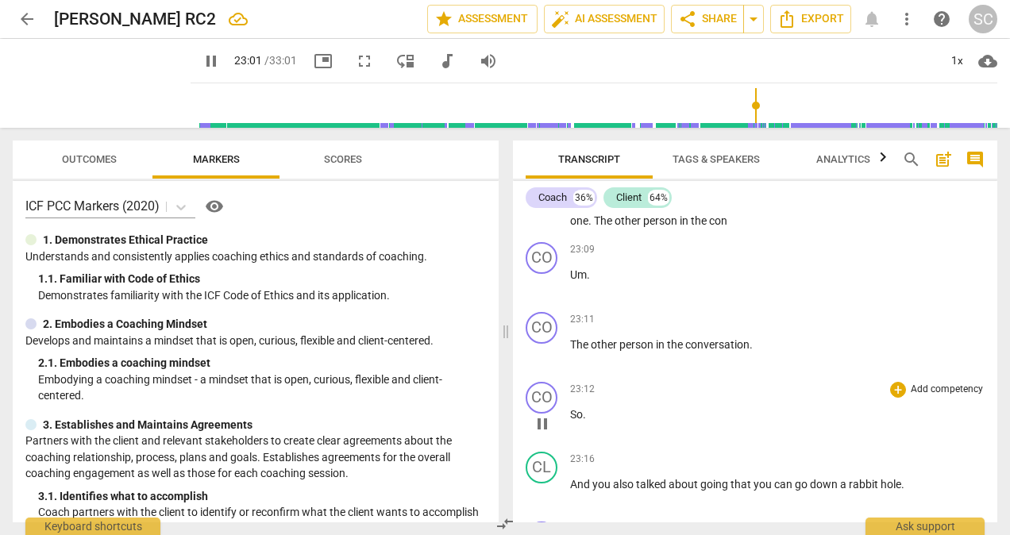
scroll to position [5435, 0]
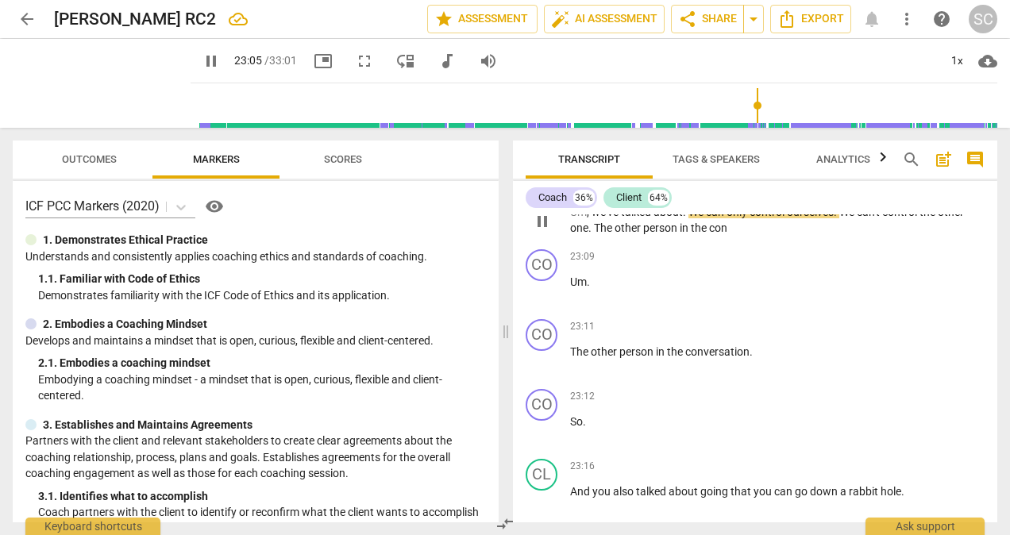
click at [726, 234] on span "con" at bounding box center [718, 228] width 18 height 13
click at [733, 237] on p "Um , we've talked about . We can only control ourselves . We can't control the …" at bounding box center [777, 220] width 414 height 33
type input "1393"
click at [588, 288] on span "." at bounding box center [588, 282] width 3 height 13
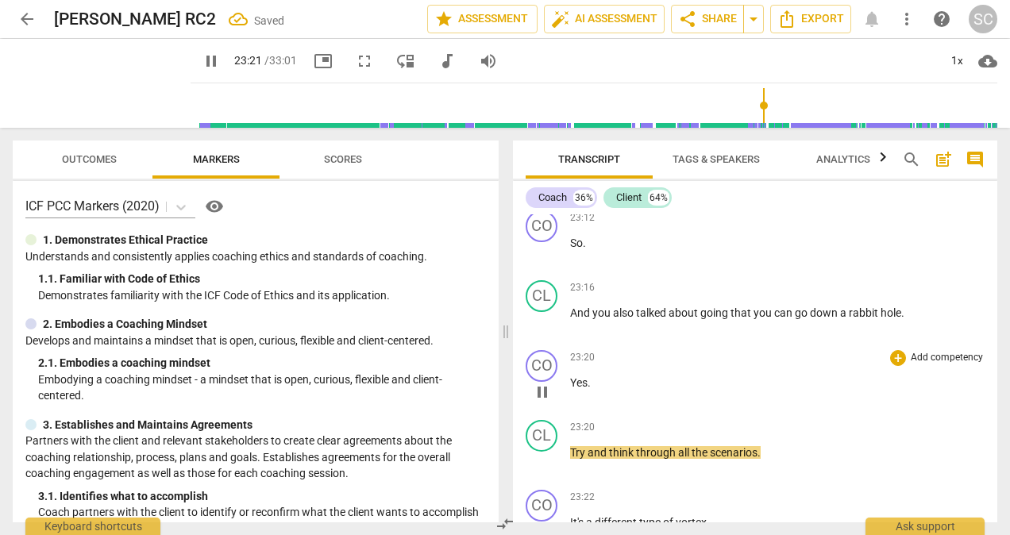
scroll to position [5552, 0]
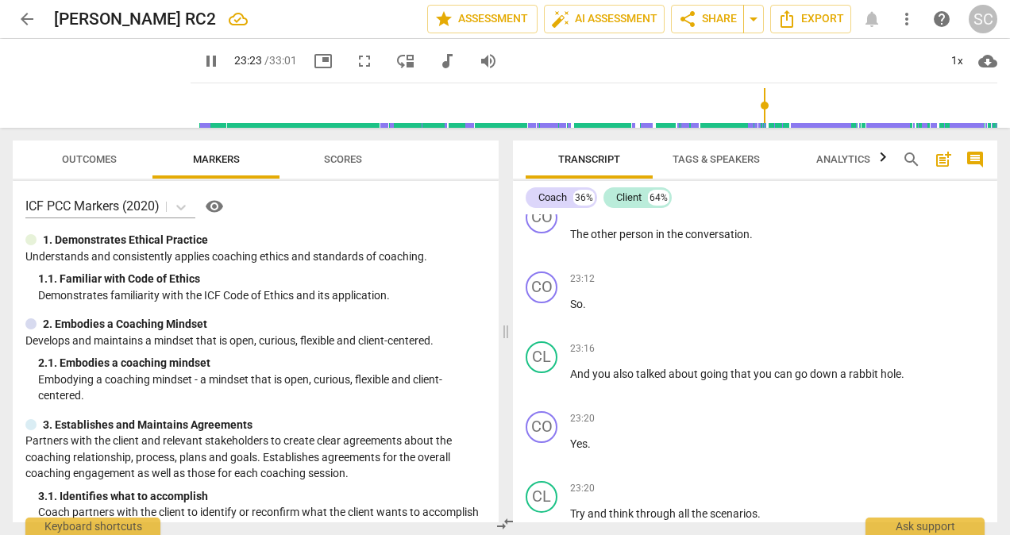
click at [742, 106] on input "range" at bounding box center [597, 105] width 800 height 51
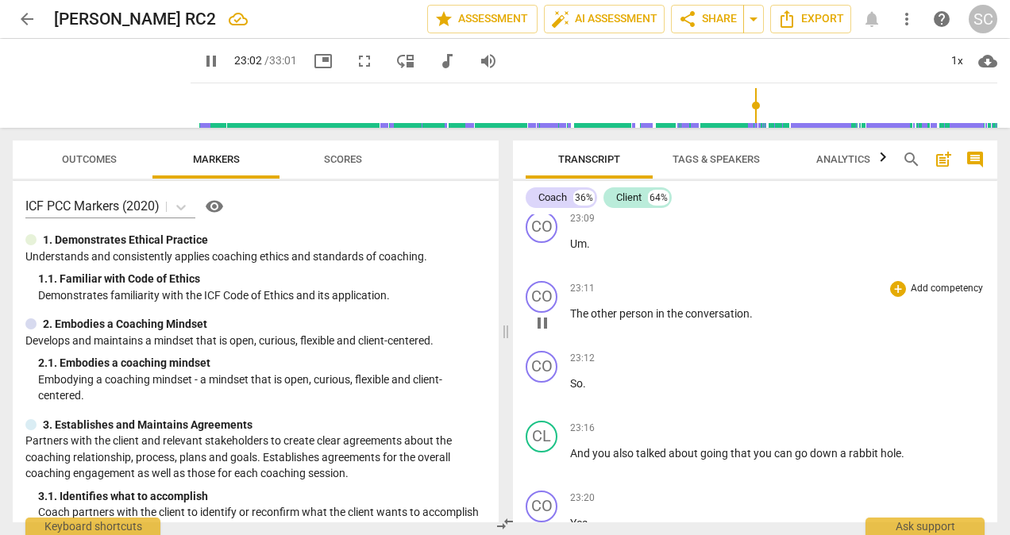
scroll to position [5394, 0]
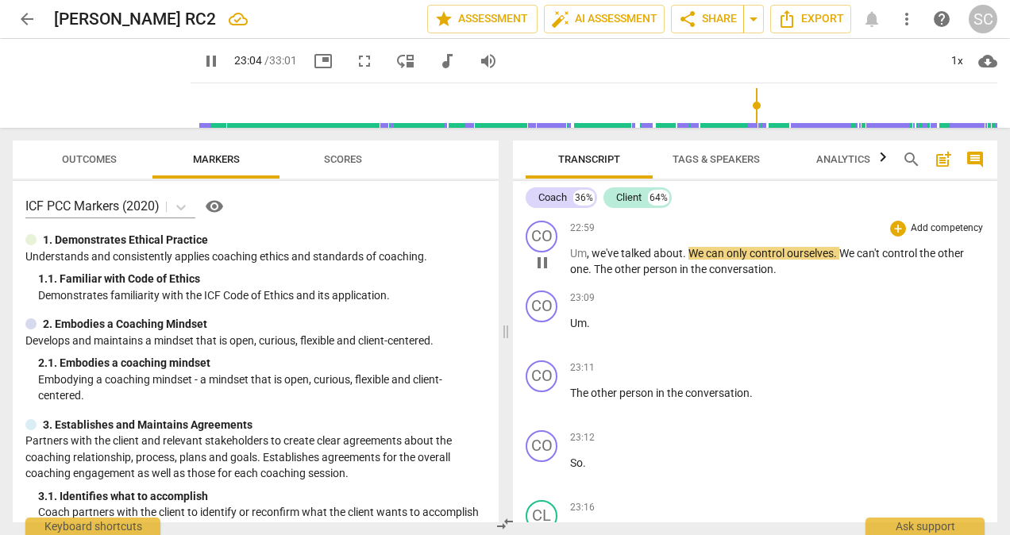
click at [594, 276] on span "The" at bounding box center [604, 269] width 21 height 13
type input "1386"
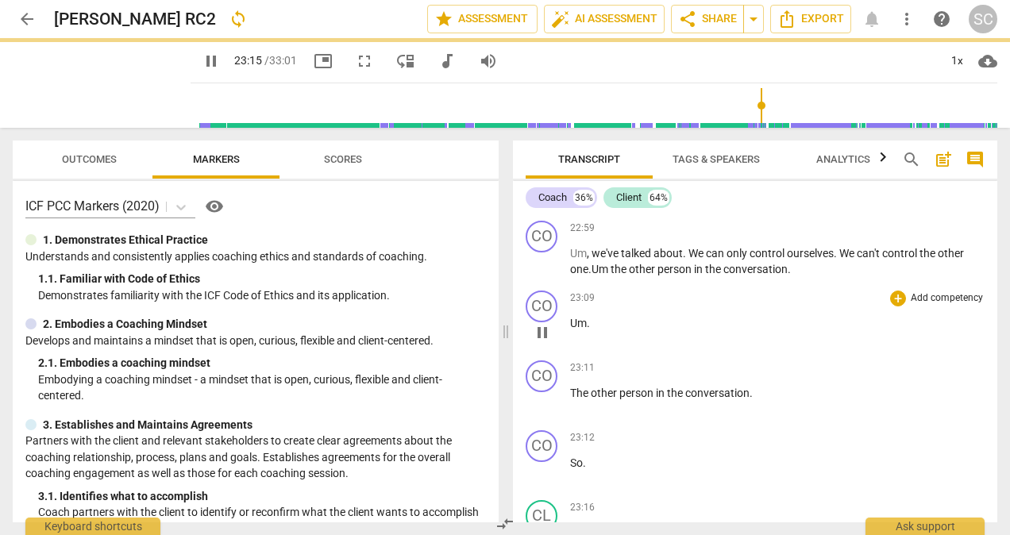
click at [599, 339] on div "CO play_arrow pause 00:05 + Add competency keyboard_arrow_right All right , [PE…" at bounding box center [755, 368] width 484 height 308
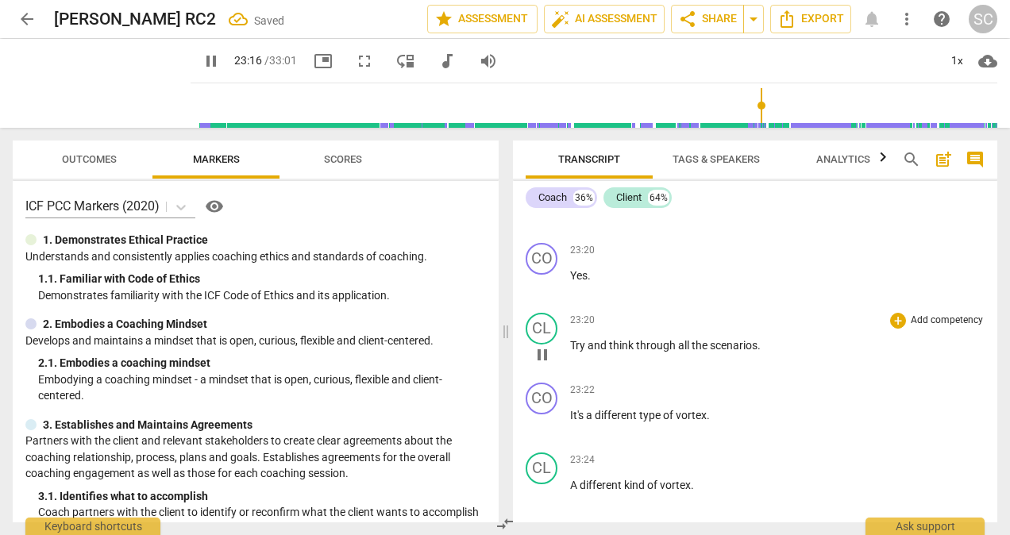
type input "1397"
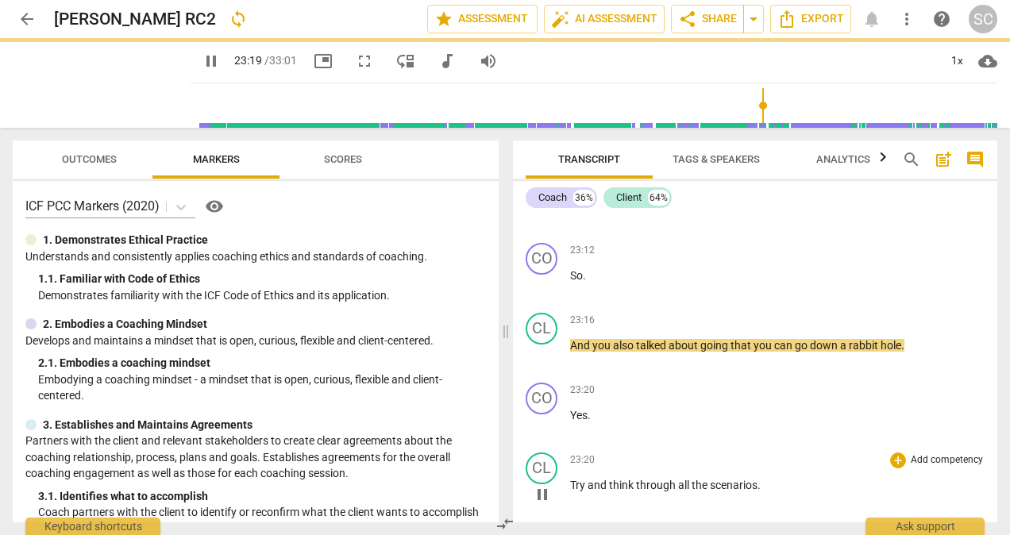
scroll to position [5441, 0]
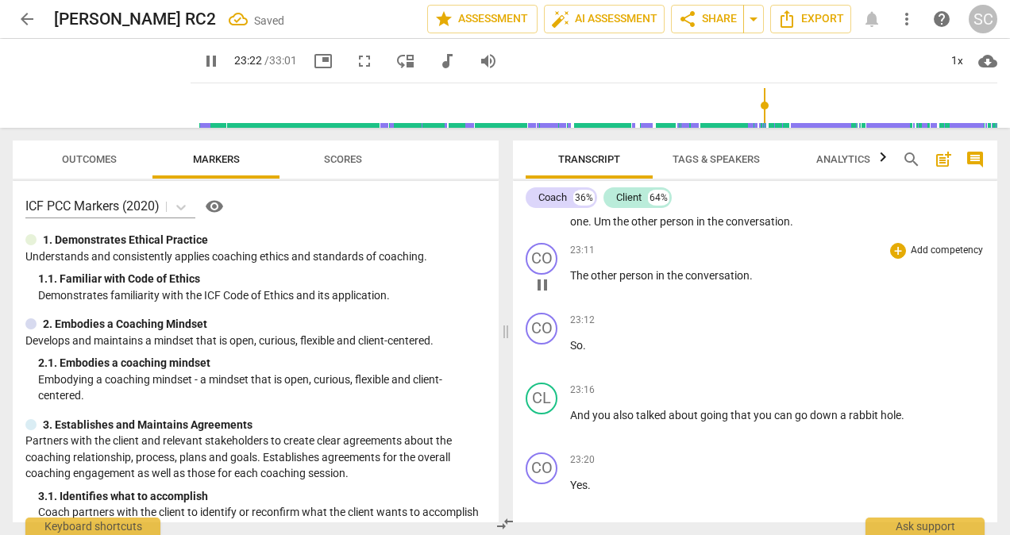
click at [757, 284] on p "The other person in the conversation ." at bounding box center [777, 276] width 414 height 17
type input "1404"
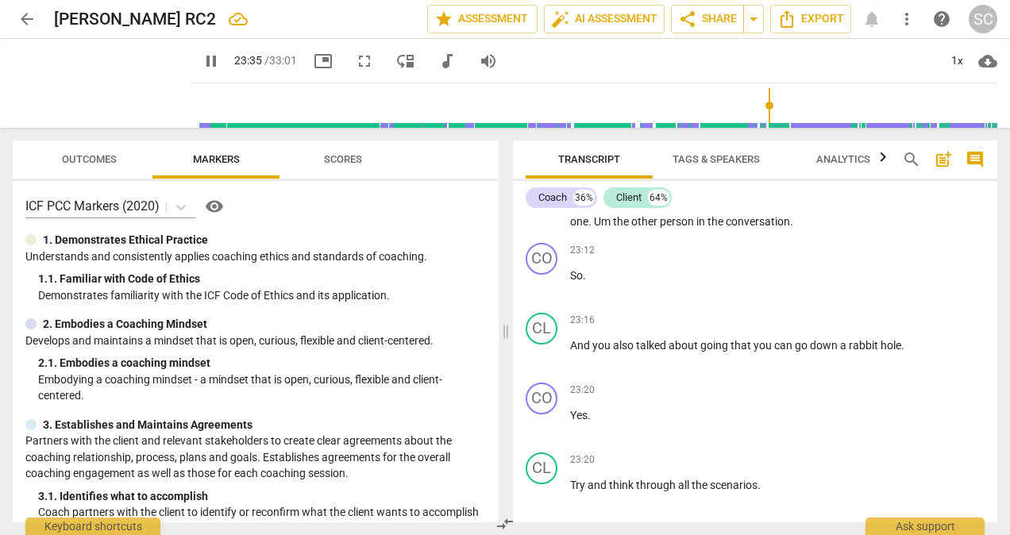
scroll to position [6000, 0]
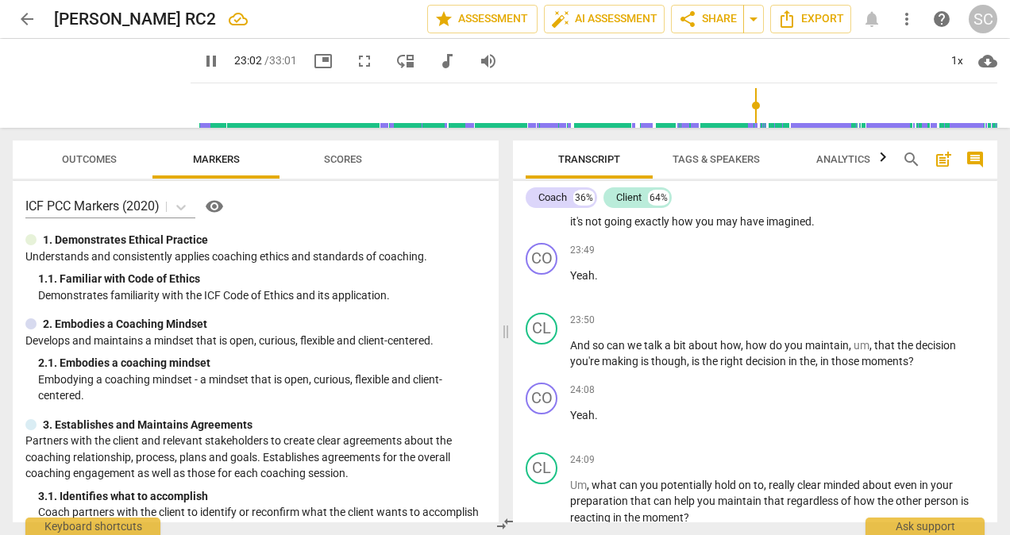
click at [749, 105] on input "range" at bounding box center [597, 105] width 800 height 51
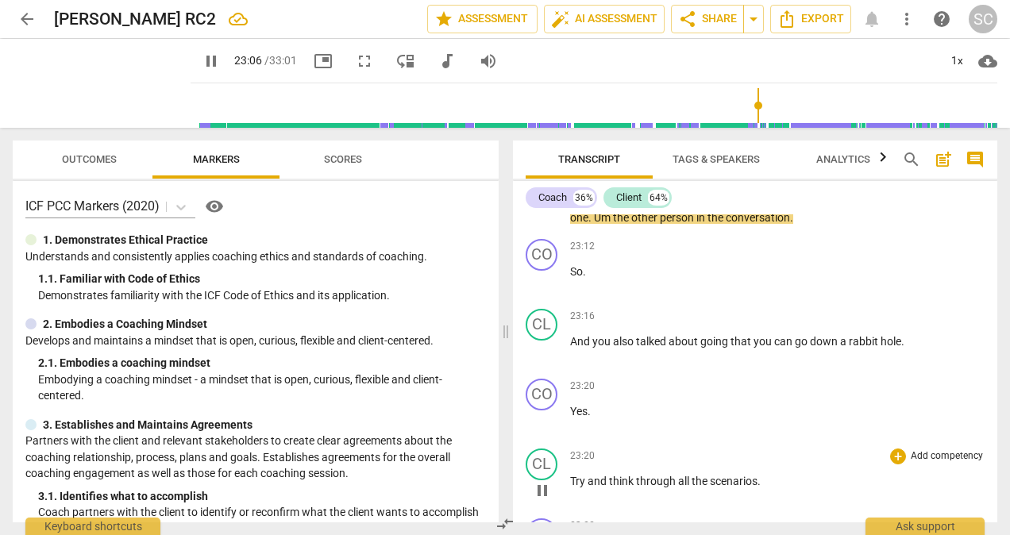
scroll to position [5444, 0]
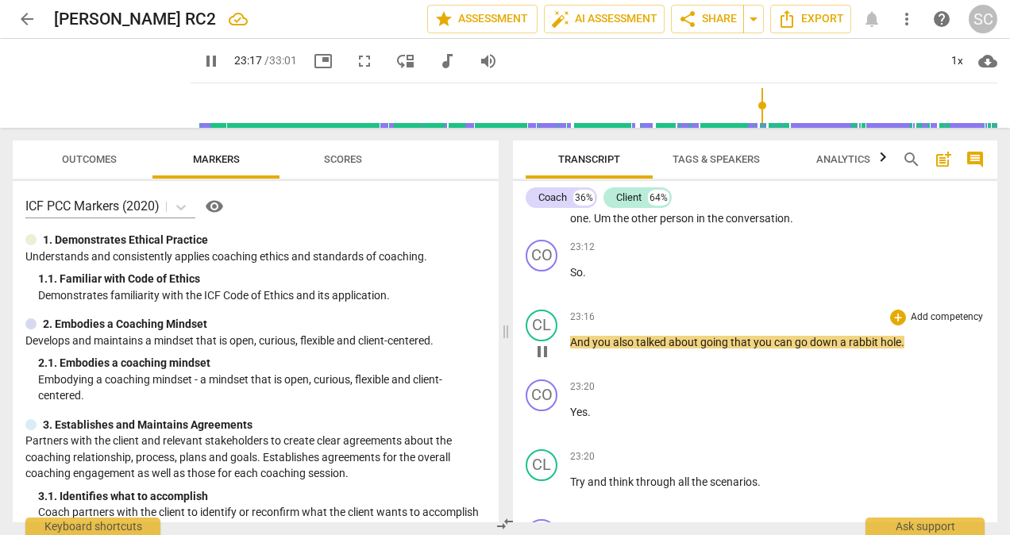
click at [567, 353] on div "CL play_arrow pause" at bounding box center [548, 338] width 44 height 57
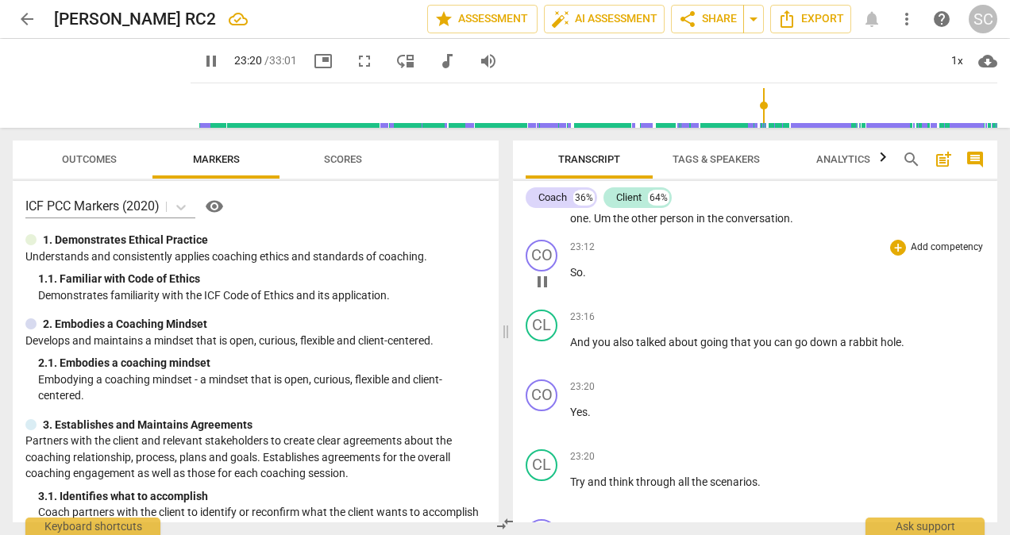
click at [594, 281] on p "So ." at bounding box center [777, 272] width 414 height 17
type input "1402"
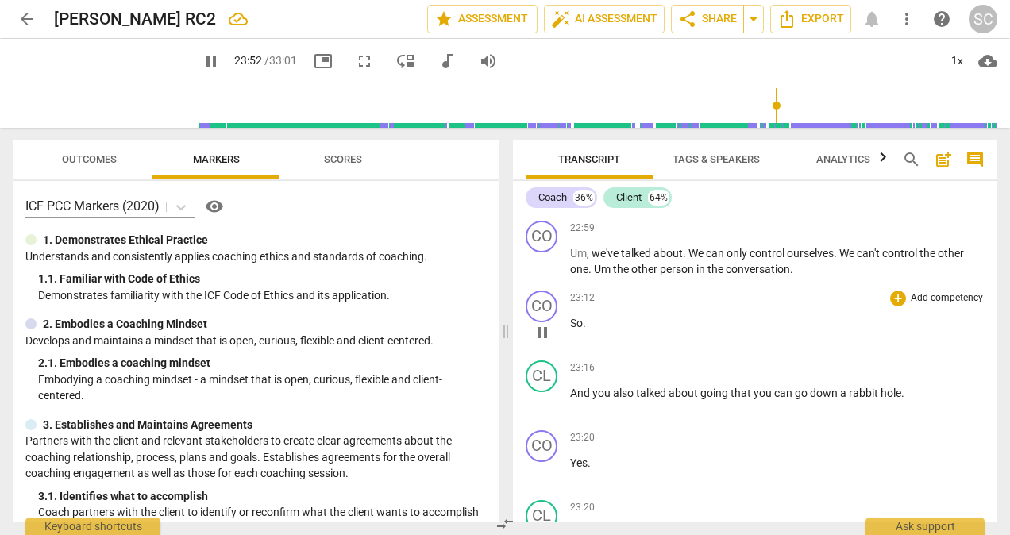
scroll to position [6140, 0]
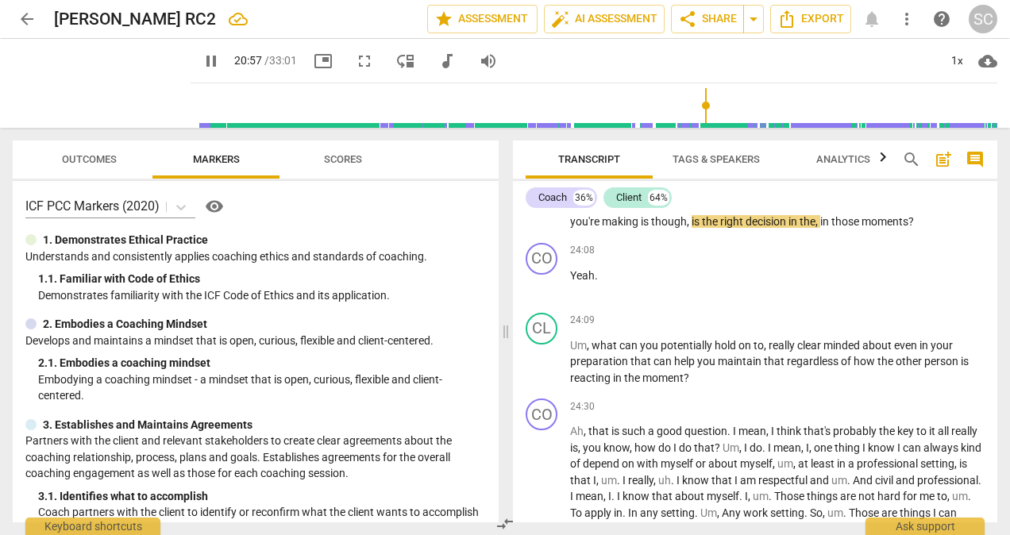
click at [697, 103] on input "range" at bounding box center [597, 105] width 800 height 51
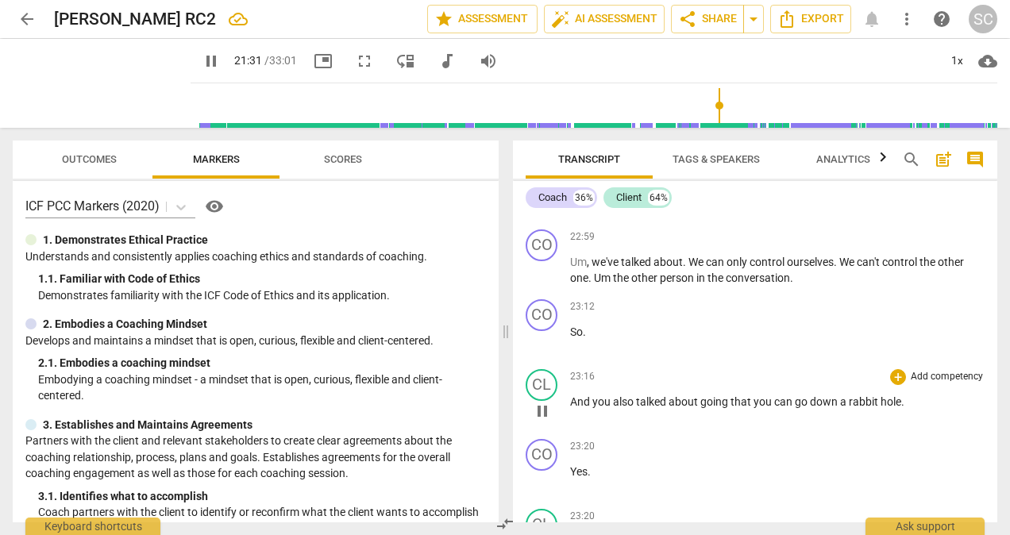
scroll to position [5406, 0]
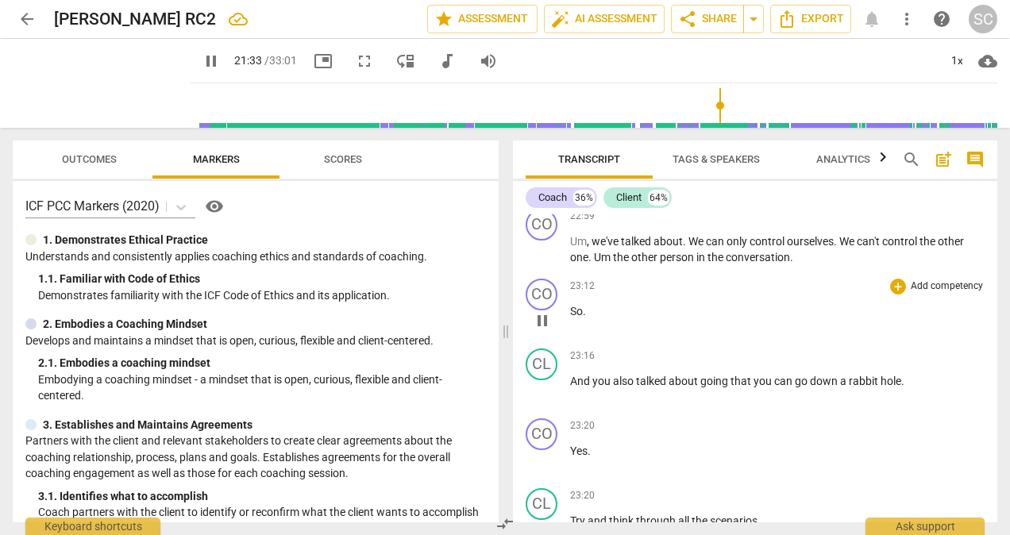
click at [597, 320] on p "So ." at bounding box center [777, 311] width 414 height 17
type input "1294"
click at [569, 391] on div "CL play_arrow pause" at bounding box center [548, 377] width 44 height 57
click at [570, 392] on div "CO play_arrow pause 00:05 + Add competency keyboard_arrow_right All right , [PE…" at bounding box center [755, 368] width 484 height 308
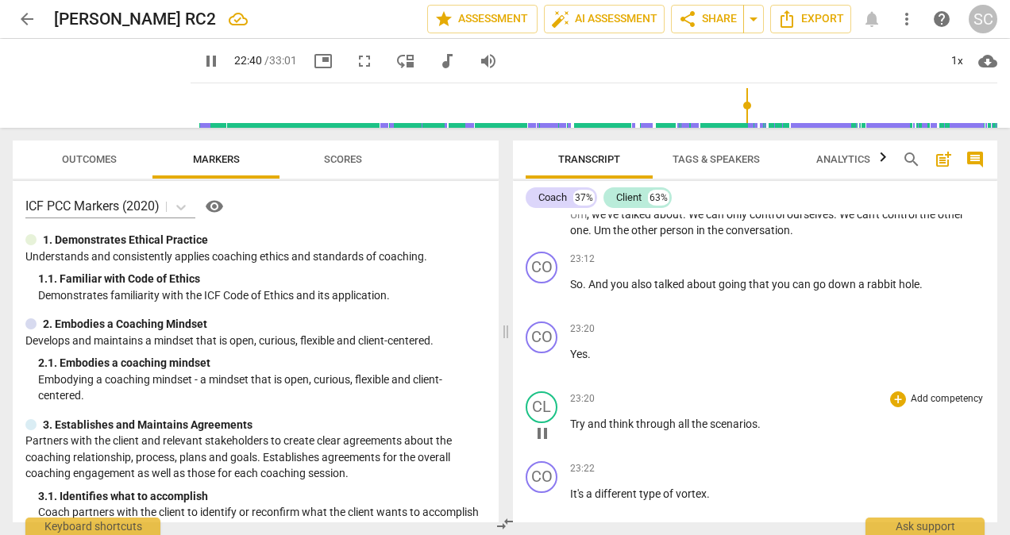
scroll to position [5455, 0]
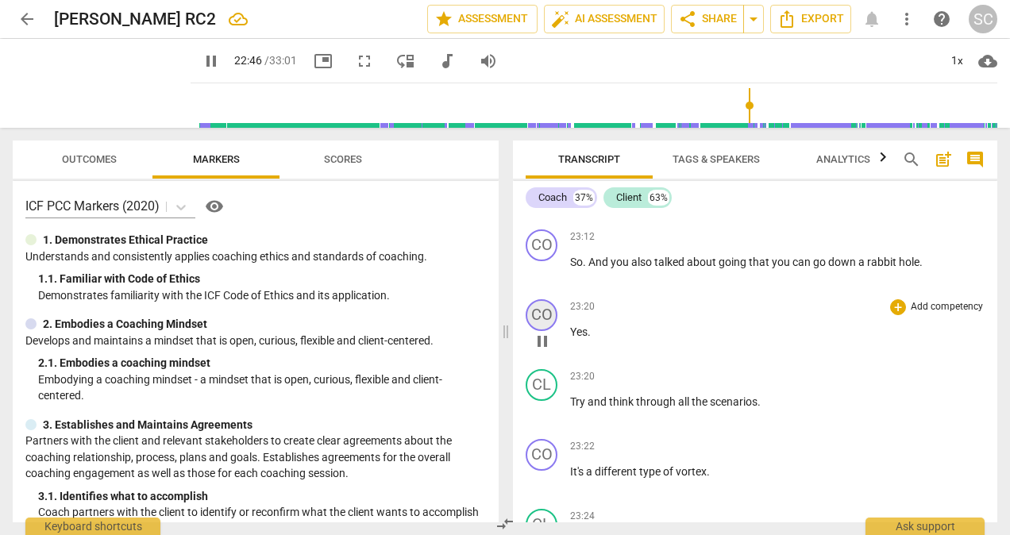
click at [549, 331] on div "CO" at bounding box center [542, 315] width 32 height 32
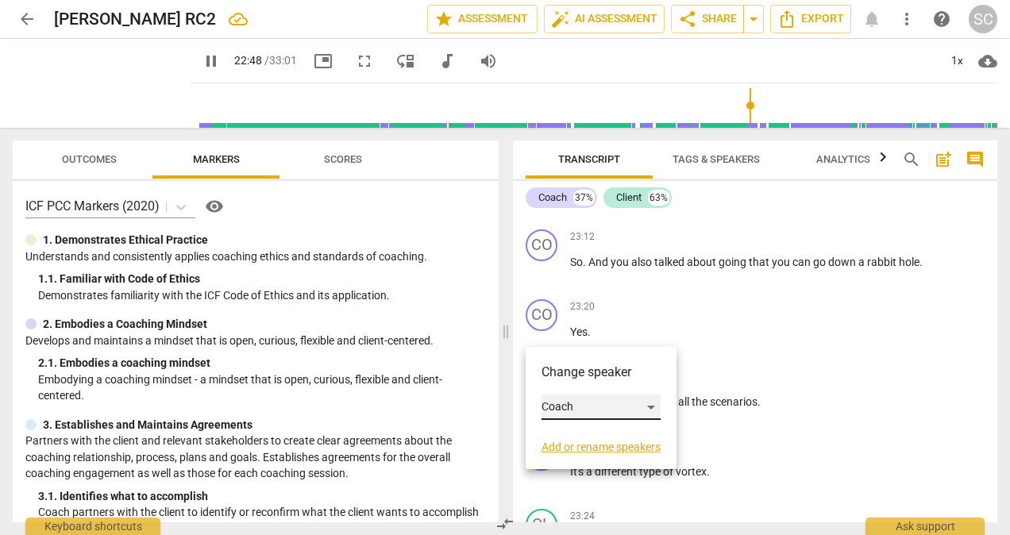
click at [646, 403] on div "Coach" at bounding box center [601, 407] width 119 height 25
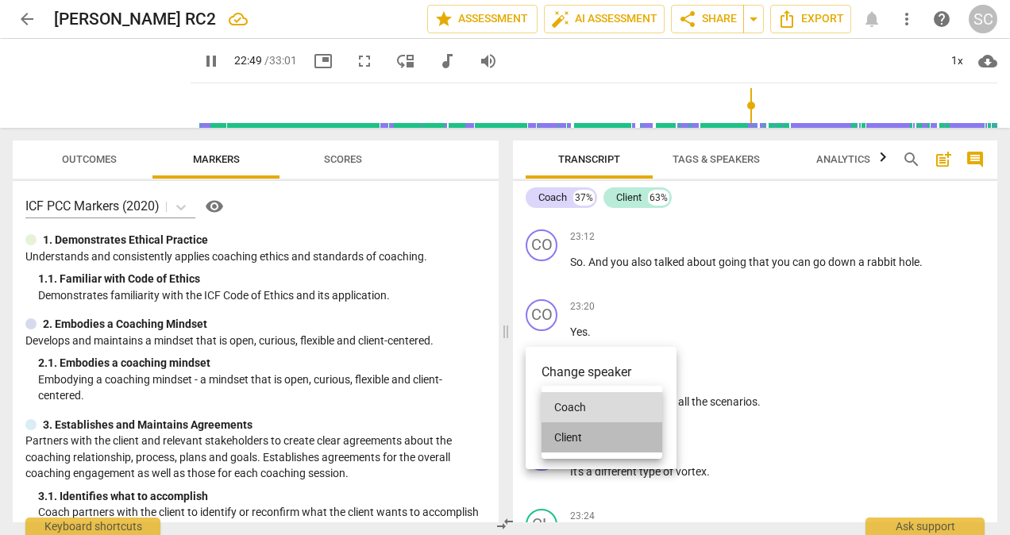
click at [559, 437] on li "Client" at bounding box center [602, 437] width 121 height 30
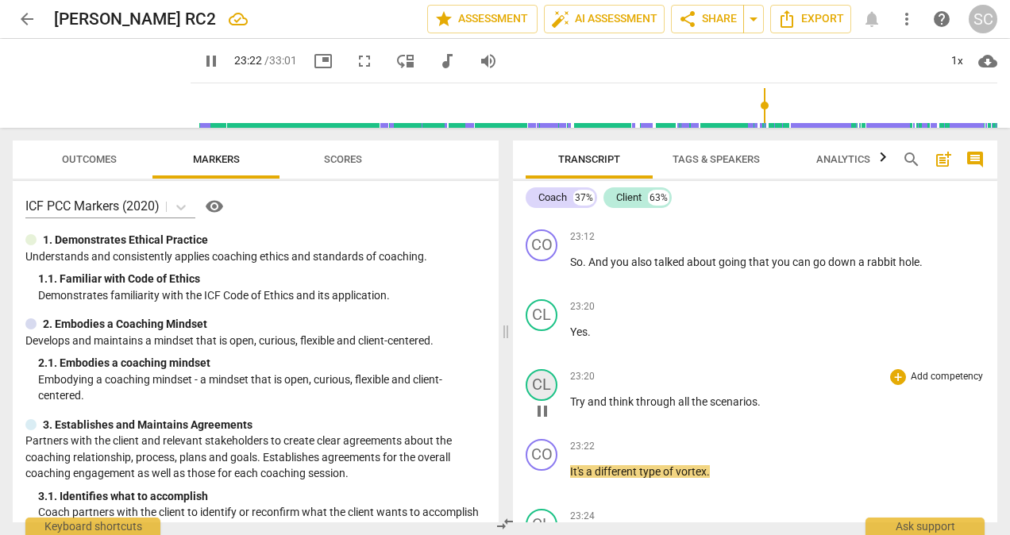
click at [546, 401] on div "CL" at bounding box center [542, 385] width 32 height 32
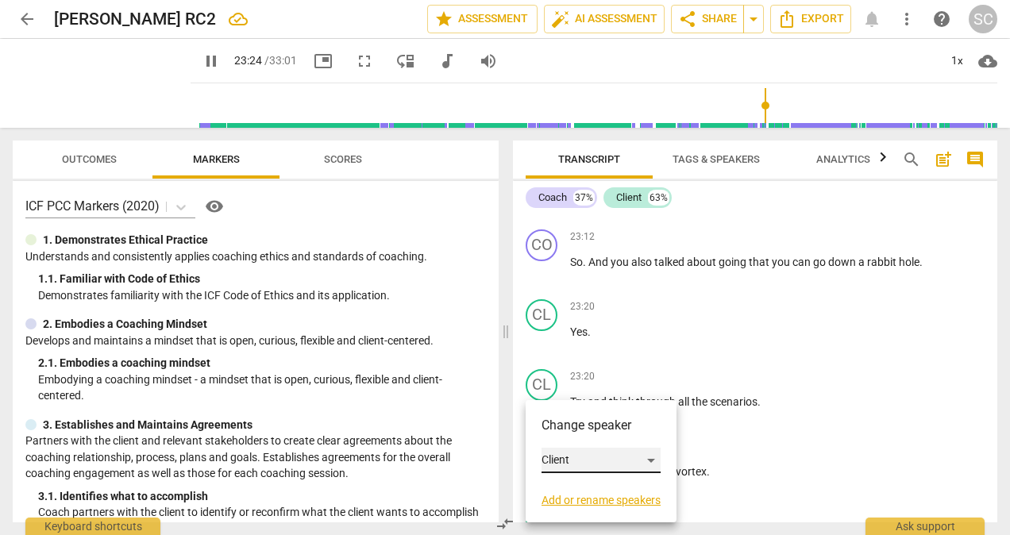
click at [654, 457] on div "Client" at bounding box center [601, 460] width 119 height 25
click at [577, 427] on li "Coach" at bounding box center [602, 430] width 121 height 30
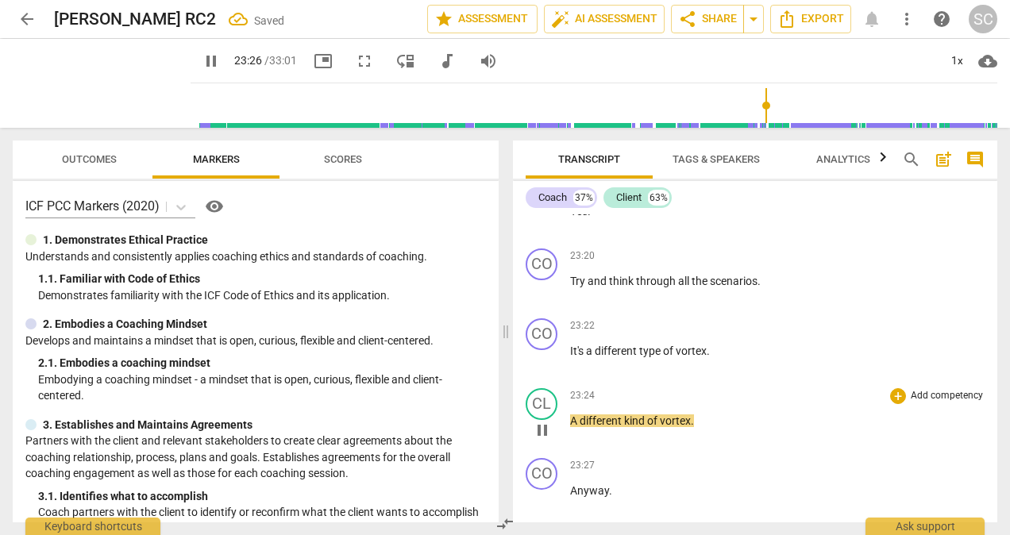
scroll to position [5614, 0]
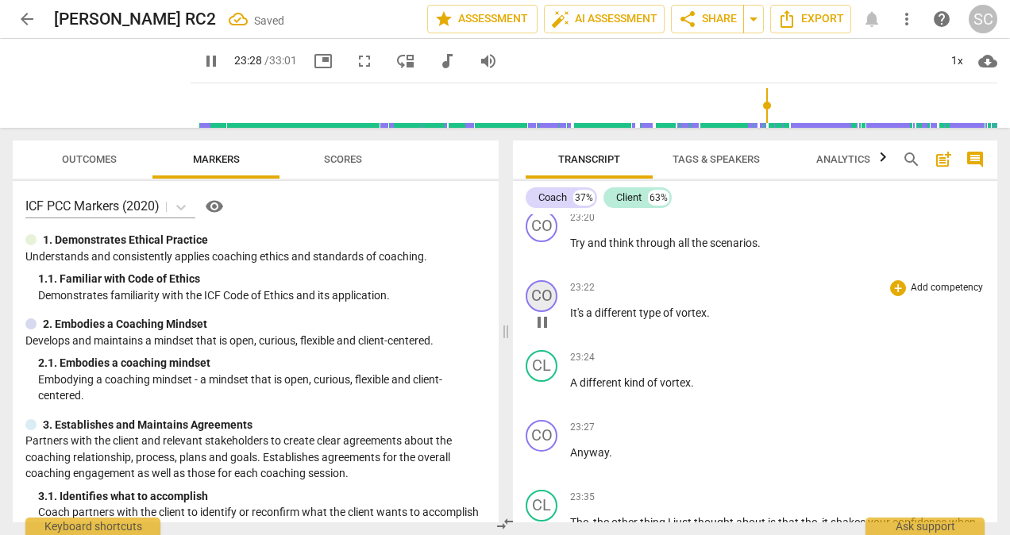
click at [553, 312] on div "CO" at bounding box center [542, 296] width 32 height 32
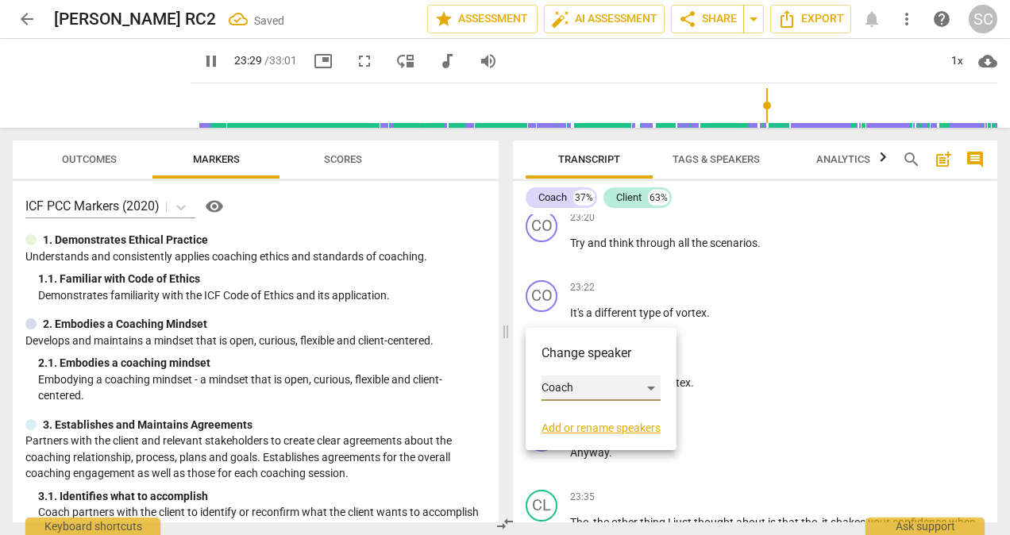
click at [655, 386] on div "Coach" at bounding box center [601, 388] width 119 height 25
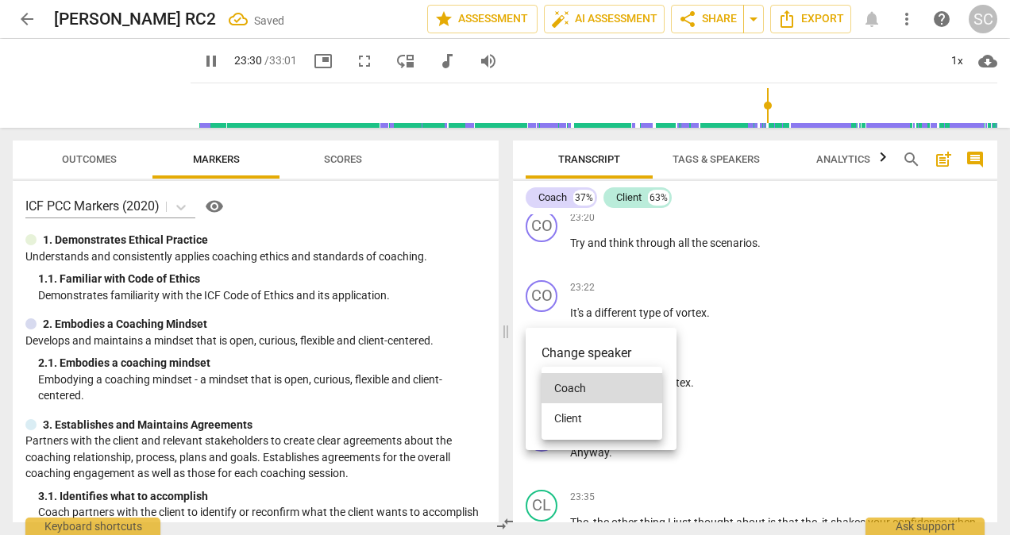
click at [581, 419] on li "Client" at bounding box center [602, 418] width 121 height 30
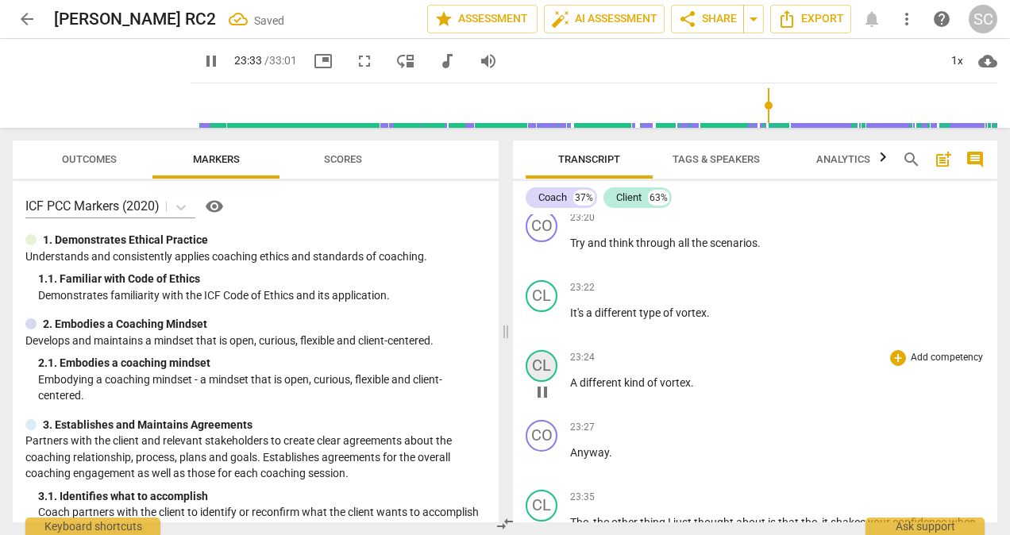
click at [553, 382] on div "CL" at bounding box center [542, 366] width 32 height 32
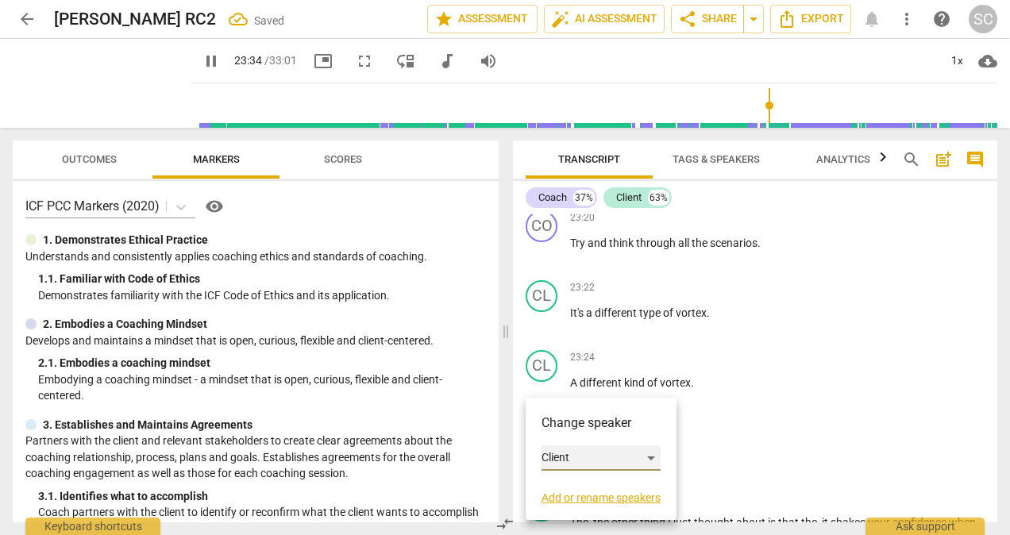
click at [651, 457] on div "Client" at bounding box center [601, 457] width 119 height 25
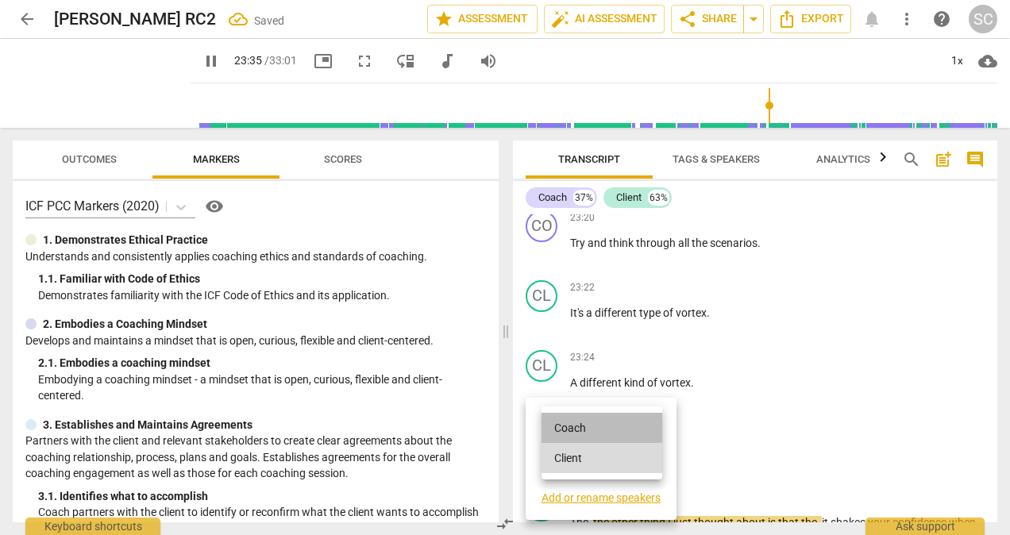
click at [571, 430] on li "Coach" at bounding box center [602, 428] width 121 height 30
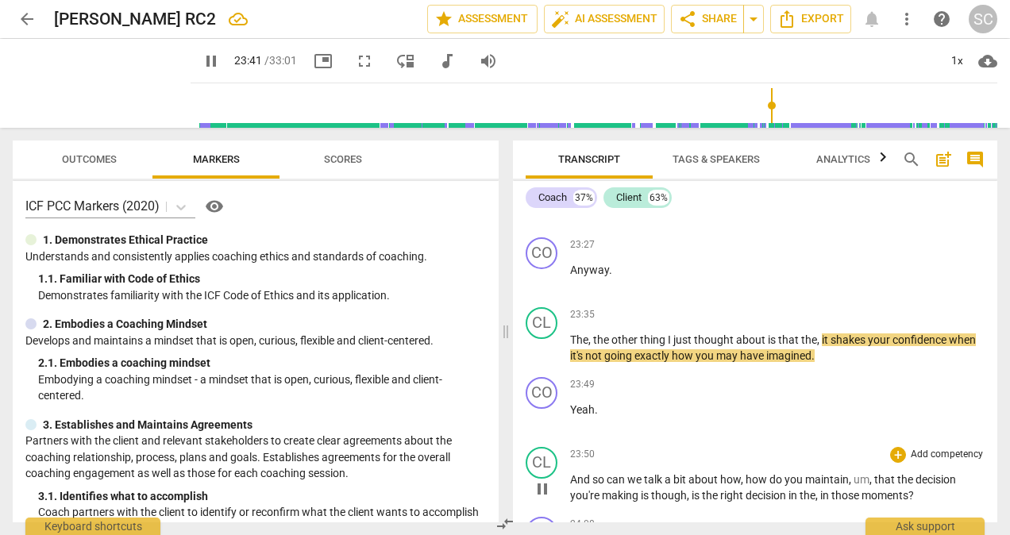
scroll to position [5772, 0]
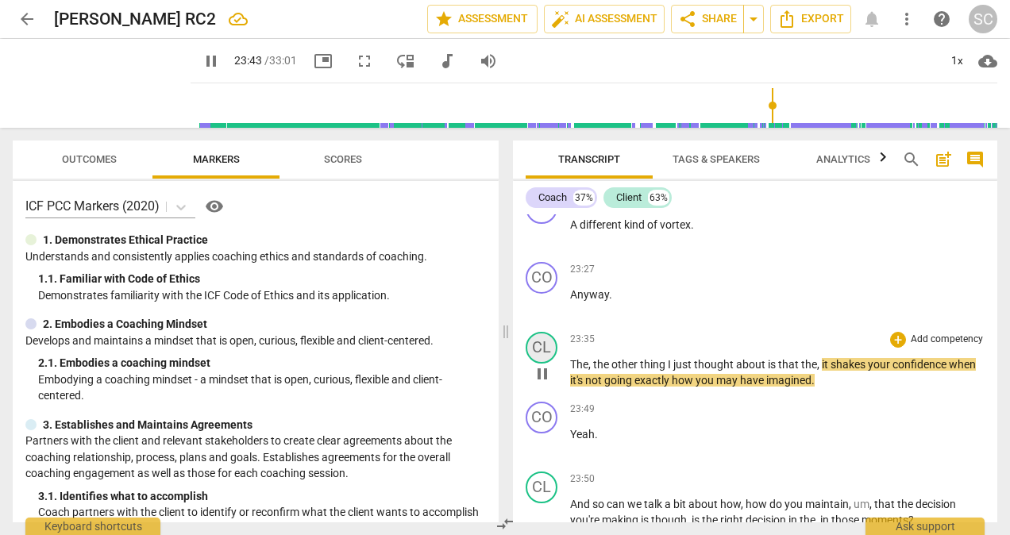
click at [548, 364] on div "CL" at bounding box center [542, 348] width 32 height 32
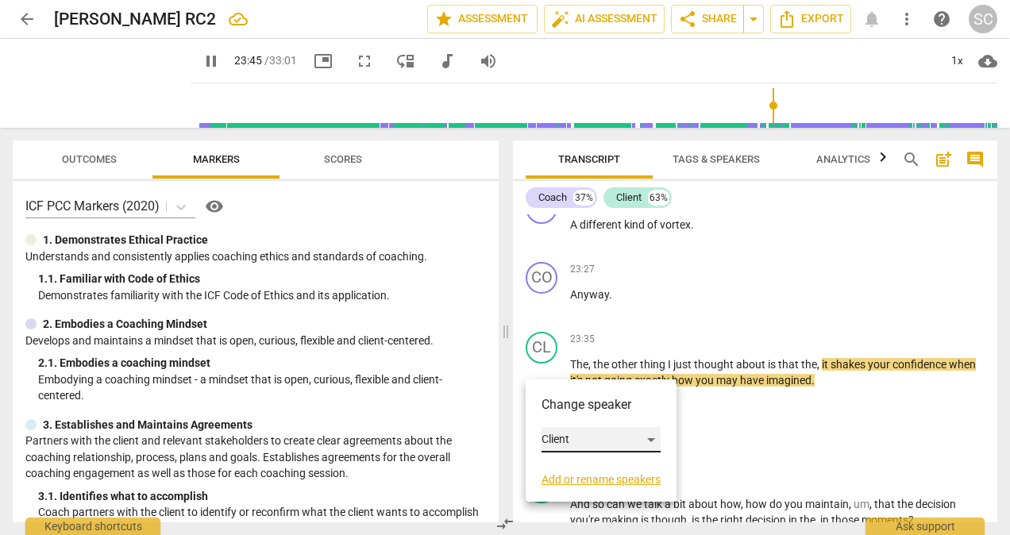
click at [649, 440] on div "Client" at bounding box center [601, 439] width 119 height 25
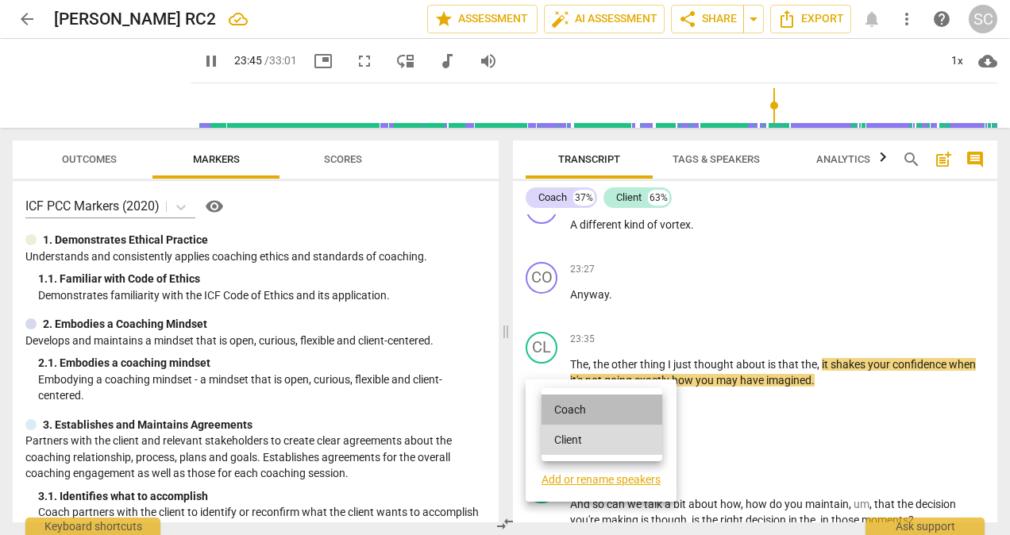
click at [561, 407] on li "Coach" at bounding box center [602, 410] width 121 height 30
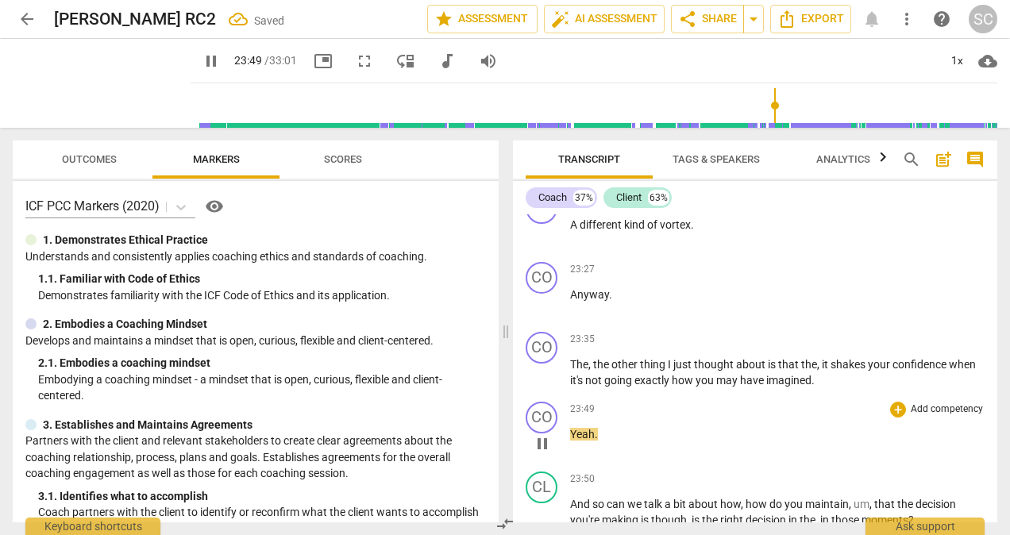
scroll to position [5851, 0]
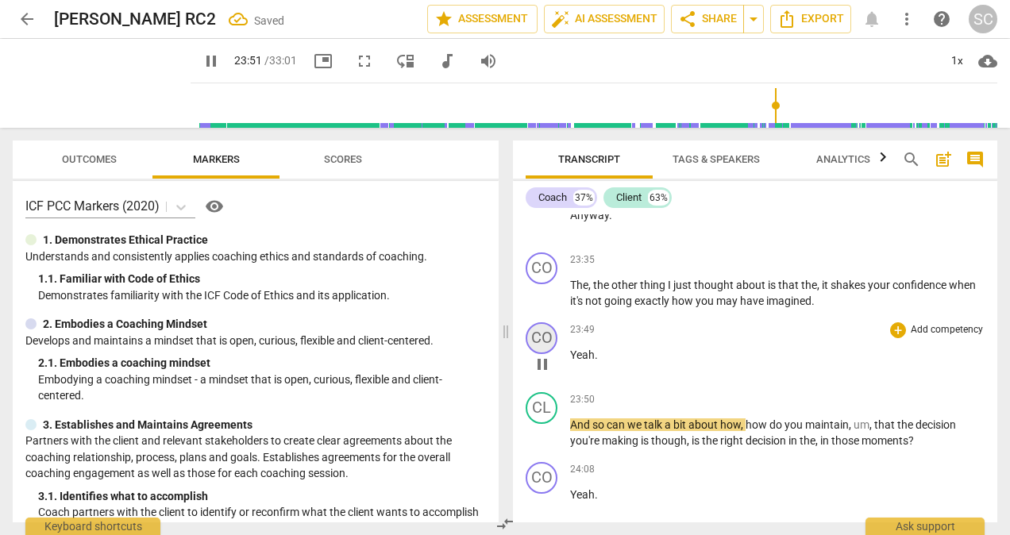
click at [548, 354] on div "CO" at bounding box center [542, 338] width 32 height 32
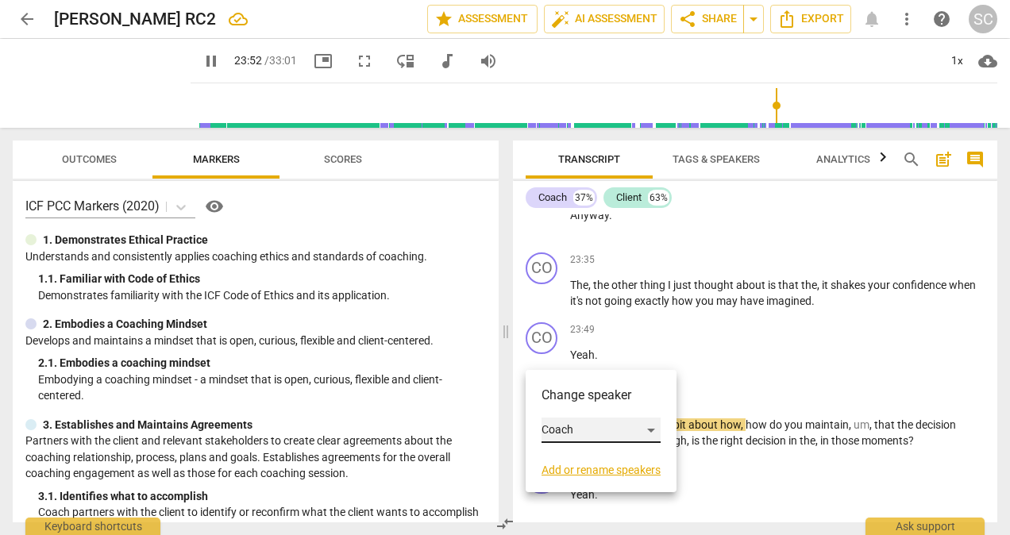
click at [651, 429] on div "Coach" at bounding box center [601, 430] width 119 height 25
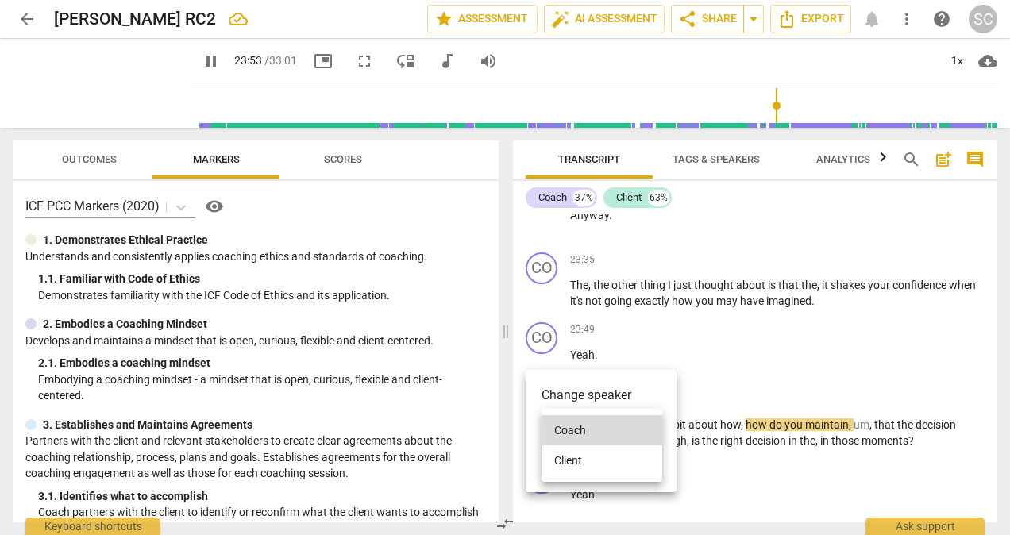
click at [576, 461] on li "Client" at bounding box center [602, 460] width 121 height 30
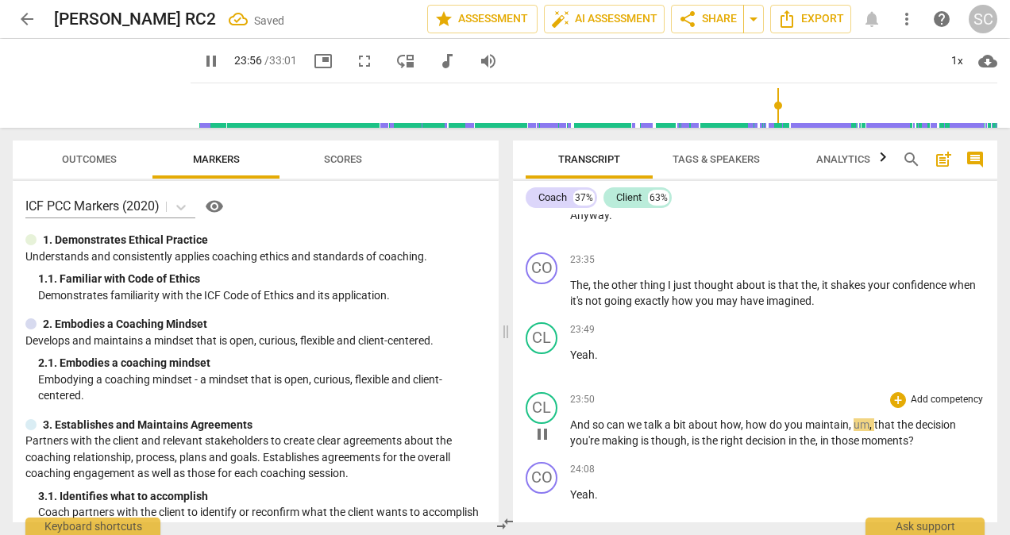
click at [557, 432] on div "CL play_arrow pause" at bounding box center [548, 420] width 44 height 57
click at [549, 424] on div "CL" at bounding box center [542, 408] width 32 height 32
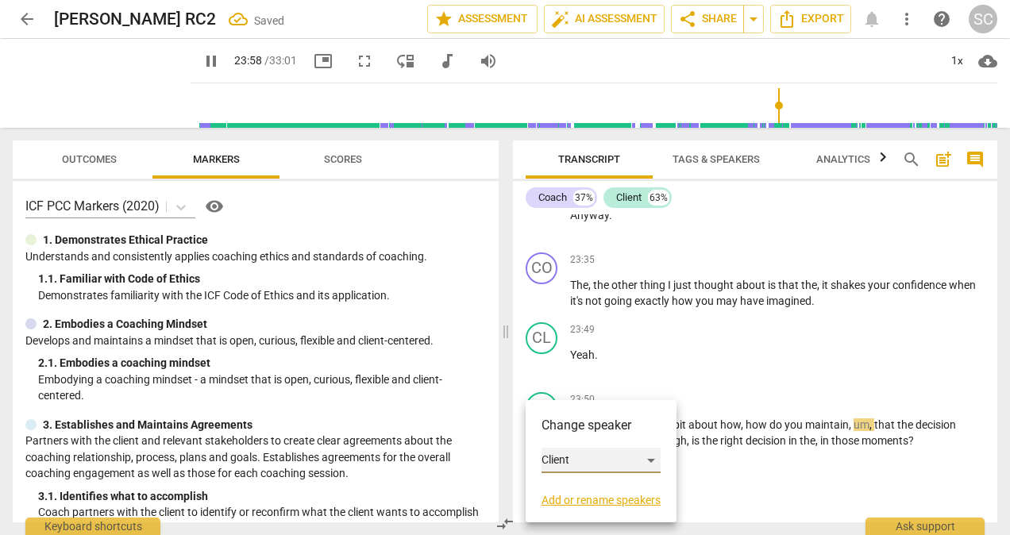
click at [649, 461] on div "Client" at bounding box center [601, 460] width 119 height 25
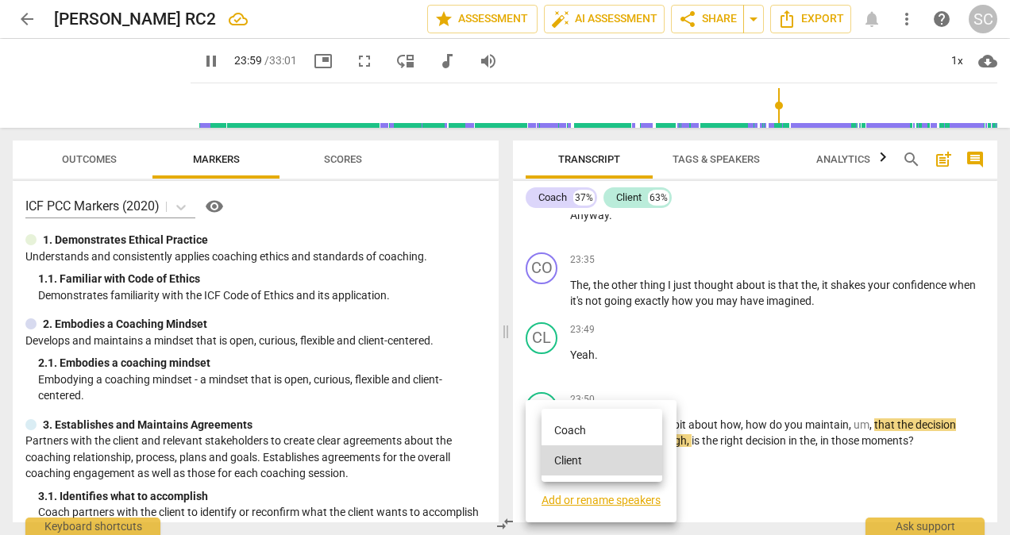
click at [573, 430] on li "Coach" at bounding box center [602, 430] width 121 height 30
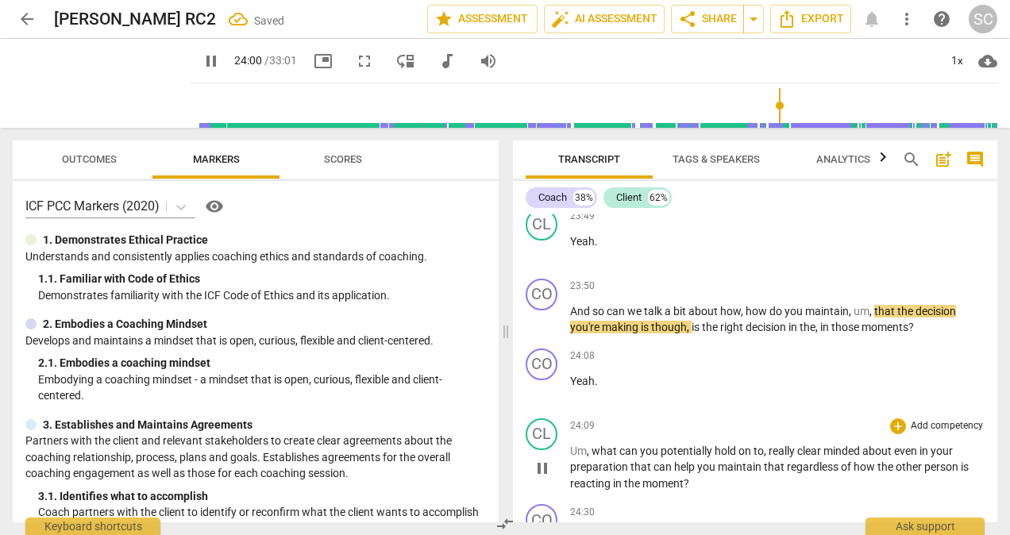
scroll to position [6010, 0]
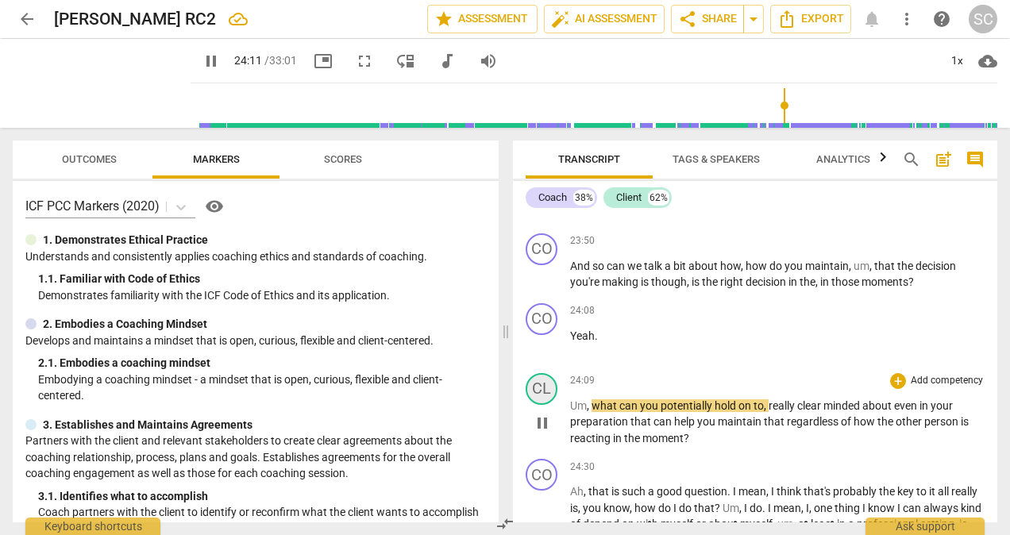
click at [549, 405] on div "CL" at bounding box center [542, 389] width 32 height 32
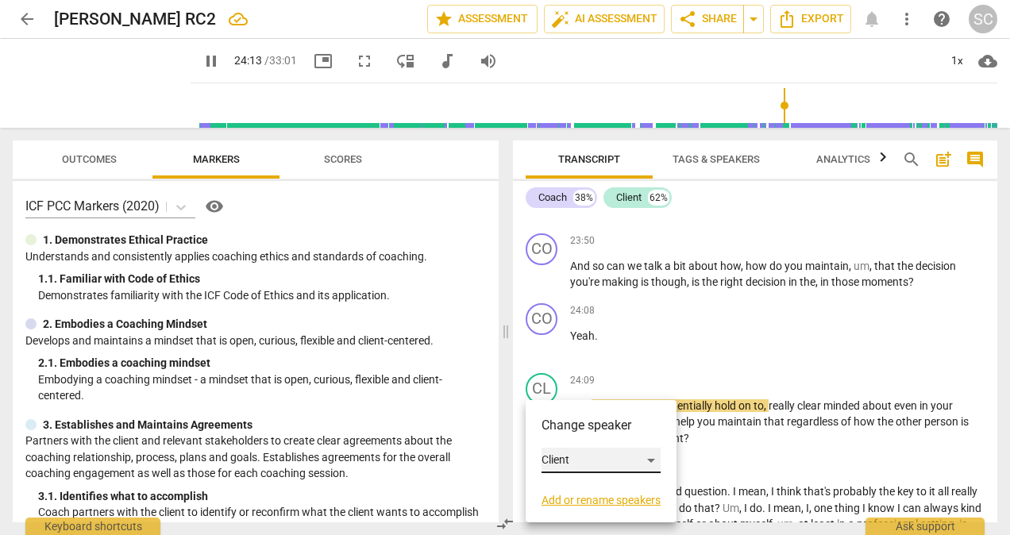
click at [653, 458] on div "Client" at bounding box center [601, 460] width 119 height 25
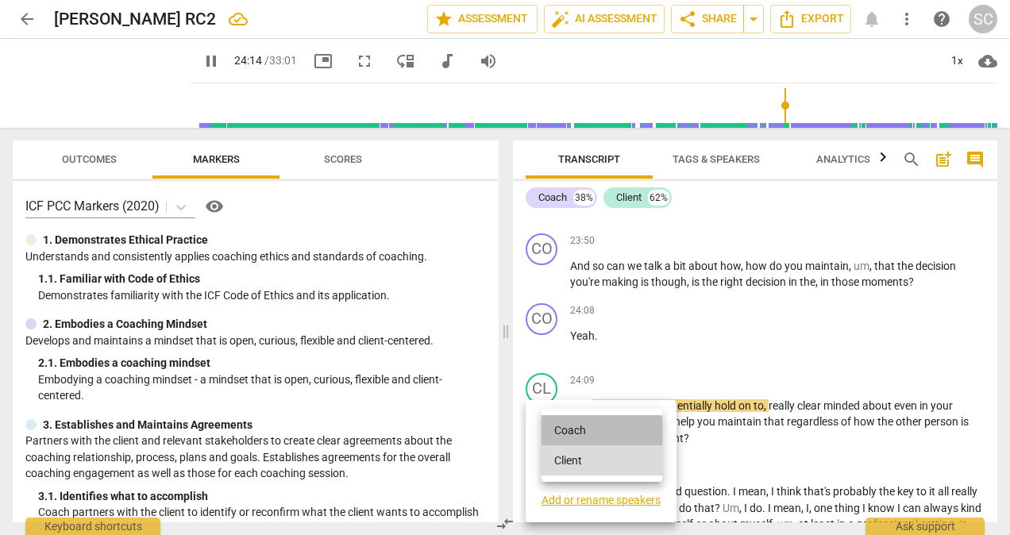
click at [578, 434] on li "Coach" at bounding box center [602, 430] width 121 height 30
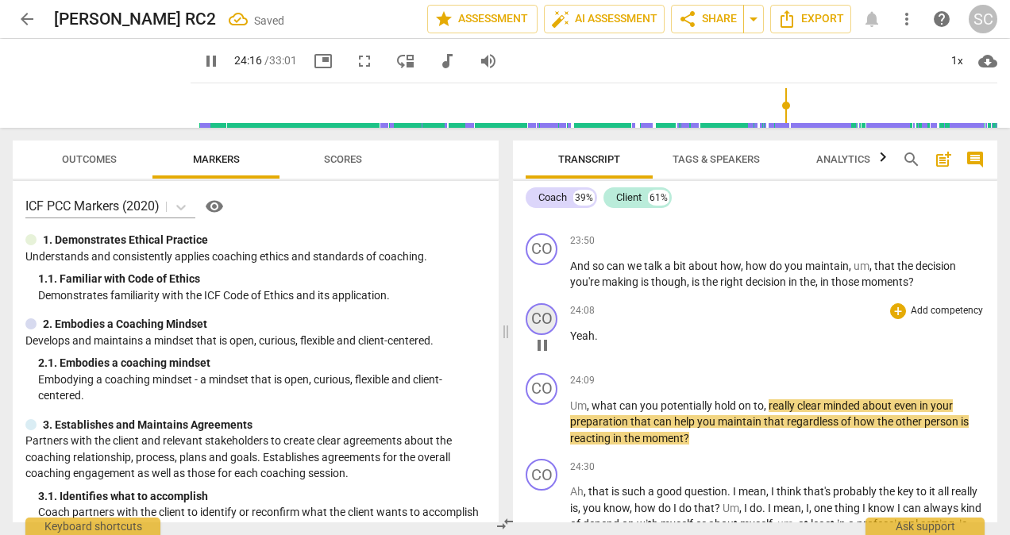
click at [553, 335] on div "CO" at bounding box center [542, 319] width 32 height 32
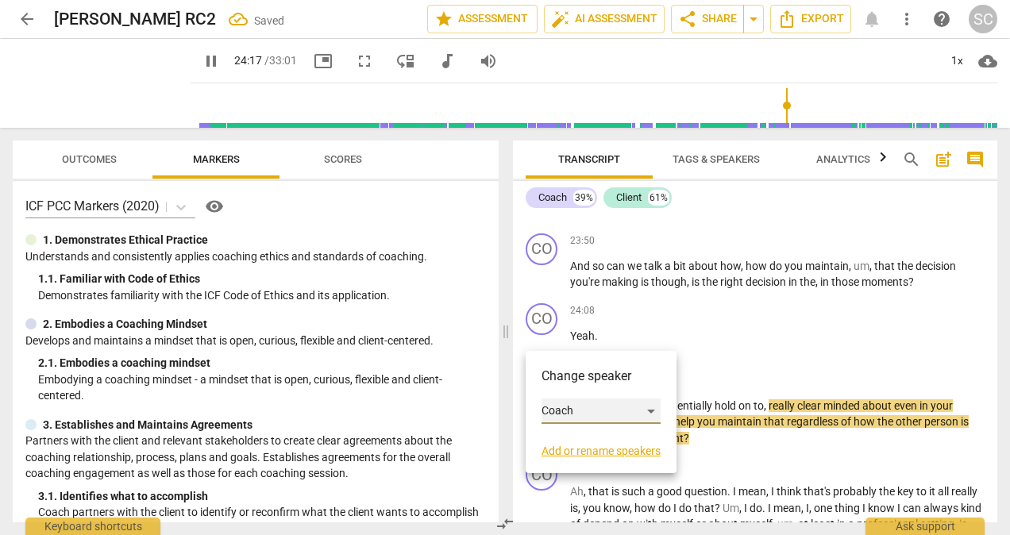
click at [654, 408] on div "Coach" at bounding box center [601, 411] width 119 height 25
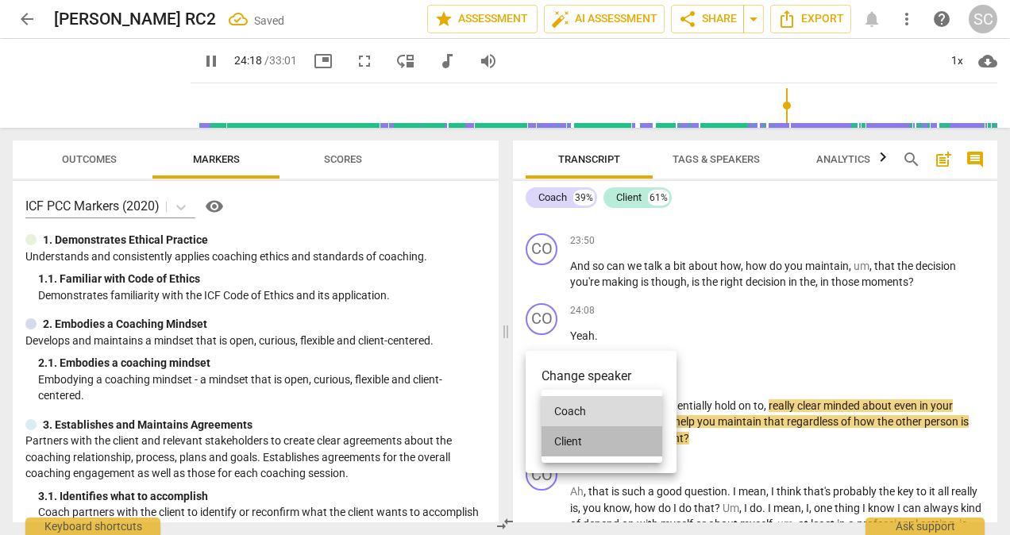
click at [565, 435] on li "Client" at bounding box center [602, 441] width 121 height 30
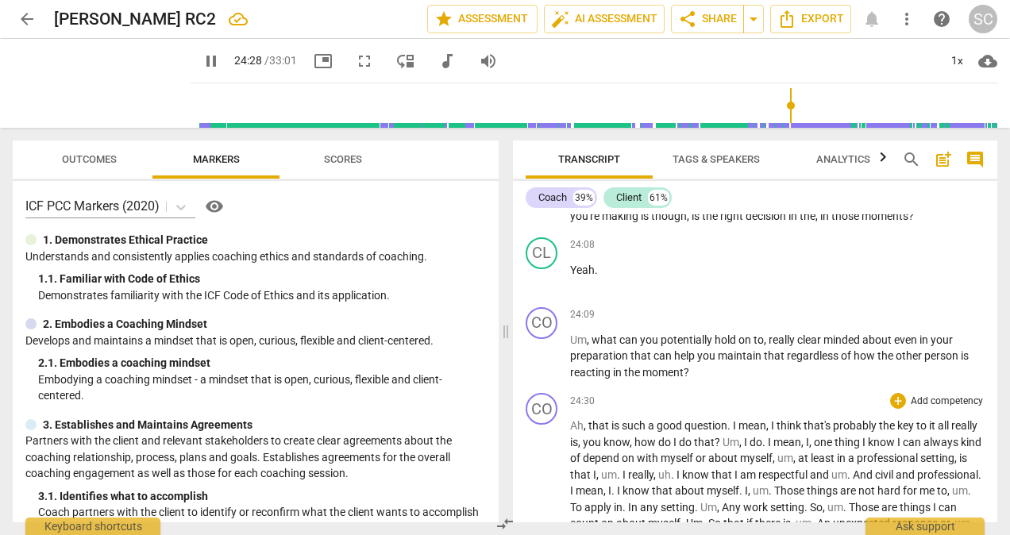
scroll to position [6169, 0]
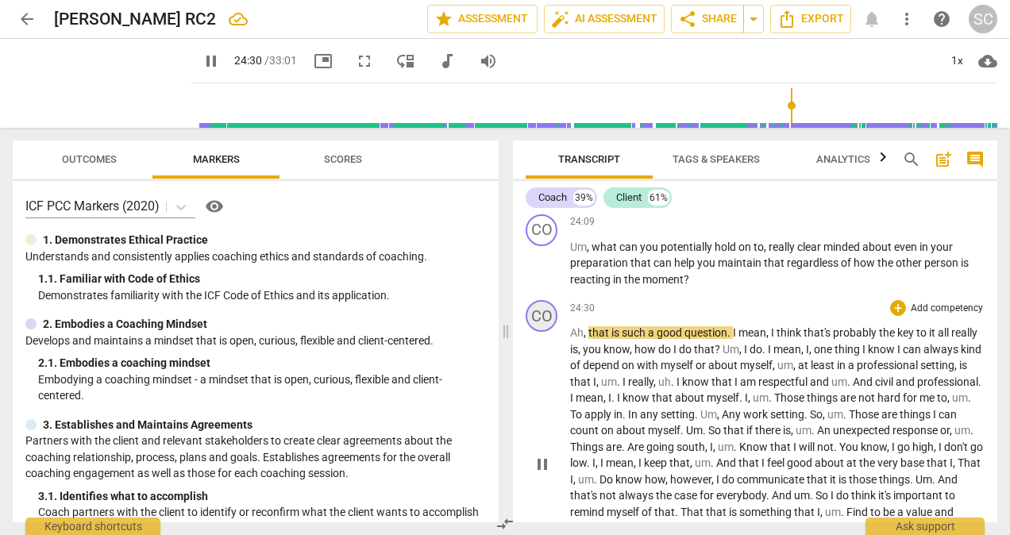
click at [546, 332] on div "CO" at bounding box center [542, 316] width 32 height 32
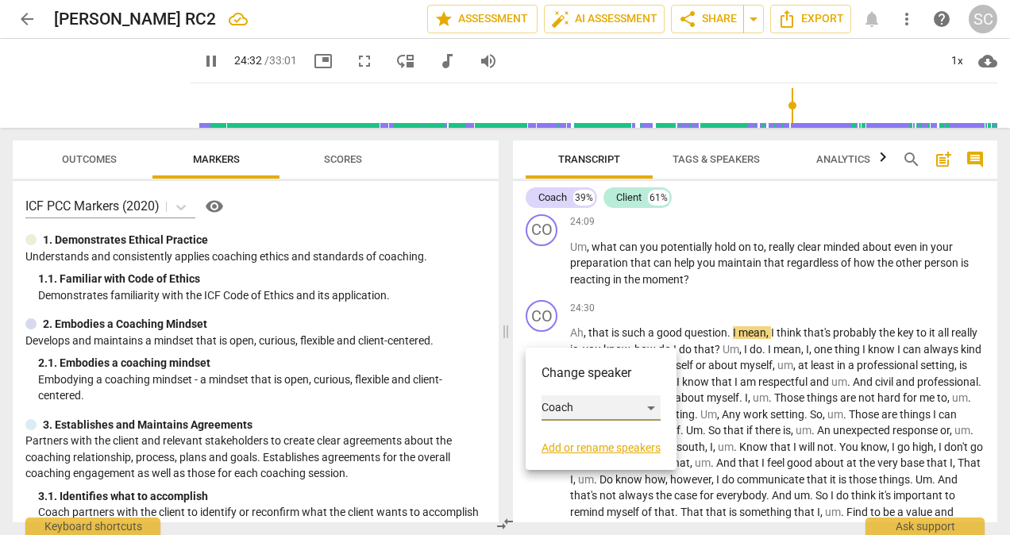
click at [654, 409] on div "Coach" at bounding box center [601, 407] width 119 height 25
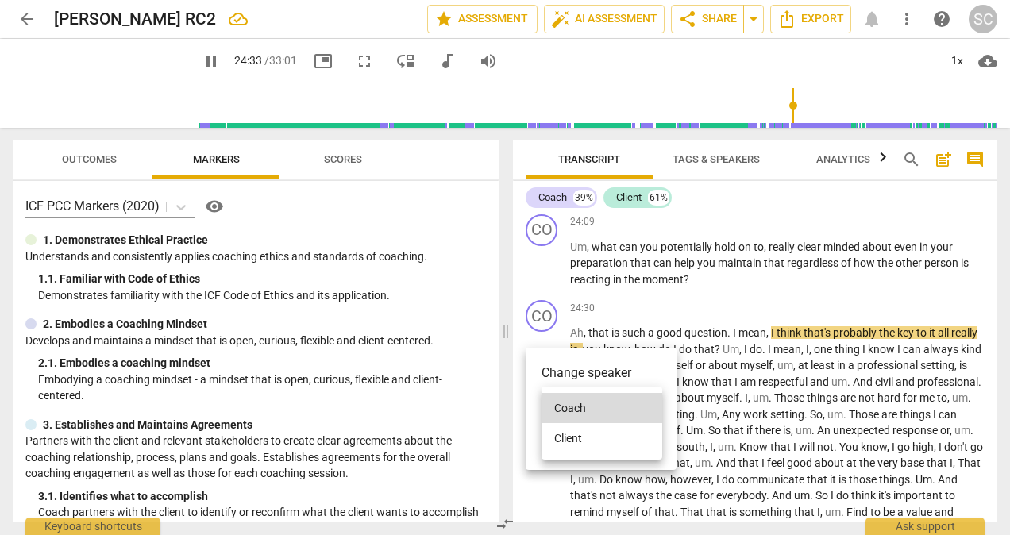
click at [576, 438] on li "Client" at bounding box center [602, 438] width 121 height 30
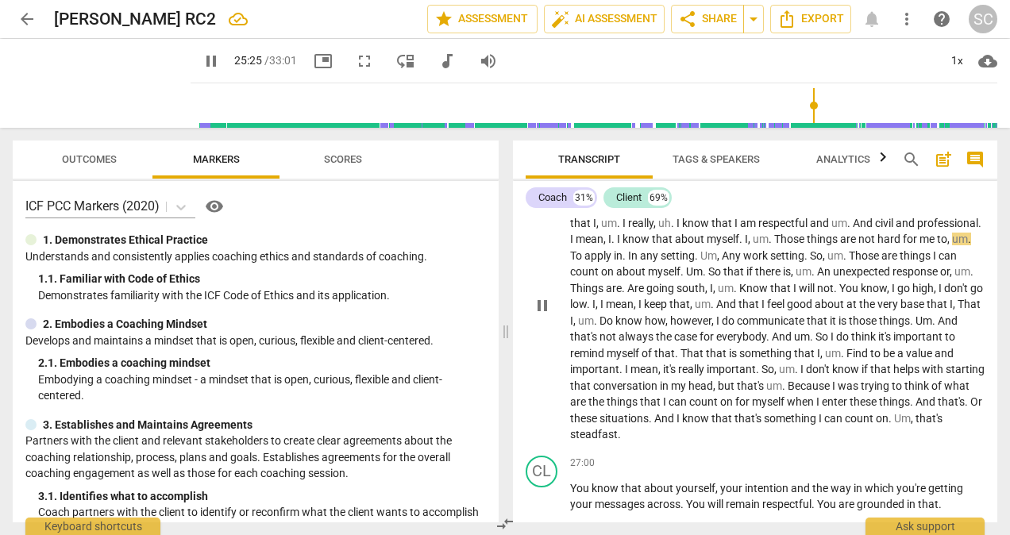
scroll to position [6407, 0]
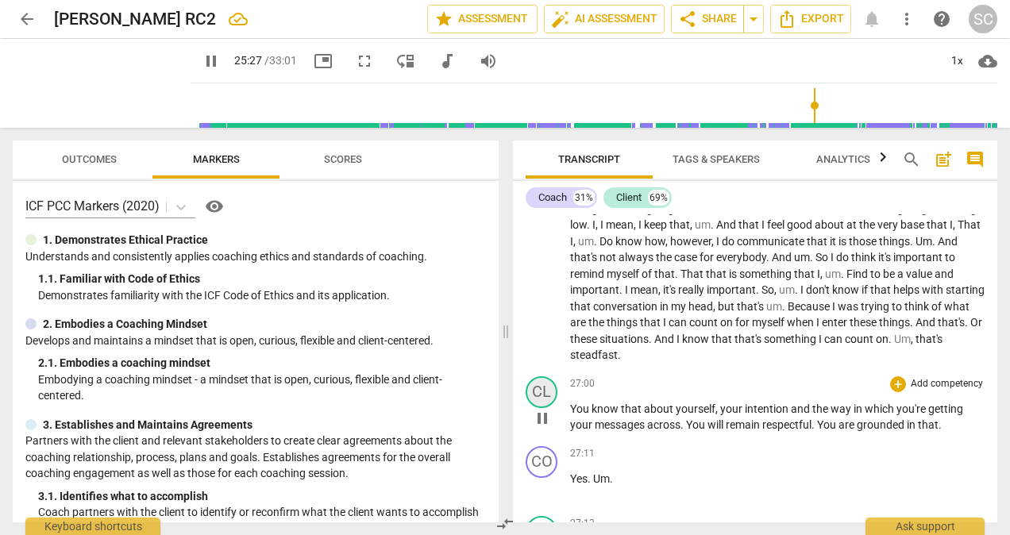
click at [552, 408] on div "CL" at bounding box center [542, 392] width 32 height 32
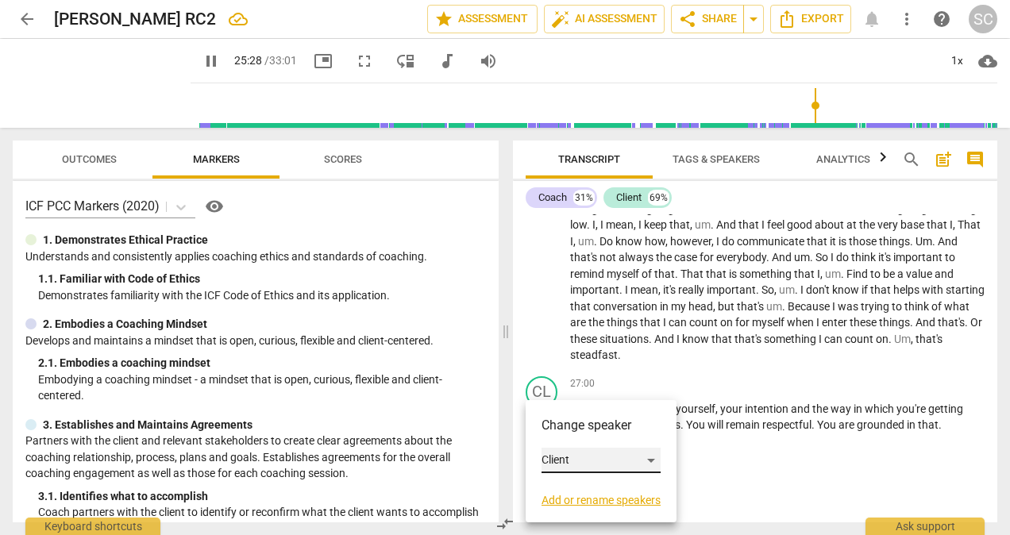
click at [649, 461] on div "Client" at bounding box center [601, 460] width 119 height 25
click at [570, 427] on li "Coach" at bounding box center [602, 430] width 121 height 30
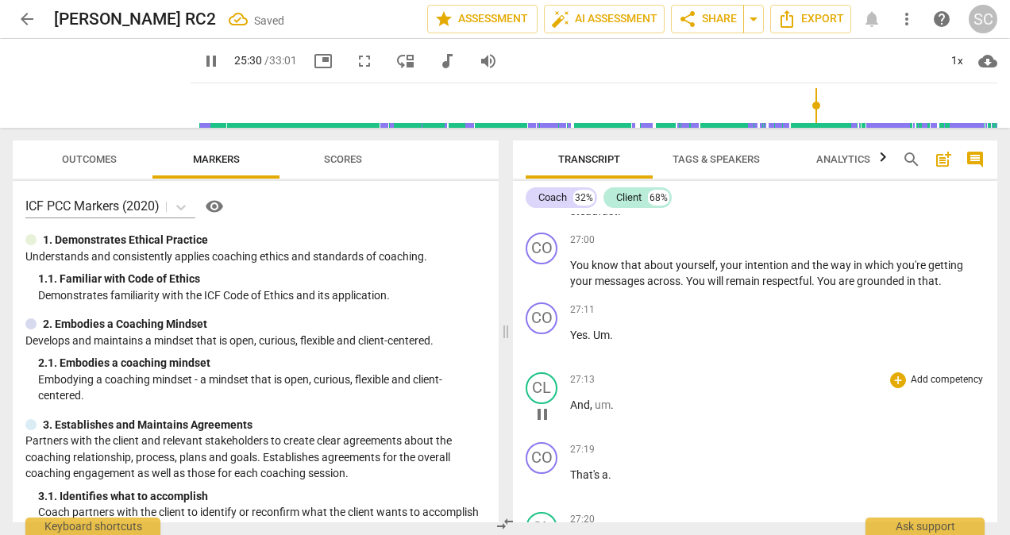
scroll to position [6566, 0]
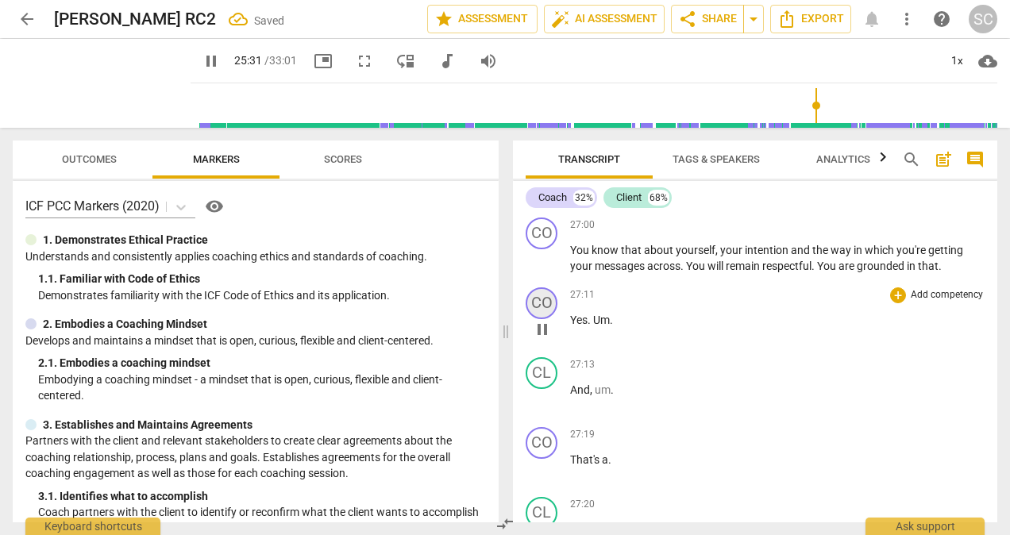
click at [544, 319] on div "CO" at bounding box center [542, 303] width 32 height 32
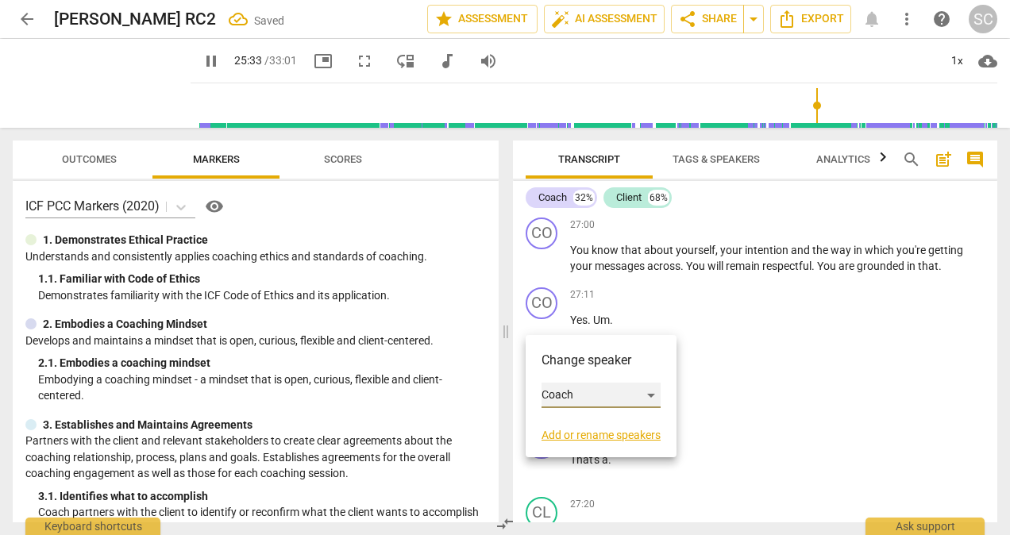
click at [653, 391] on div "Coach" at bounding box center [601, 395] width 119 height 25
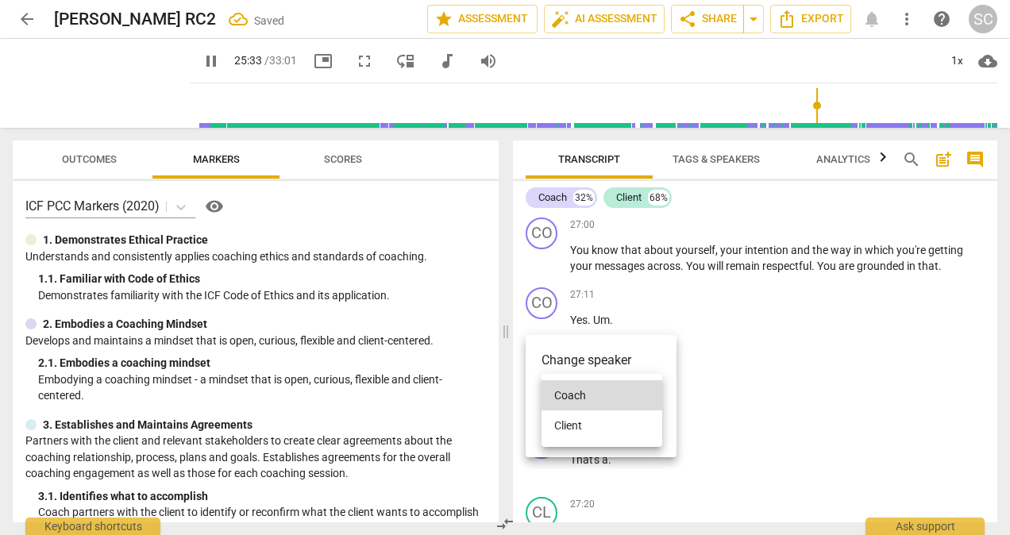
click at [559, 426] on li "Client" at bounding box center [602, 425] width 121 height 30
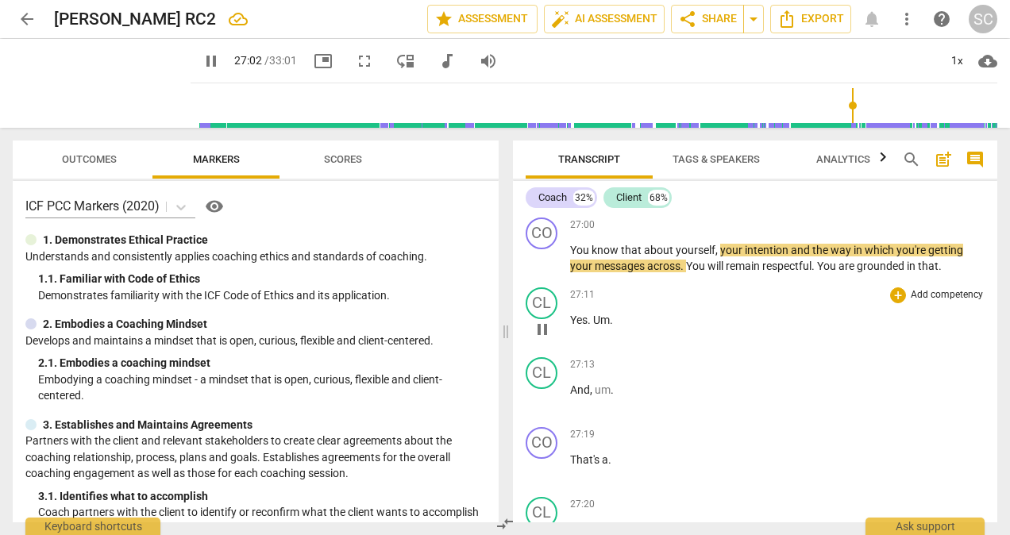
scroll to position [6486, 0]
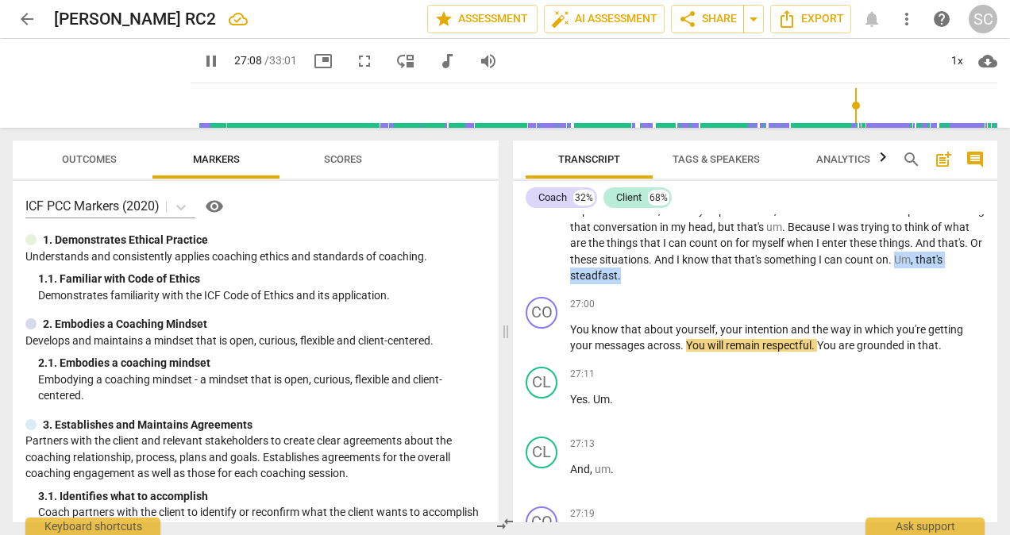
drag, startPoint x: 783, startPoint y: 291, endPoint x: 886, endPoint y: 298, distance: 103.5
click at [886, 284] on p "Ah , that is such a good question . I mean , I think that's probably the key to…" at bounding box center [777, 145] width 414 height 277
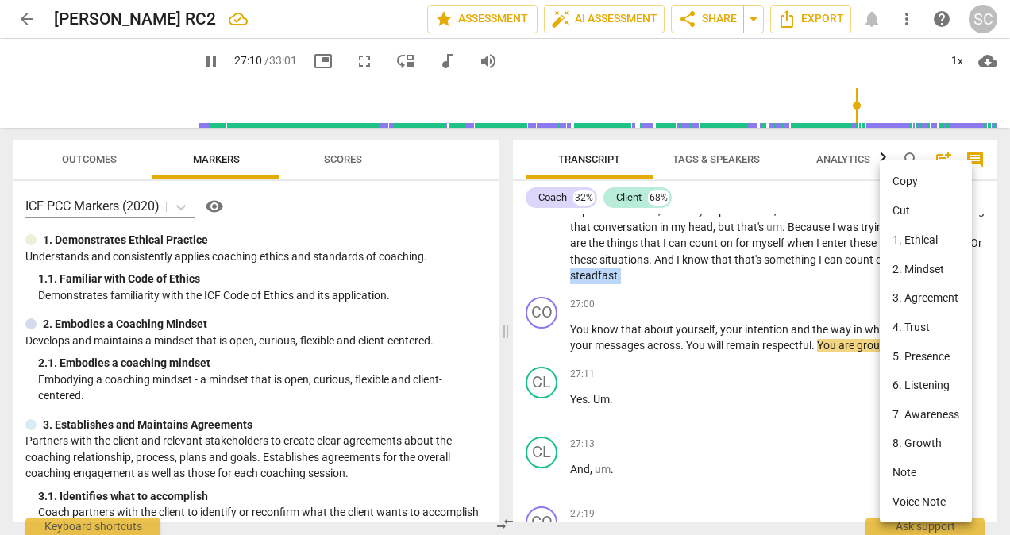
click at [911, 212] on li "Cut" at bounding box center [926, 211] width 92 height 30
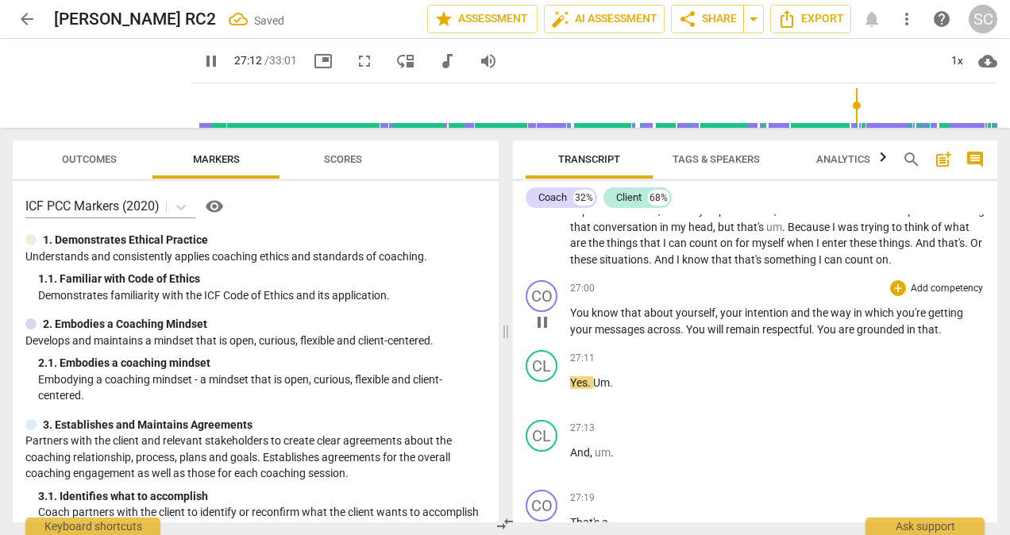
click at [570, 319] on span "You" at bounding box center [580, 312] width 21 height 13
paste p
type input "1634"
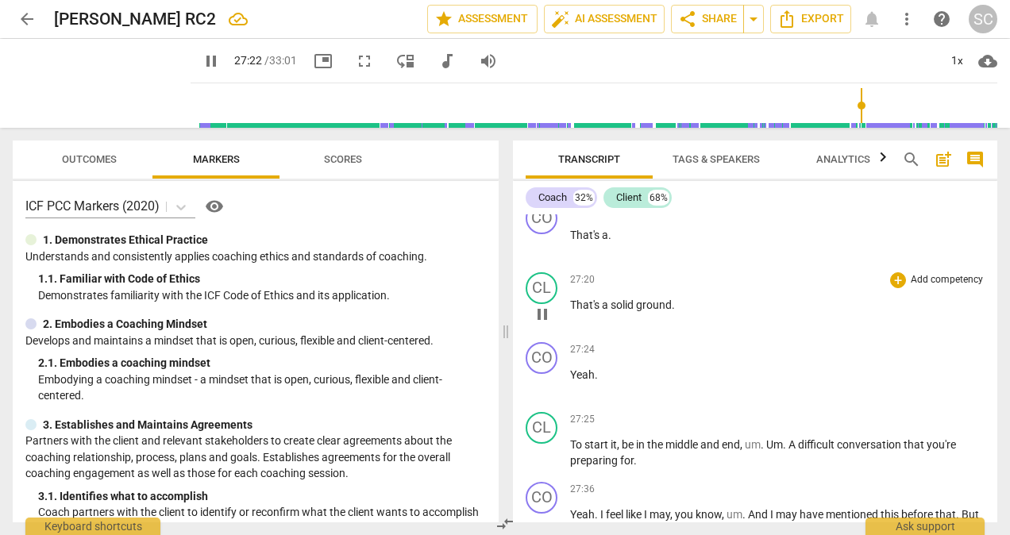
scroll to position [6757, 0]
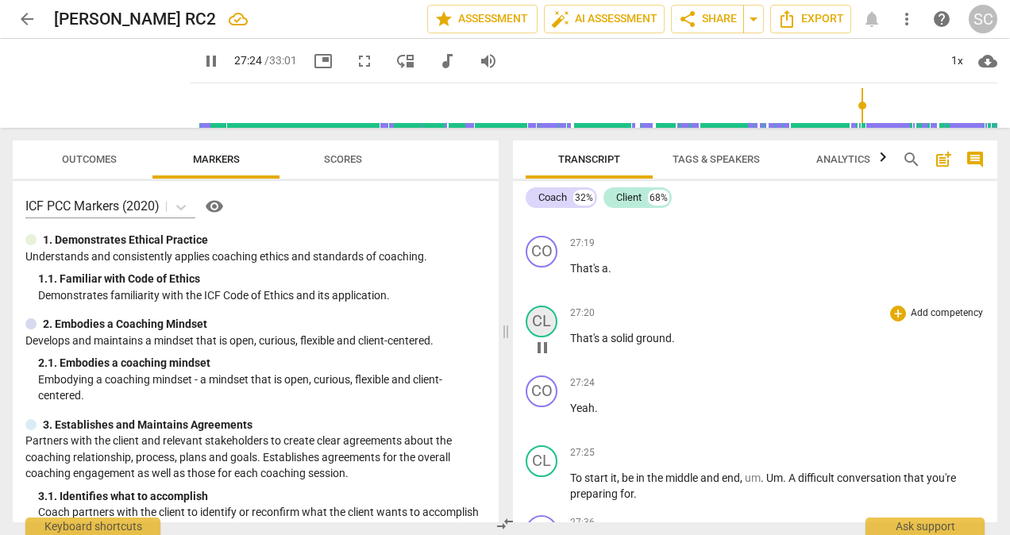
click at [548, 337] on div "CL" at bounding box center [542, 322] width 32 height 32
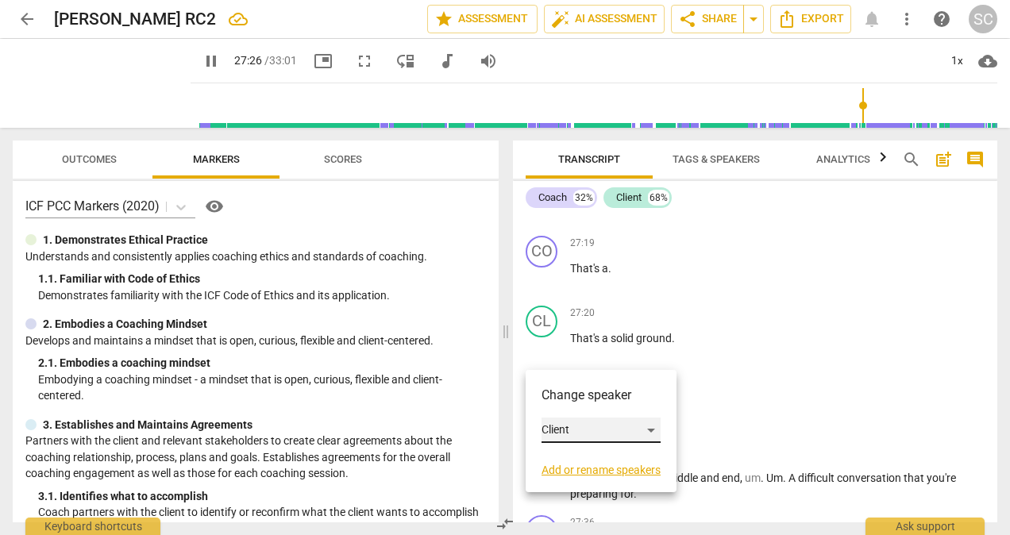
click at [653, 430] on div "Client" at bounding box center [601, 430] width 119 height 25
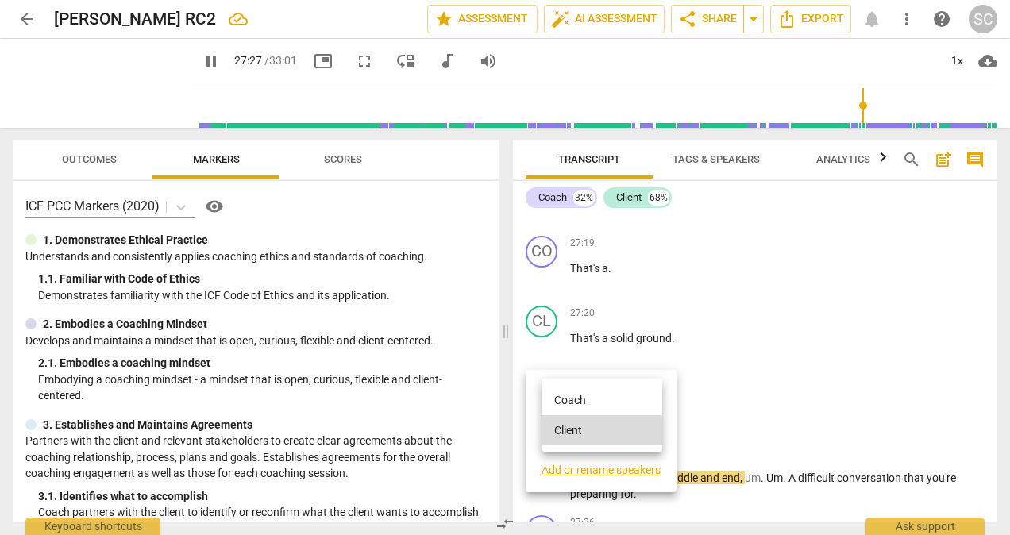
click at [562, 399] on li "Coach" at bounding box center [602, 400] width 121 height 30
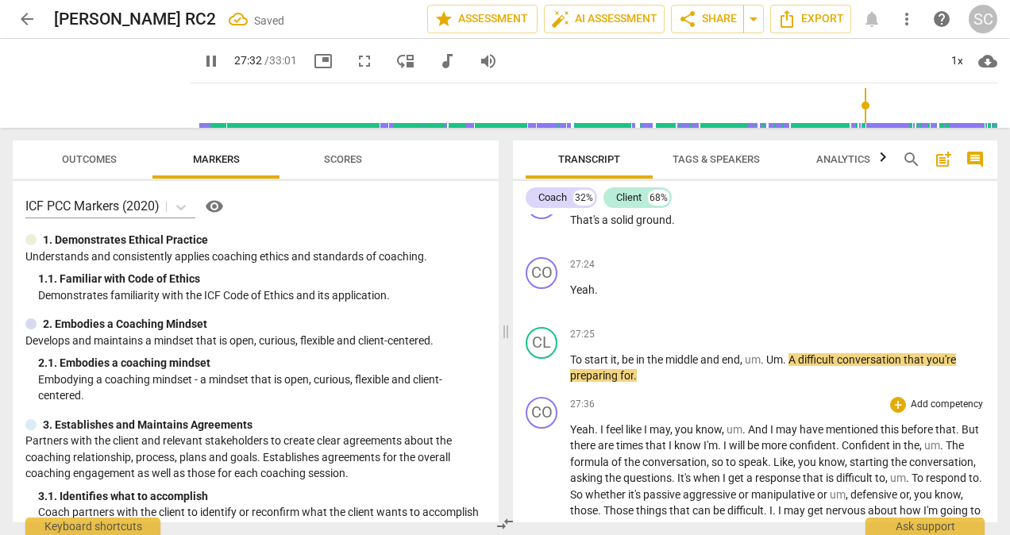
scroll to position [6916, 0]
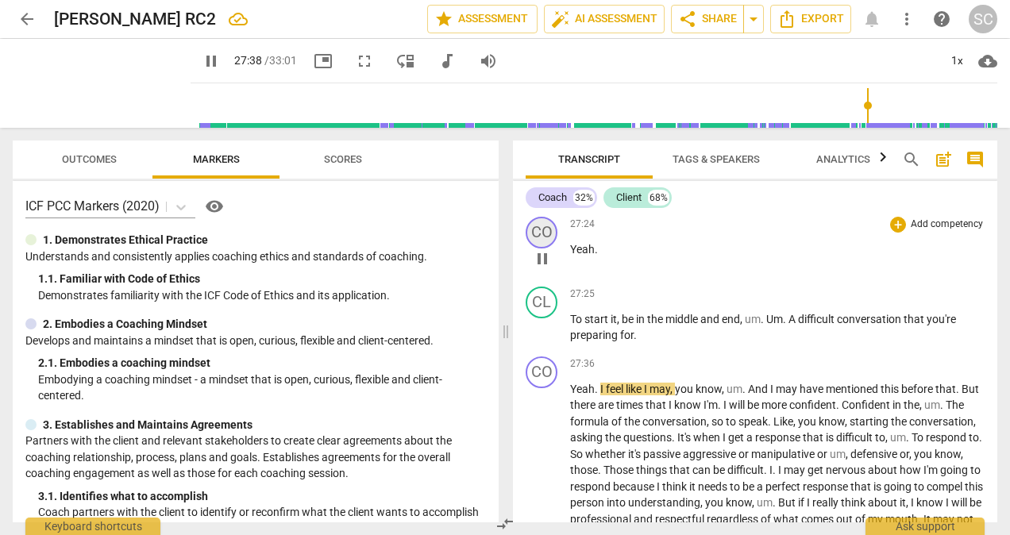
click at [549, 249] on div "CO" at bounding box center [542, 233] width 32 height 32
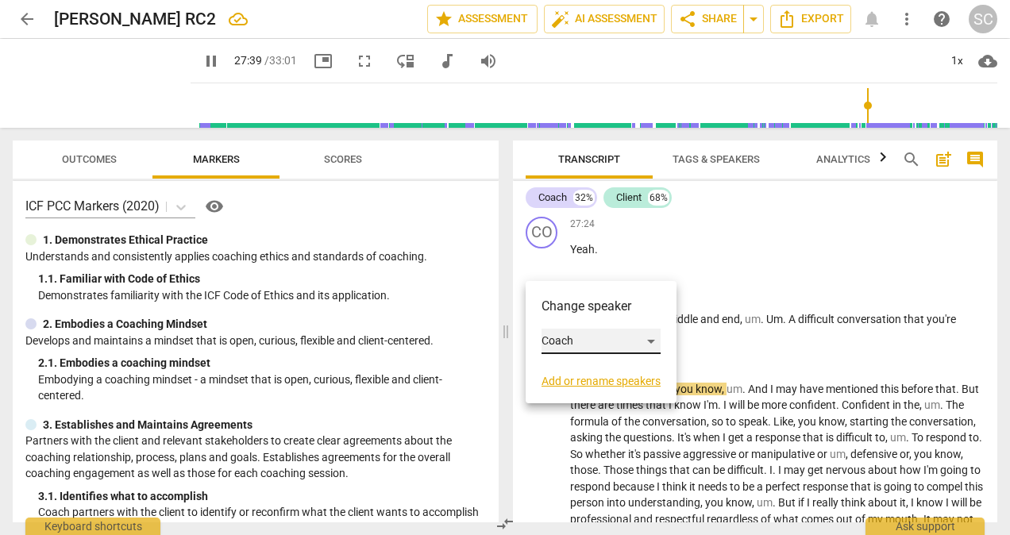
click at [651, 338] on div "Coach" at bounding box center [601, 341] width 119 height 25
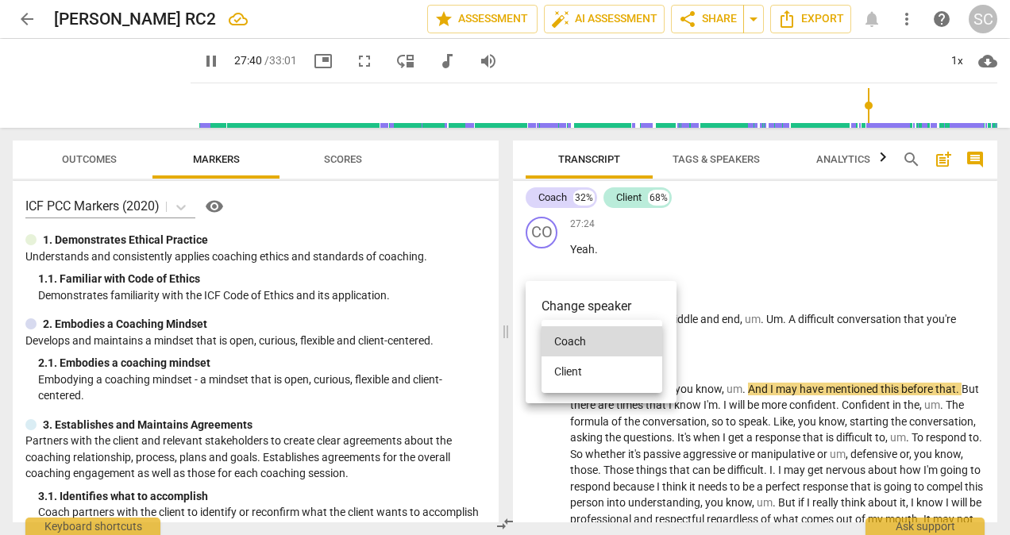
click at [568, 369] on li "Client" at bounding box center [602, 372] width 121 height 30
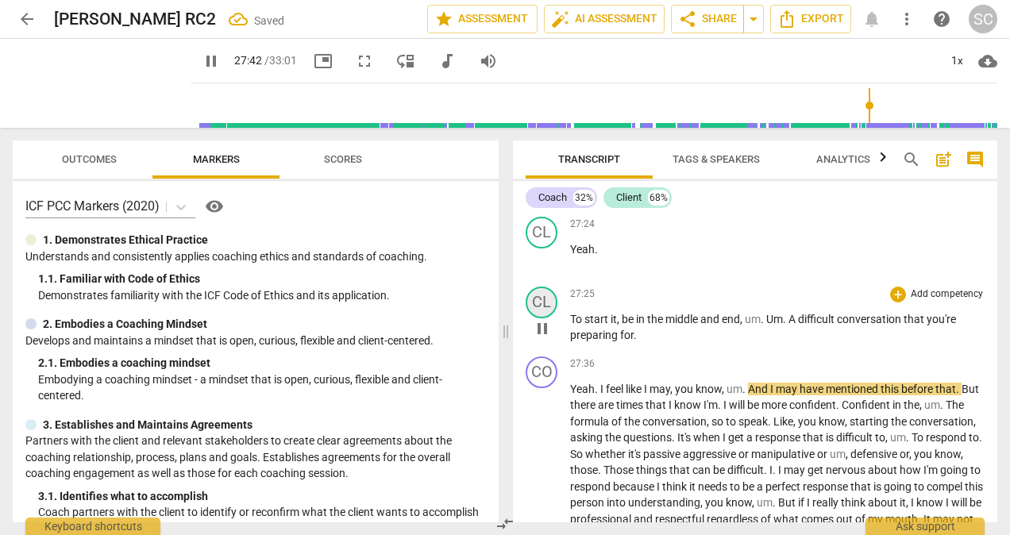
click at [553, 318] on div "CL" at bounding box center [542, 303] width 32 height 32
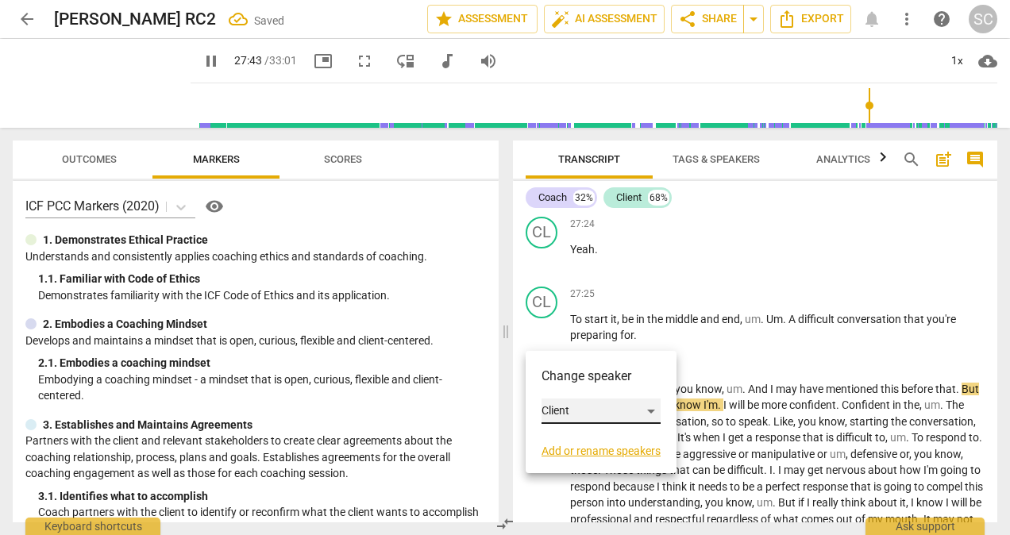
click at [650, 411] on div "Client" at bounding box center [601, 411] width 119 height 25
click at [569, 381] on li "Coach" at bounding box center [602, 381] width 121 height 30
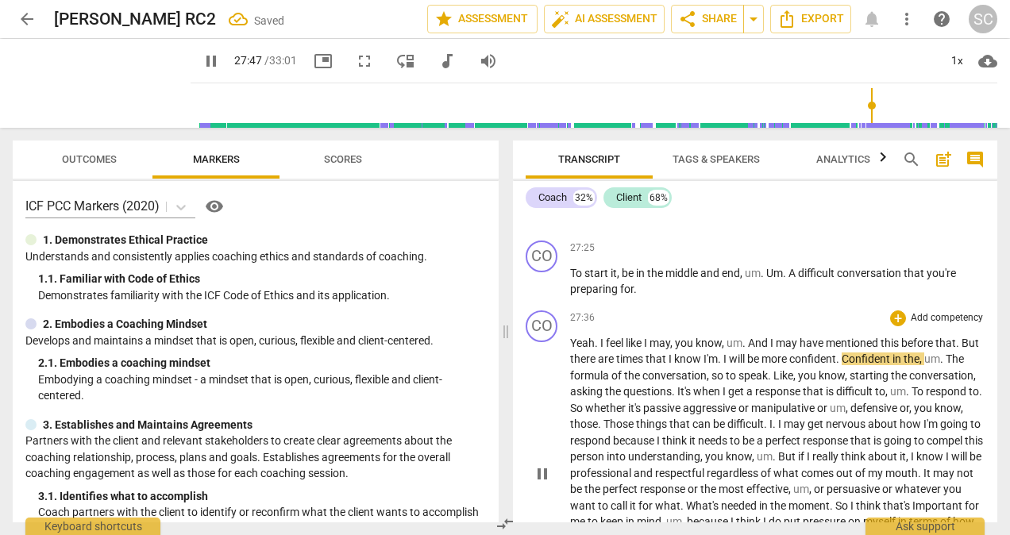
scroll to position [6995, 0]
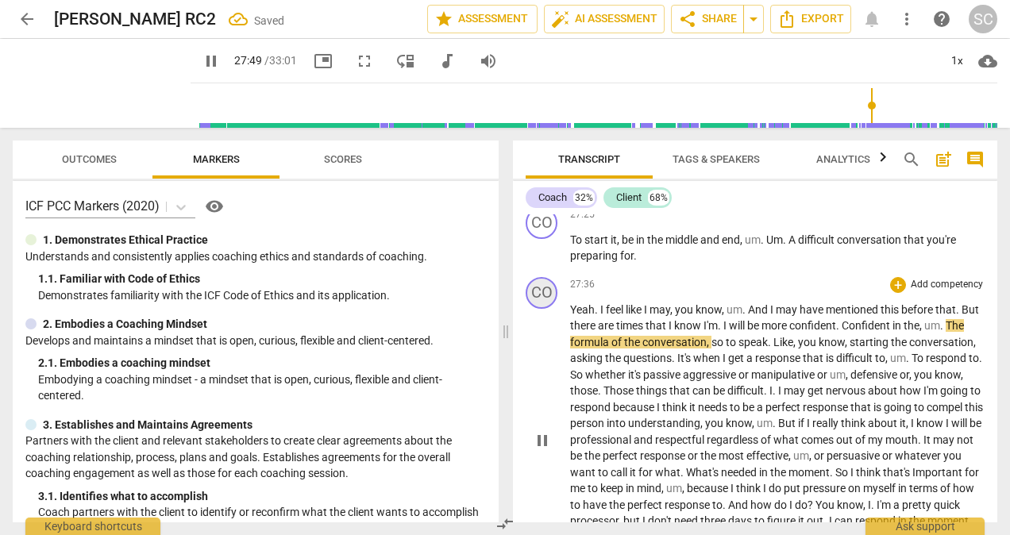
click at [548, 309] on div "CO" at bounding box center [542, 293] width 32 height 32
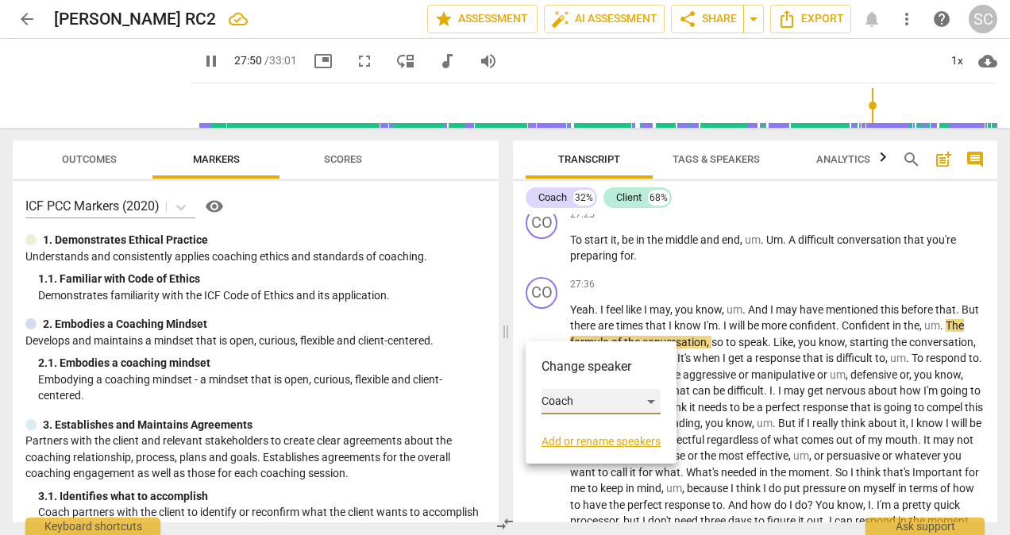
click at [653, 397] on div "Coach" at bounding box center [601, 401] width 119 height 25
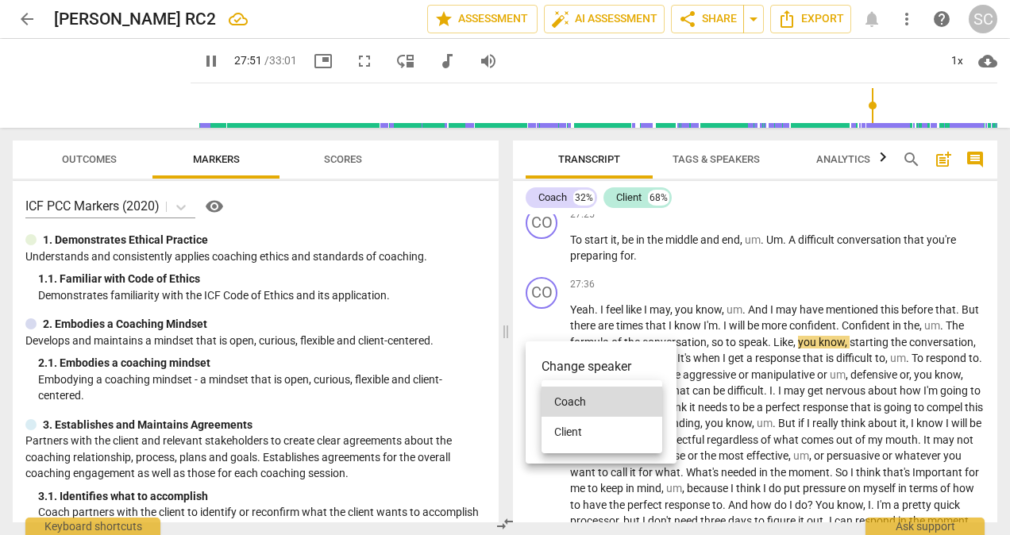
click at [571, 427] on li "Client" at bounding box center [602, 432] width 121 height 30
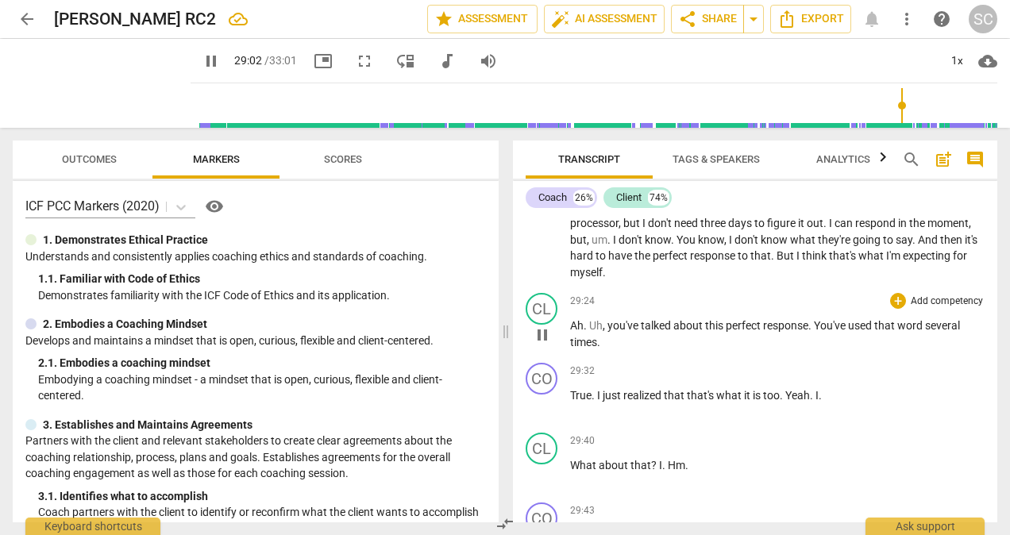
scroll to position [7313, 0]
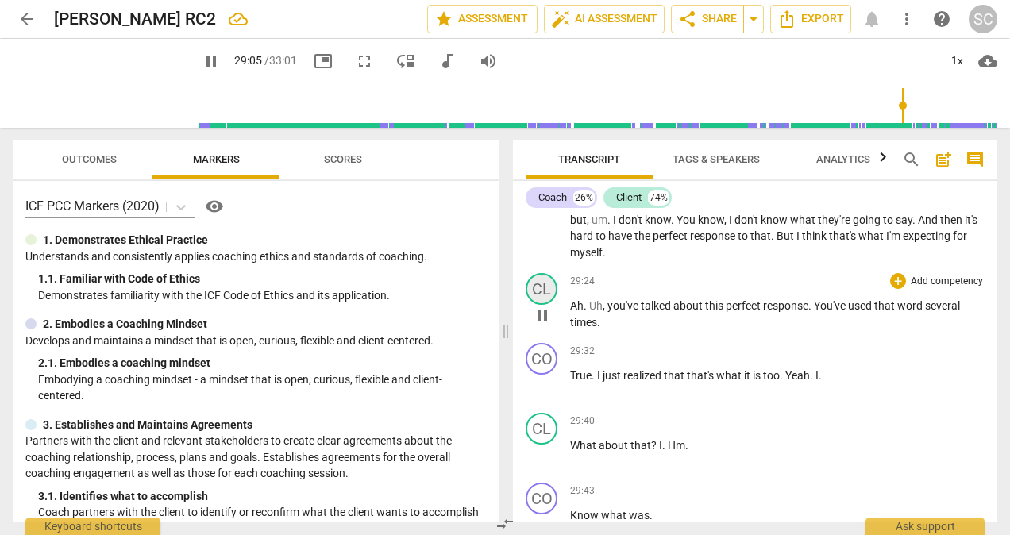
click at [542, 305] on div "CL" at bounding box center [542, 289] width 32 height 32
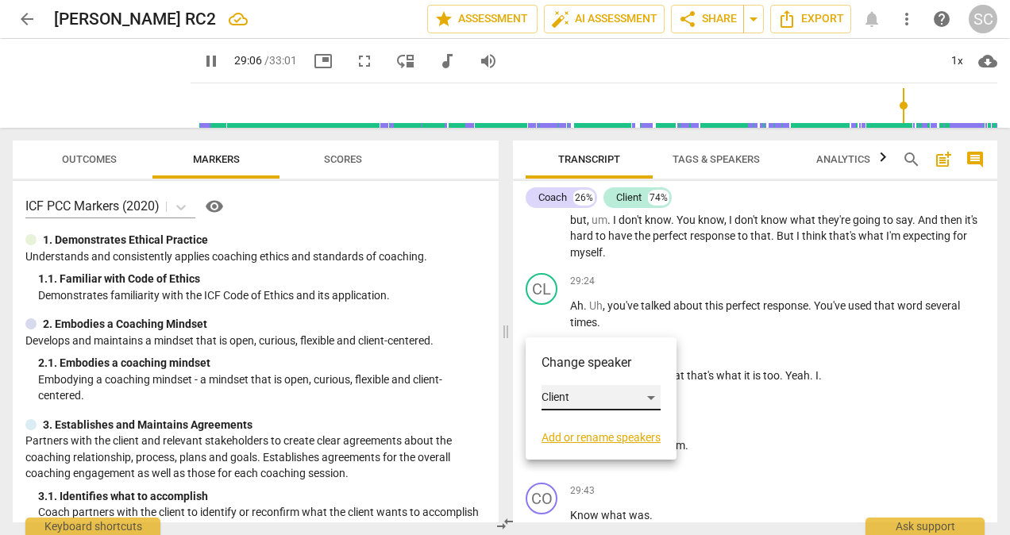
click at [652, 397] on div "Client" at bounding box center [601, 397] width 119 height 25
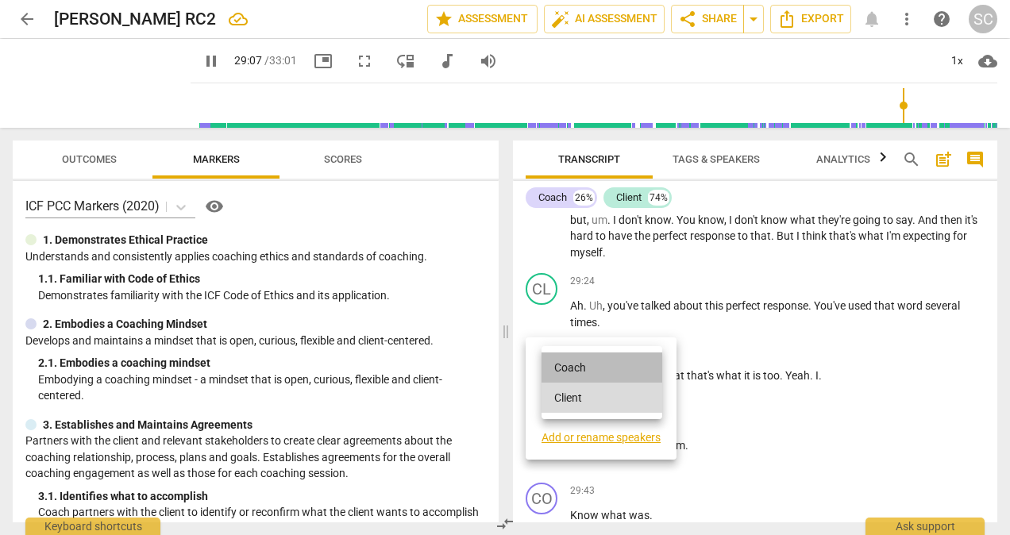
click at [574, 364] on li "Coach" at bounding box center [602, 368] width 121 height 30
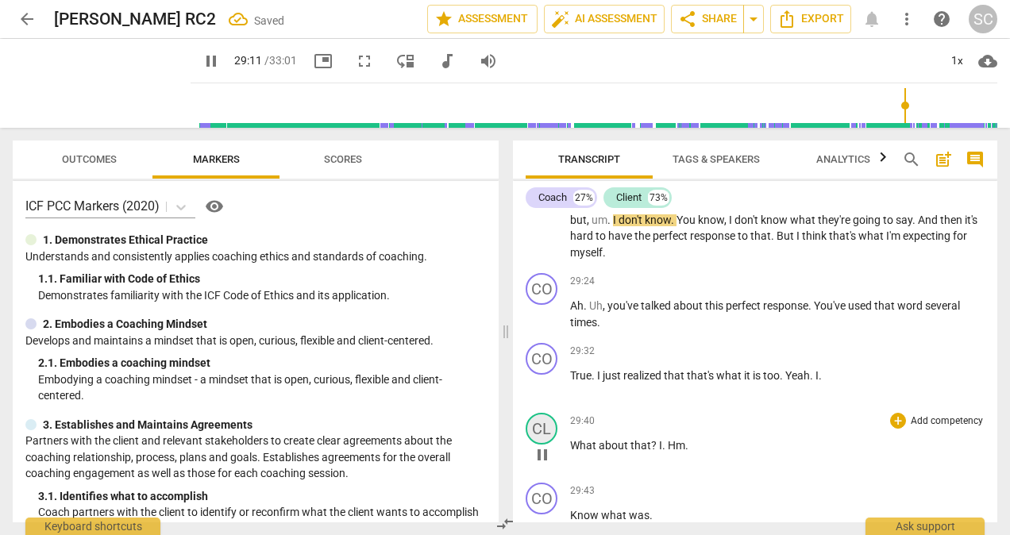
click at [549, 445] on div "CL" at bounding box center [542, 429] width 32 height 32
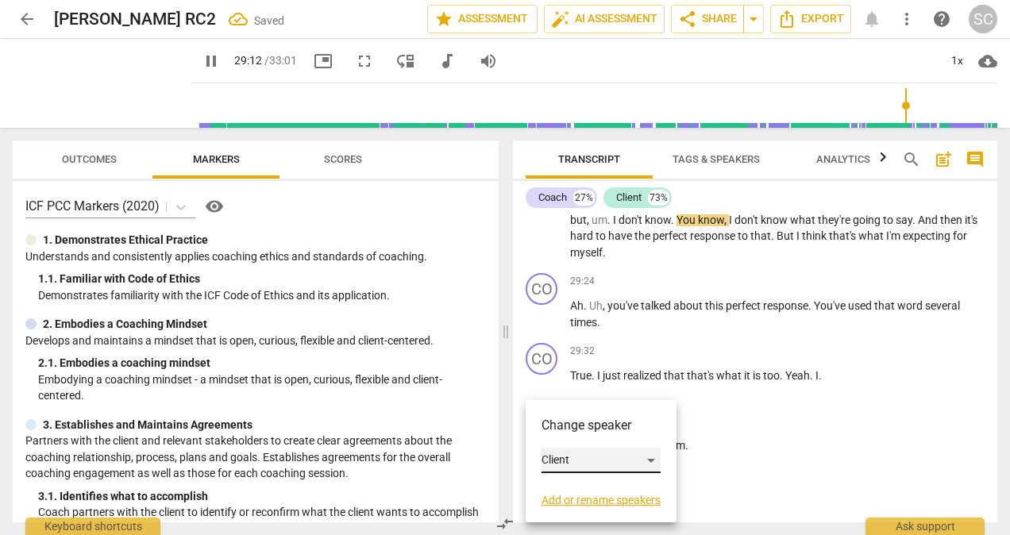
click at [650, 460] on div "Client" at bounding box center [601, 460] width 119 height 25
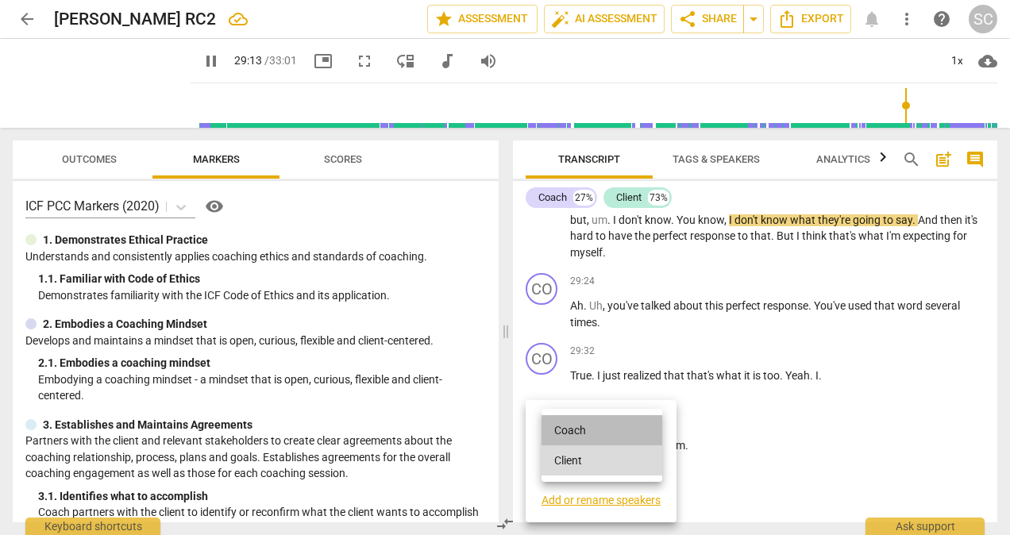
click at [564, 433] on li "Coach" at bounding box center [602, 430] width 121 height 30
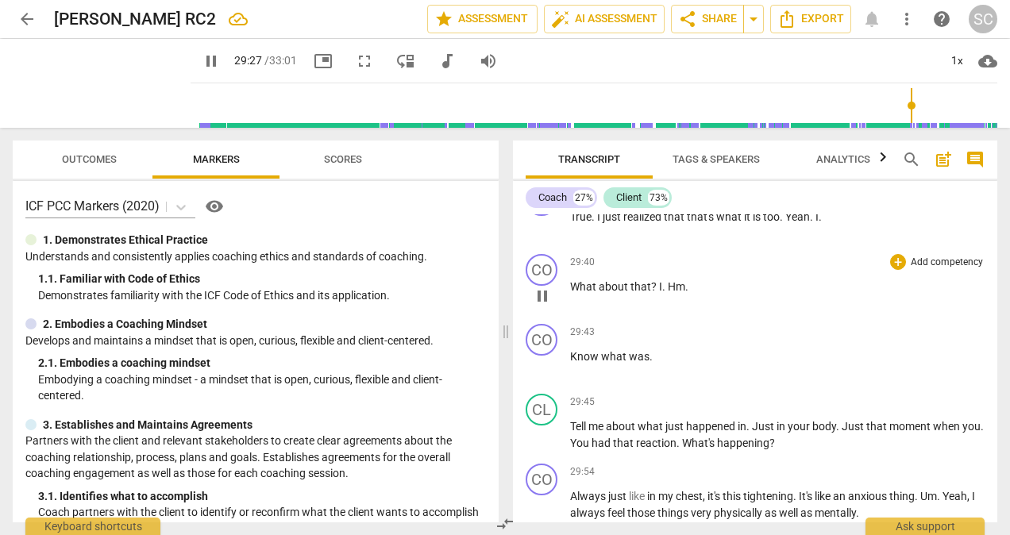
scroll to position [7392, 0]
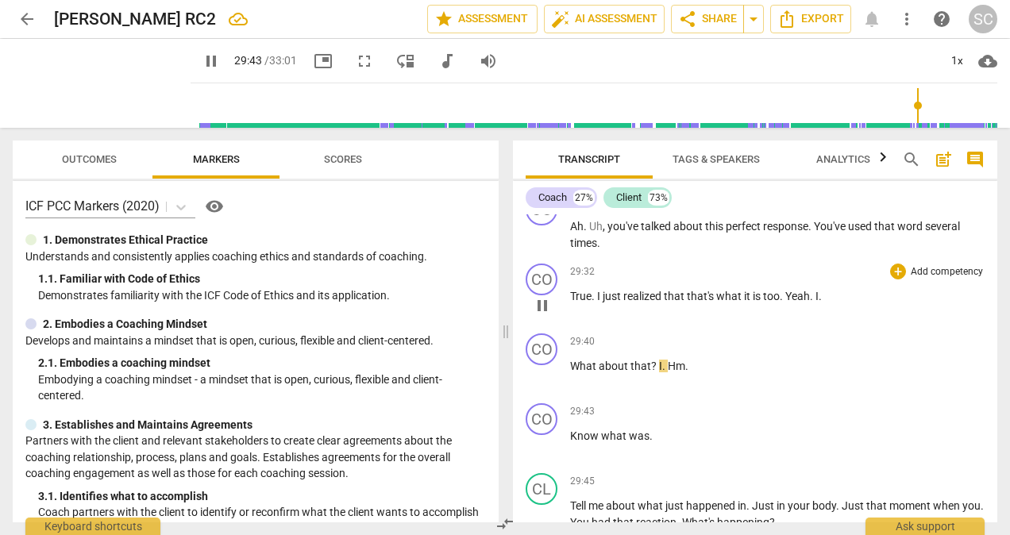
click at [820, 303] on span "." at bounding box center [820, 296] width 3 height 13
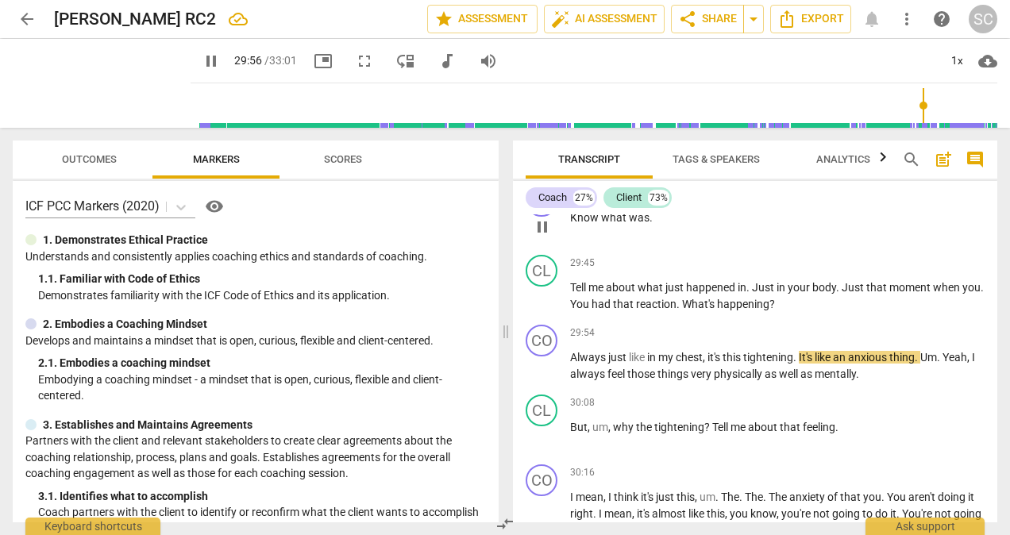
scroll to position [7550, 0]
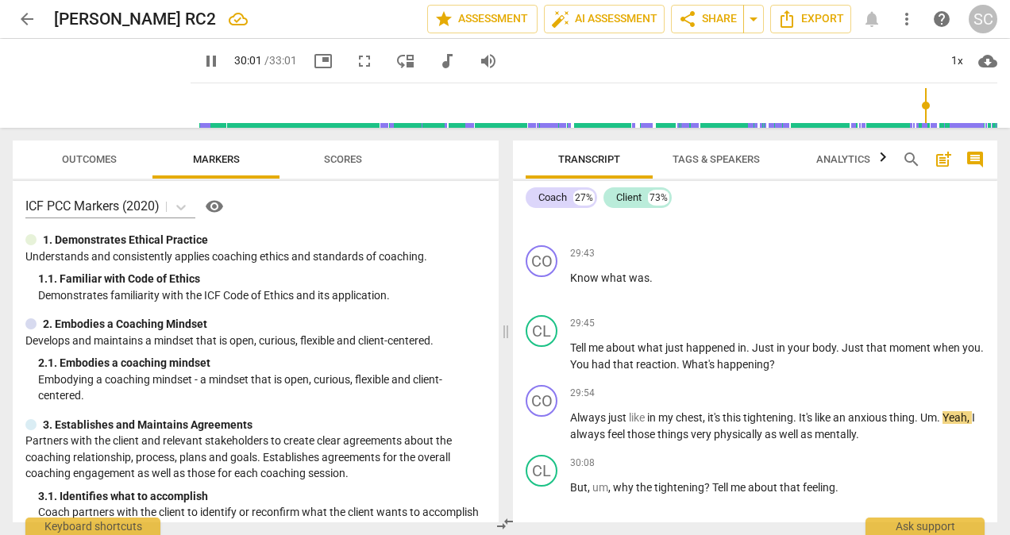
click at [885, 102] on input "range" at bounding box center [597, 105] width 800 height 51
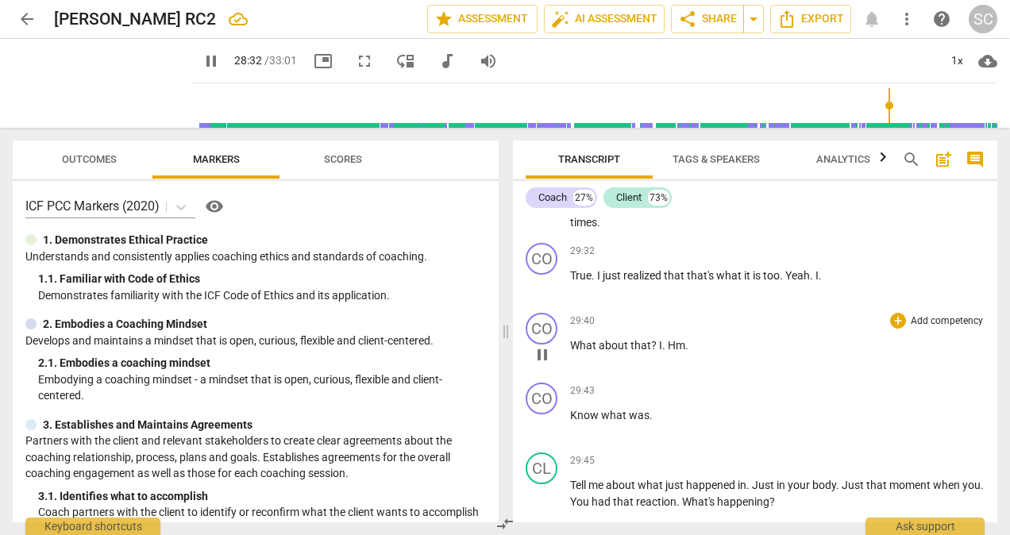
scroll to position [7391, 0]
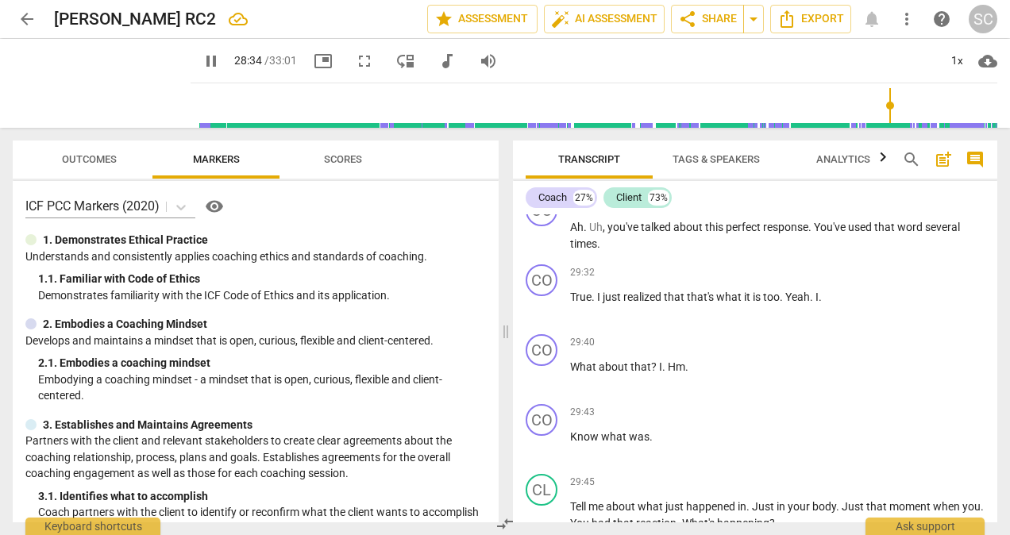
click at [896, 102] on input "range" at bounding box center [597, 105] width 800 height 51
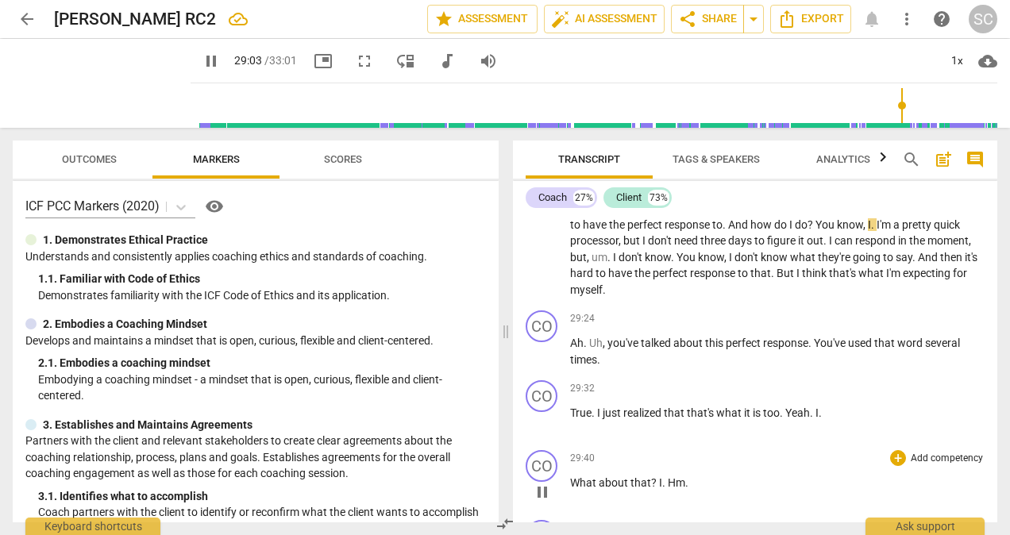
scroll to position [7312, 0]
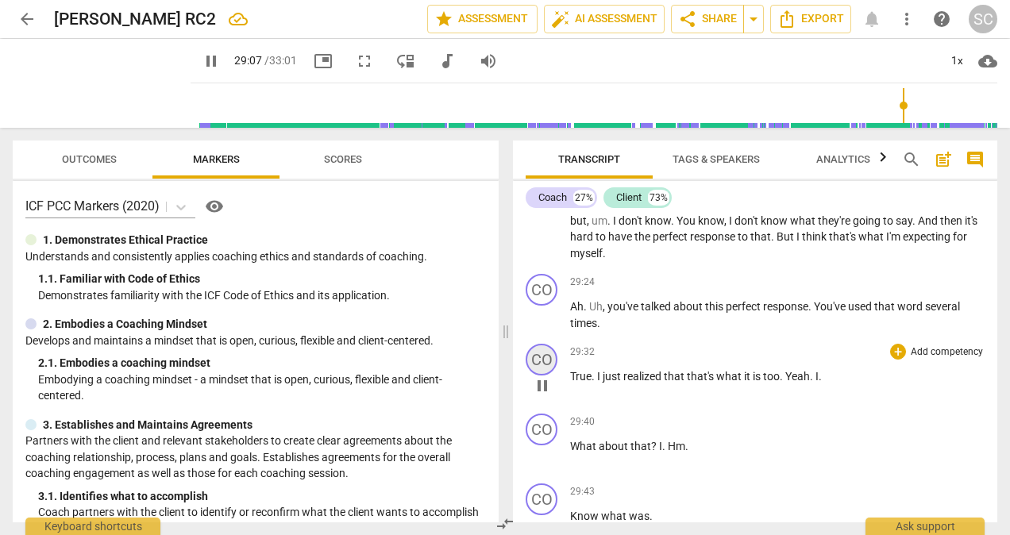
click at [543, 376] on div "CO" at bounding box center [542, 360] width 32 height 32
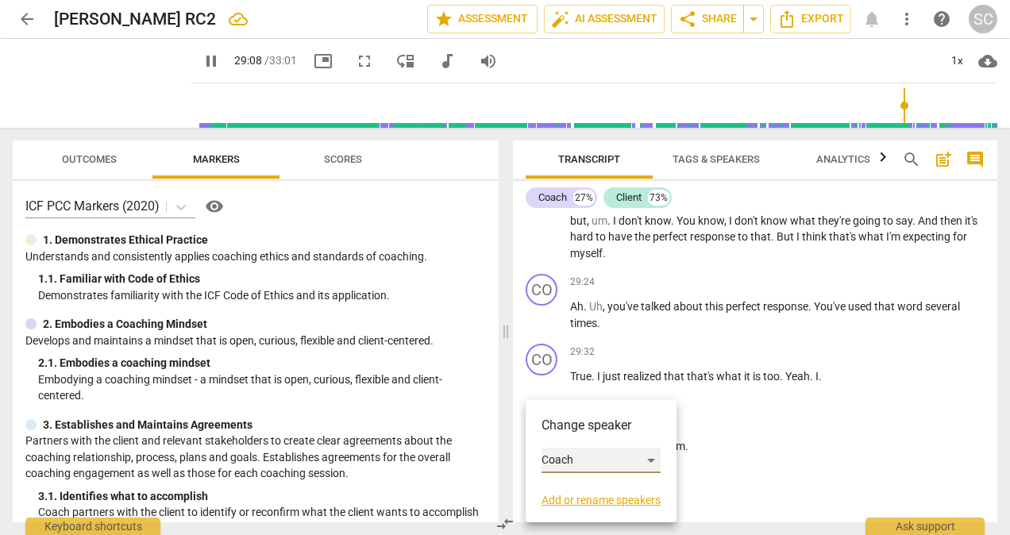
click at [650, 461] on div "Coach" at bounding box center [601, 460] width 119 height 25
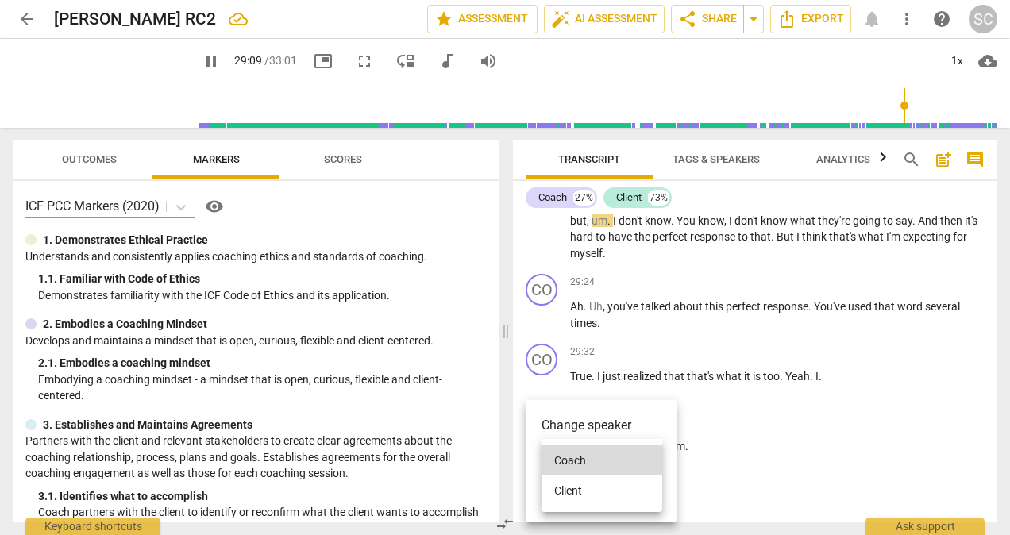
click at [580, 488] on li "Client" at bounding box center [602, 491] width 121 height 30
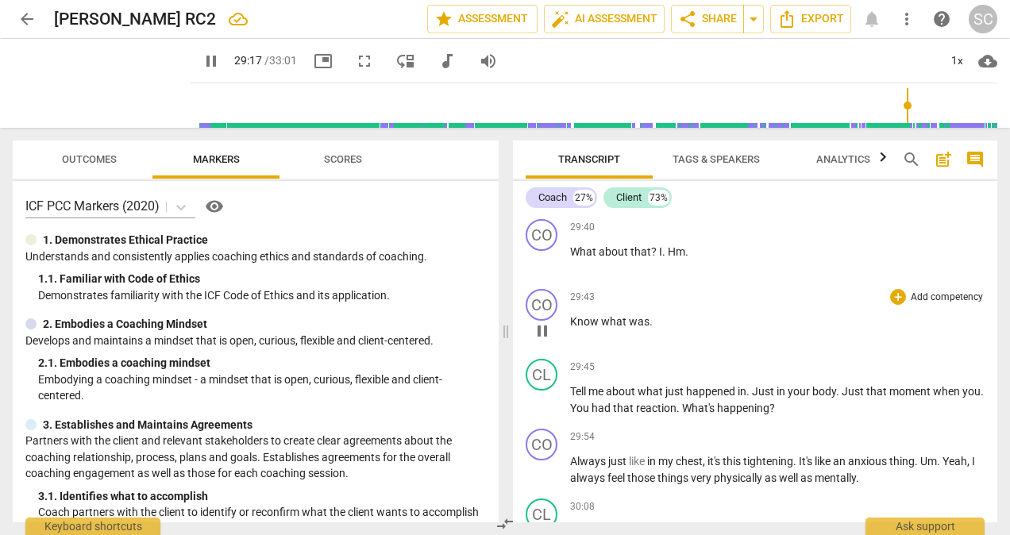
scroll to position [7471, 0]
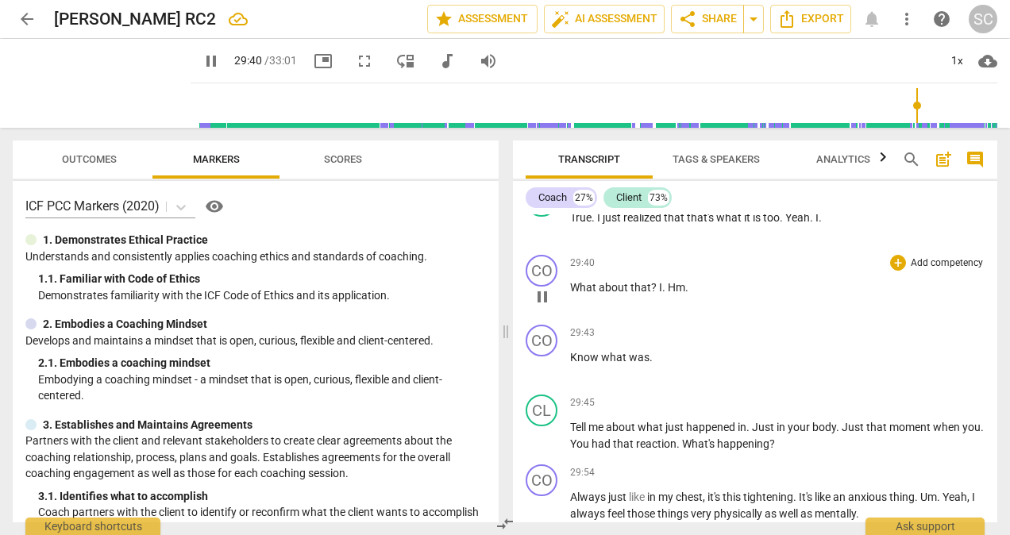
click at [570, 294] on span "What" at bounding box center [584, 287] width 29 height 13
type input "1783"
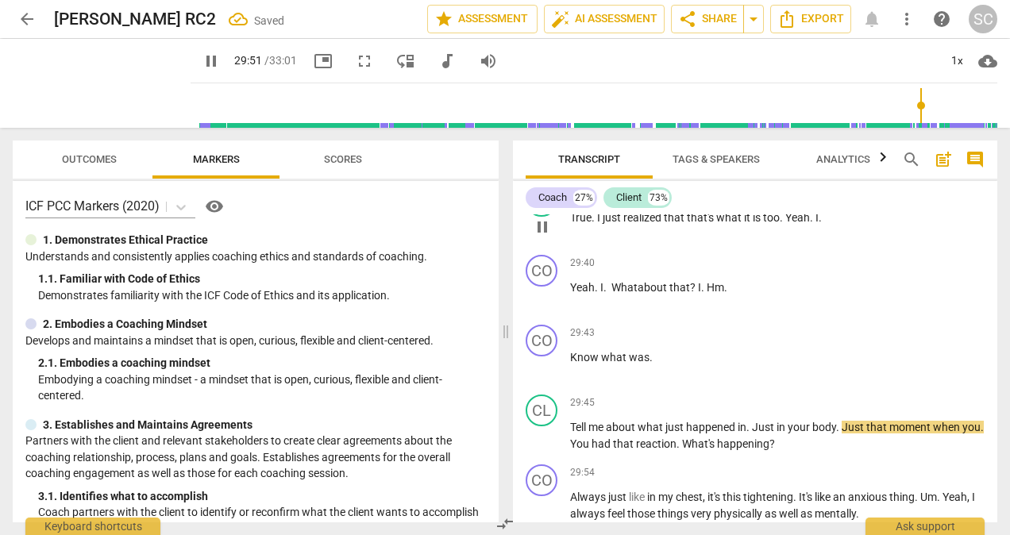
click at [823, 226] on p "True . I just realized that that's what it is too . Yeah . I ." at bounding box center [777, 218] width 414 height 17
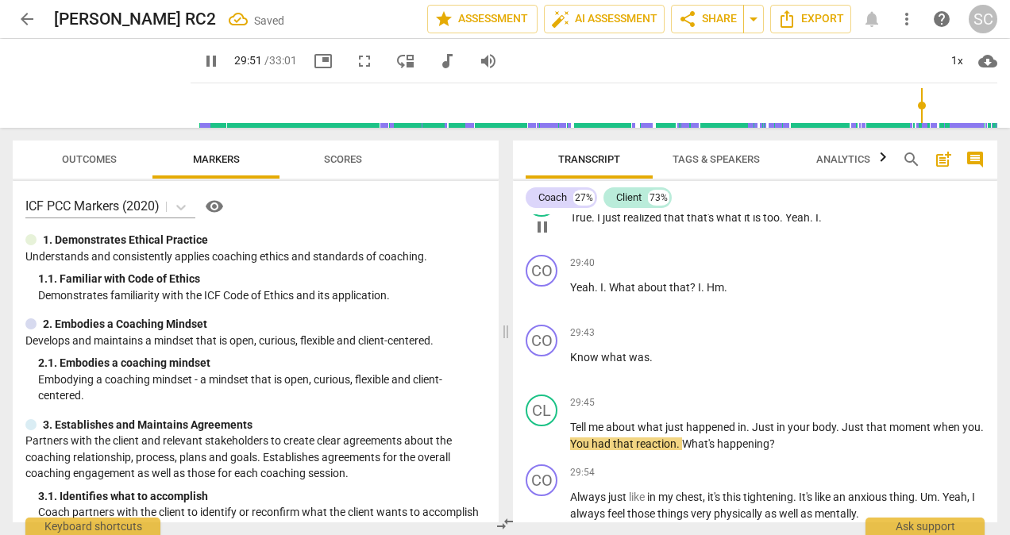
type input "1792"
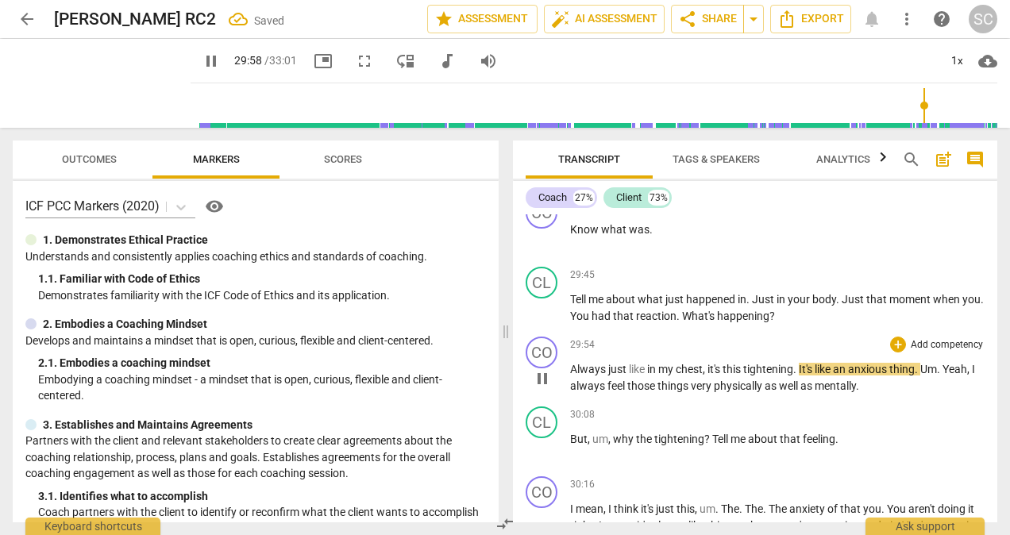
scroll to position [7541, 0]
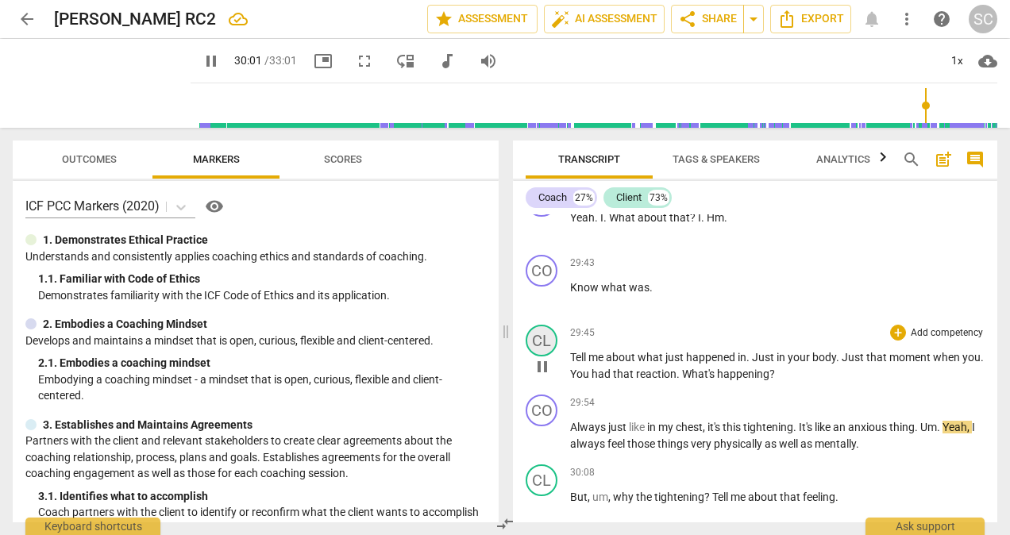
click at [548, 357] on div "CL" at bounding box center [542, 341] width 32 height 32
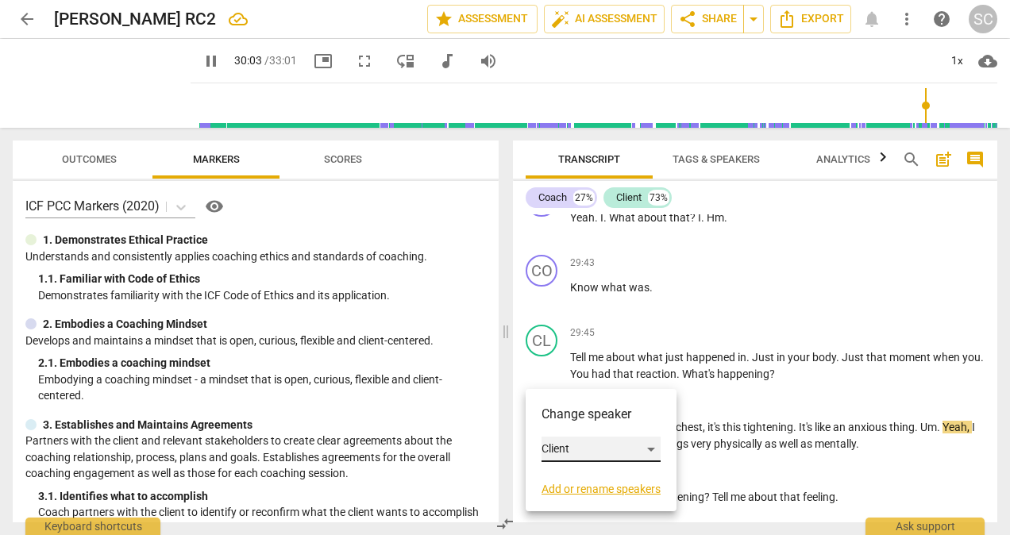
click at [654, 450] on div "Client" at bounding box center [601, 449] width 119 height 25
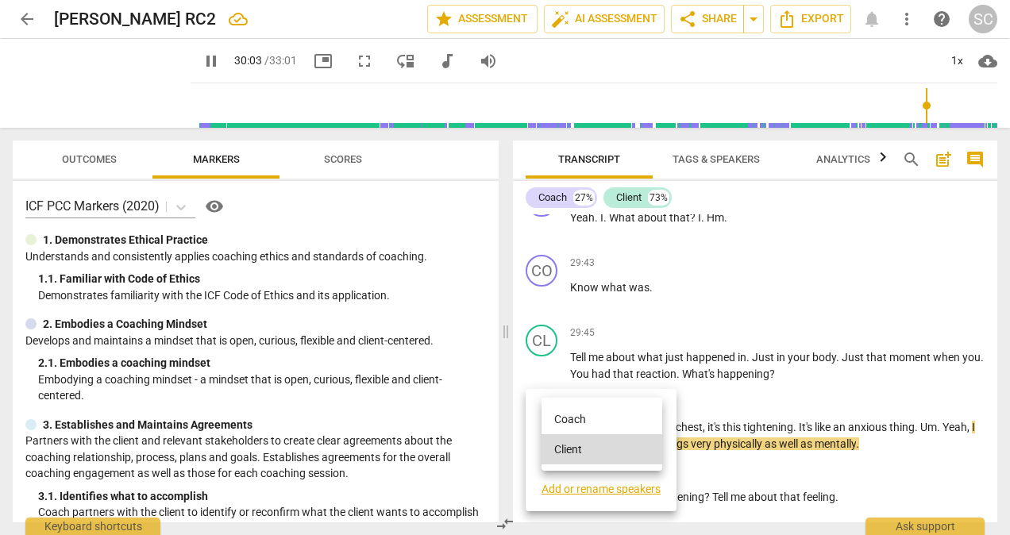
click at [580, 422] on li "Coach" at bounding box center [602, 419] width 121 height 30
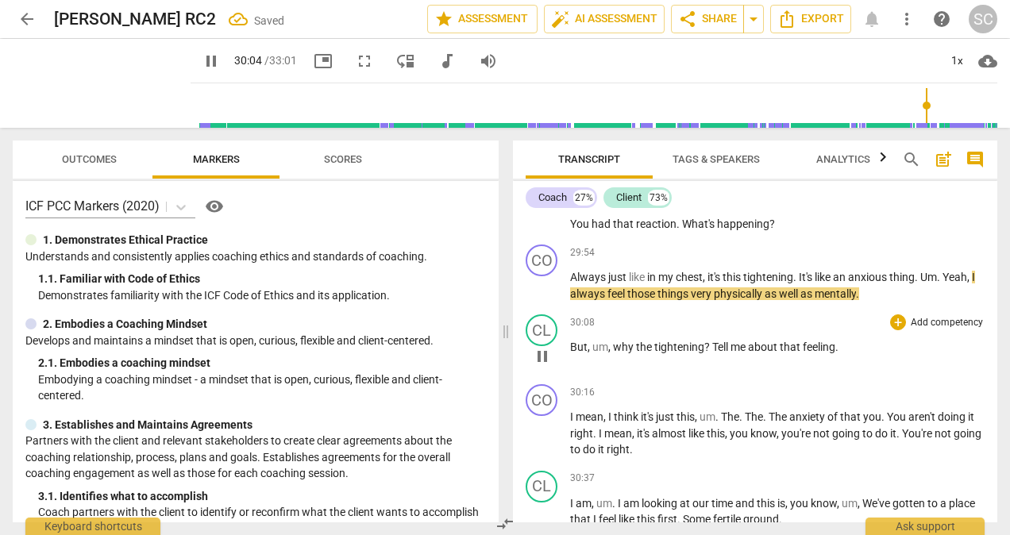
scroll to position [7699, 0]
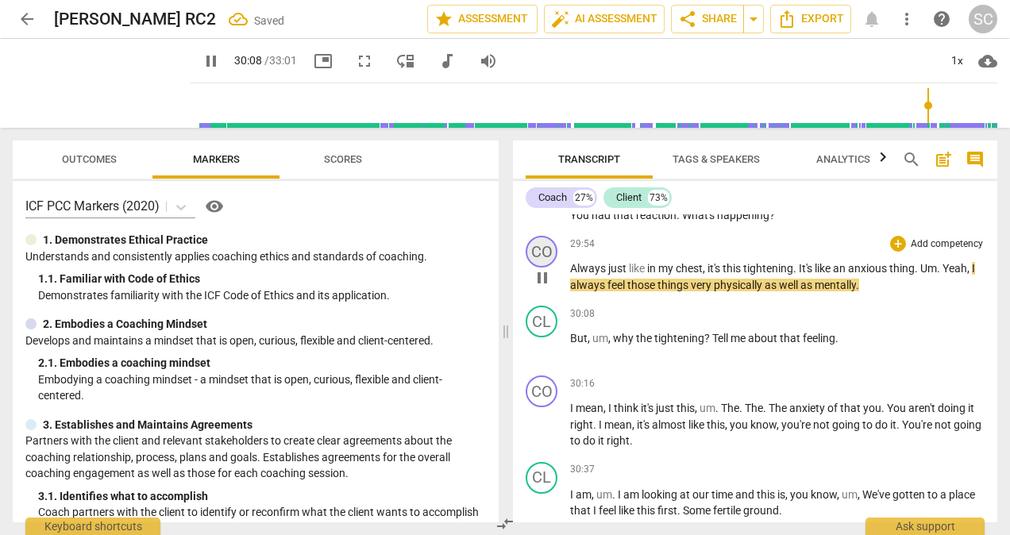
click at [547, 268] on div "CO" at bounding box center [542, 252] width 32 height 32
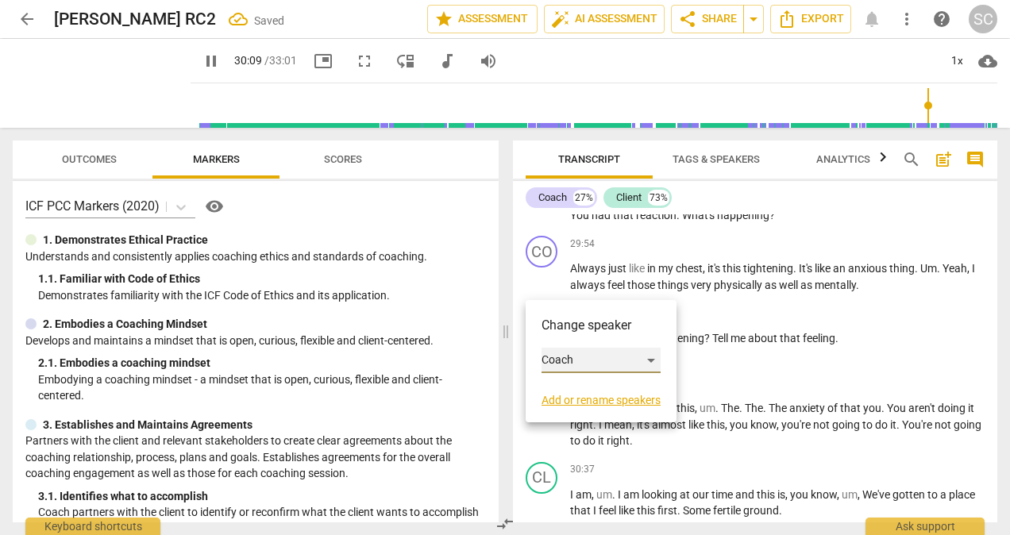
click at [649, 358] on div "Coach" at bounding box center [601, 360] width 119 height 25
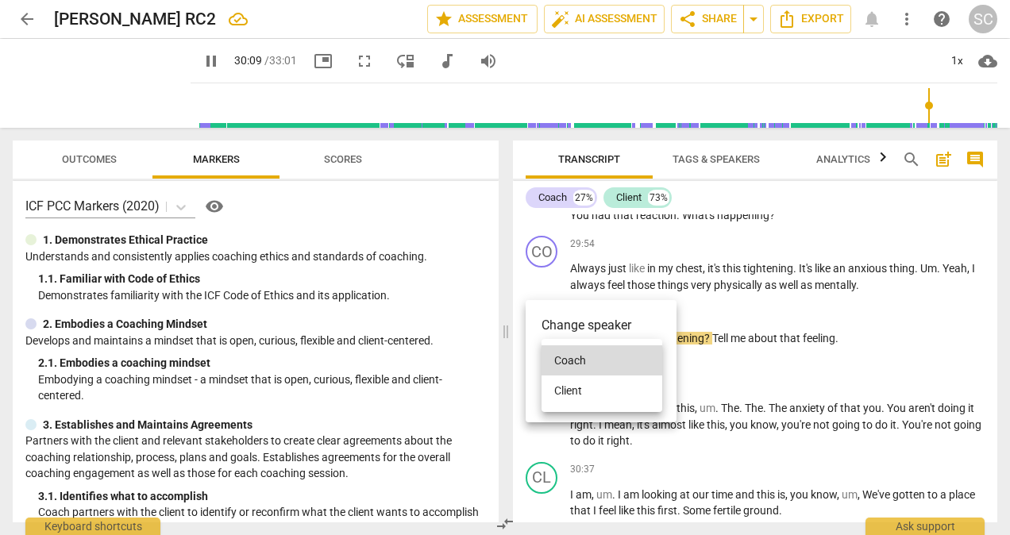
click at [584, 387] on li "Client" at bounding box center [602, 391] width 121 height 30
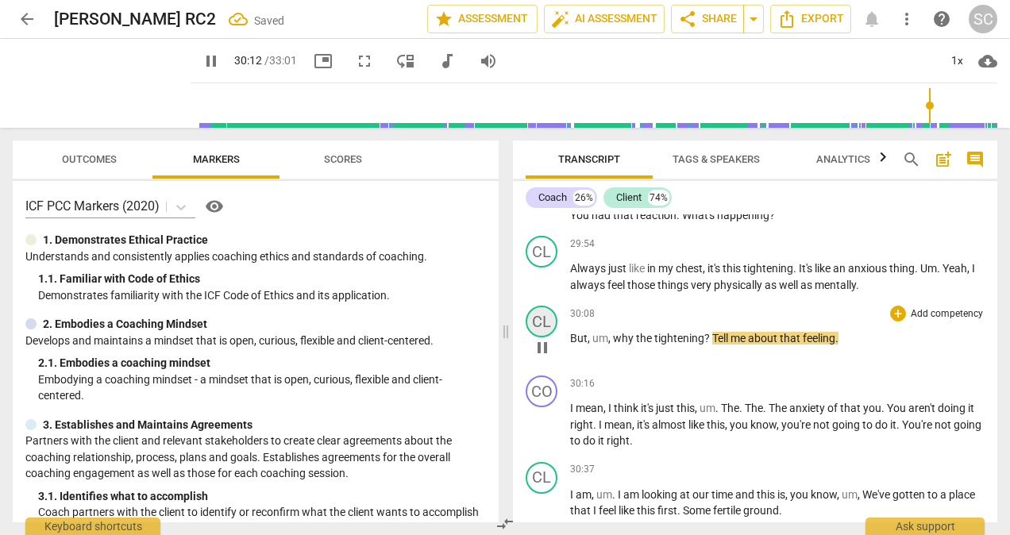
click at [546, 337] on div "CL" at bounding box center [542, 322] width 32 height 32
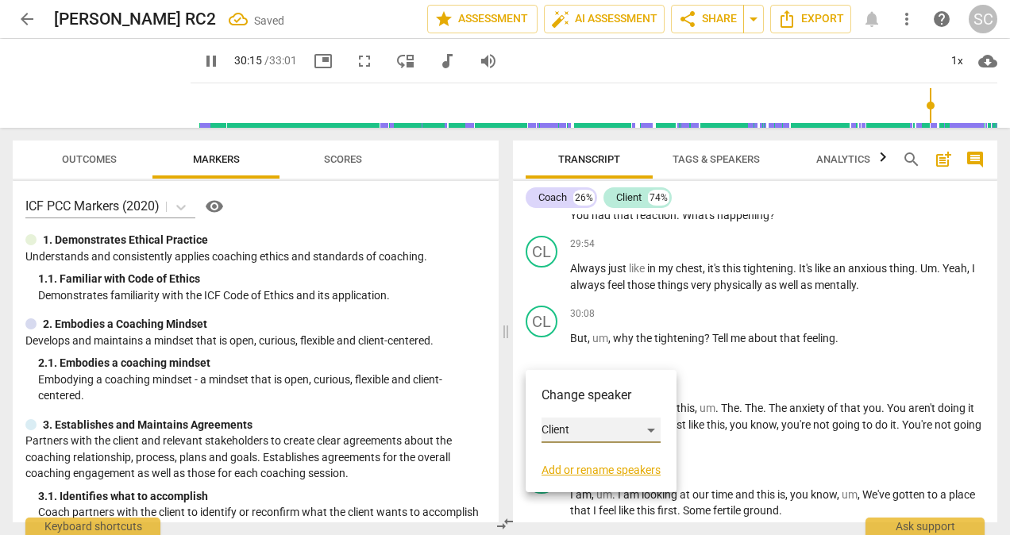
click at [652, 429] on div "Client" at bounding box center [601, 430] width 119 height 25
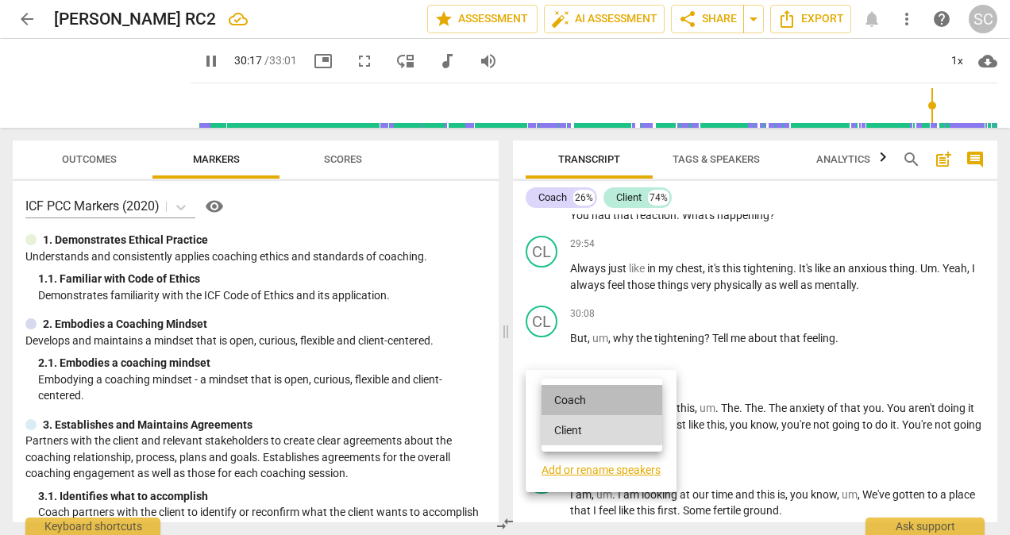
click at [572, 400] on li "Coach" at bounding box center [602, 400] width 121 height 30
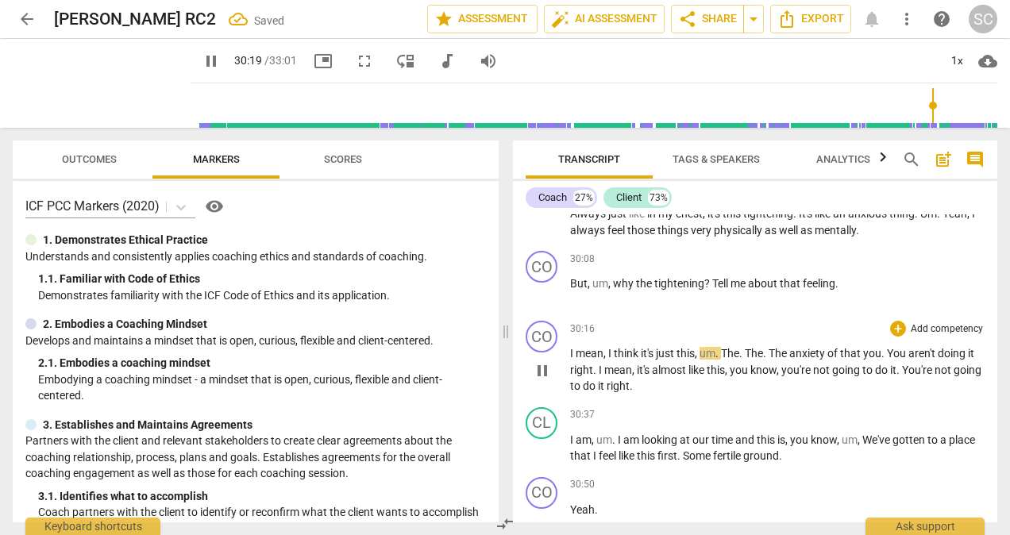
scroll to position [7779, 0]
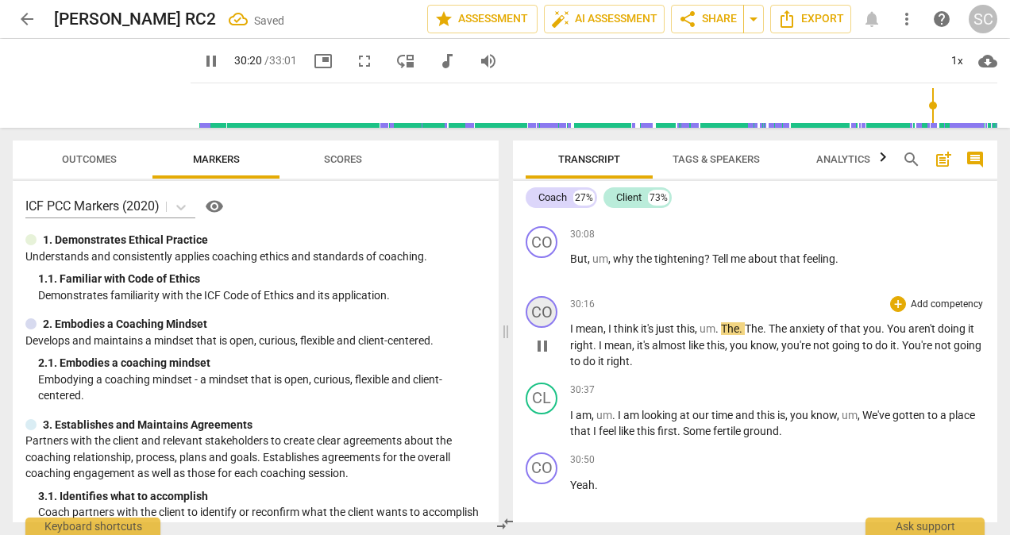
click at [547, 328] on div "CO" at bounding box center [542, 312] width 32 height 32
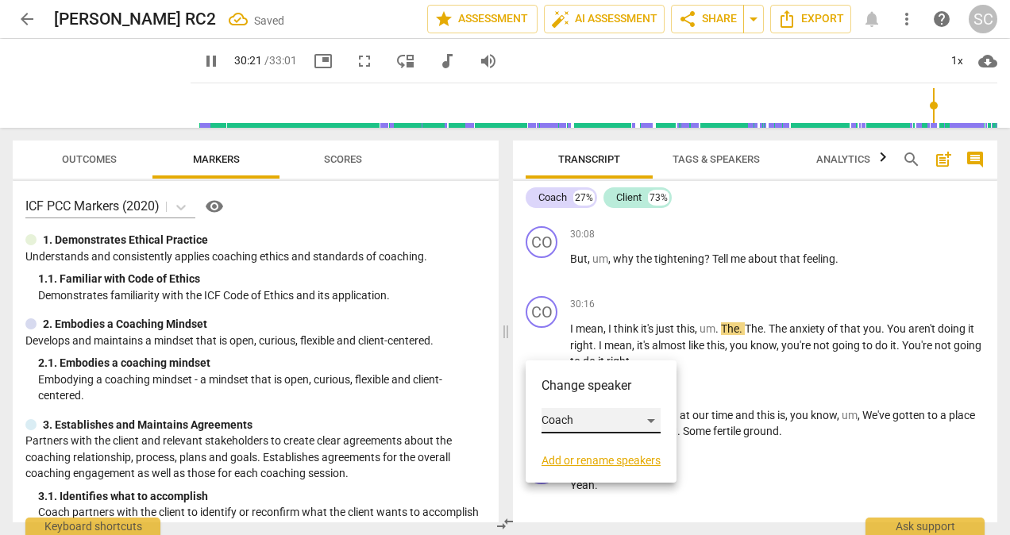
click at [654, 419] on div "Coach" at bounding box center [601, 420] width 119 height 25
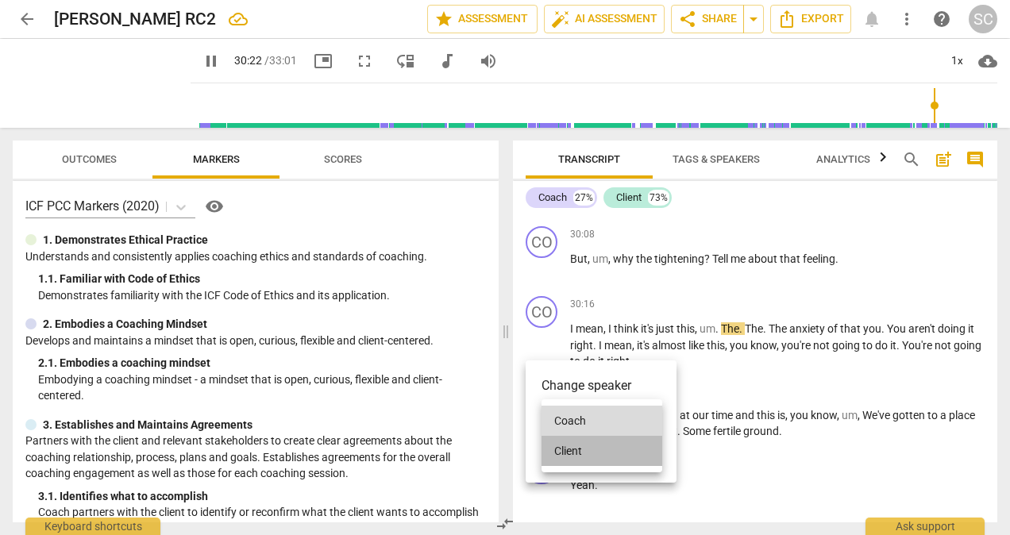
click at [556, 448] on li "Client" at bounding box center [602, 451] width 121 height 30
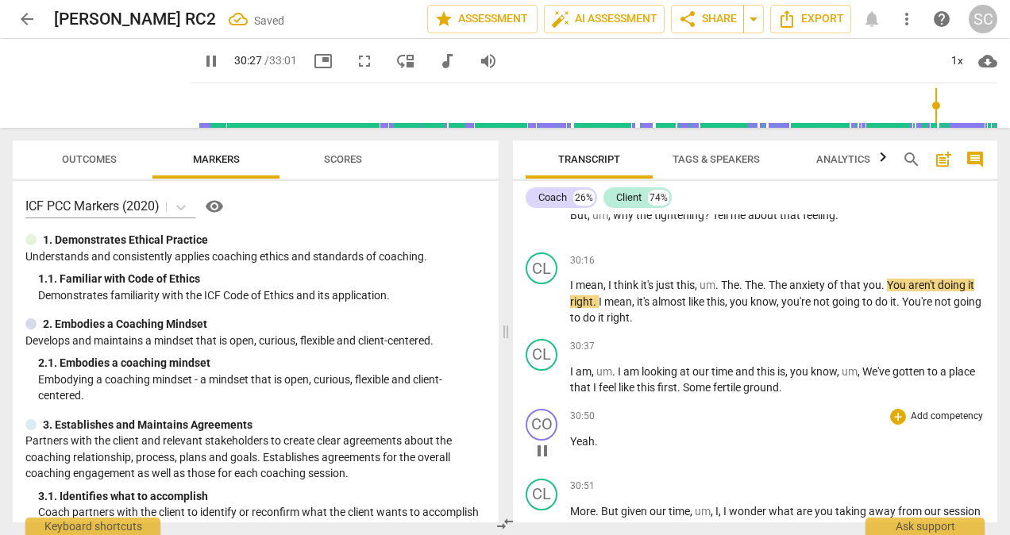
scroll to position [7858, 0]
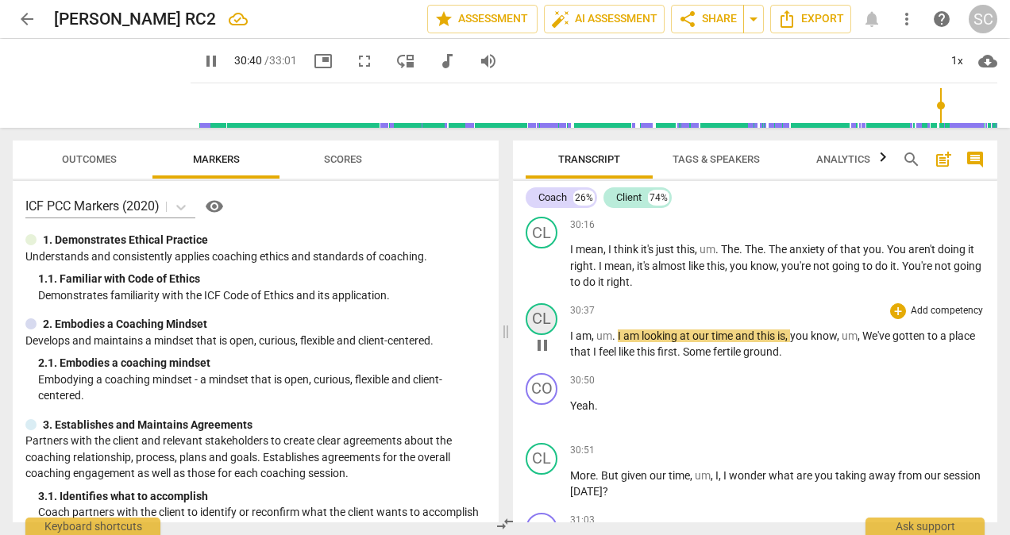
click at [551, 335] on div "CL" at bounding box center [542, 319] width 32 height 32
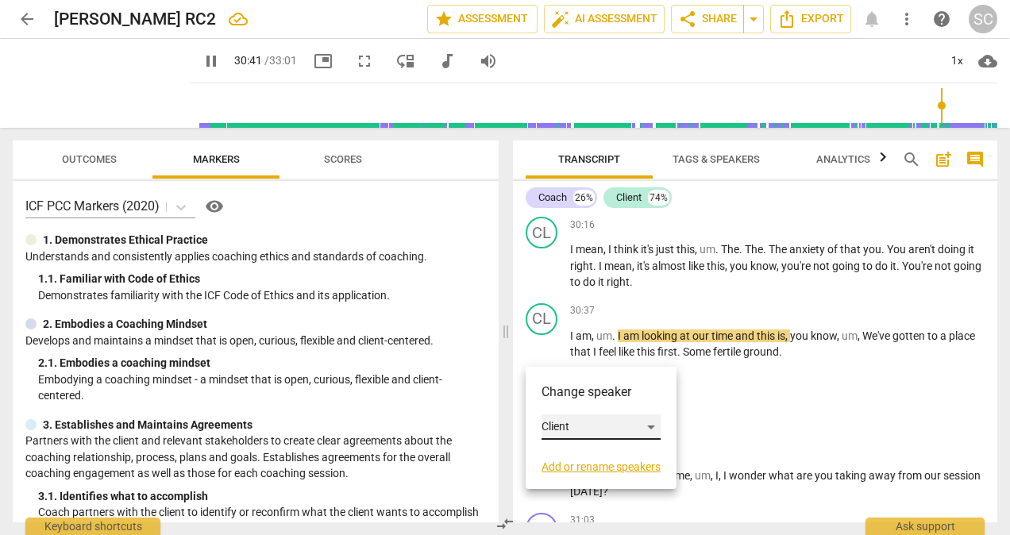
click at [654, 424] on div "Client" at bounding box center [601, 426] width 119 height 25
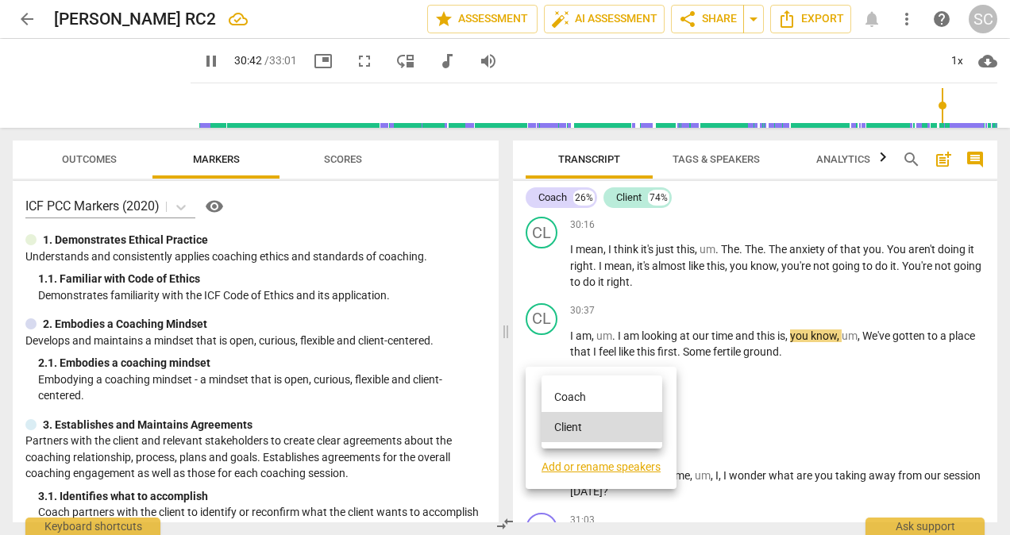
click at [569, 399] on li "Coach" at bounding box center [602, 397] width 121 height 30
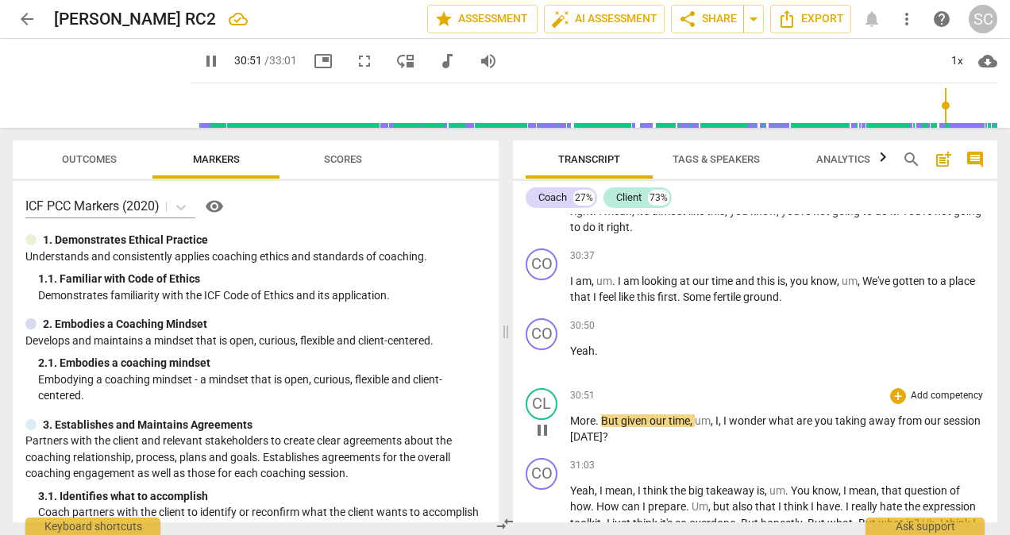
scroll to position [7938, 0]
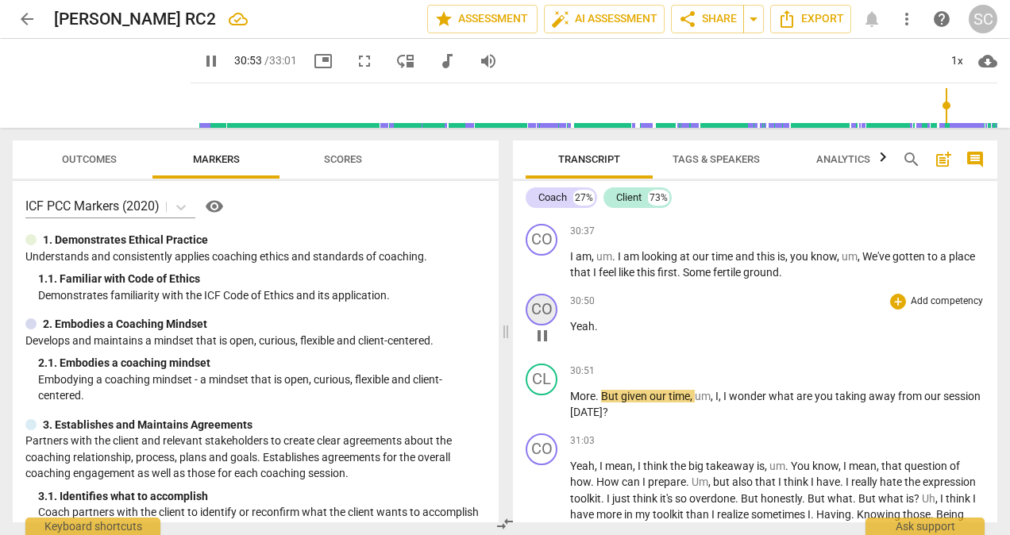
click at [545, 326] on div "CO" at bounding box center [542, 310] width 32 height 32
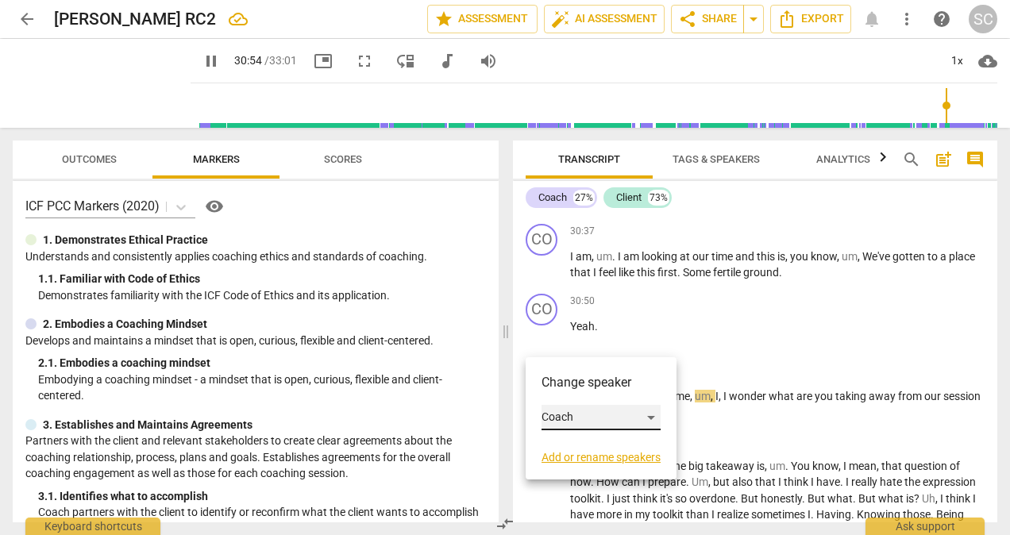
click at [653, 416] on div "Coach" at bounding box center [601, 417] width 119 height 25
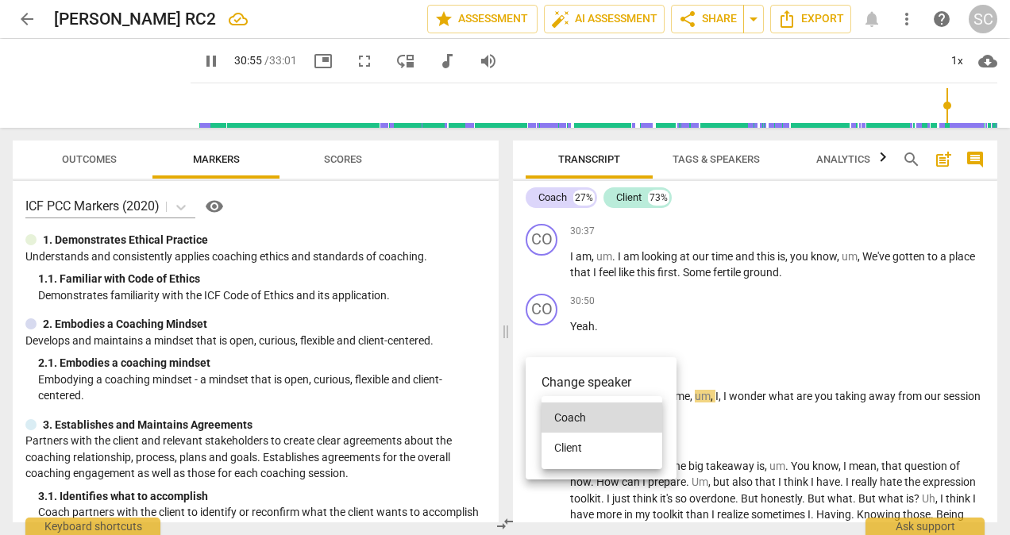
click at [576, 450] on li "Client" at bounding box center [602, 448] width 121 height 30
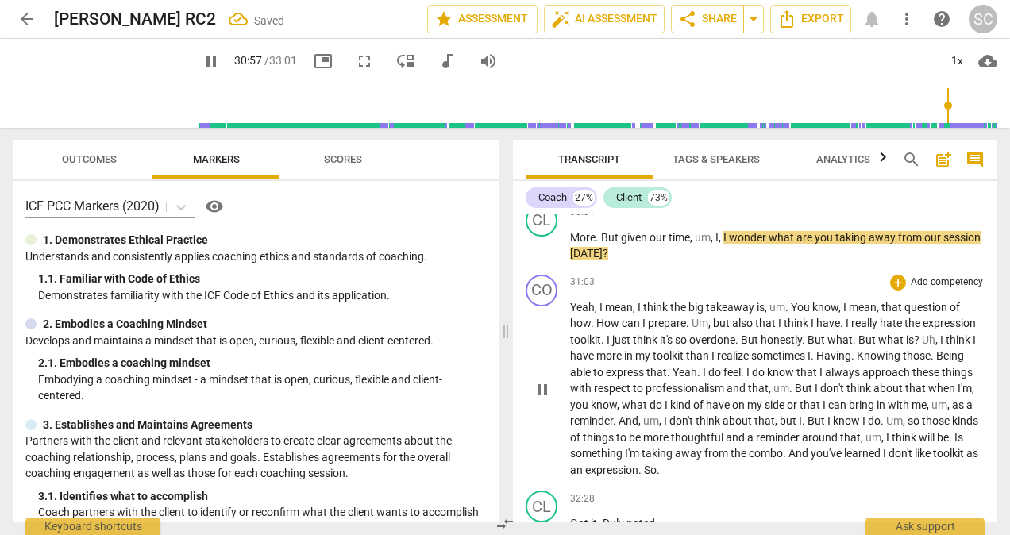
scroll to position [8017, 0]
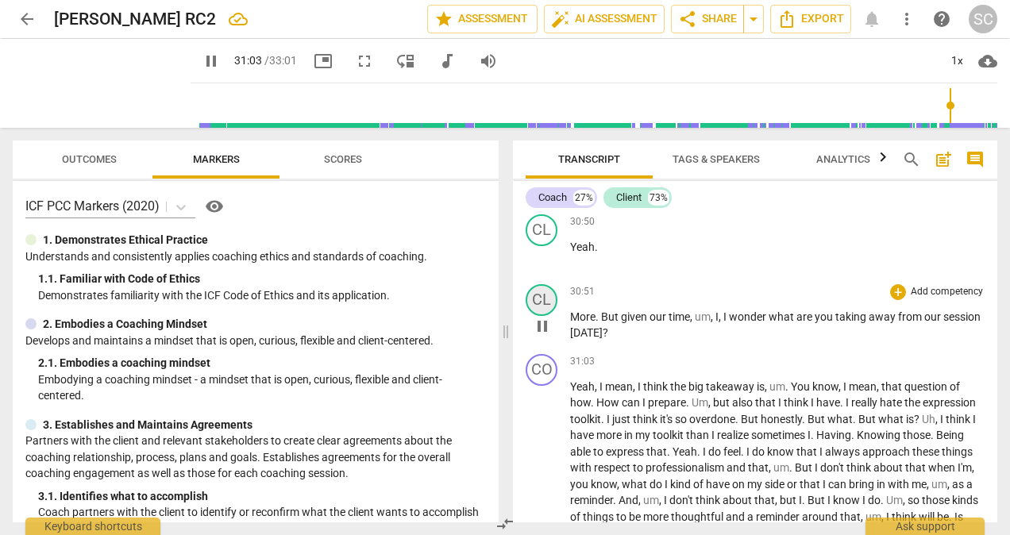
click at [549, 316] on div "CL" at bounding box center [542, 300] width 32 height 32
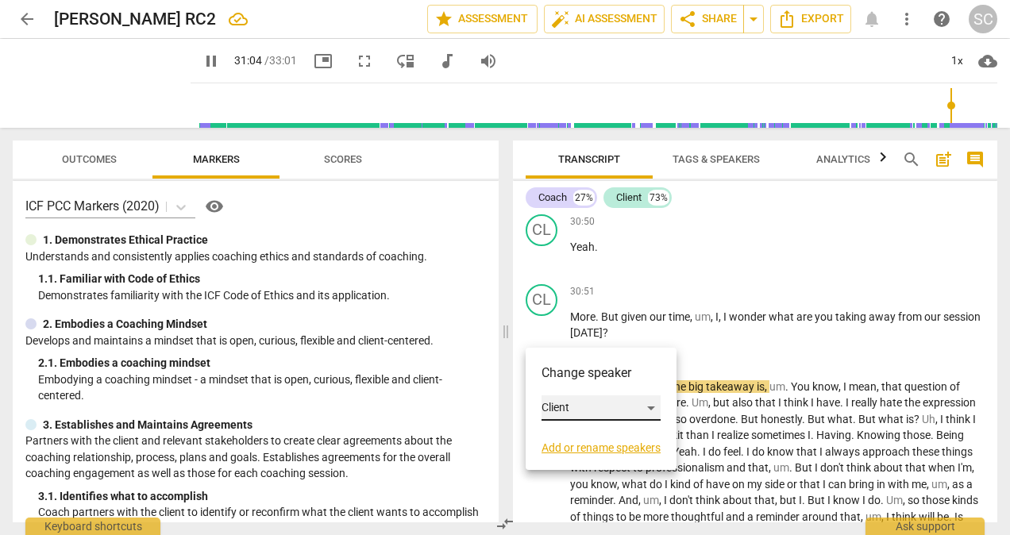
click at [652, 410] on div "Client" at bounding box center [601, 407] width 119 height 25
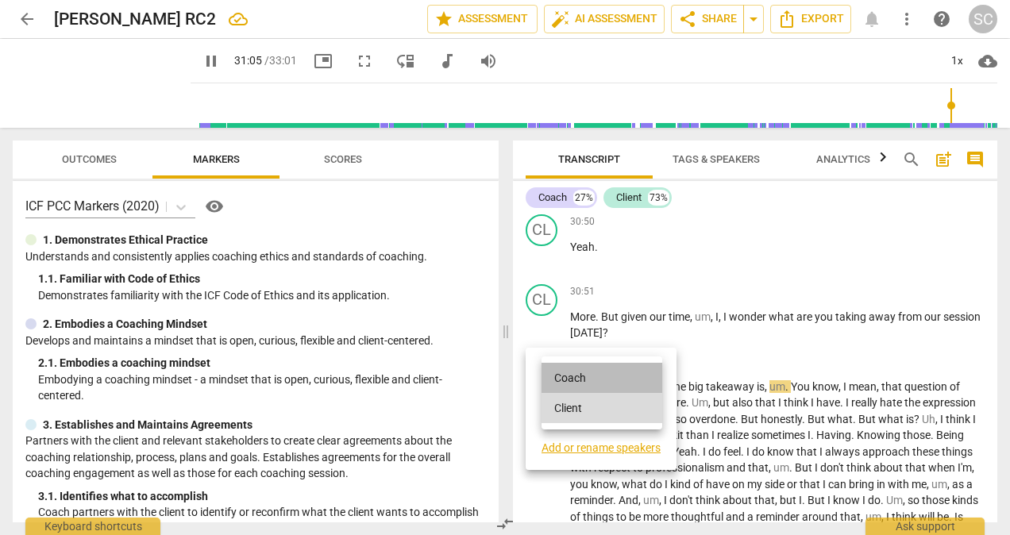
click at [568, 380] on li "Coach" at bounding box center [602, 378] width 121 height 30
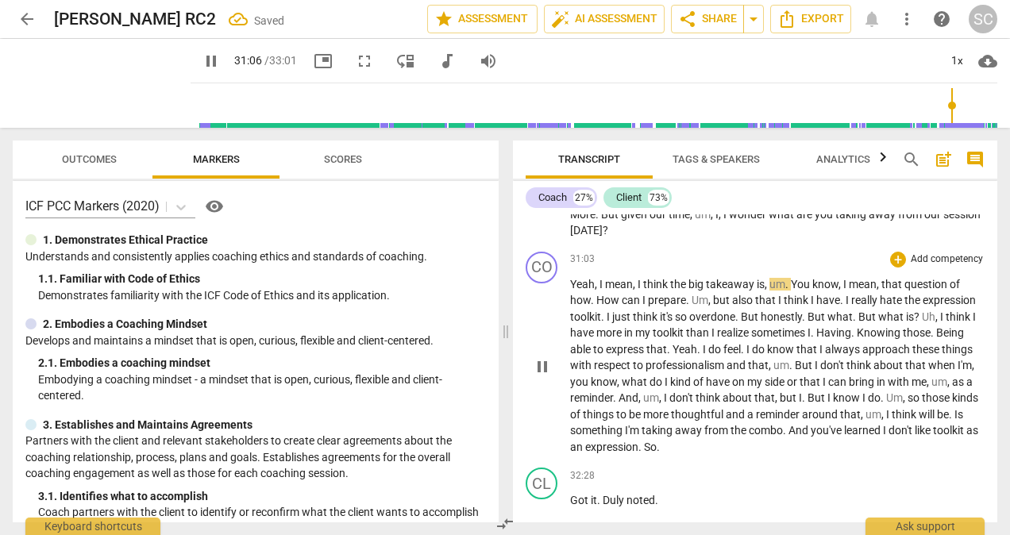
scroll to position [8176, 0]
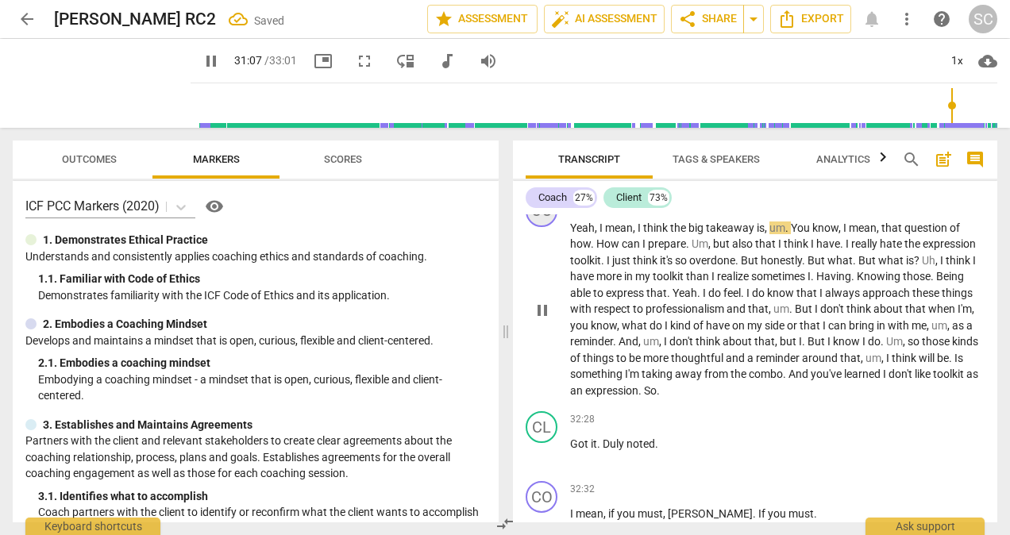
click at [536, 227] on div "CO" at bounding box center [542, 211] width 32 height 32
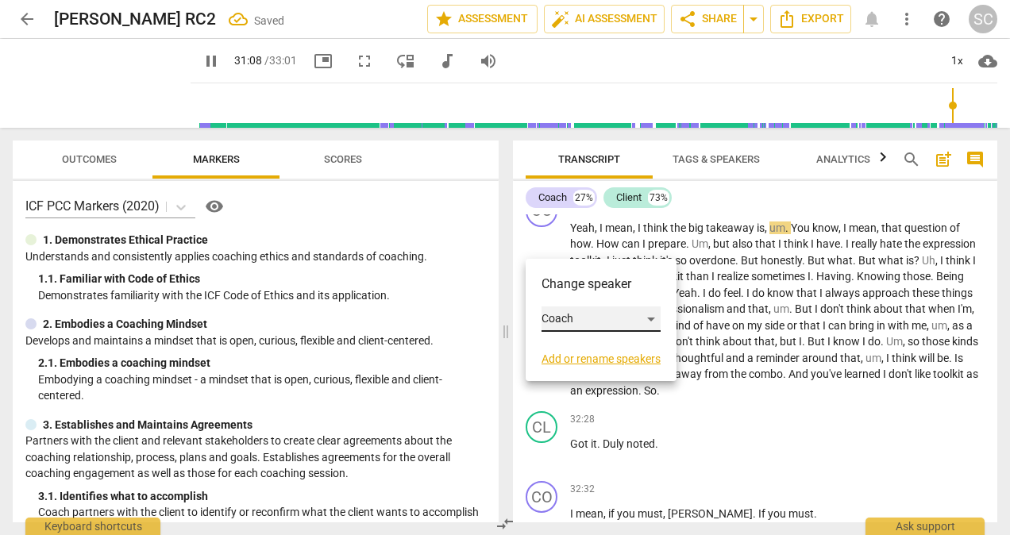
click at [649, 318] on div "Coach" at bounding box center [601, 318] width 119 height 25
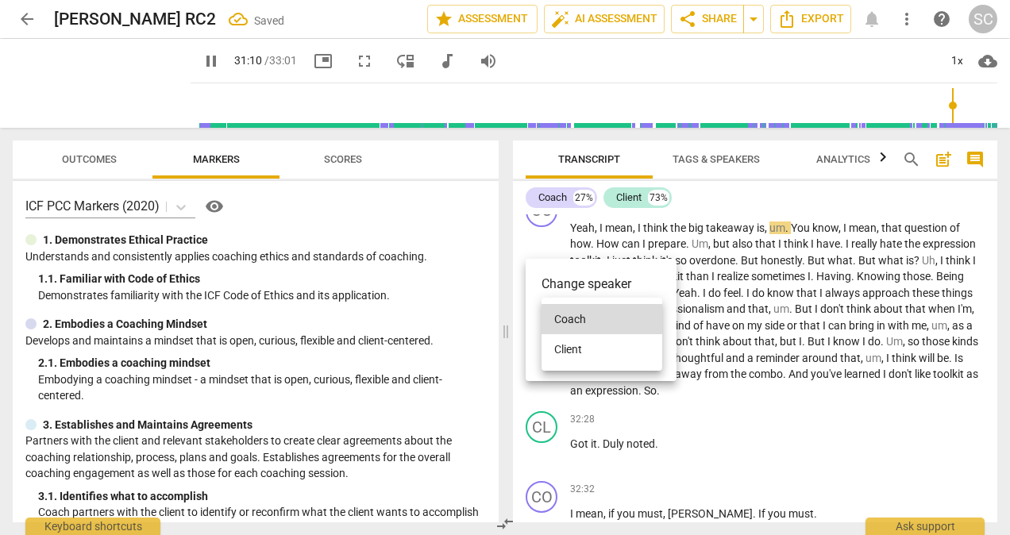
click at [578, 350] on li "Client" at bounding box center [602, 349] width 121 height 30
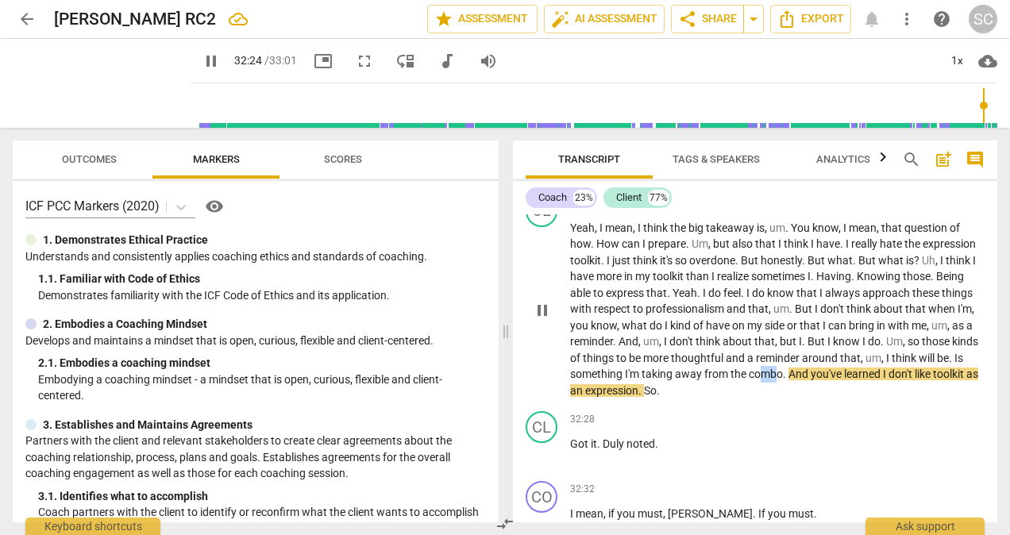
drag, startPoint x: 790, startPoint y: 407, endPoint x: 807, endPoint y: 407, distance: 16.7
click at [783, 380] on span "combo" at bounding box center [766, 374] width 34 height 13
type input "1946"
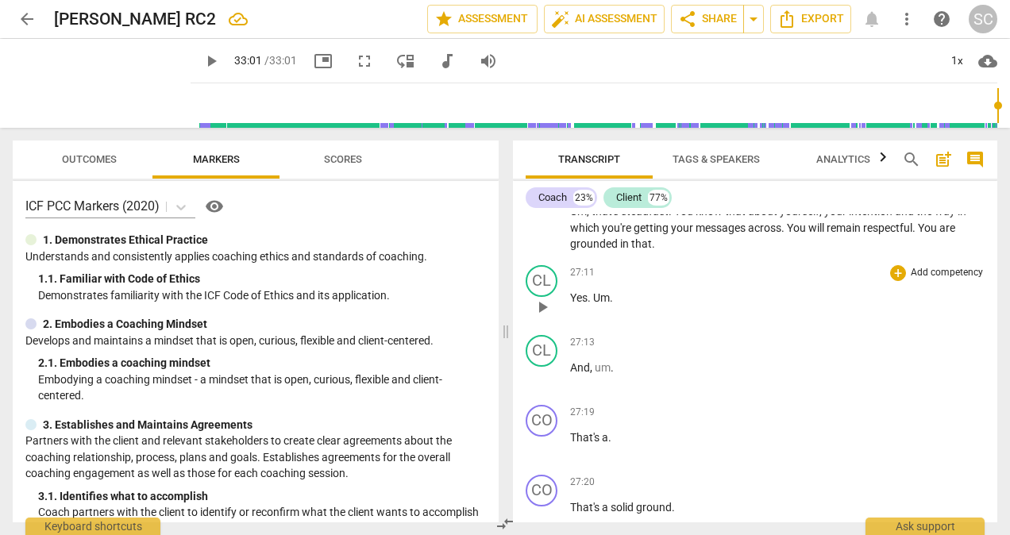
scroll to position [6667, 0]
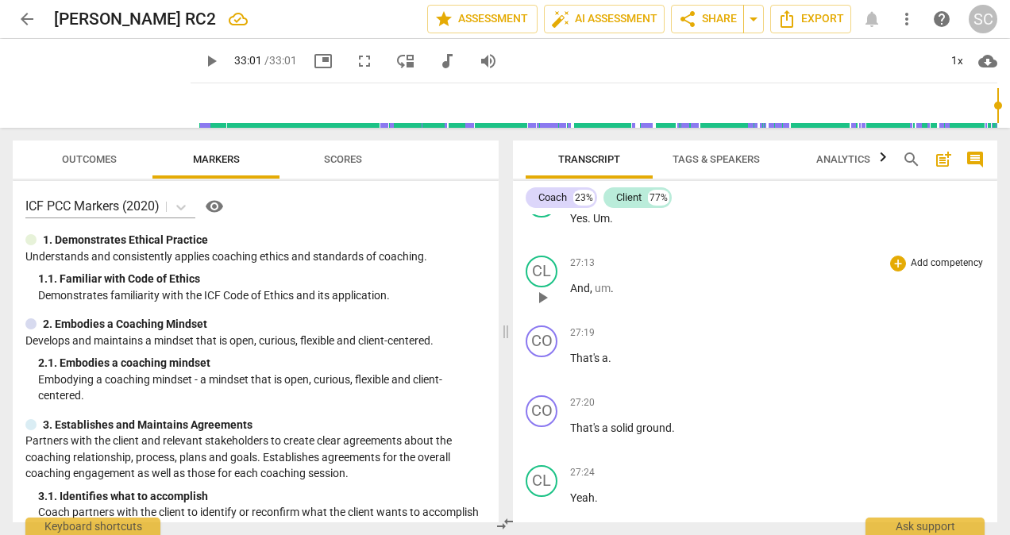
click at [545, 307] on span "play_arrow" at bounding box center [542, 297] width 19 height 19
click at [545, 218] on div "CL" at bounding box center [542, 202] width 32 height 32
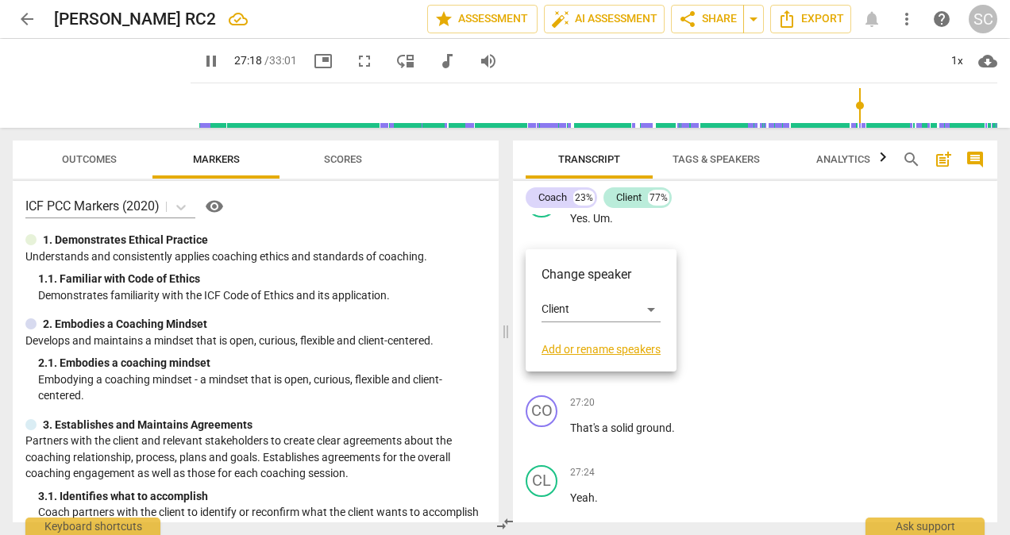
click at [724, 229] on div at bounding box center [505, 267] width 1010 height 535
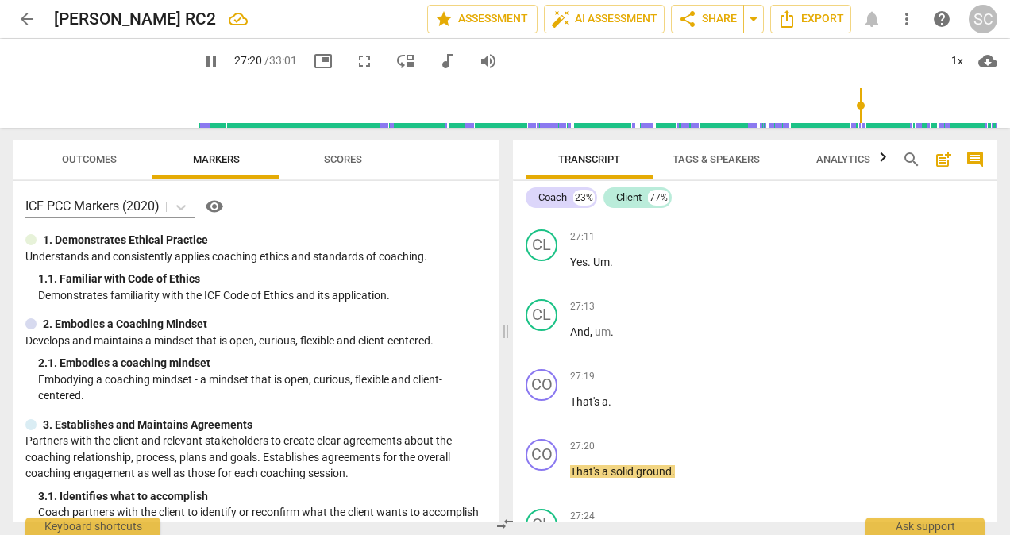
scroll to position [6508, 0]
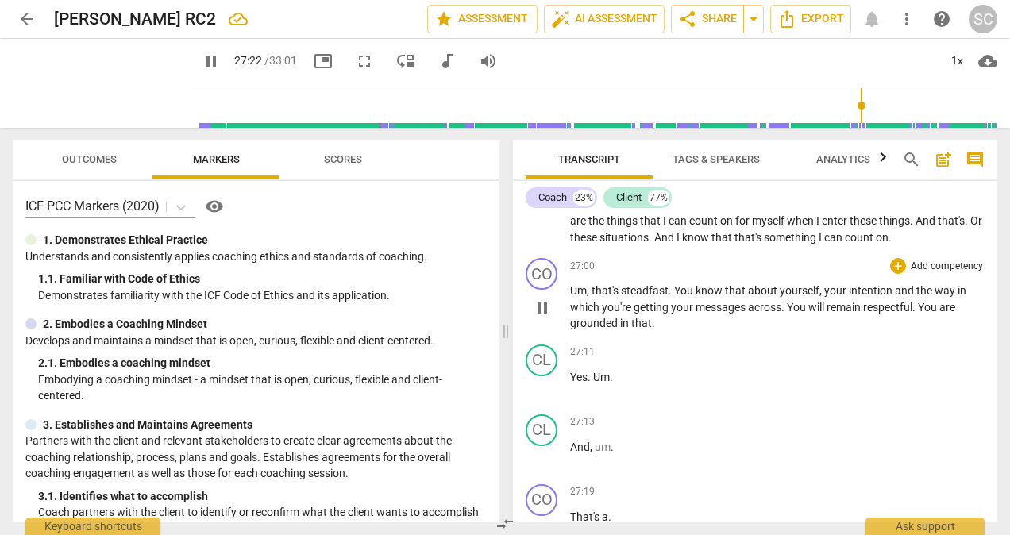
click at [625, 330] on span "in" at bounding box center [625, 323] width 11 height 13
click at [850, 103] on input "range" at bounding box center [597, 105] width 800 height 51
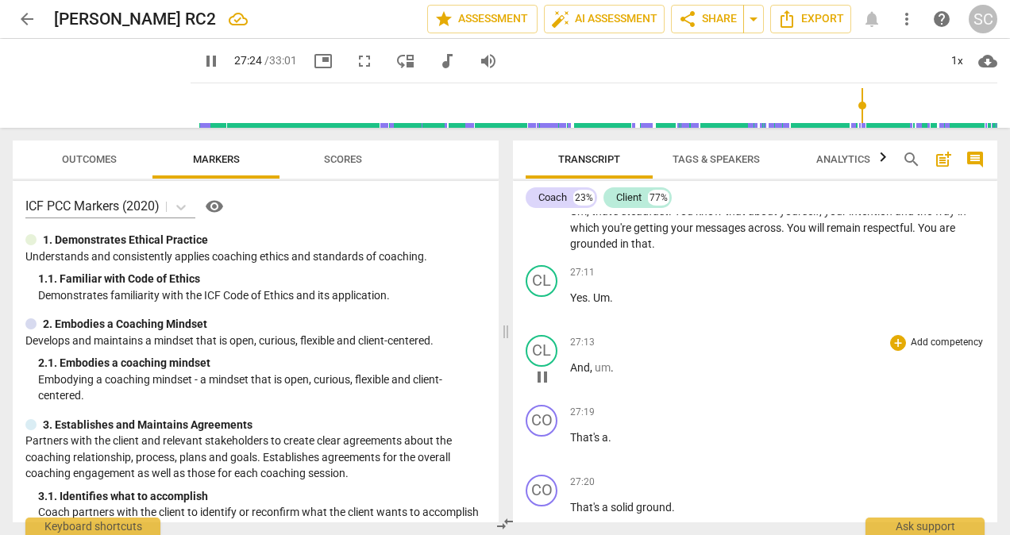
click at [622, 376] on p "And , um ." at bounding box center [777, 368] width 414 height 17
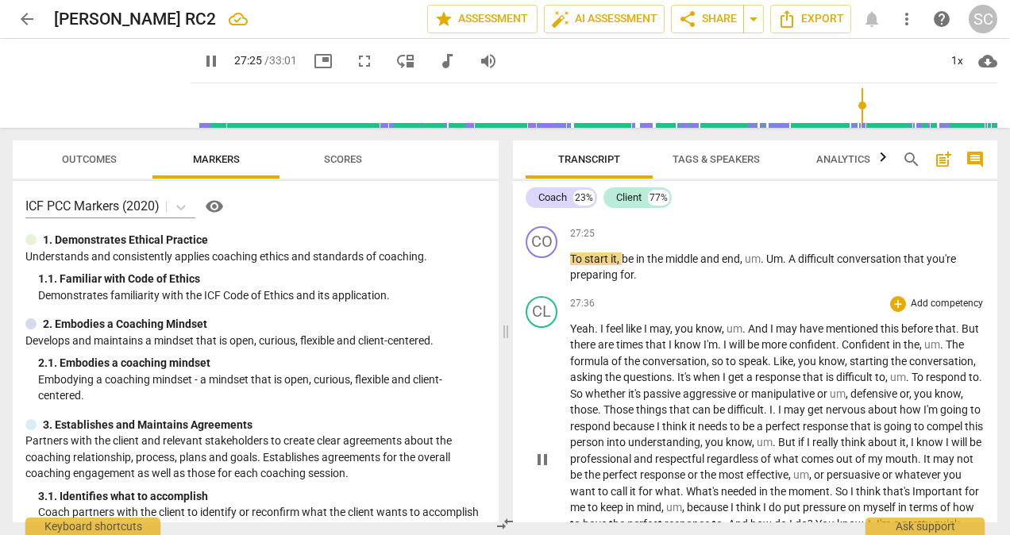
type input "1646"
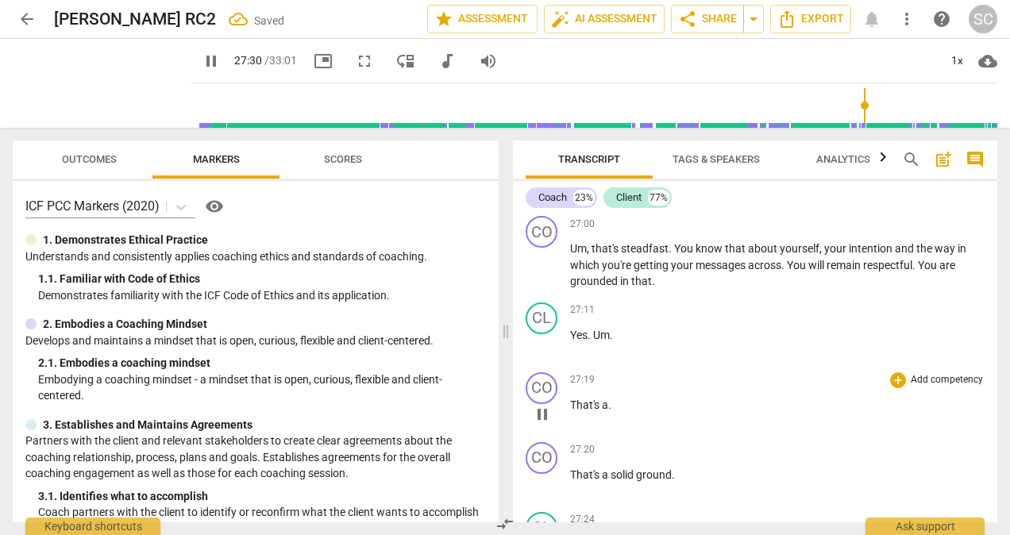
scroll to position [6537, 0]
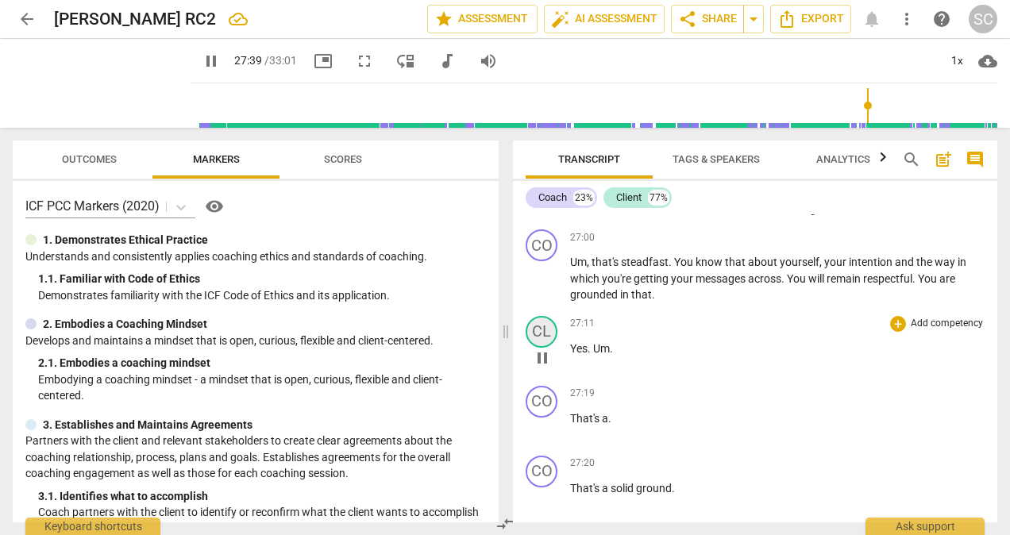
click at [548, 348] on div "CL" at bounding box center [542, 332] width 32 height 32
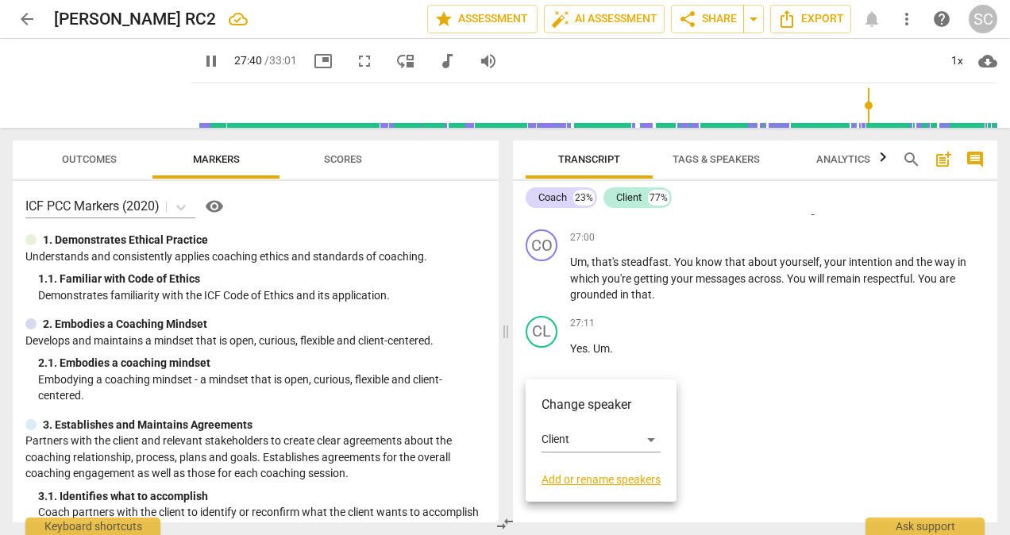
click at [800, 401] on div at bounding box center [505, 267] width 1010 height 535
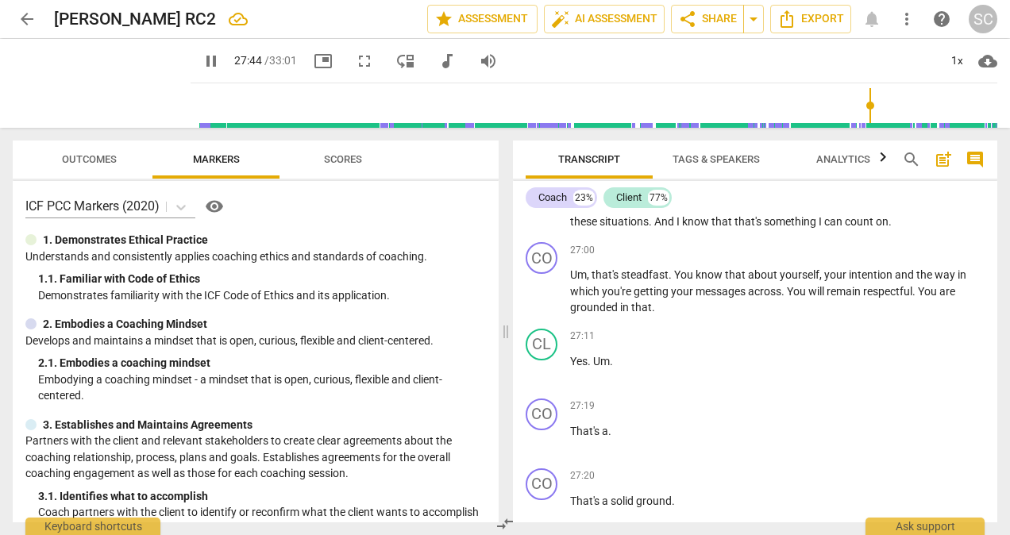
scroll to position [6490, 0]
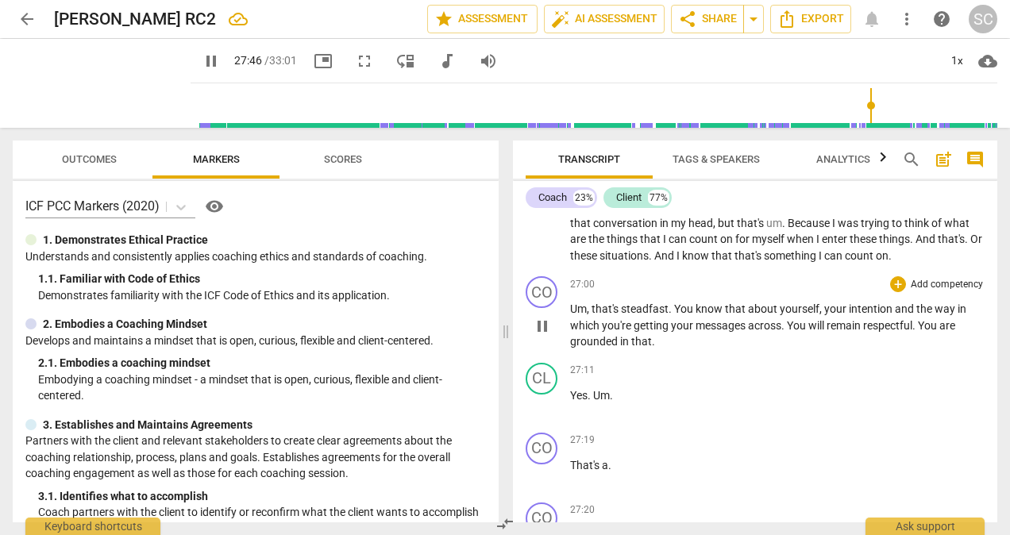
click at [675, 350] on p "Um , that's steadfast . You know that about yourself , your intention and the w…" at bounding box center [777, 325] width 414 height 49
click at [862, 105] on input "range" at bounding box center [597, 105] width 800 height 51
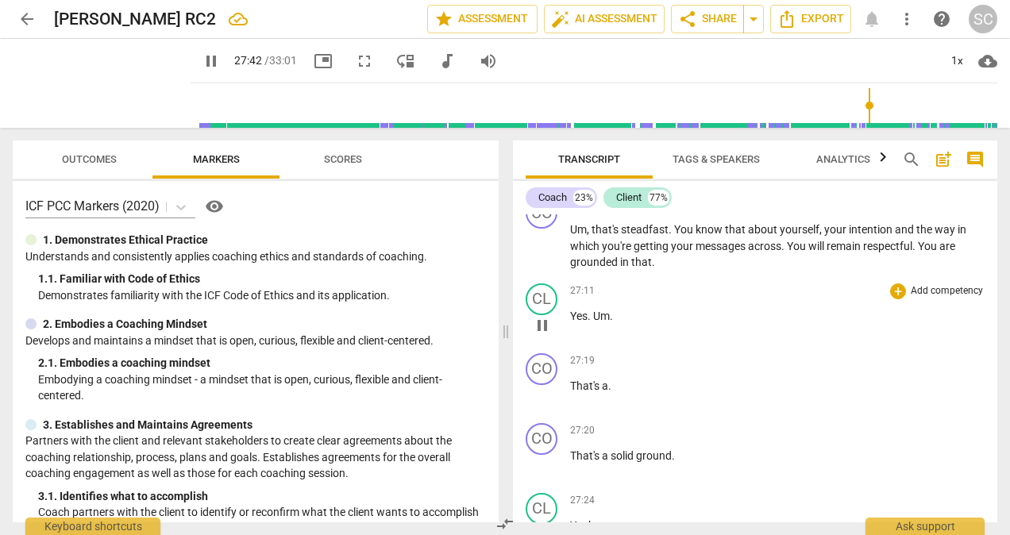
scroll to position [6570, 0]
click at [585, 268] on span "grounded" at bounding box center [595, 262] width 50 height 13
click at [851, 108] on input "range" at bounding box center [597, 105] width 800 height 51
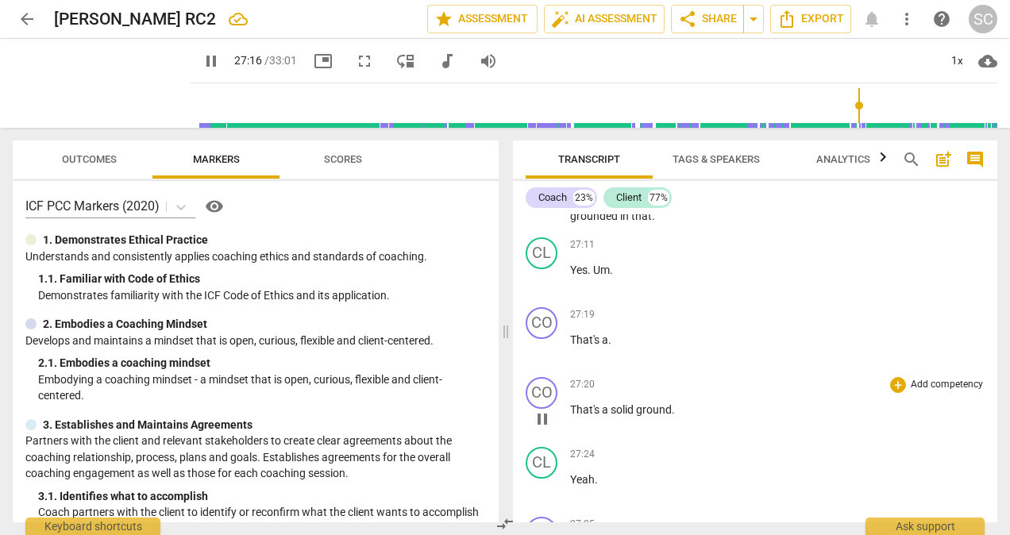
scroll to position [6649, 0]
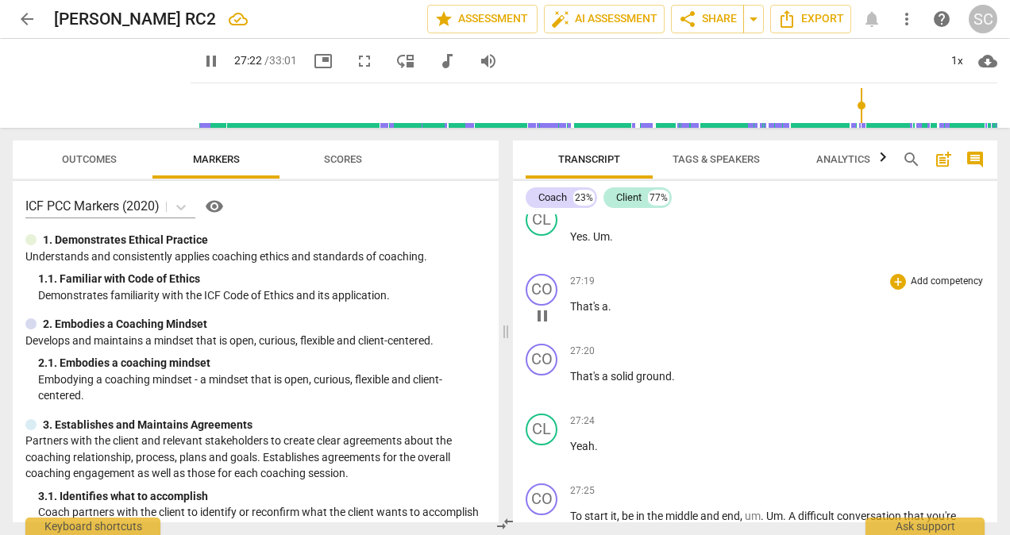
click at [615, 315] on p "That's a ." at bounding box center [777, 307] width 414 height 17
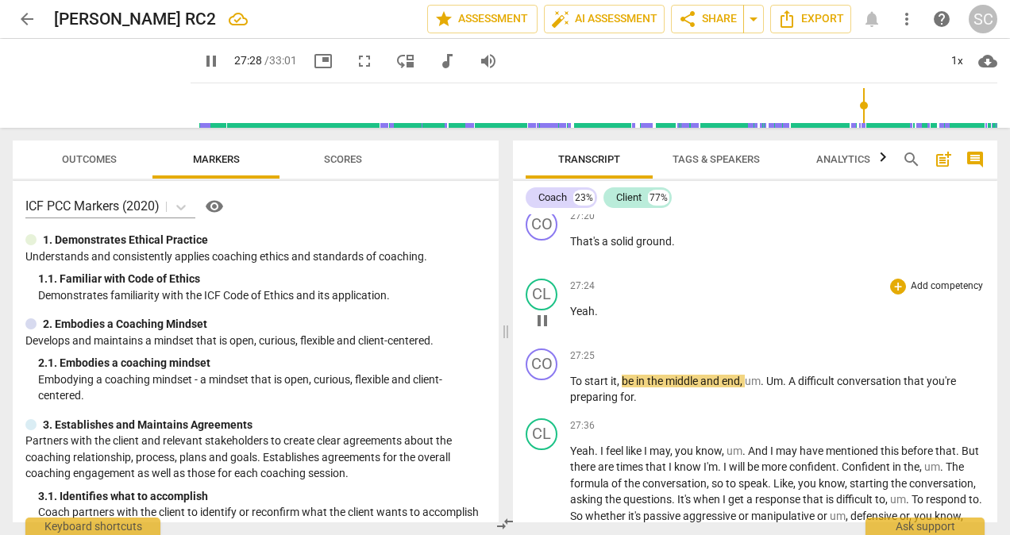
scroll to position [6738, 0]
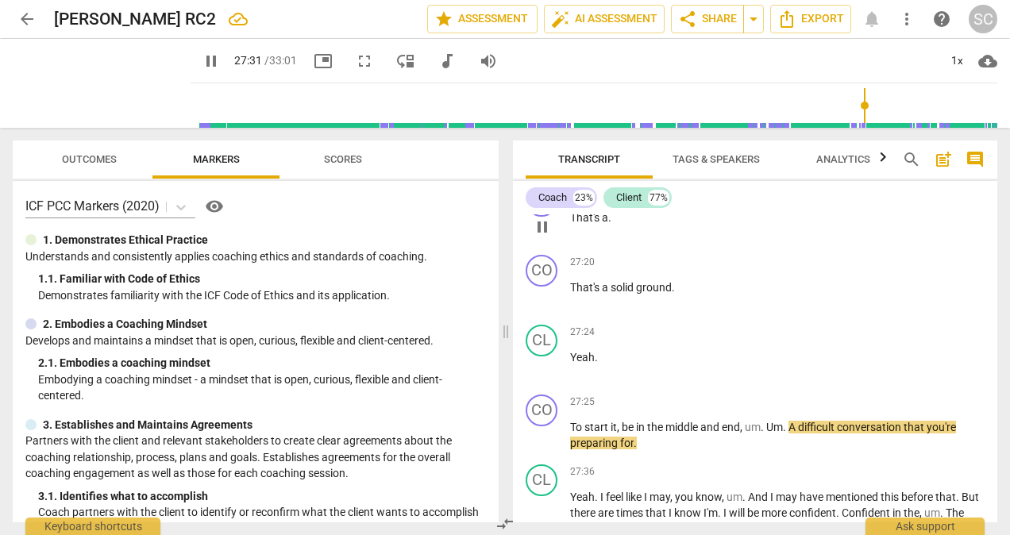
click at [617, 226] on p "That's a ." at bounding box center [777, 218] width 414 height 17
type input "1654"
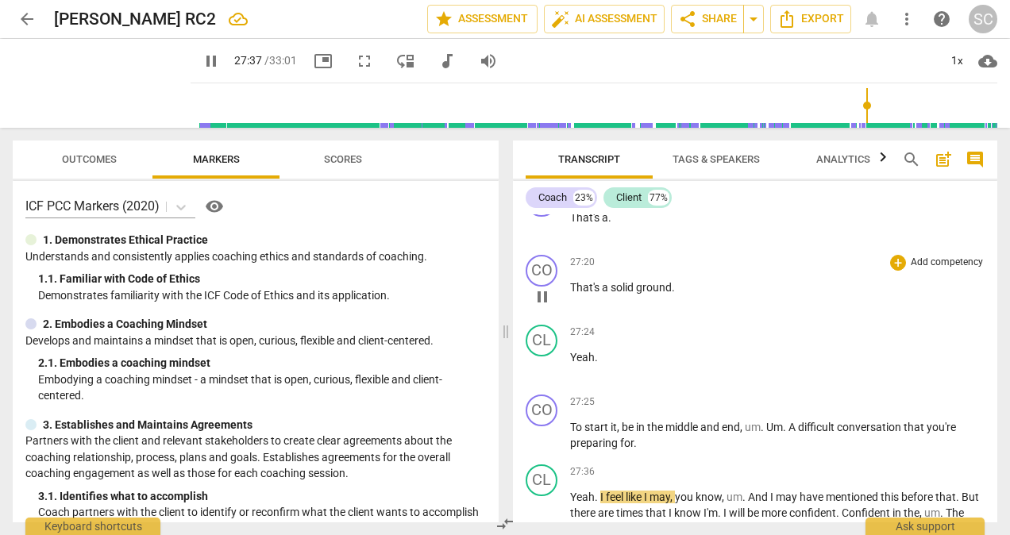
click at [572, 294] on span "That's" at bounding box center [586, 287] width 32 height 13
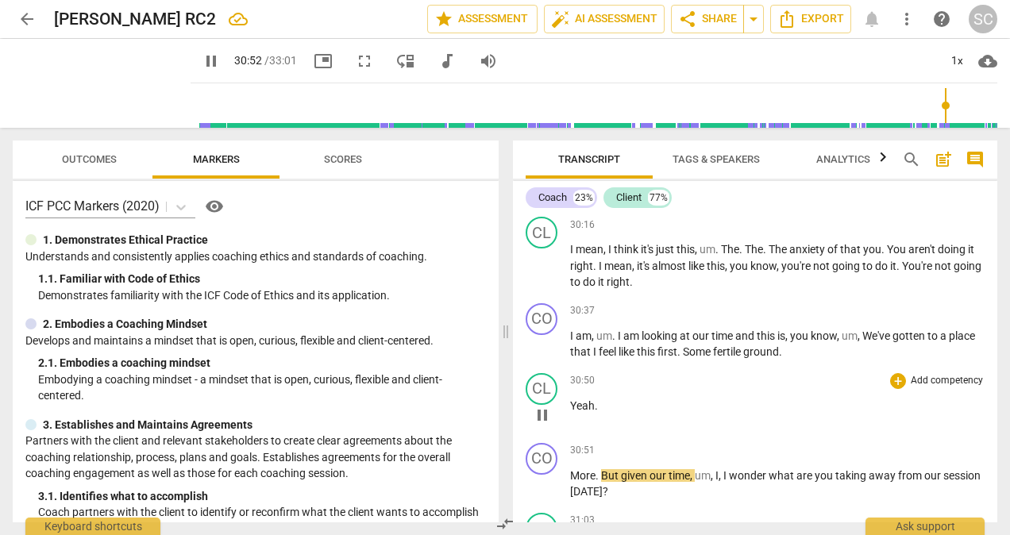
scroll to position [7798, 0]
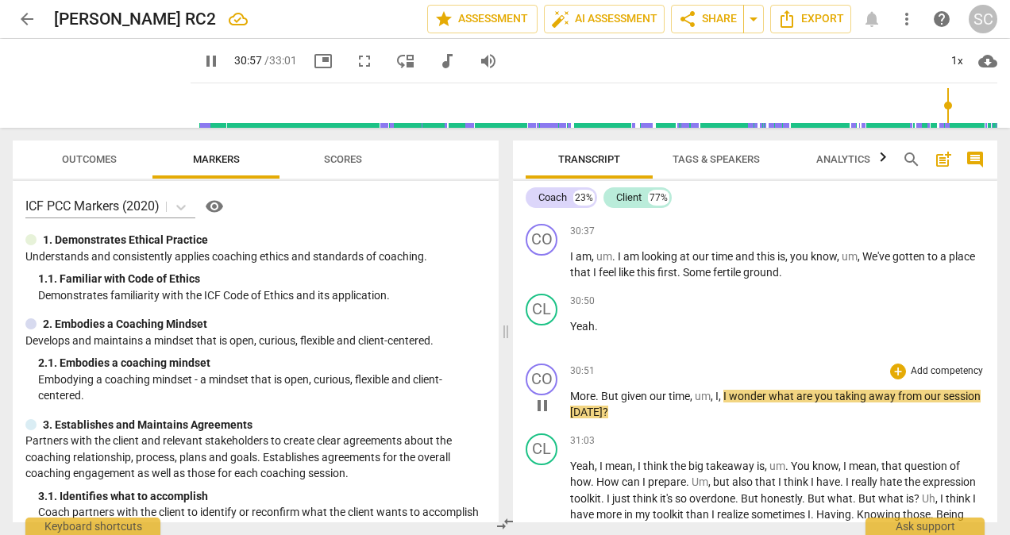
click at [569, 416] on div "play_arrow pause" at bounding box center [550, 405] width 40 height 21
click at [572, 403] on span "More" at bounding box center [582, 396] width 25 height 13
type input "1861"
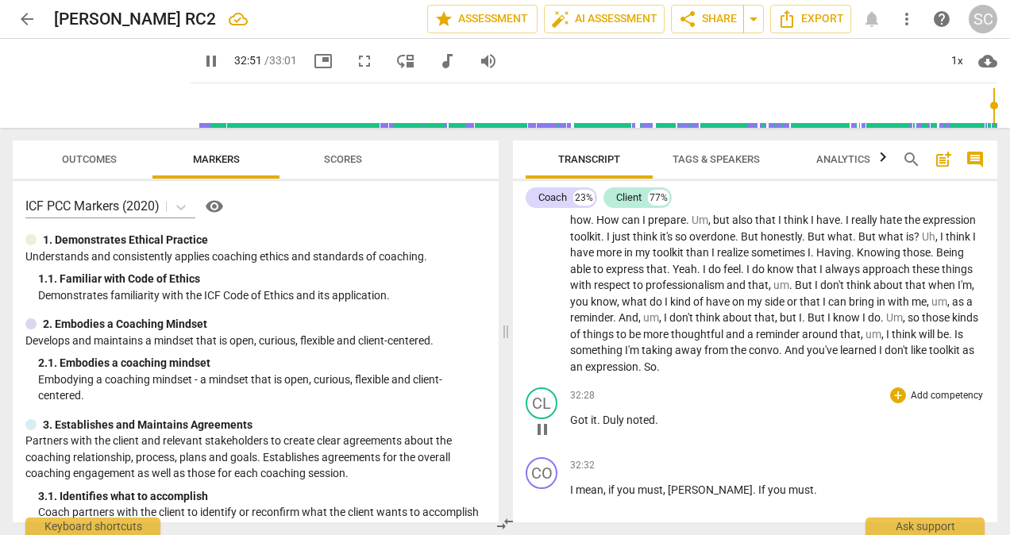
scroll to position [8022, 0]
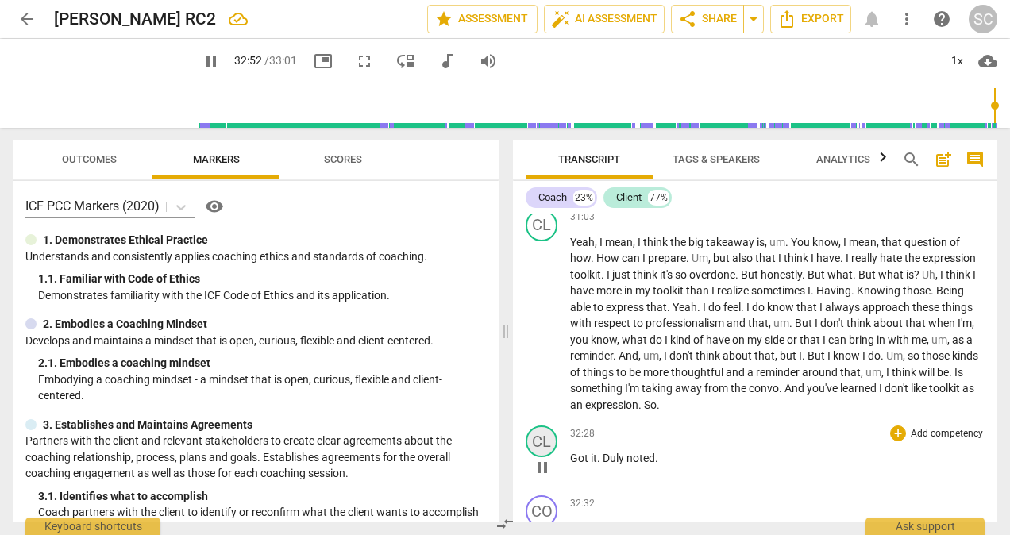
click at [549, 457] on div "CL" at bounding box center [542, 442] width 32 height 32
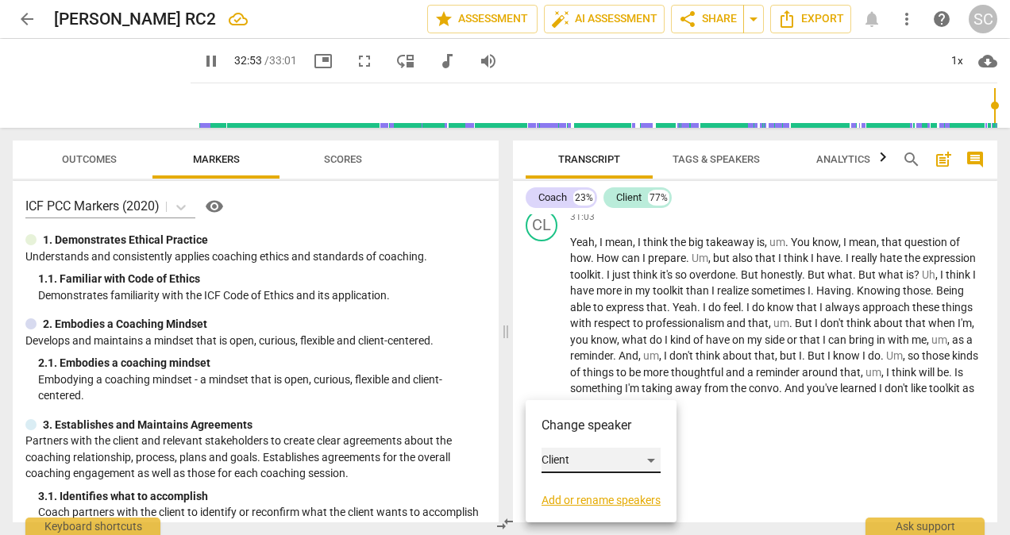
click at [655, 459] on div "Client" at bounding box center [601, 460] width 119 height 25
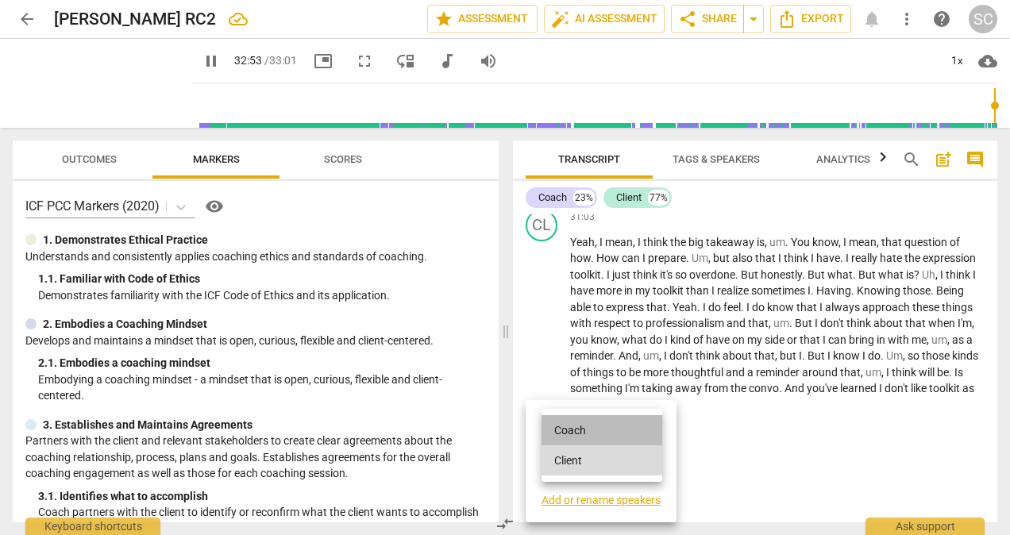
click at [574, 430] on li "Coach" at bounding box center [602, 430] width 121 height 30
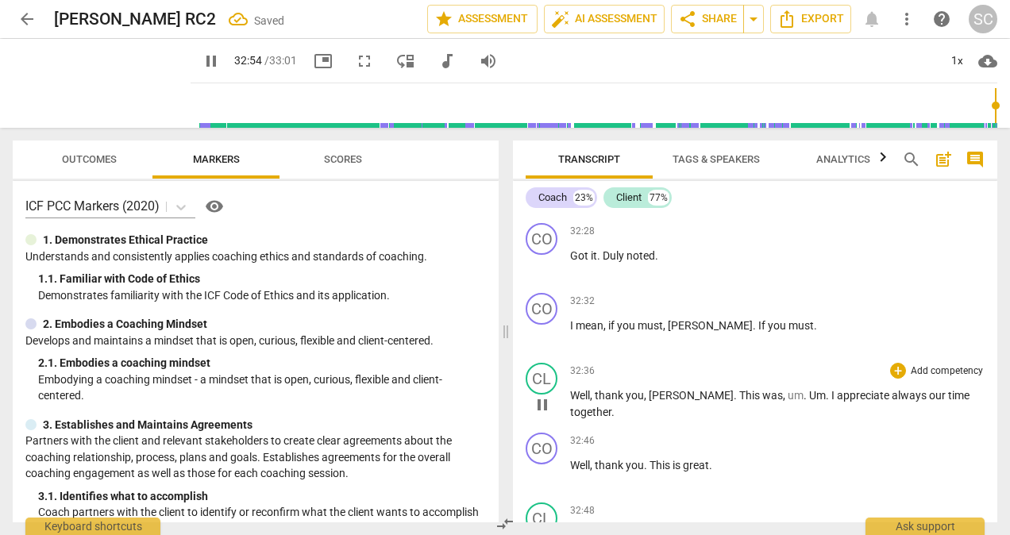
scroll to position [8260, 0]
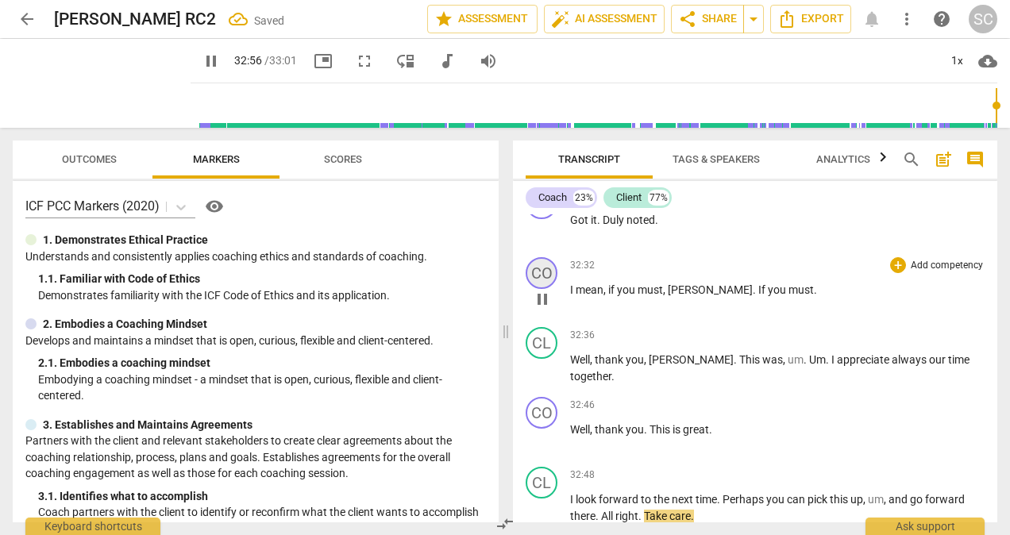
click at [547, 289] on div "CO" at bounding box center [542, 273] width 32 height 32
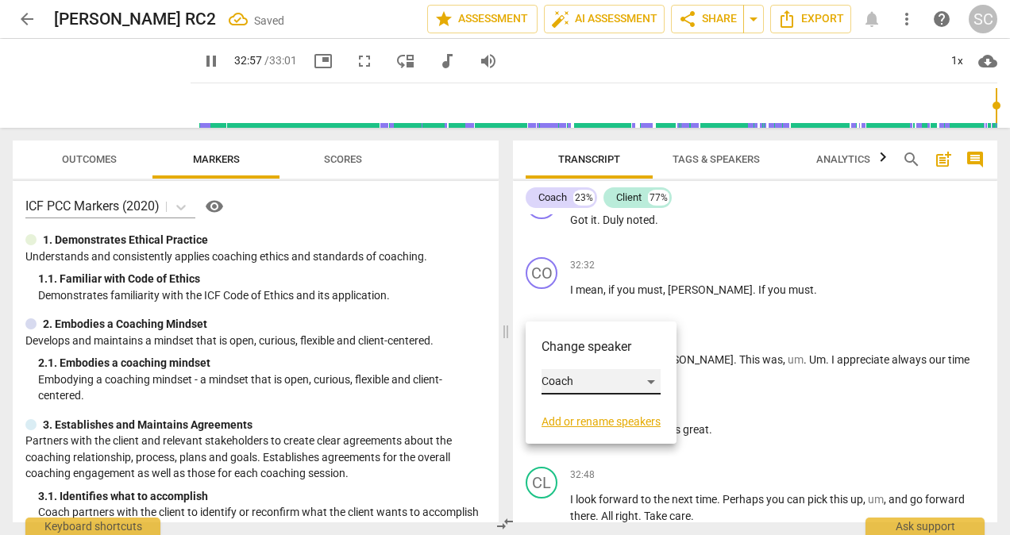
click at [652, 379] on div "Coach" at bounding box center [601, 381] width 119 height 25
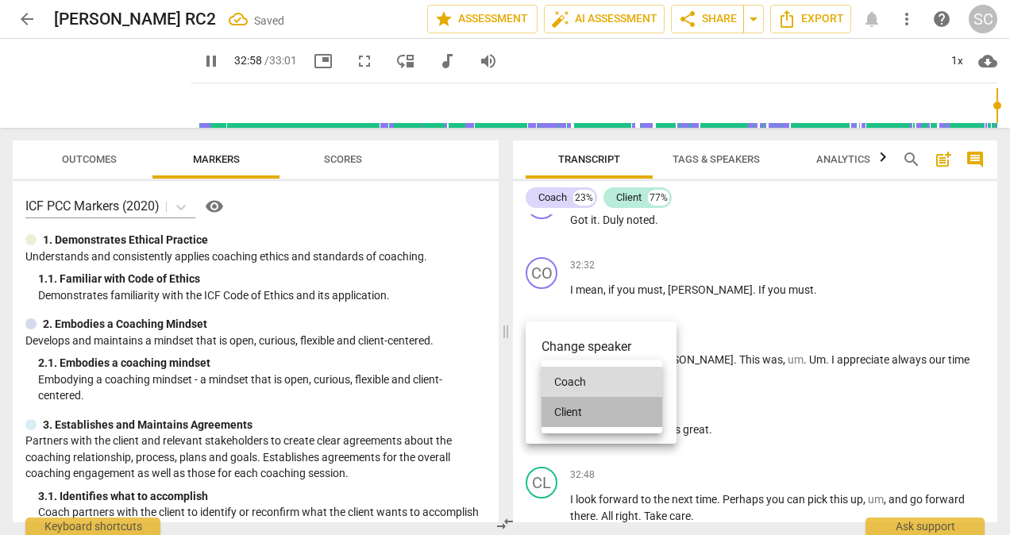
click at [562, 414] on li "Client" at bounding box center [602, 412] width 121 height 30
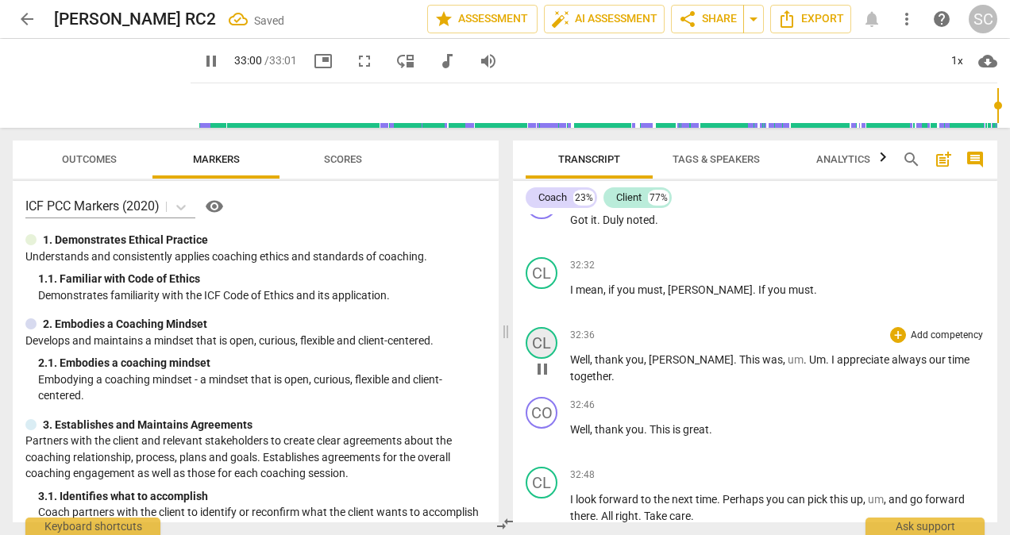
click at [549, 359] on div "CL" at bounding box center [542, 343] width 32 height 32
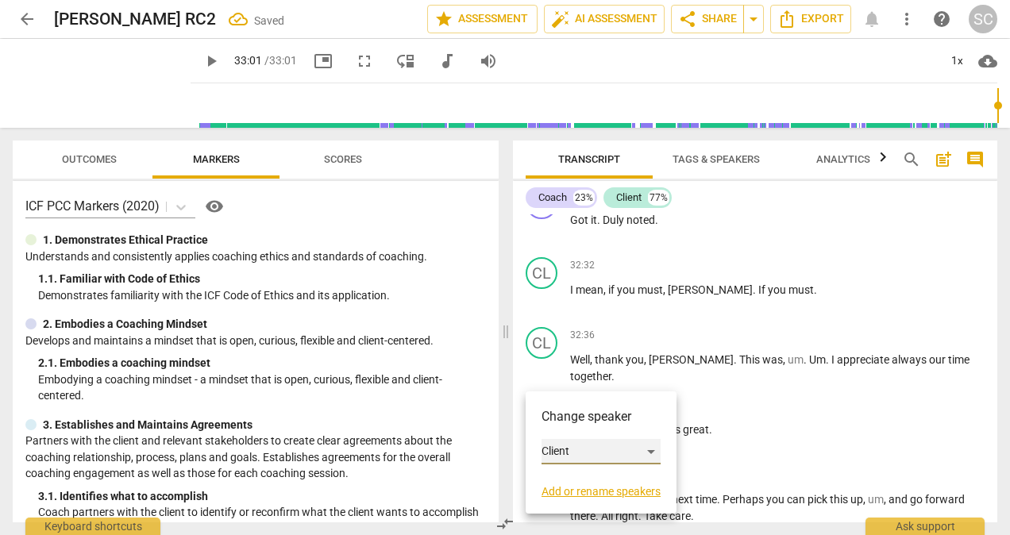
click at [653, 451] on div "Client" at bounding box center [601, 451] width 119 height 25
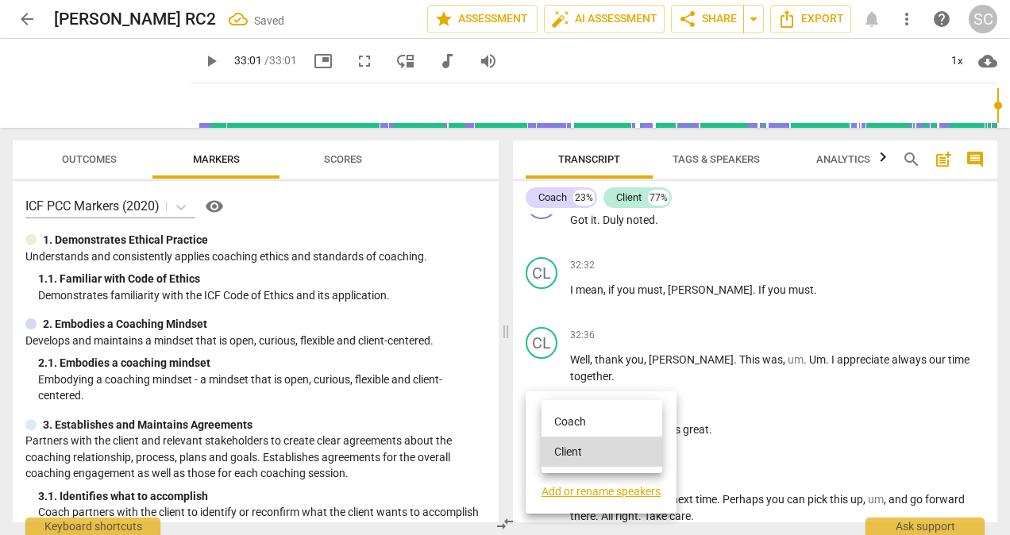
click at [574, 417] on li "Coach" at bounding box center [602, 422] width 121 height 30
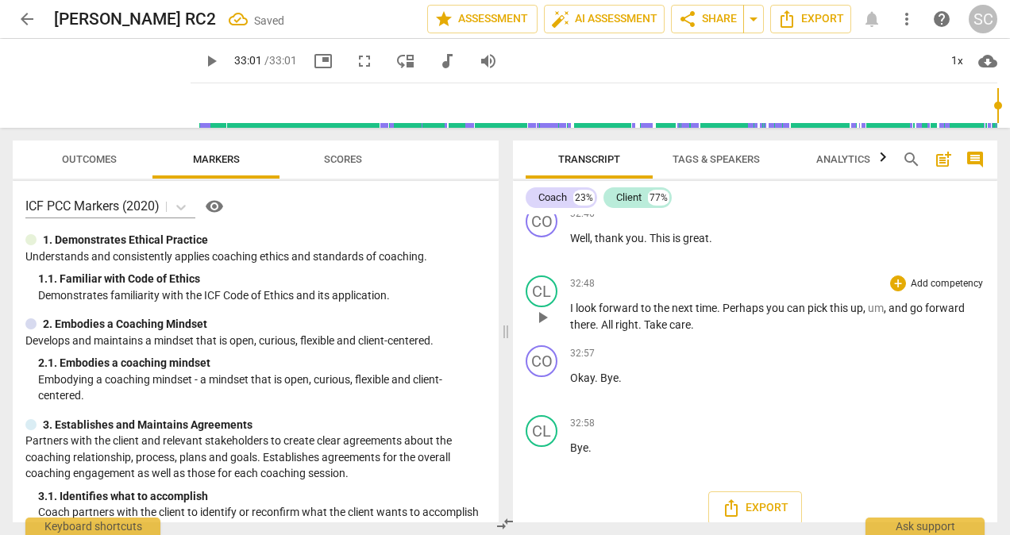
scroll to position [8339, 0]
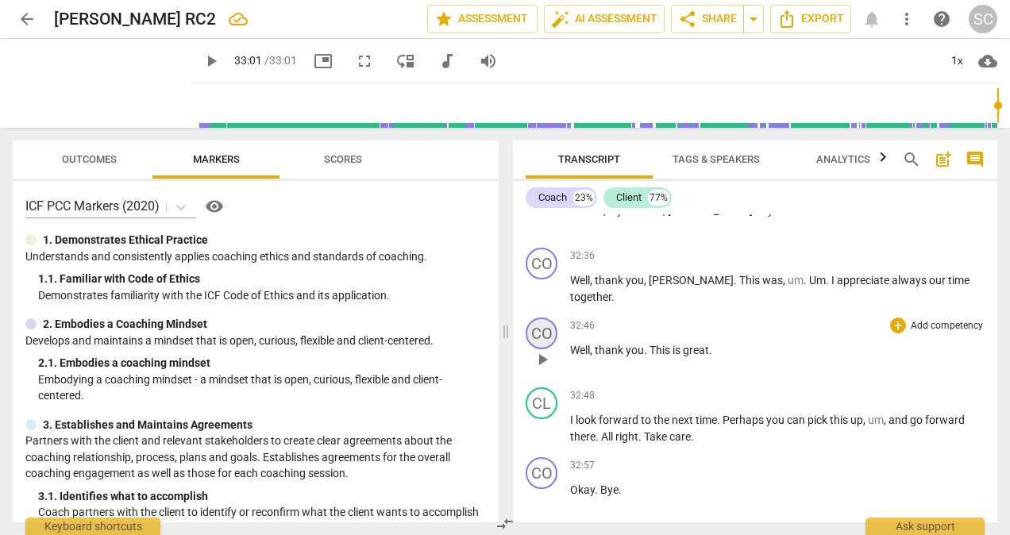
click at [546, 349] on div "CO" at bounding box center [542, 334] width 32 height 32
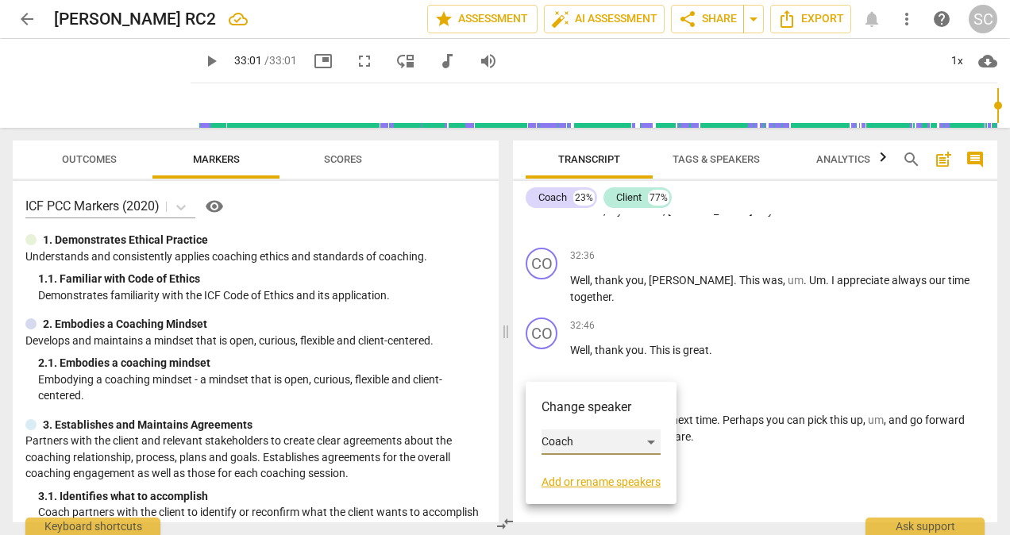
click at [654, 439] on div "Coach" at bounding box center [601, 442] width 119 height 25
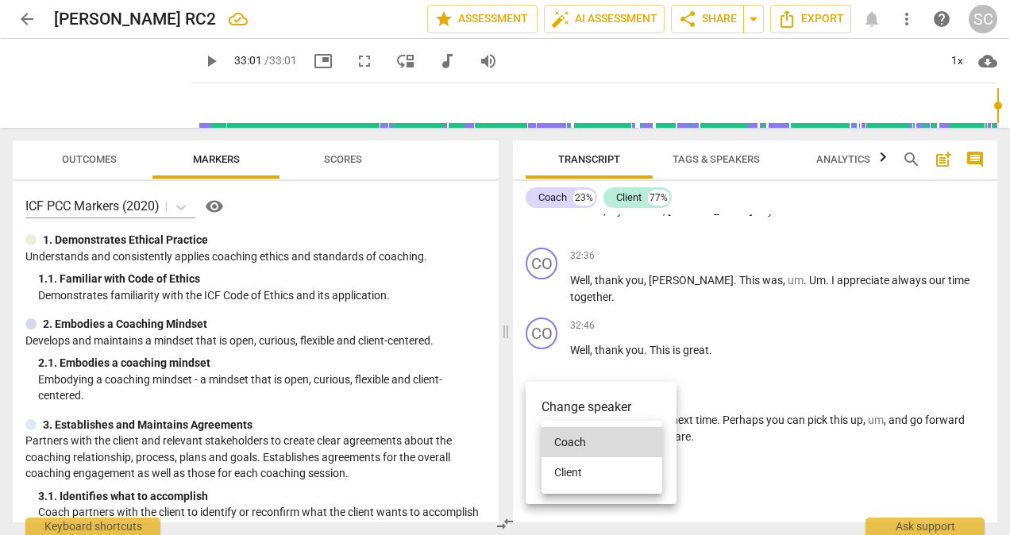
click at [572, 470] on li "Client" at bounding box center [602, 472] width 121 height 30
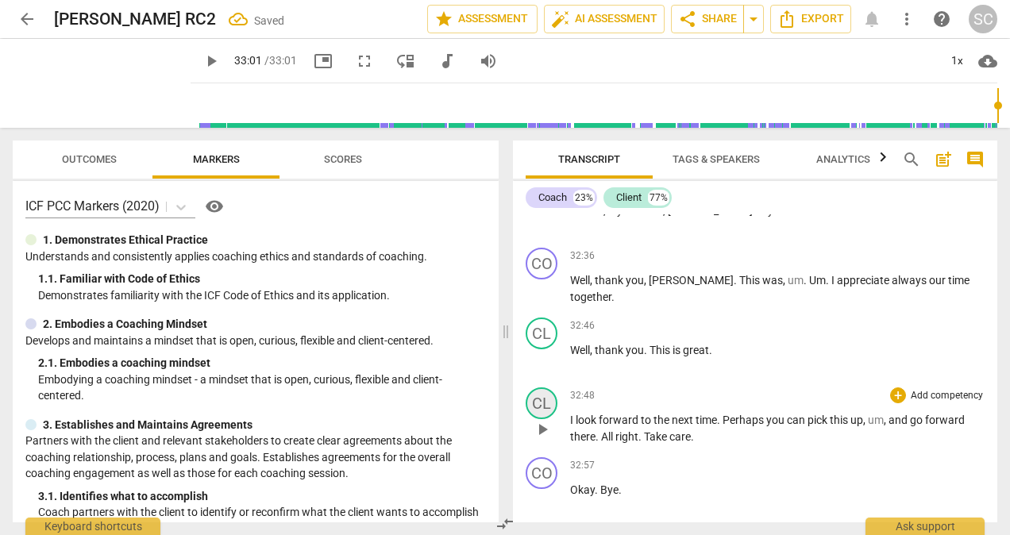
click at [540, 419] on div "CL" at bounding box center [542, 403] width 32 height 32
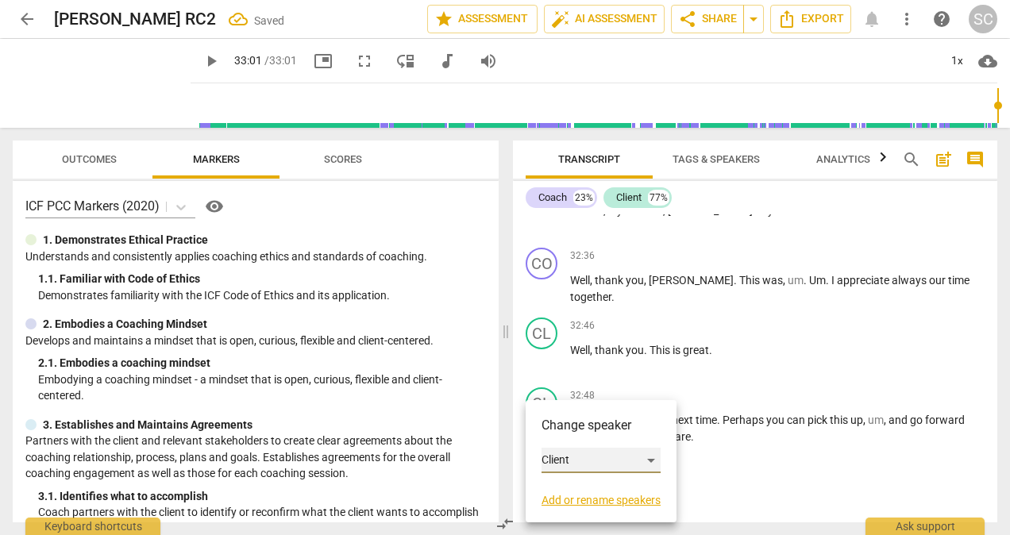
click at [653, 457] on div "Client" at bounding box center [601, 460] width 119 height 25
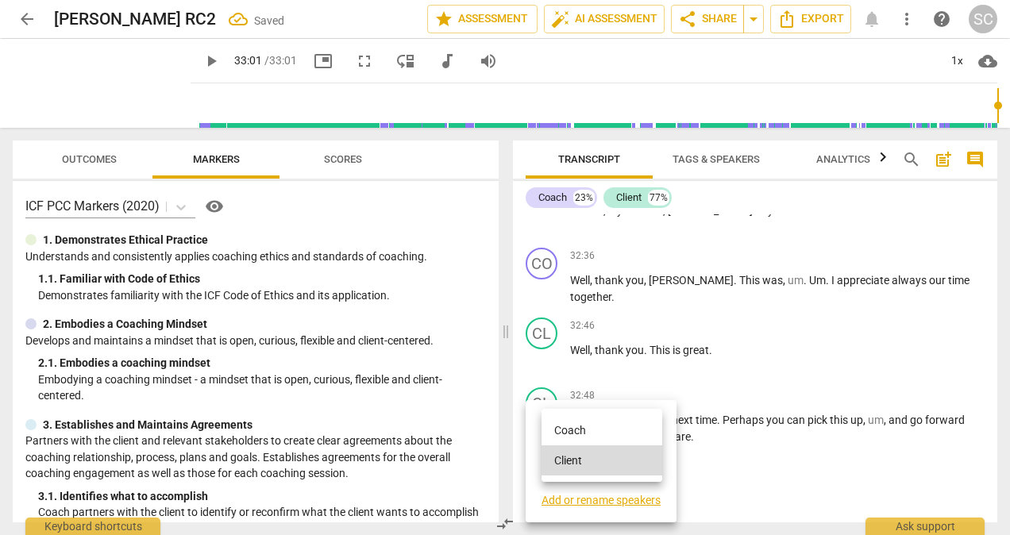
click at [572, 433] on li "Coach" at bounding box center [602, 430] width 121 height 30
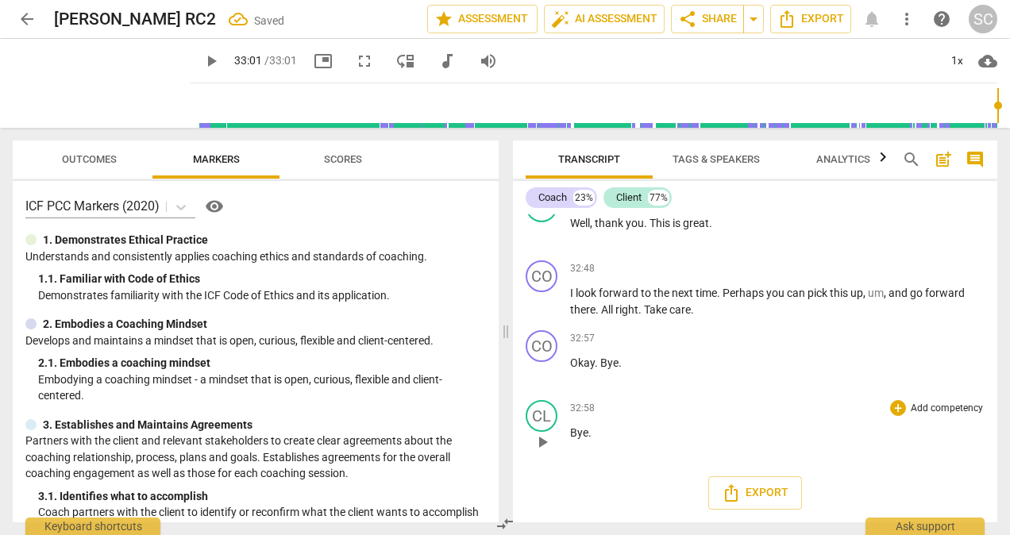
scroll to position [8498, 0]
click at [545, 372] on span "play_arrow" at bounding box center [542, 372] width 19 height 19
click at [549, 348] on div "CO" at bounding box center [542, 346] width 32 height 32
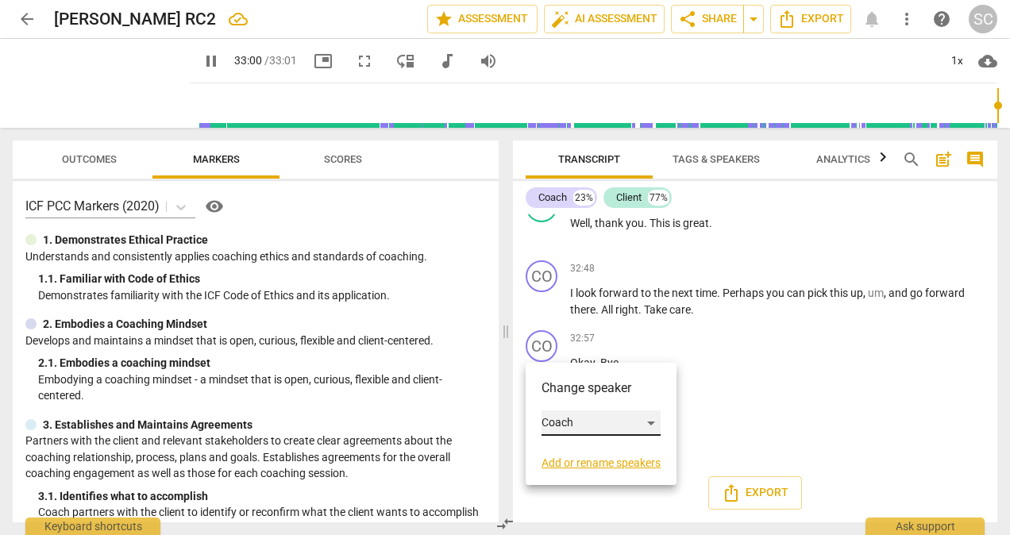
click at [656, 422] on div "Coach" at bounding box center [601, 422] width 119 height 25
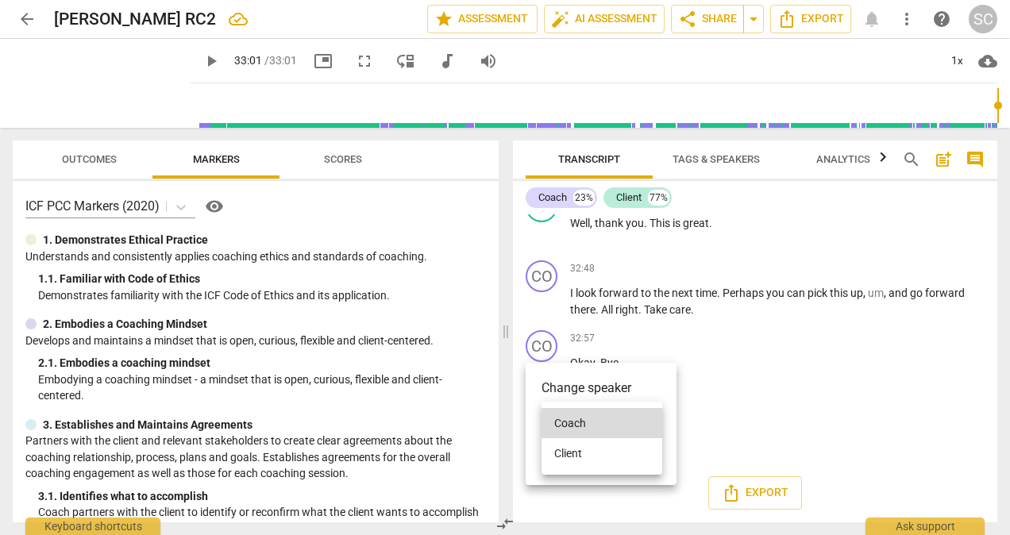
click at [573, 452] on li "Client" at bounding box center [602, 453] width 121 height 30
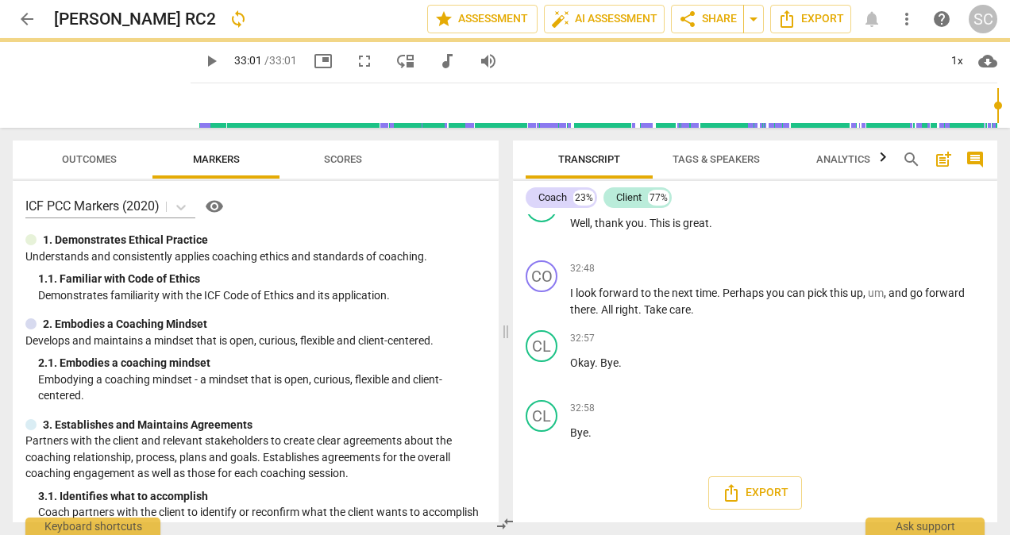
type input "1981"
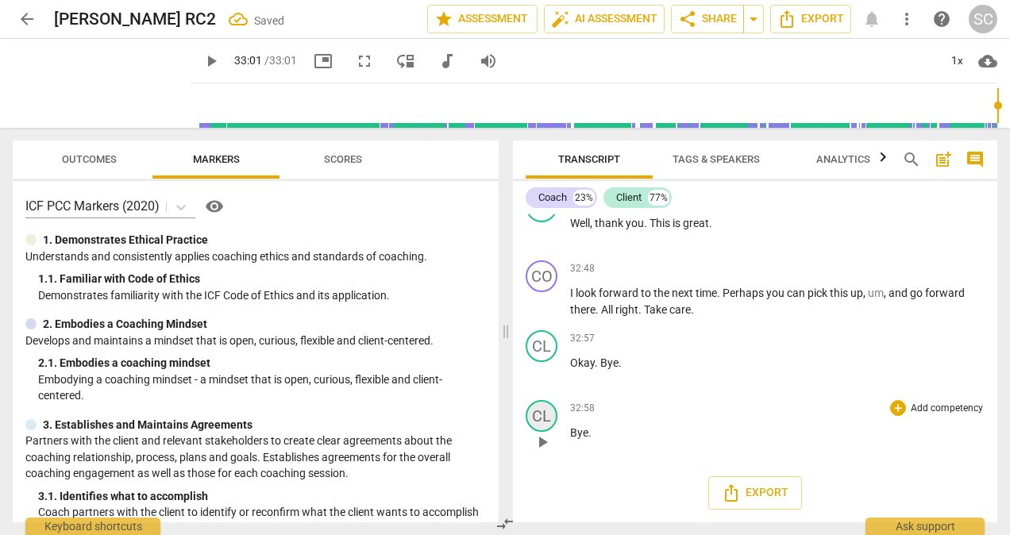
click at [543, 418] on div "CL" at bounding box center [542, 416] width 32 height 32
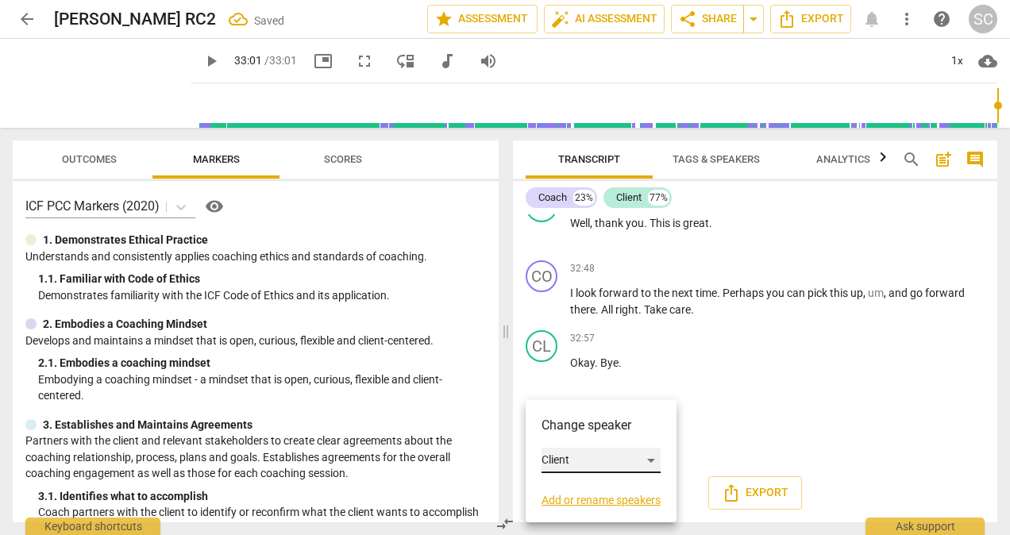
click at [655, 461] on div "Client" at bounding box center [601, 460] width 119 height 25
click at [576, 430] on li "Coach" at bounding box center [602, 430] width 121 height 30
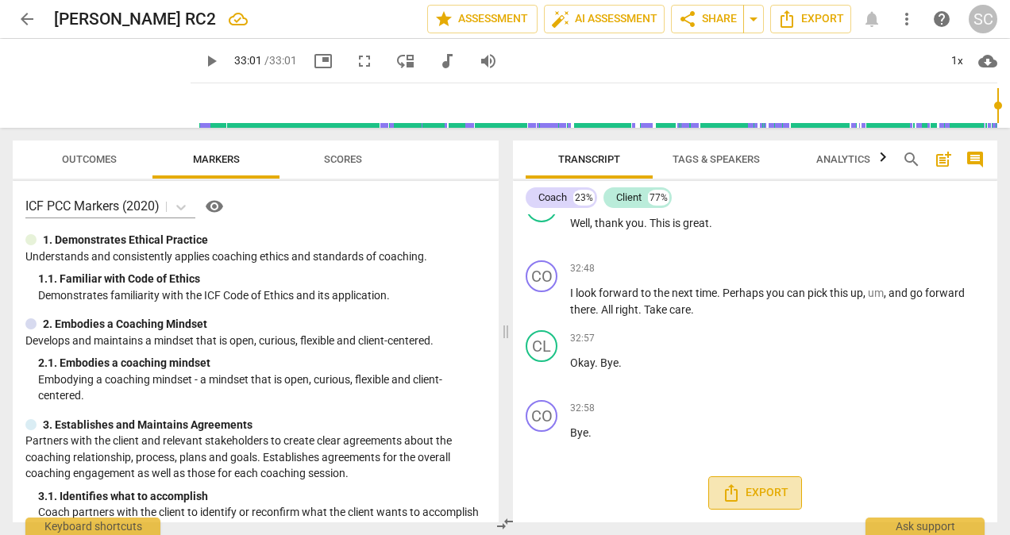
click at [759, 492] on span "Export" at bounding box center [755, 493] width 67 height 19
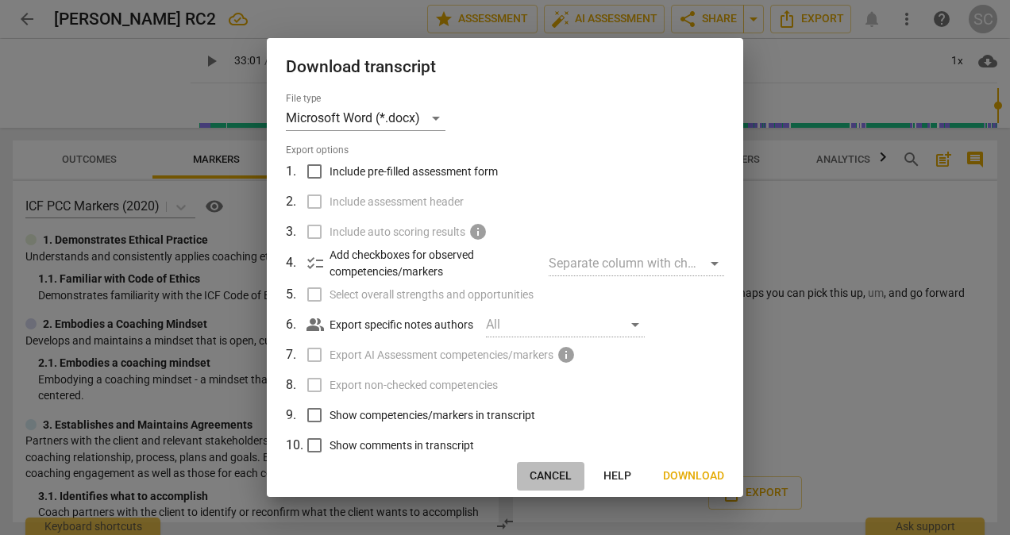
click at [550, 476] on span "Cancel" at bounding box center [551, 476] width 42 height 16
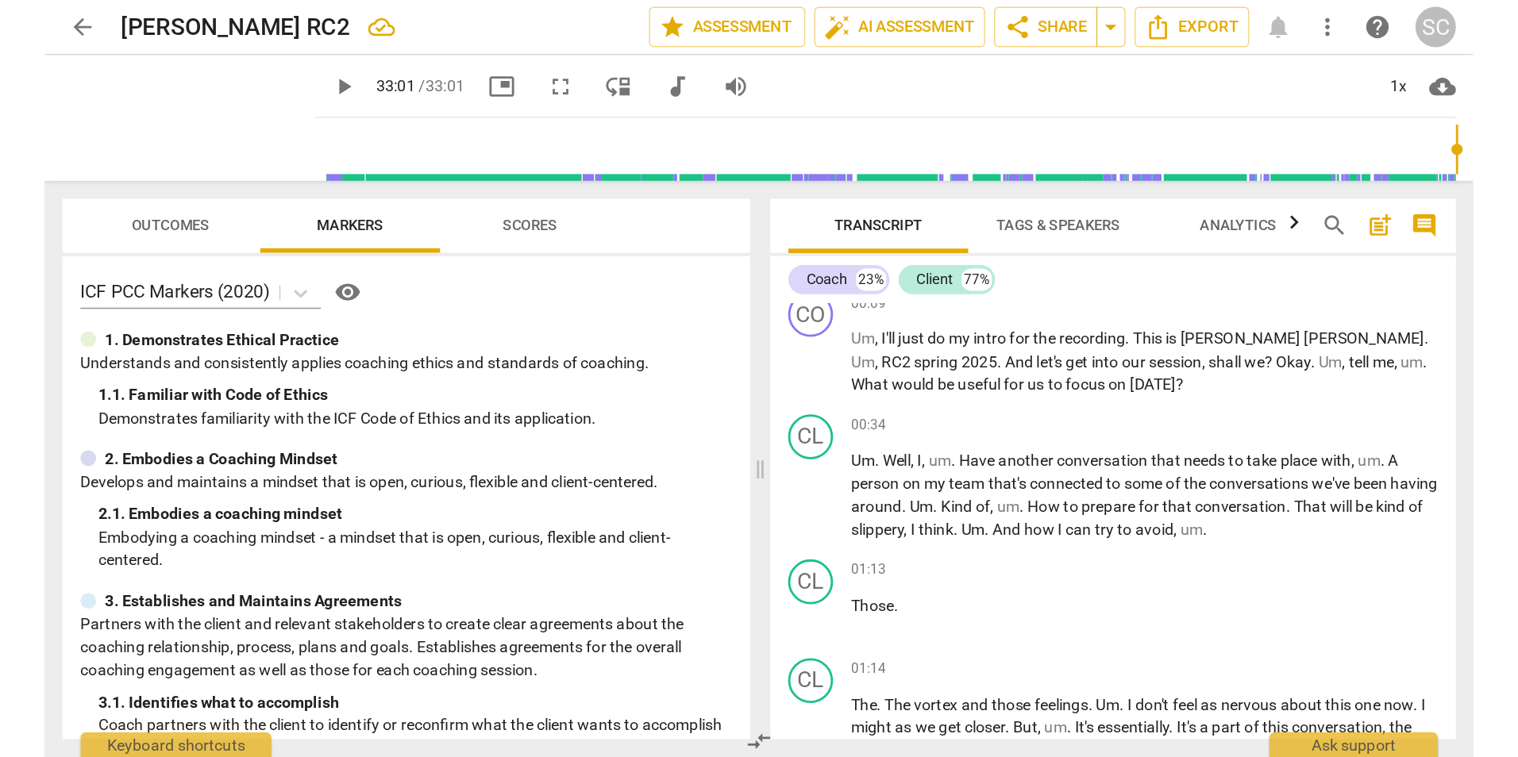
scroll to position [0, 0]
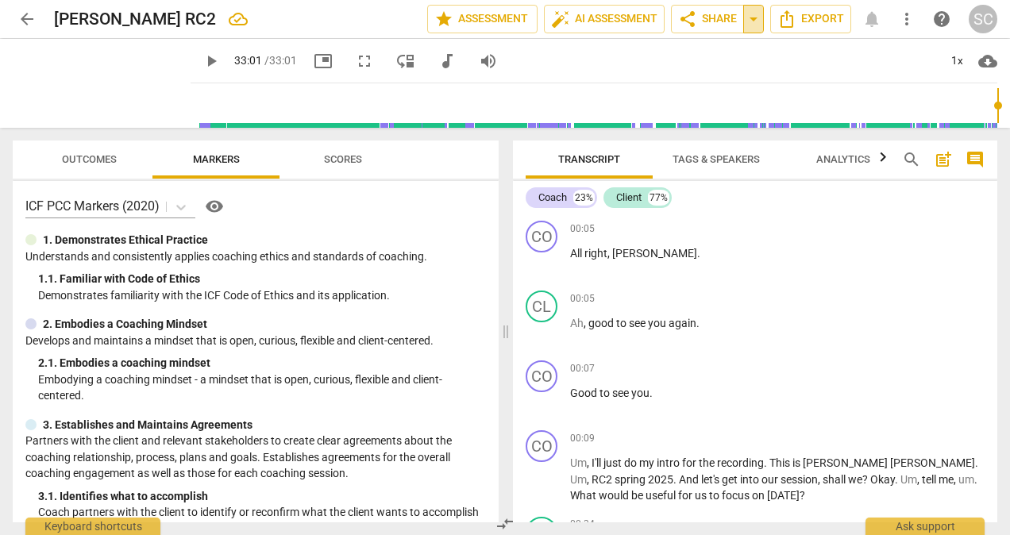
click at [754, 19] on span "arrow_drop_down" at bounding box center [753, 19] width 19 height 19
click at [827, 70] on div "play_arrow 33:01 / 33:01 picture_in_picture fullscreen move_down audiotrack vol…" at bounding box center [594, 61] width 807 height 44
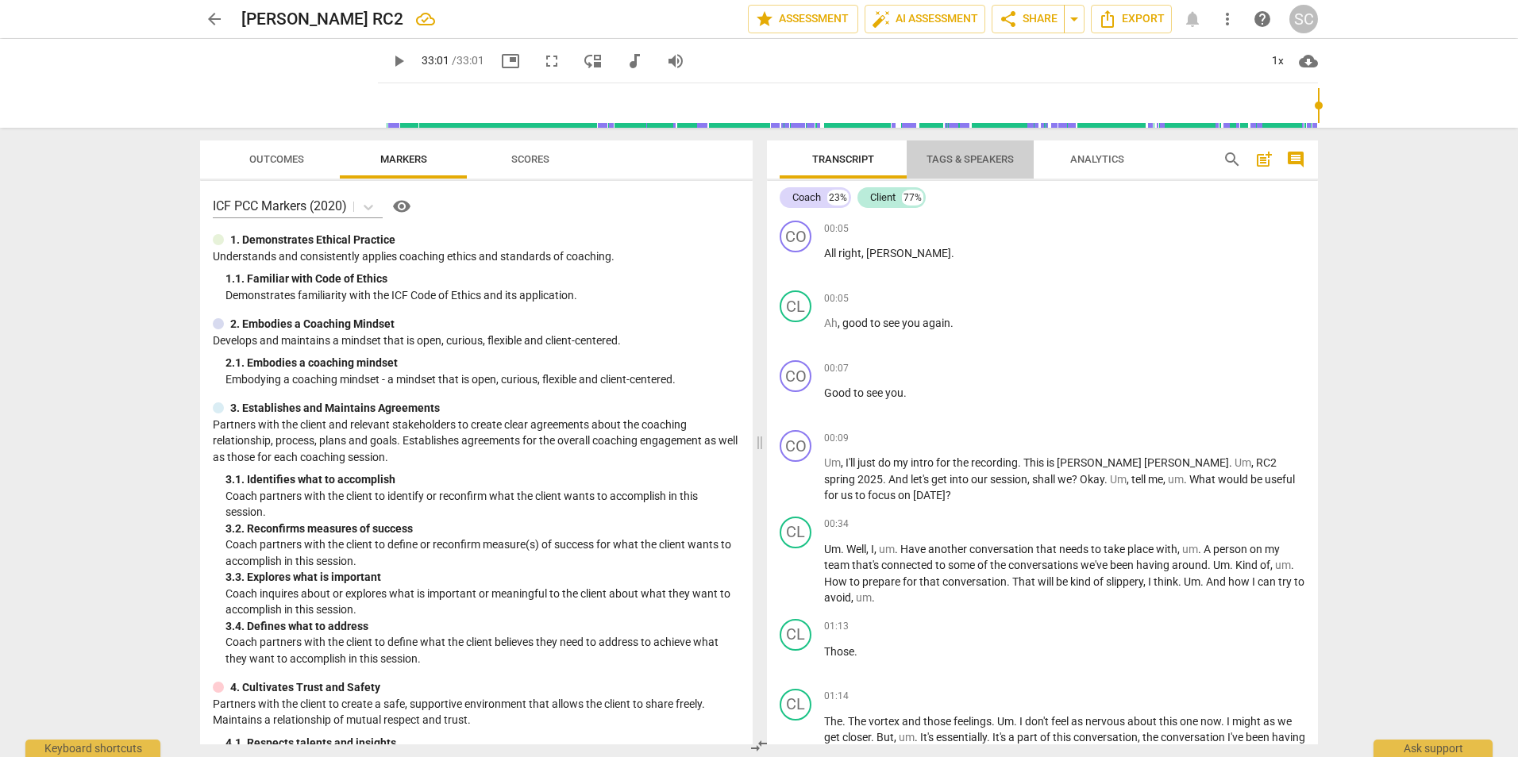
click at [982, 159] on span "Tags & Speakers" at bounding box center [970, 159] width 87 height 12
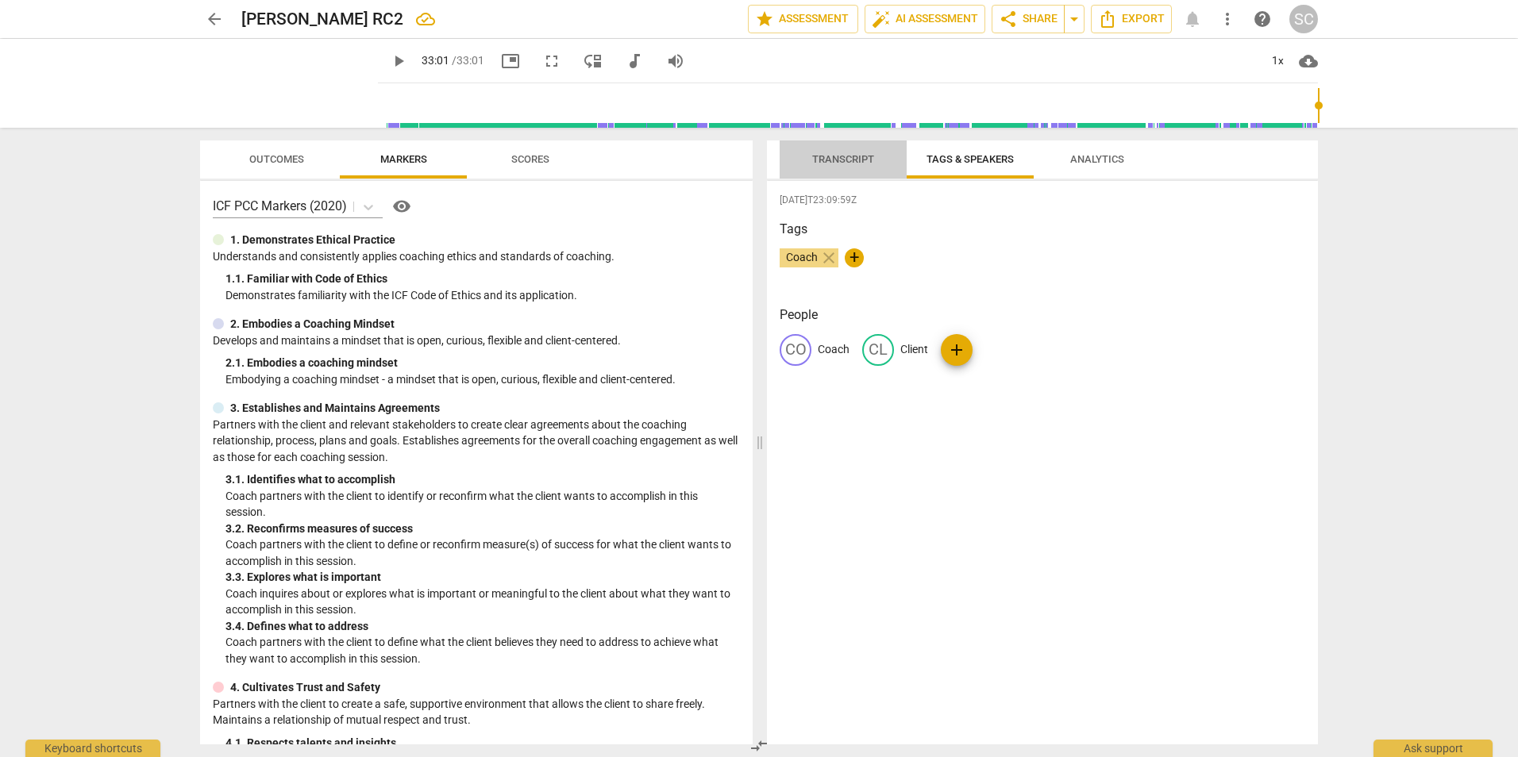
click at [849, 159] on span "Transcript" at bounding box center [843, 159] width 62 height 12
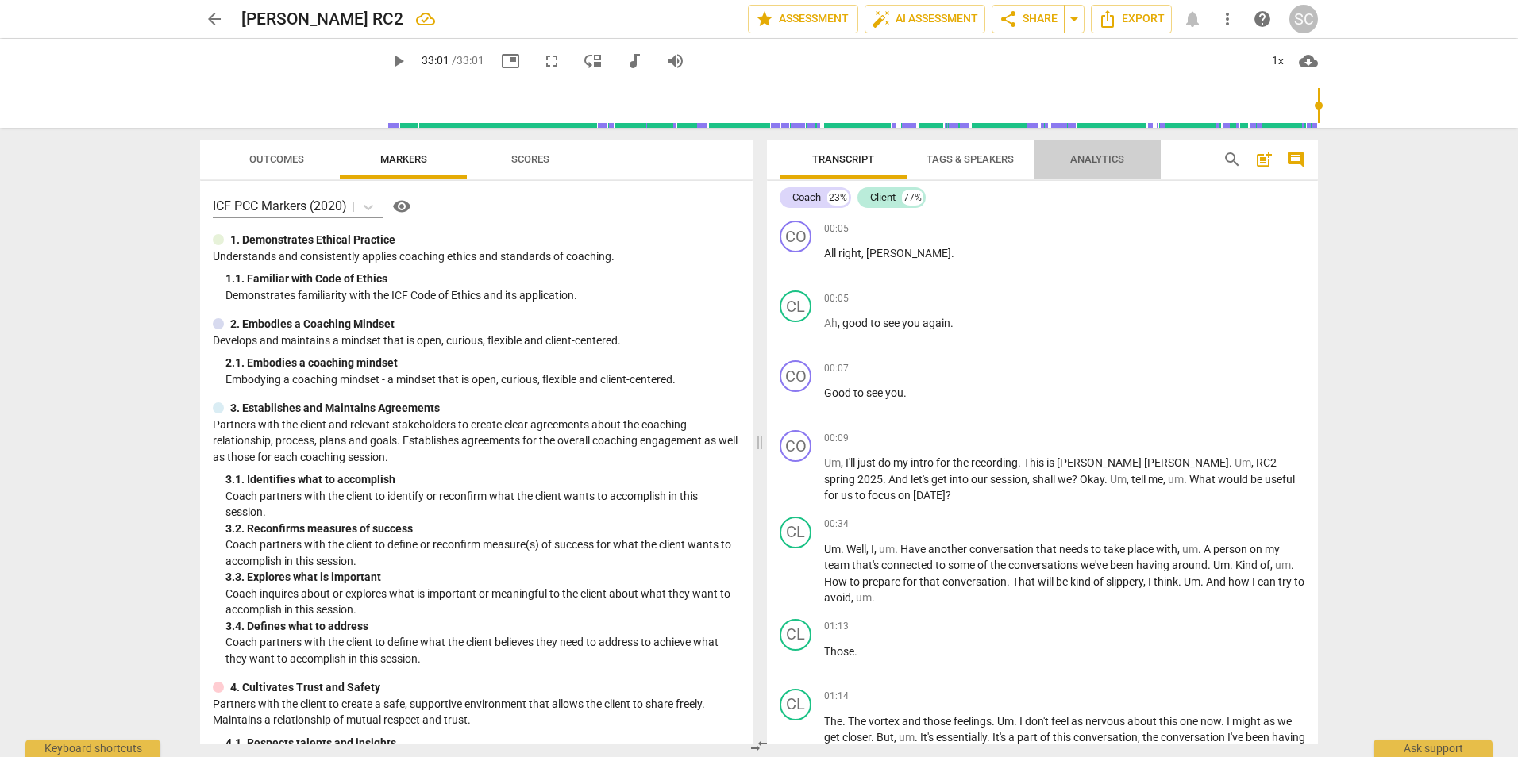
click at [1009, 156] on span "Analytics" at bounding box center [1097, 159] width 54 height 12
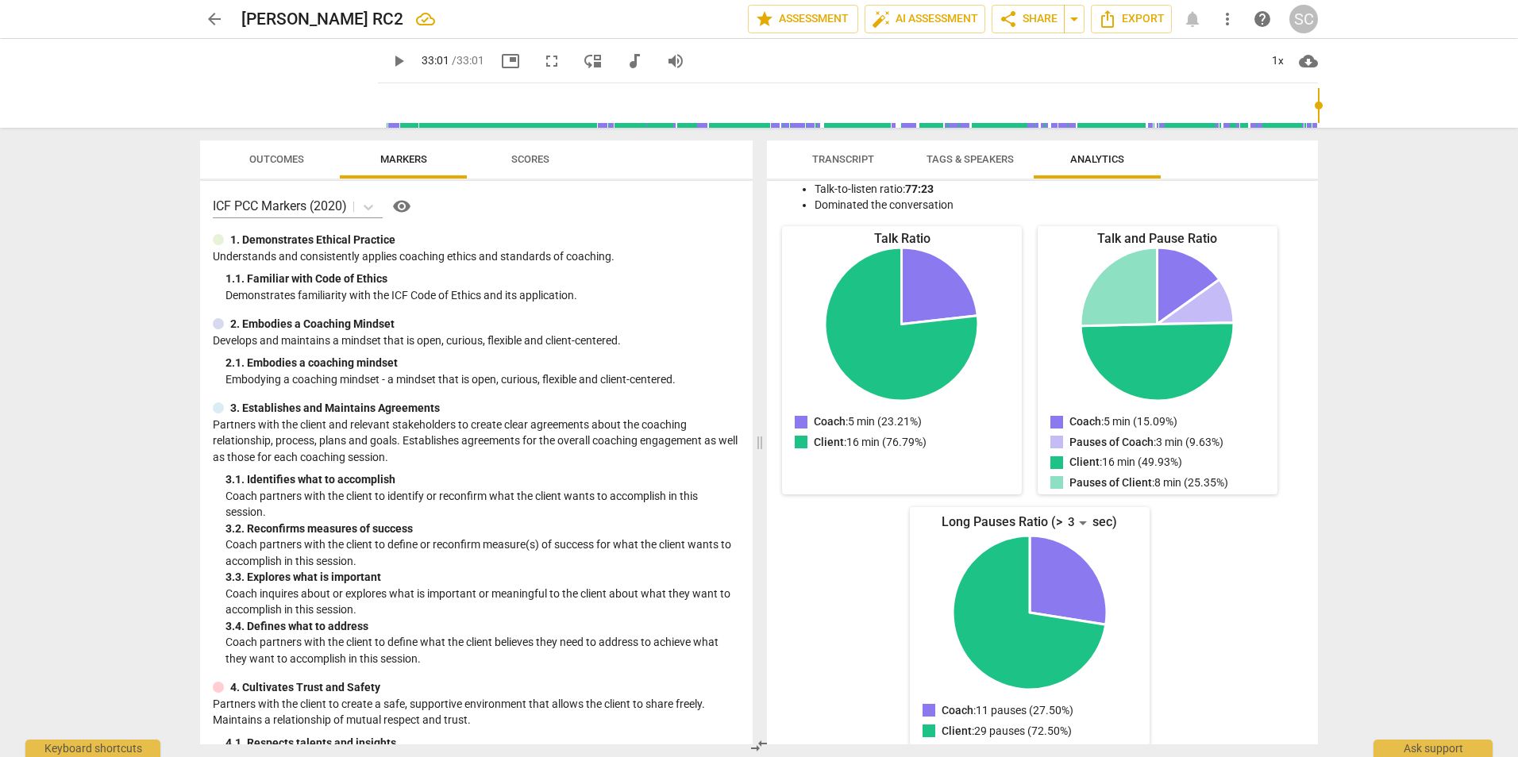
scroll to position [154, 0]
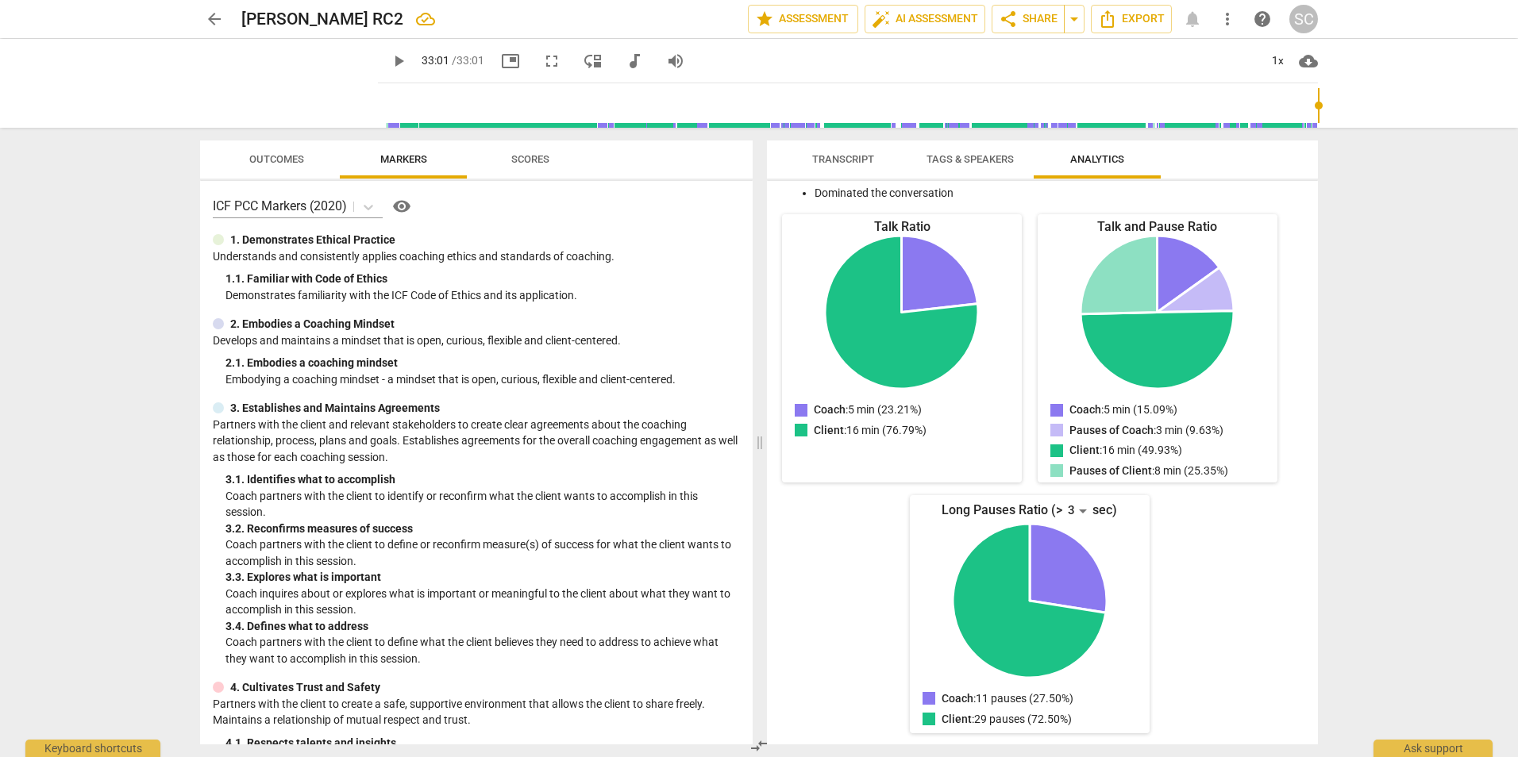
click at [850, 158] on span "Transcript" at bounding box center [843, 159] width 62 height 12
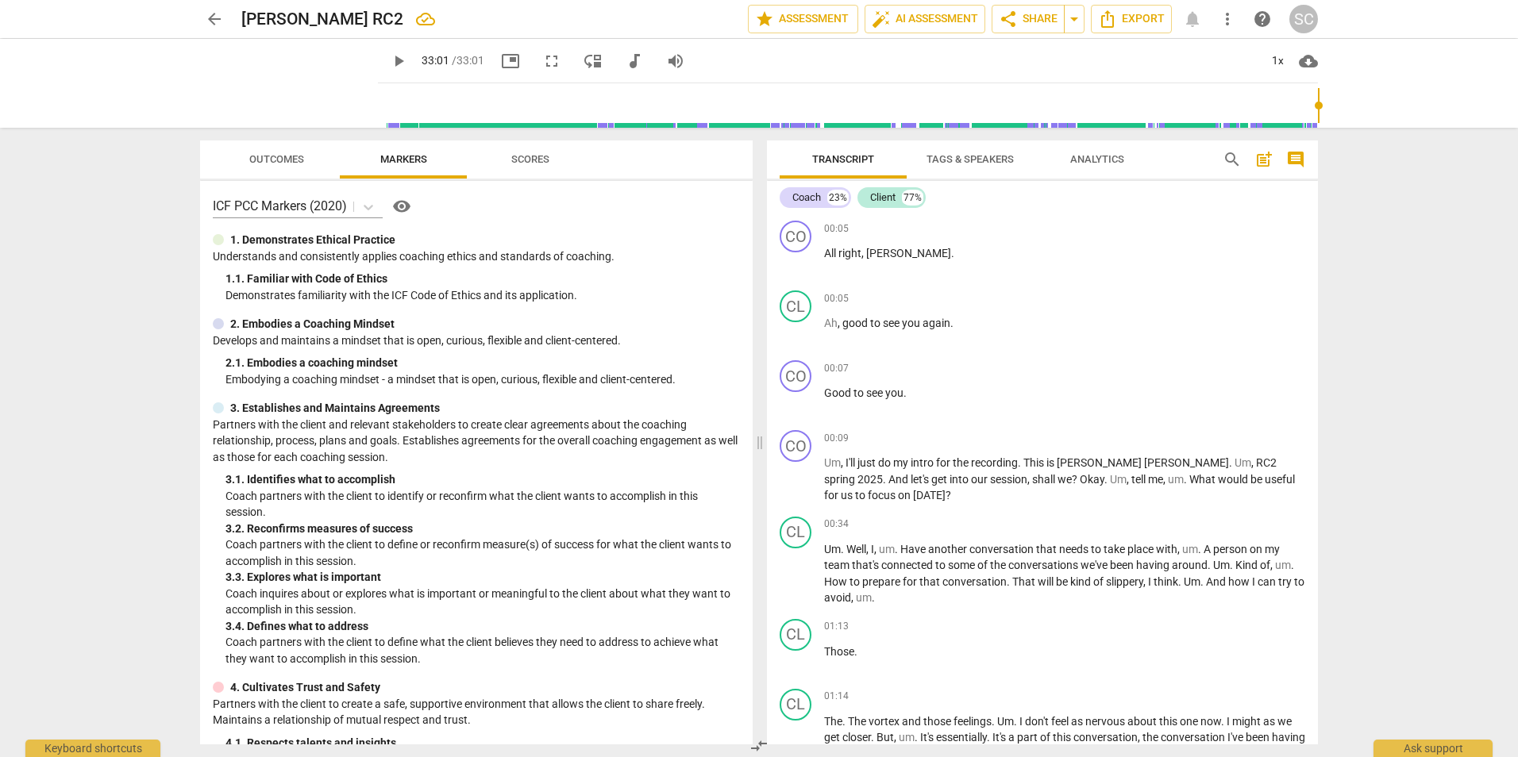
click at [278, 158] on span "Outcomes" at bounding box center [276, 159] width 55 height 12
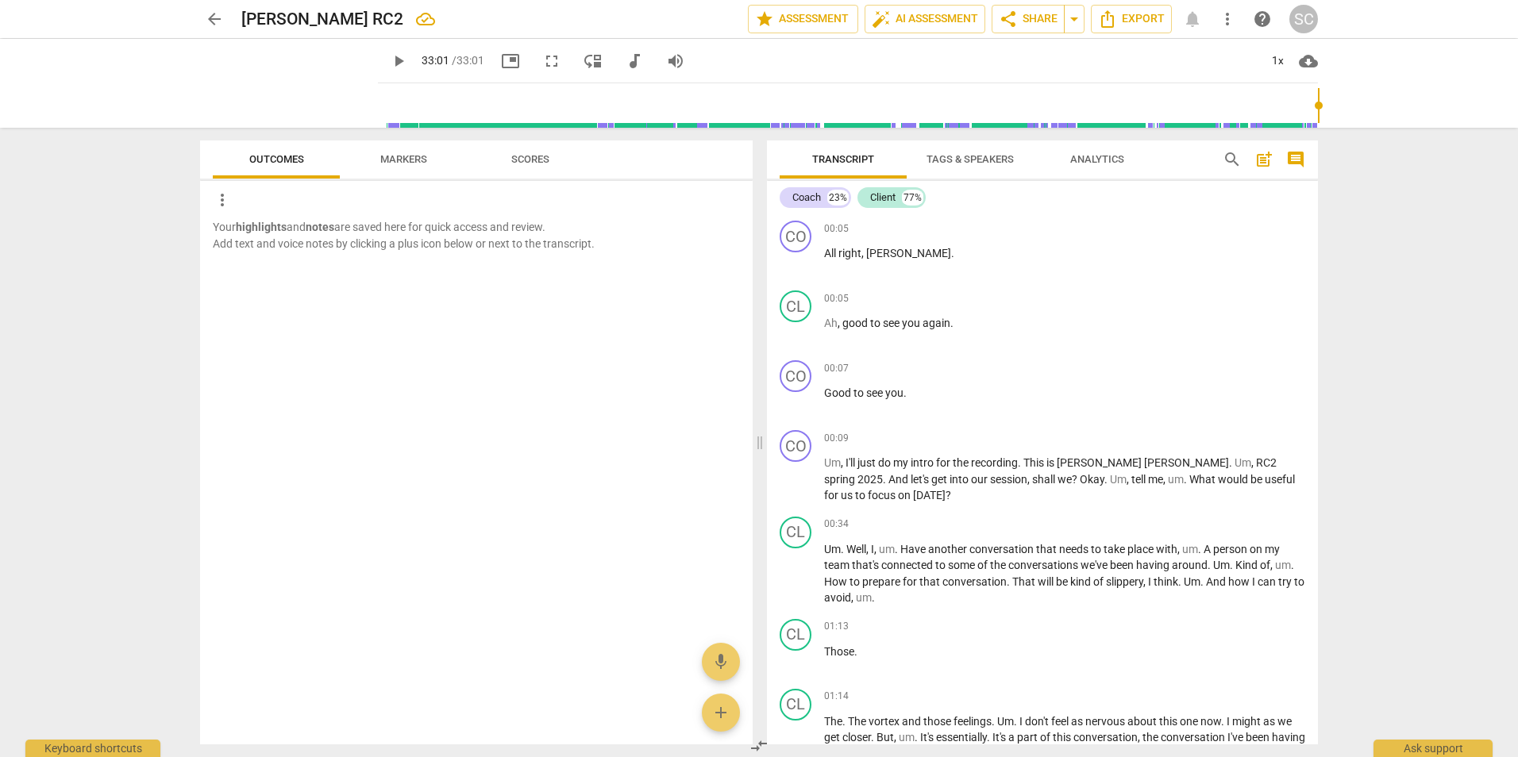
click at [411, 156] on span "Markers" at bounding box center [403, 159] width 47 height 12
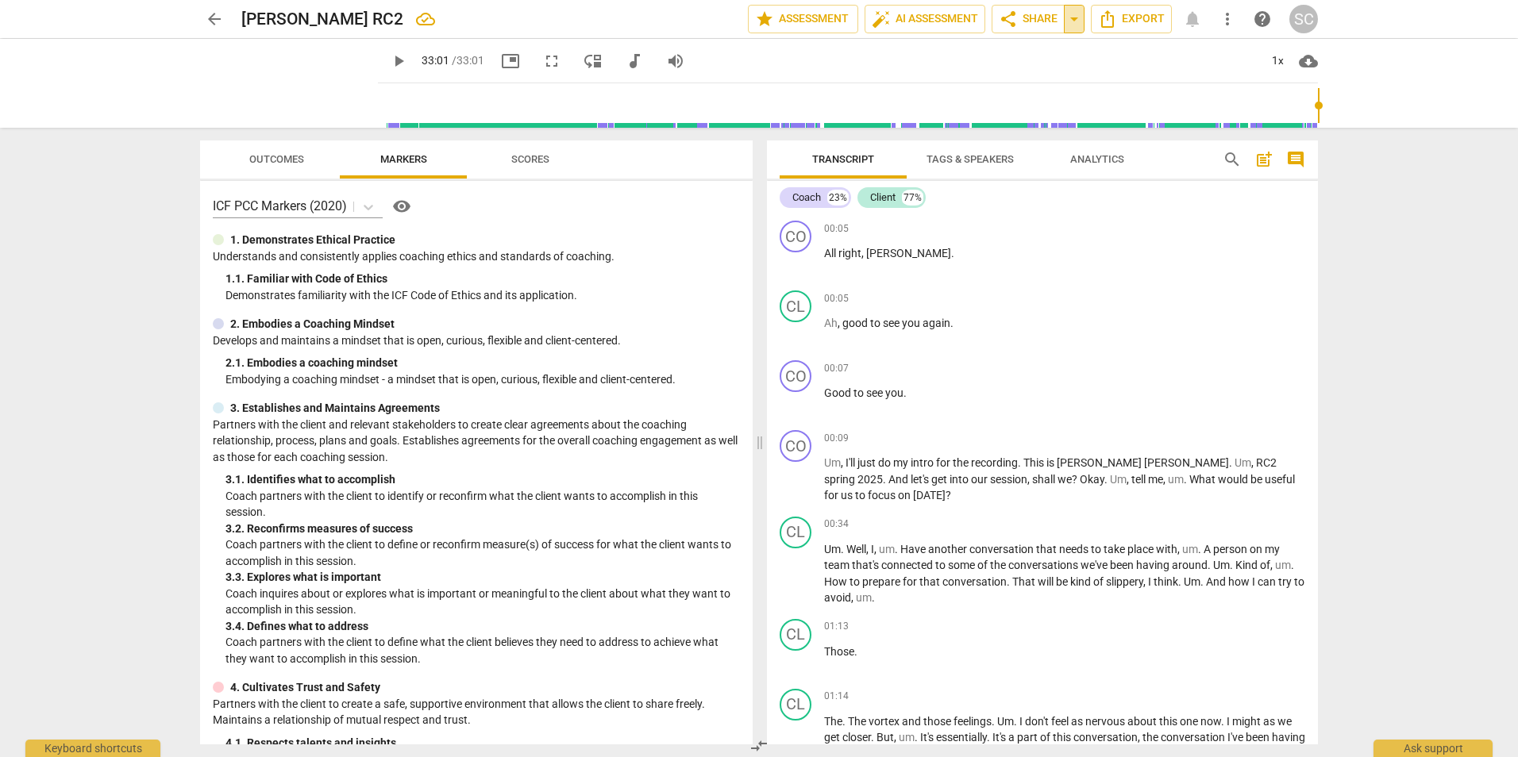
click at [1009, 22] on span "arrow_drop_down" at bounding box center [1074, 19] width 19 height 19
click at [1009, 20] on span "Export" at bounding box center [1131, 19] width 67 height 19
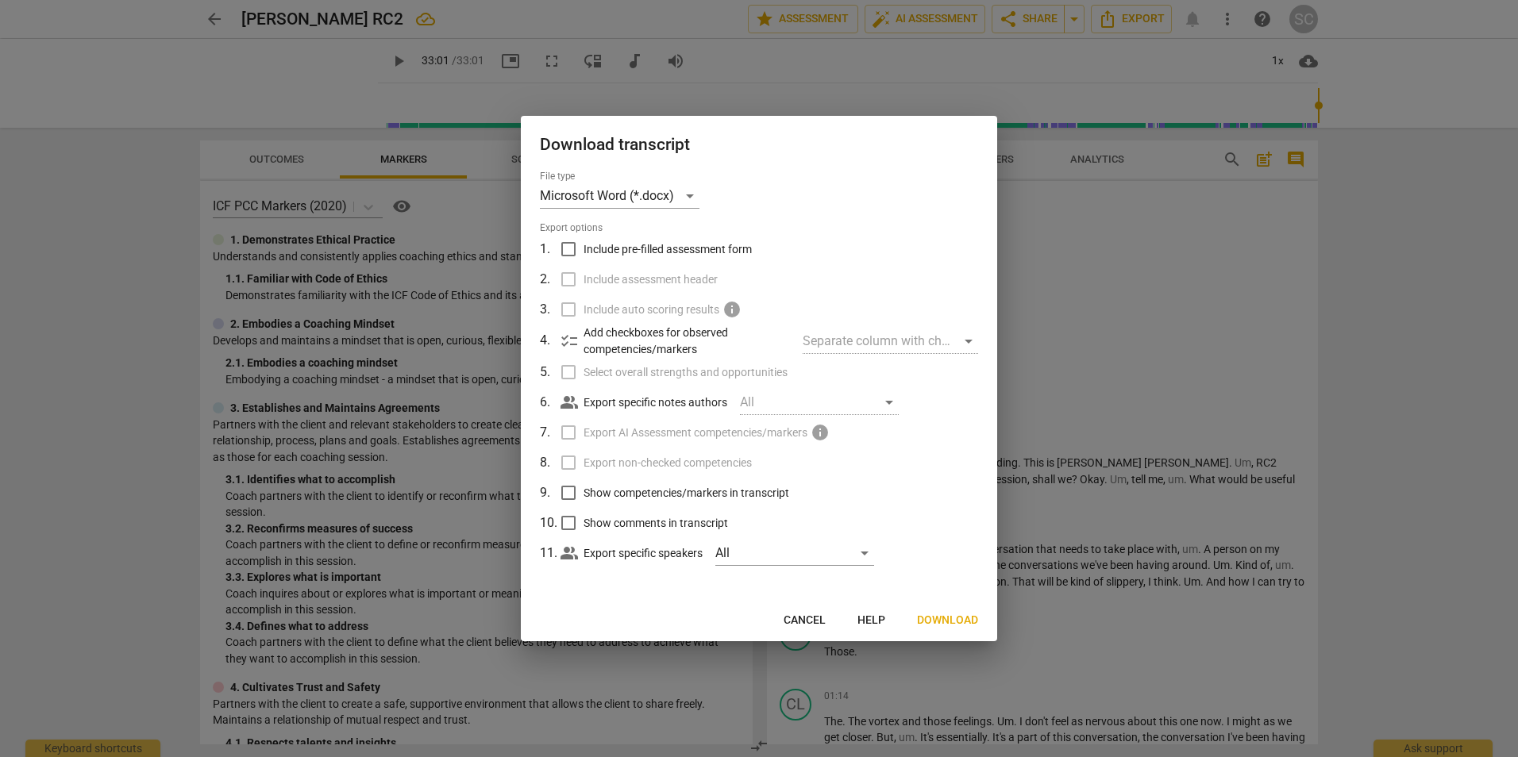
click at [964, 340] on div "Separate column with check marks" at bounding box center [890, 341] width 175 height 25
click at [694, 193] on div "Microsoft Word (*.docx)" at bounding box center [620, 195] width 160 height 25
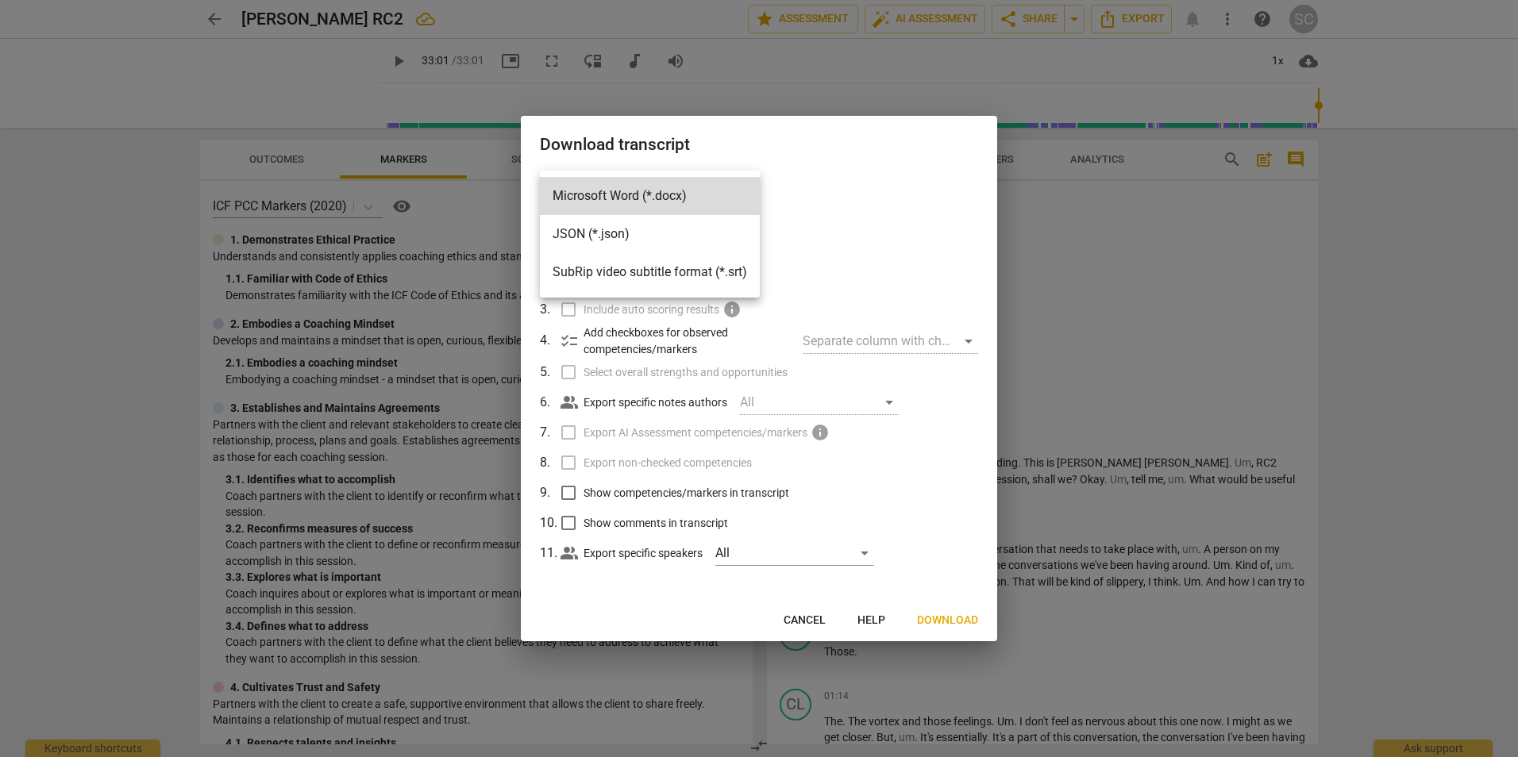
click at [811, 147] on div at bounding box center [759, 378] width 1518 height 757
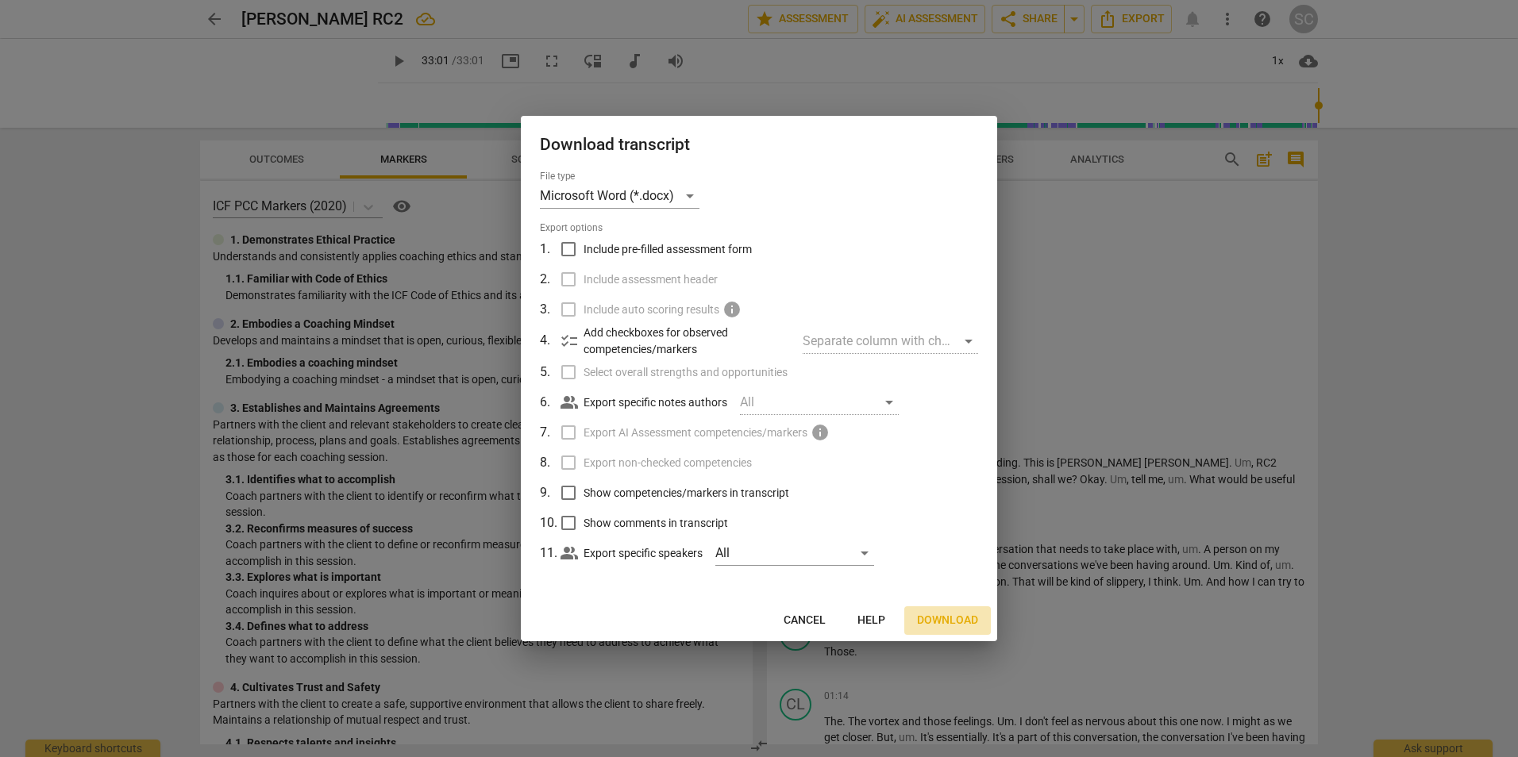
click at [940, 534] on span "Download" at bounding box center [947, 621] width 61 height 16
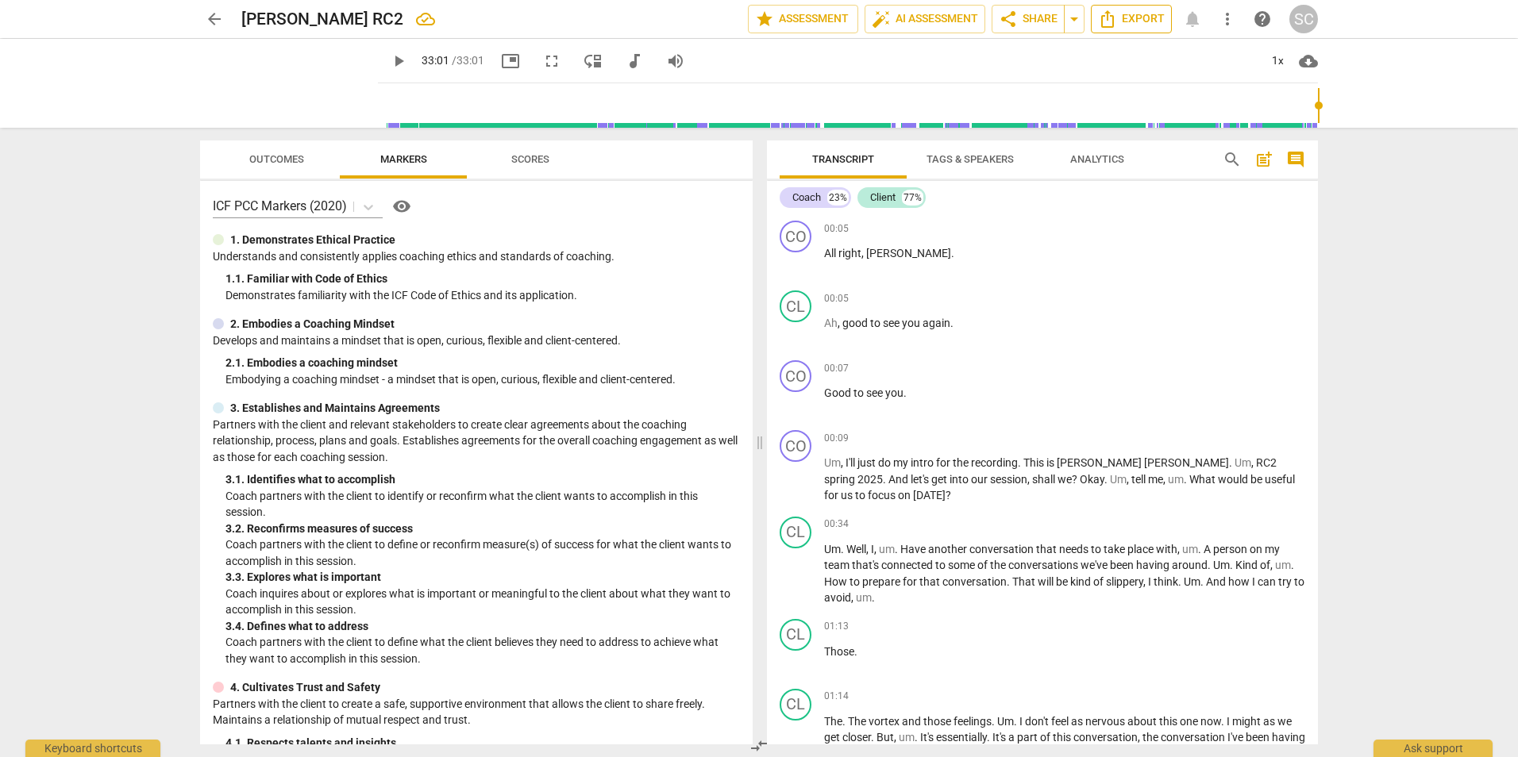
click at [1009, 25] on span "Export" at bounding box center [1131, 19] width 67 height 19
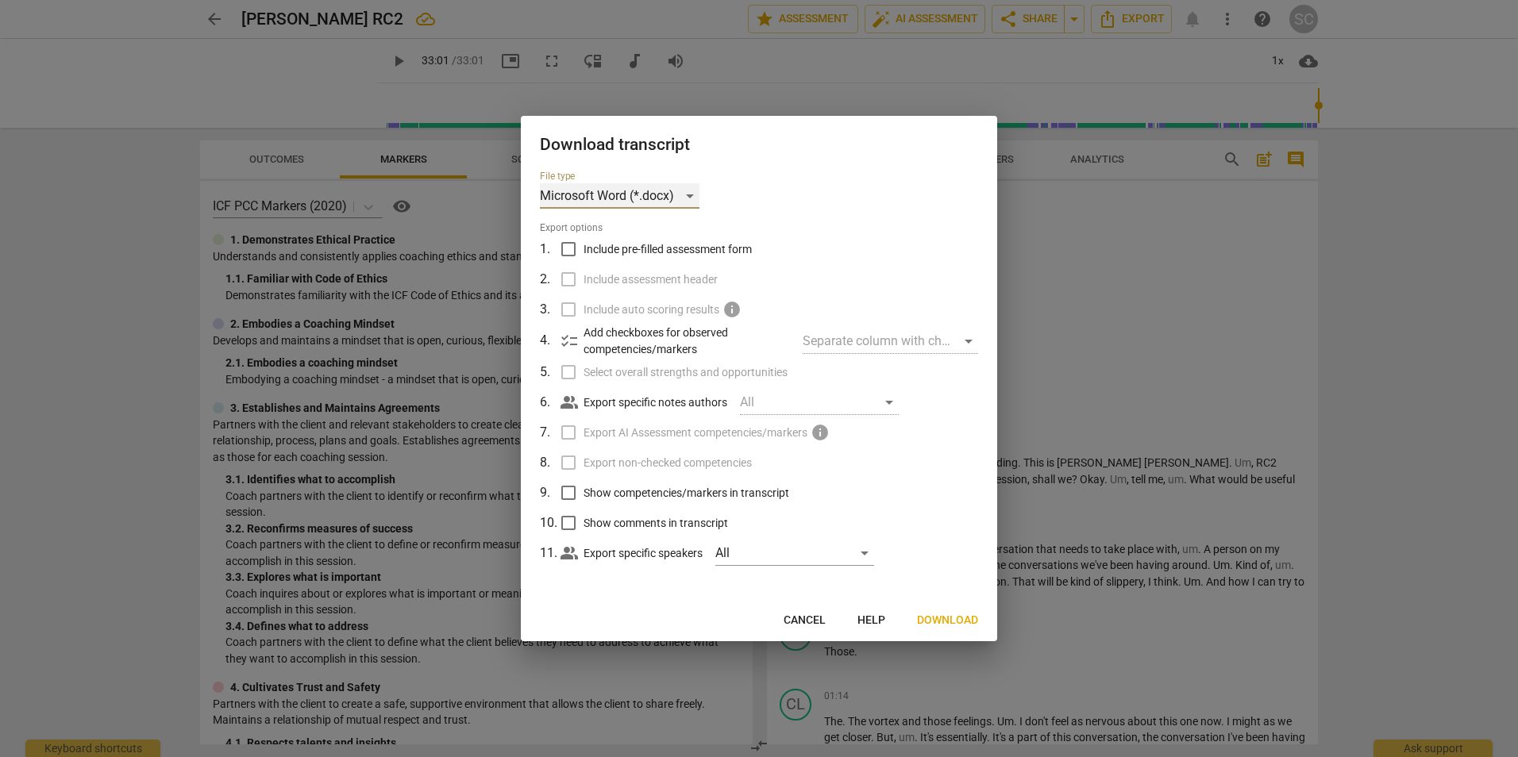
click at [692, 196] on div "Microsoft Word (*.docx)" at bounding box center [620, 195] width 160 height 25
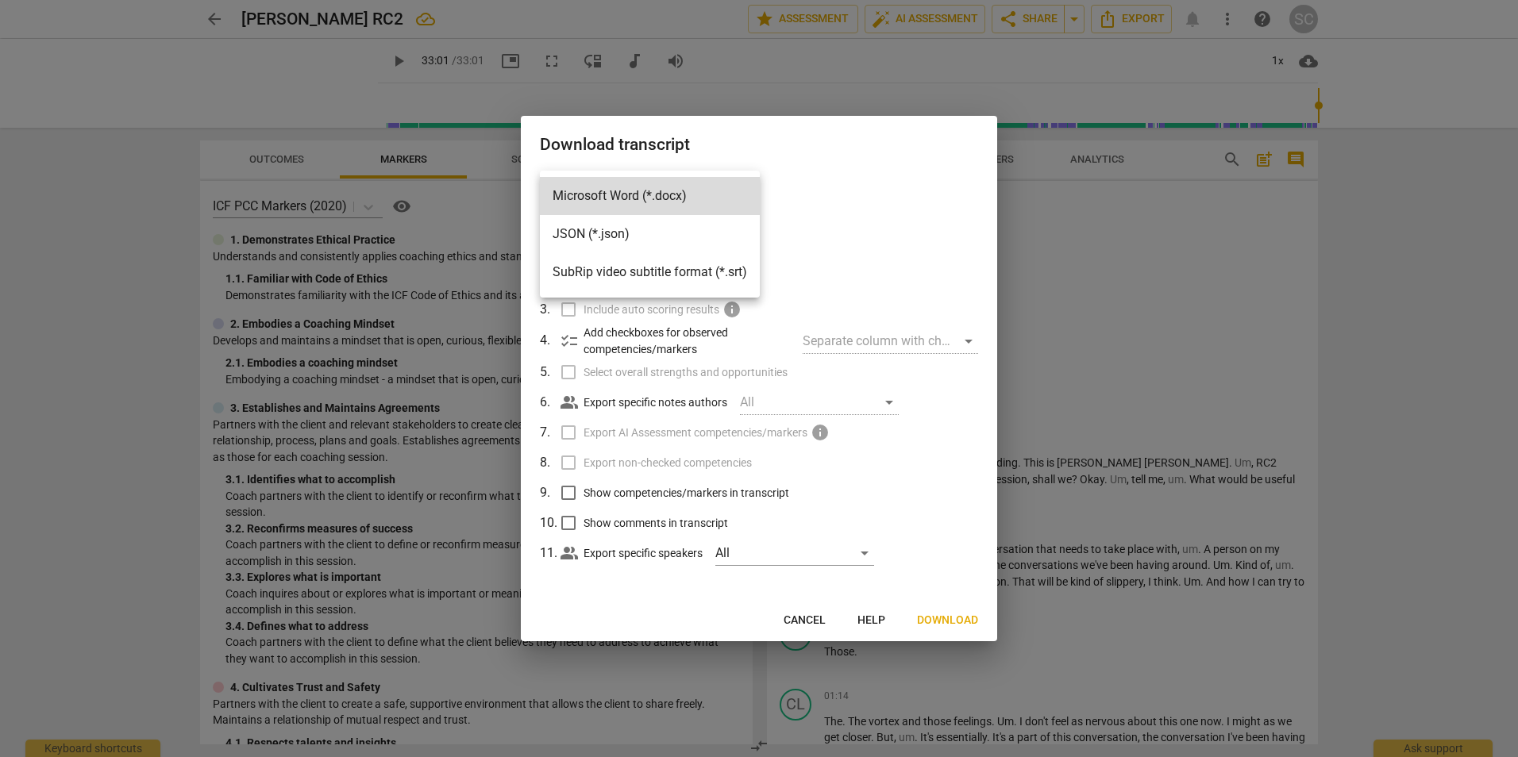
click at [931, 134] on div at bounding box center [759, 378] width 1518 height 757
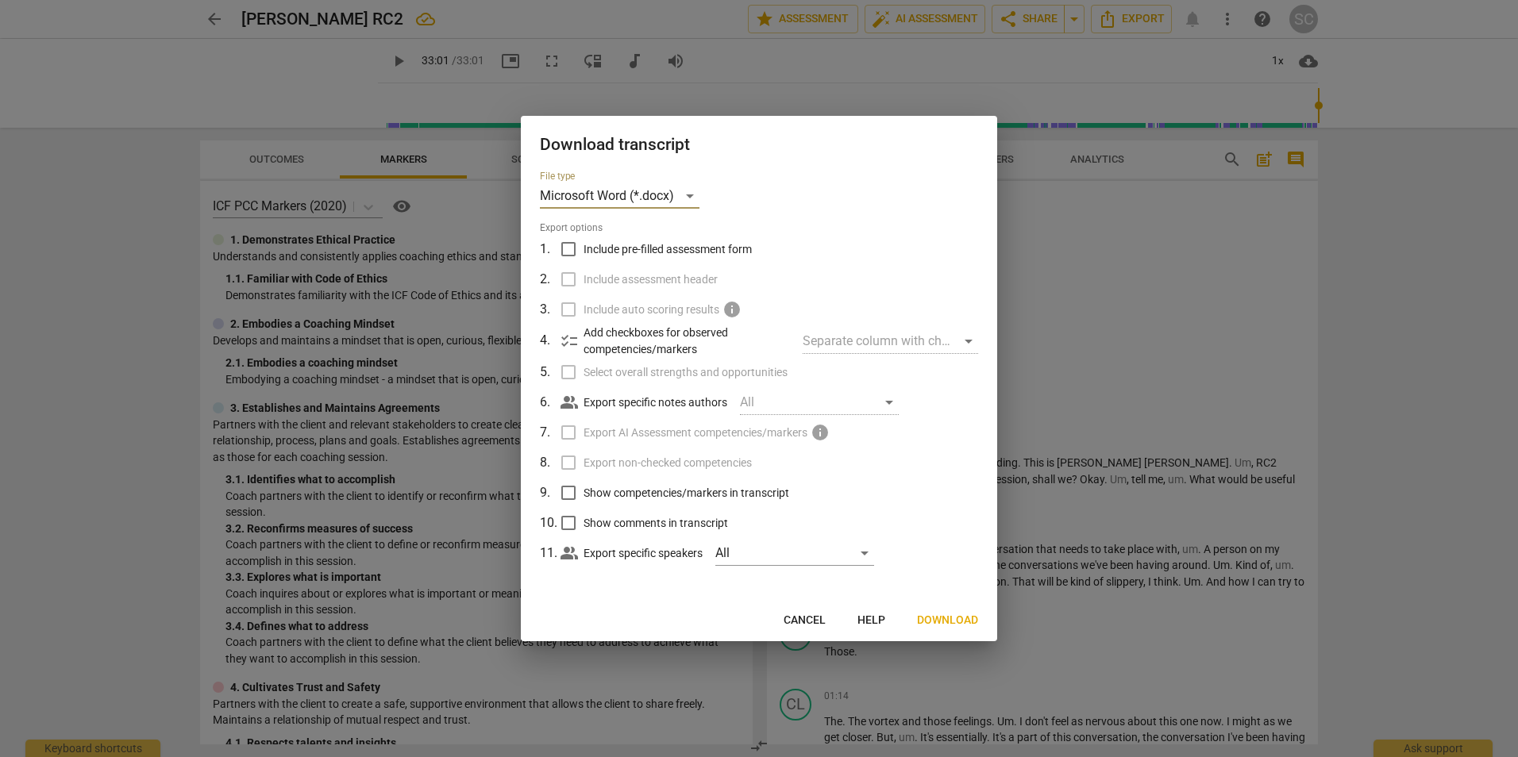
click at [1009, 291] on div at bounding box center [759, 378] width 1518 height 757
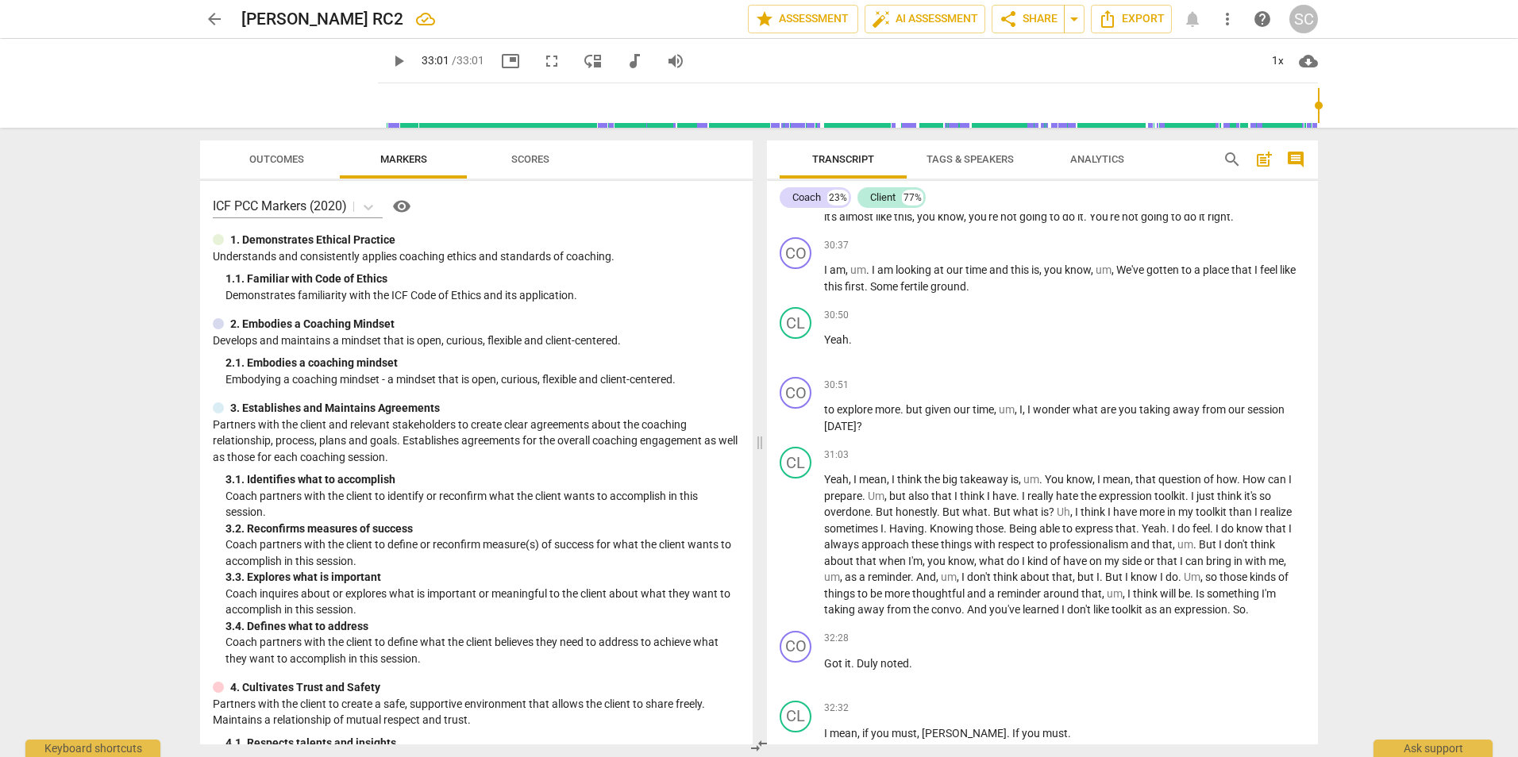
scroll to position [7756, 0]
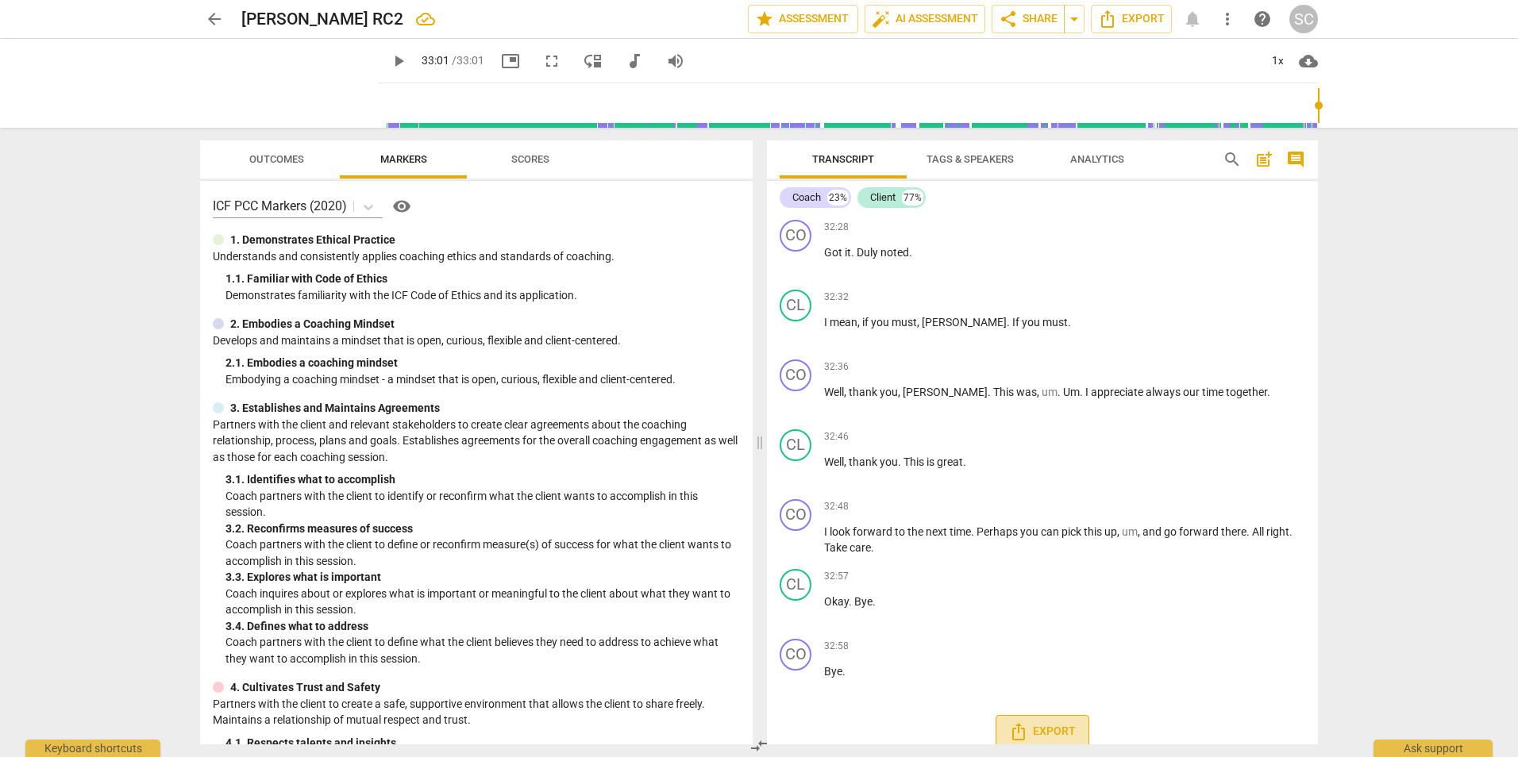
click at [1009, 534] on span "Export" at bounding box center [1042, 732] width 67 height 19
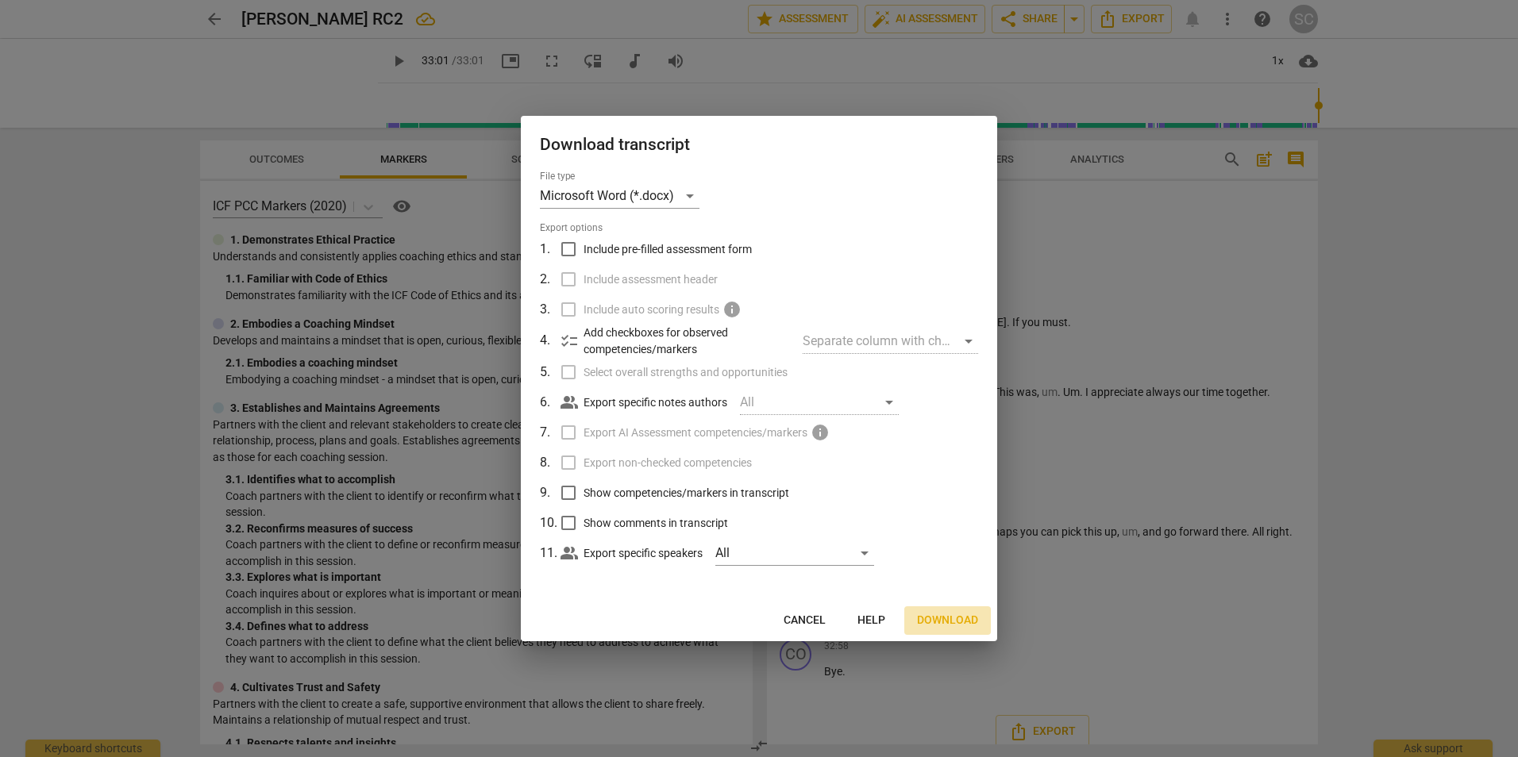
click at [946, 534] on span "Download" at bounding box center [947, 621] width 61 height 16
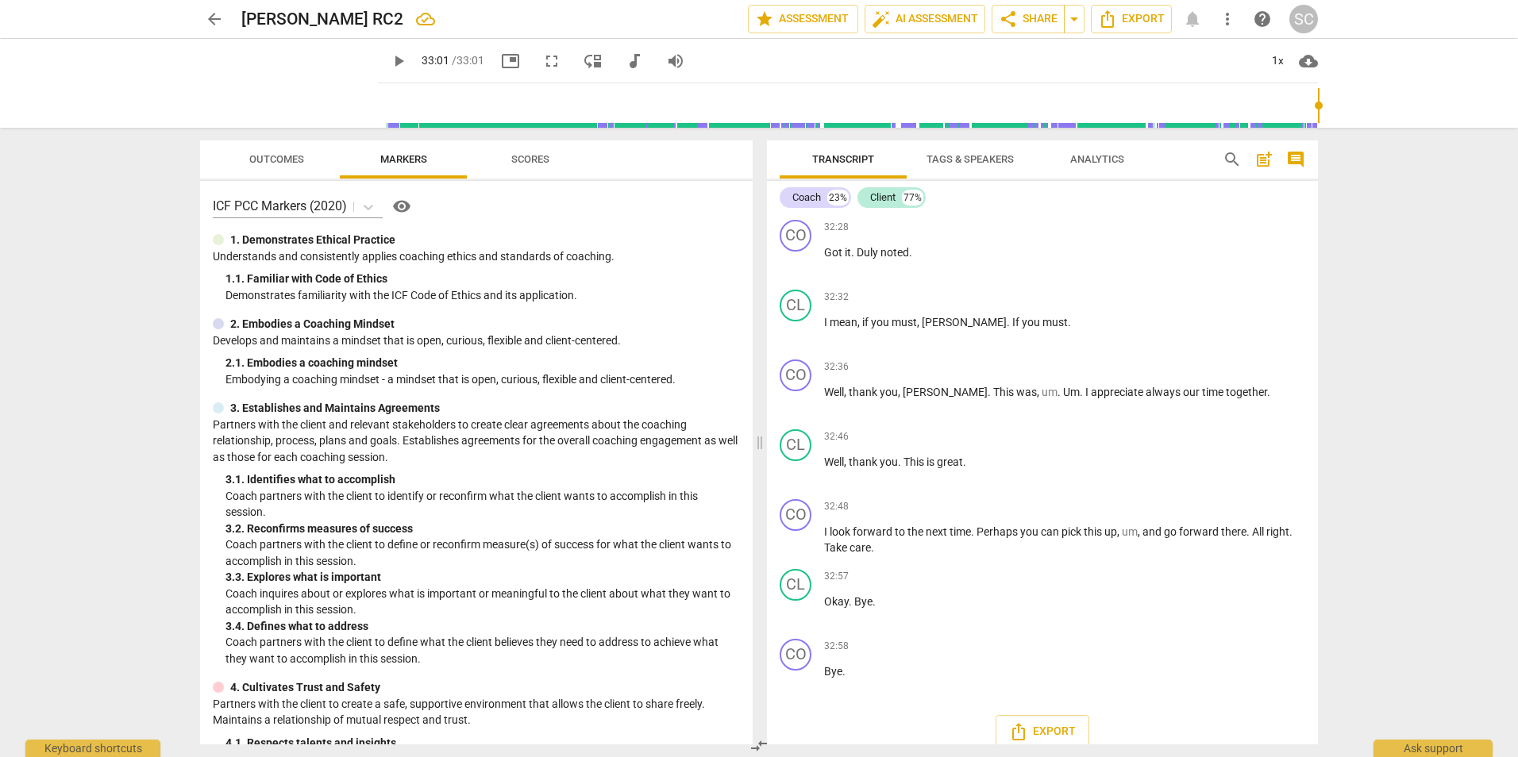
drag, startPoint x: 526, startPoint y: 2, endPoint x: 1496, endPoint y: 13, distance: 970.3
click at [1009, 13] on div "arrow_back S. Collier RC2 edit star Assessment auto_fix_high AI Assessment shar…" at bounding box center [759, 19] width 1493 height 38
click at [1009, 17] on span "arrow_drop_down" at bounding box center [1074, 19] width 19 height 19
click at [1009, 17] on span "share Share" at bounding box center [1028, 19] width 59 height 19
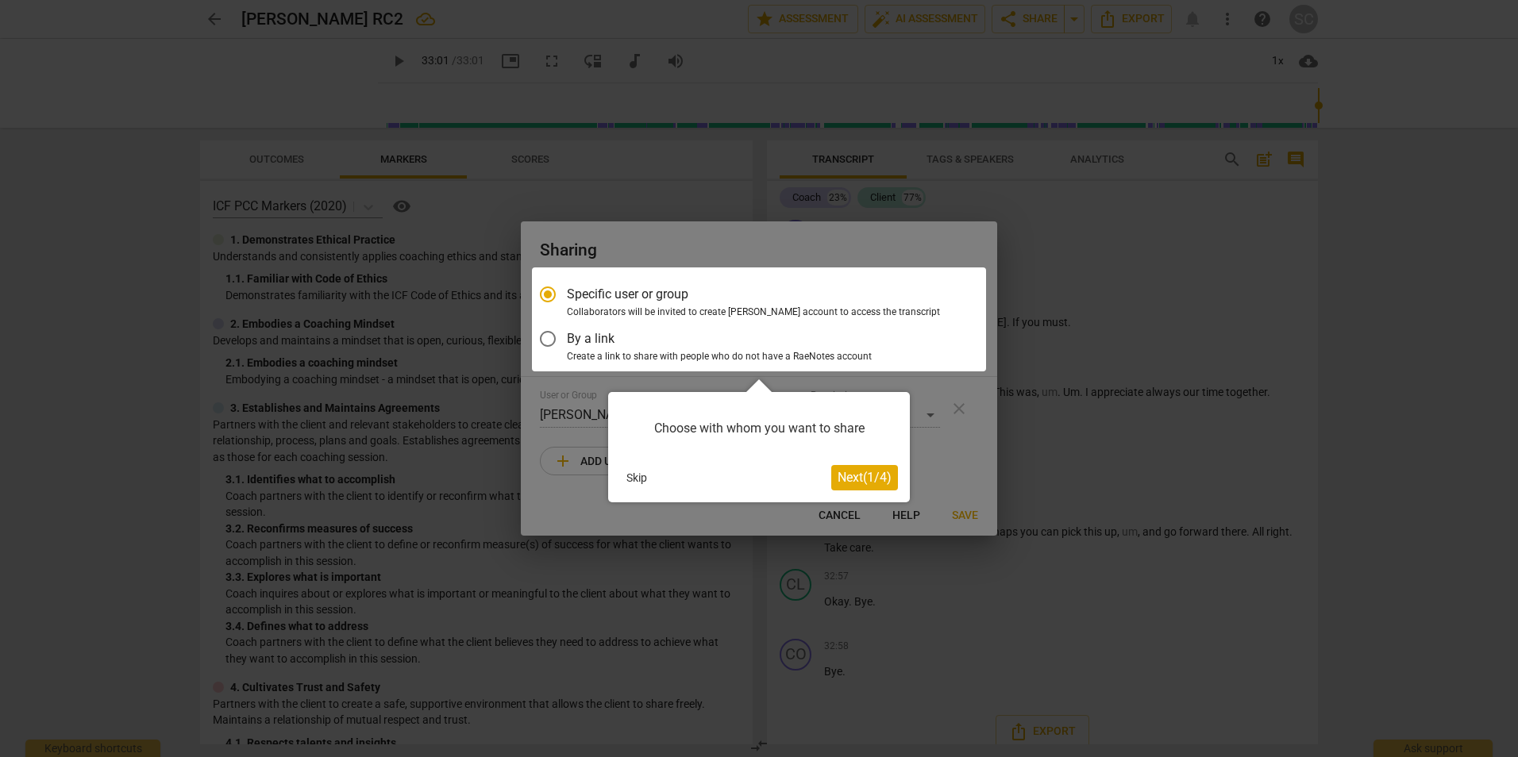
click at [626, 476] on button "Skip" at bounding box center [636, 478] width 33 height 24
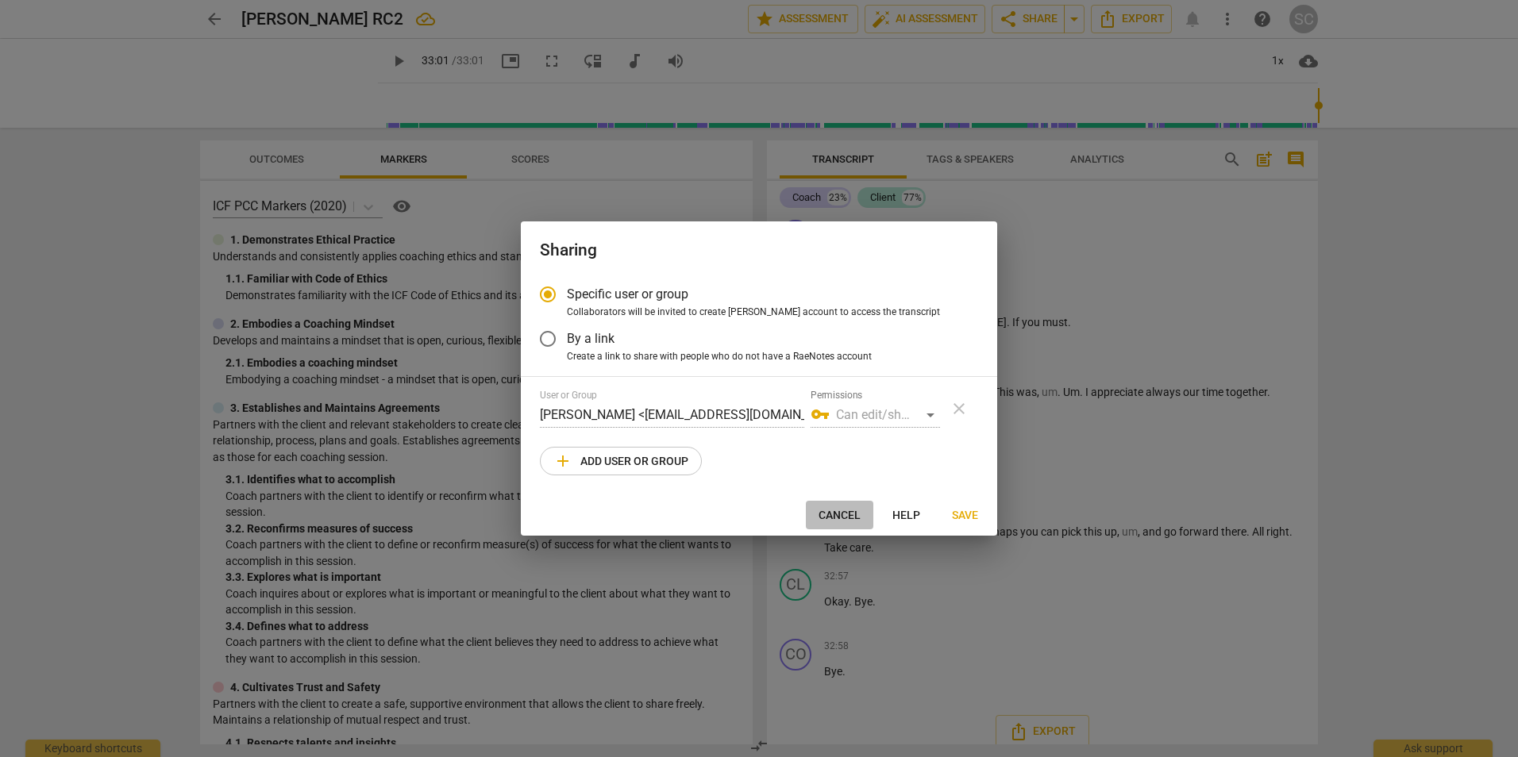
click at [834, 518] on span "Cancel" at bounding box center [840, 516] width 42 height 16
radio input "false"
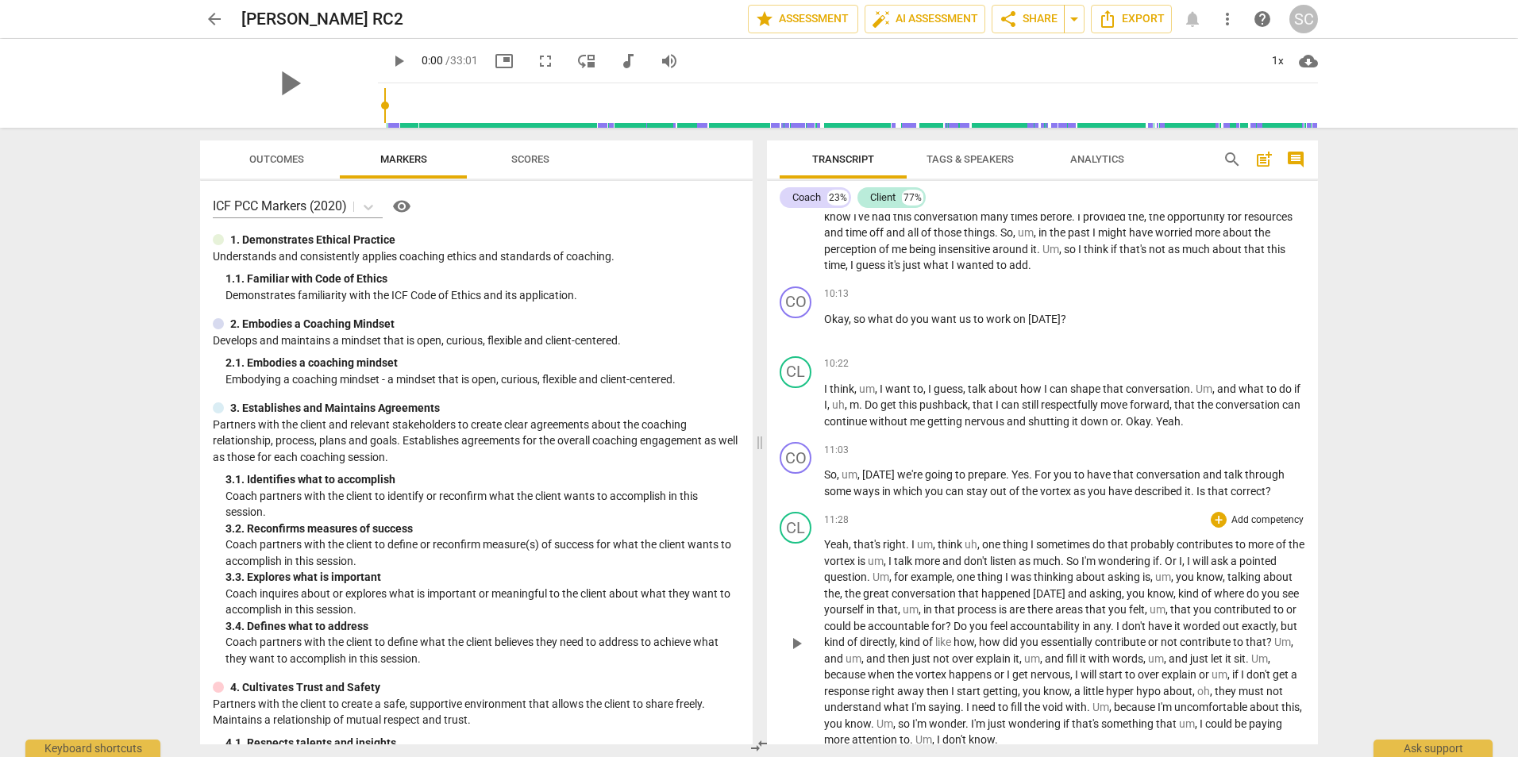
scroll to position [1985, 0]
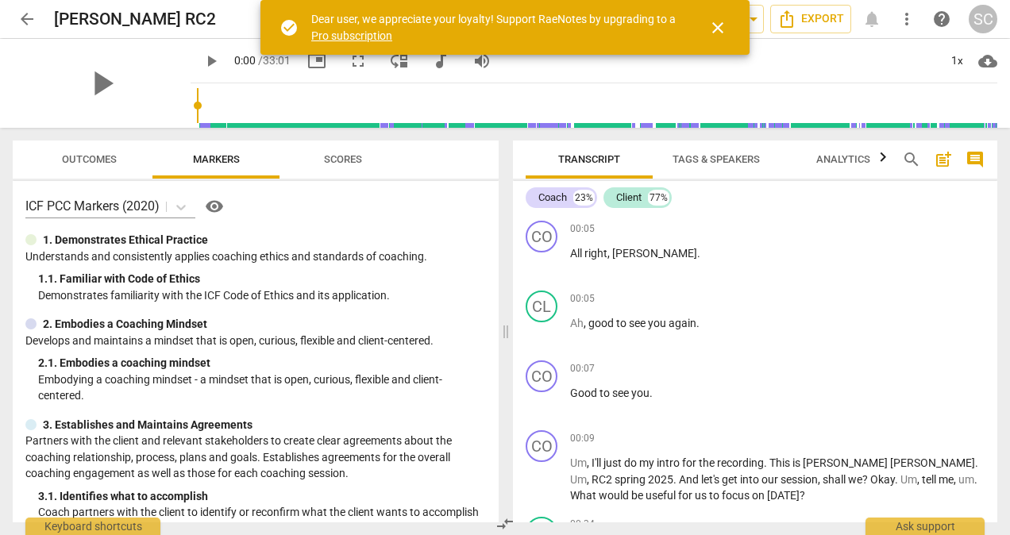
click at [721, 29] on span "close" at bounding box center [717, 27] width 19 height 19
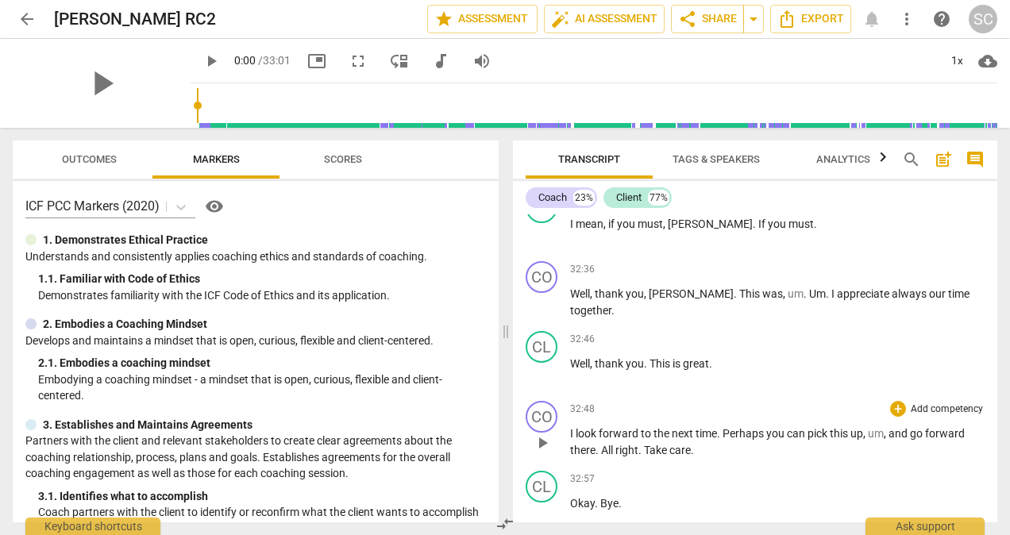
scroll to position [8498, 0]
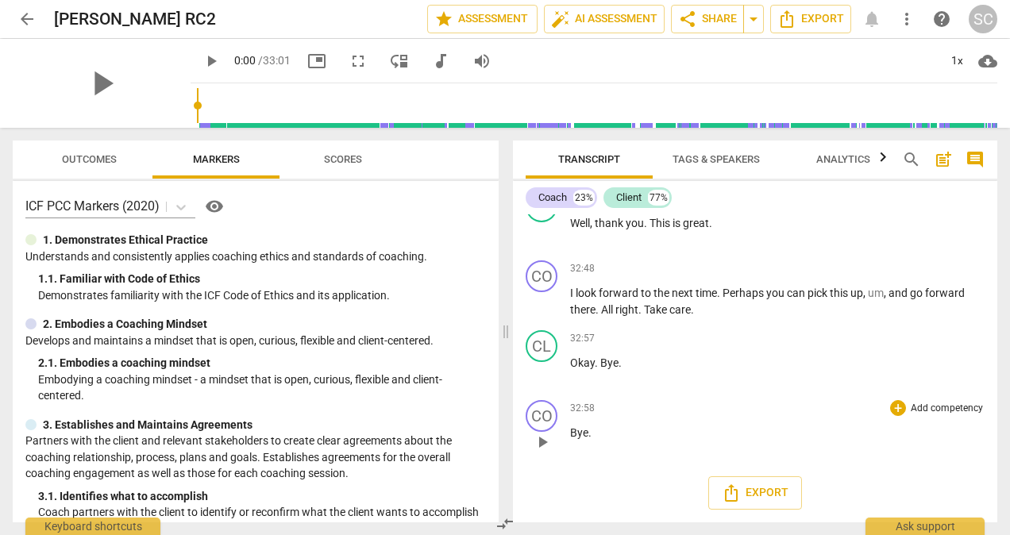
drag, startPoint x: 642, startPoint y: 441, endPoint x: 634, endPoint y: 426, distance: 17.8
click at [634, 426] on div "32:58 + Add competency keyboard_arrow_right Bye ." at bounding box center [777, 428] width 414 height 57
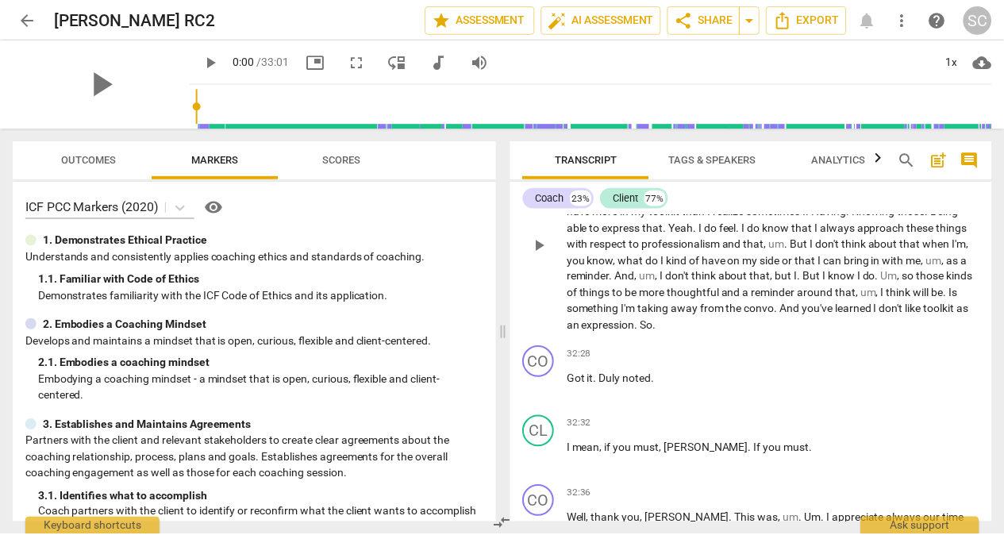
scroll to position [8062, 0]
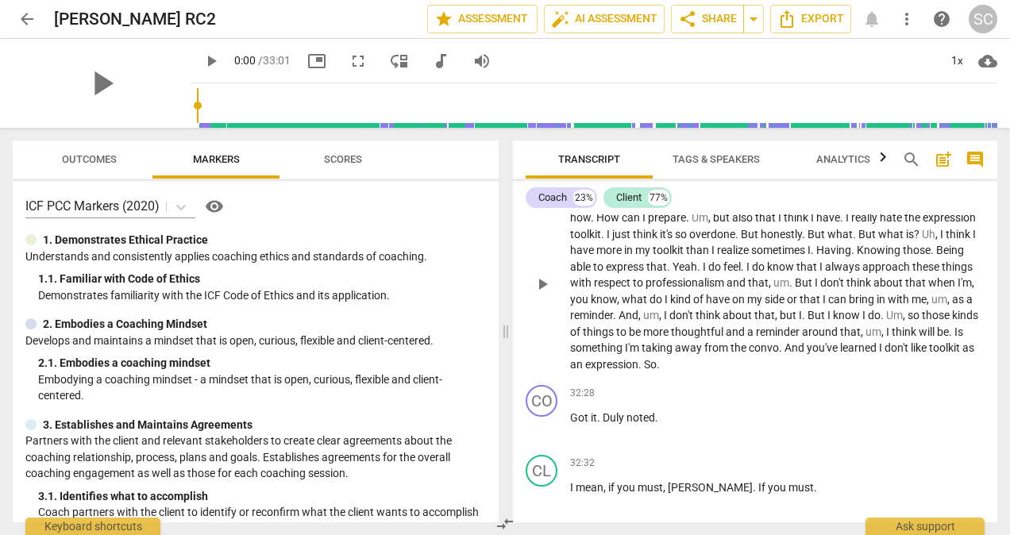
drag, startPoint x: 630, startPoint y: 434, endPoint x: 554, endPoint y: 233, distance: 214.9
click at [554, 233] on div "CO play_arrow pause 00:05 + Add competency keyboard_arrow_right All right , [PE…" at bounding box center [755, 368] width 484 height 308
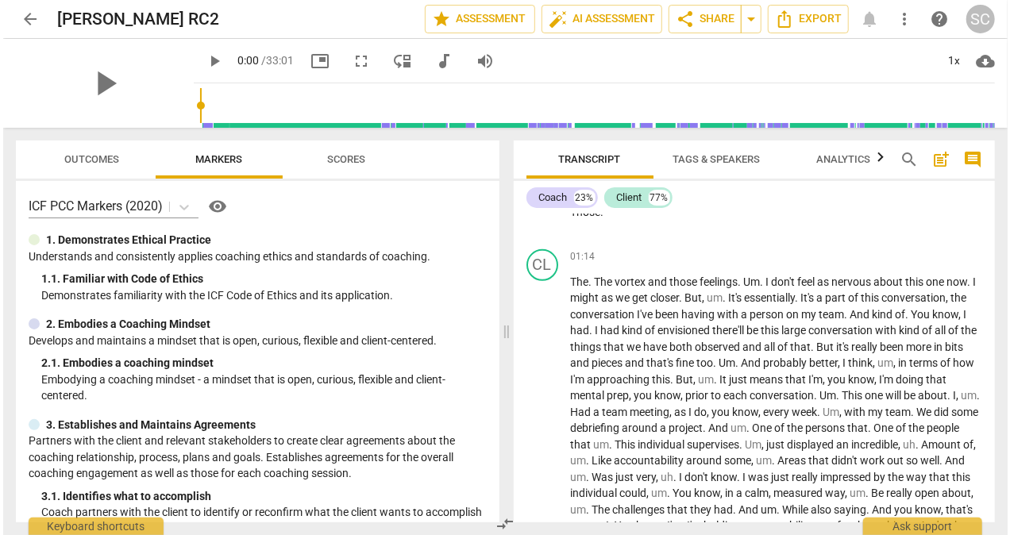
scroll to position [0, 0]
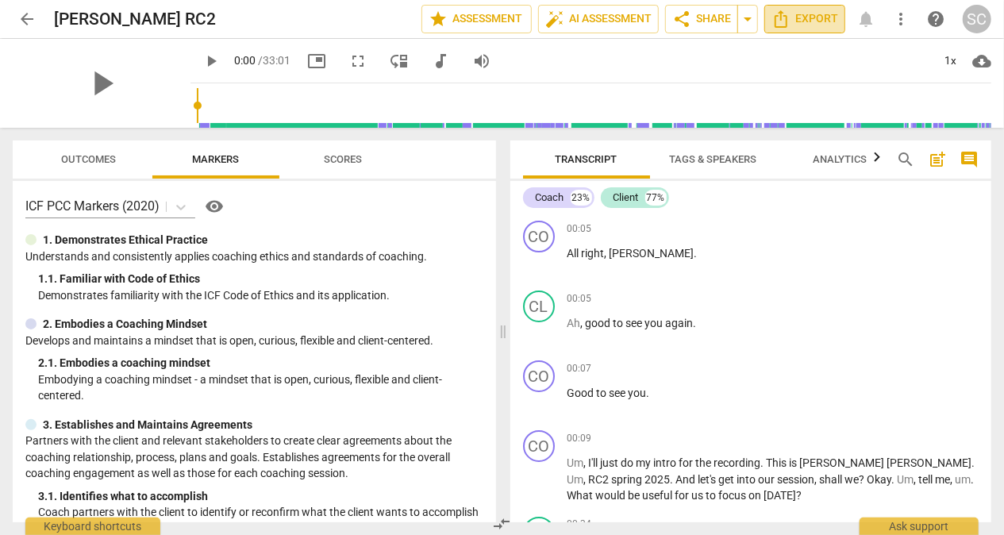
click at [783, 21] on icon "Export" at bounding box center [781, 18] width 13 height 17
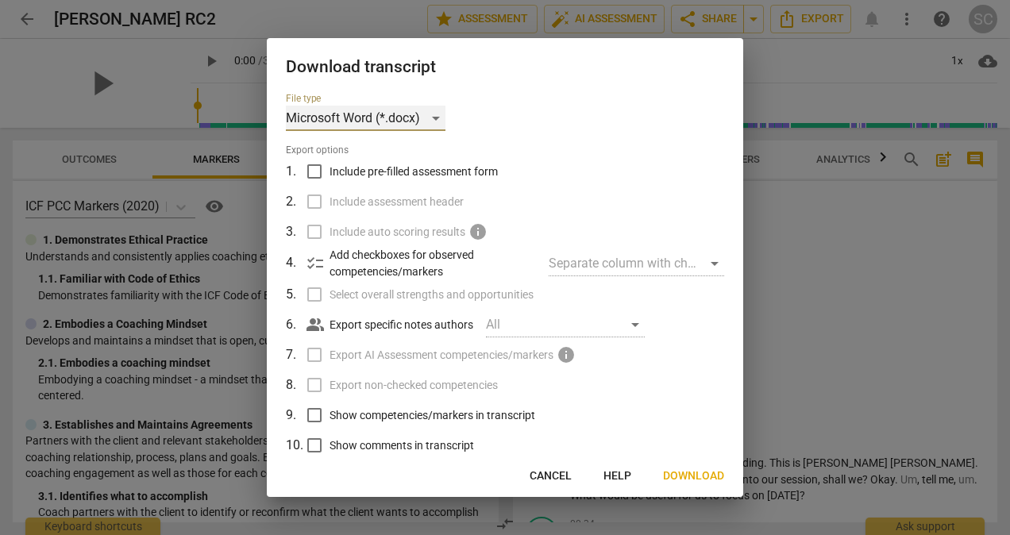
click at [435, 117] on div "Microsoft Word (*.docx)" at bounding box center [366, 118] width 160 height 25
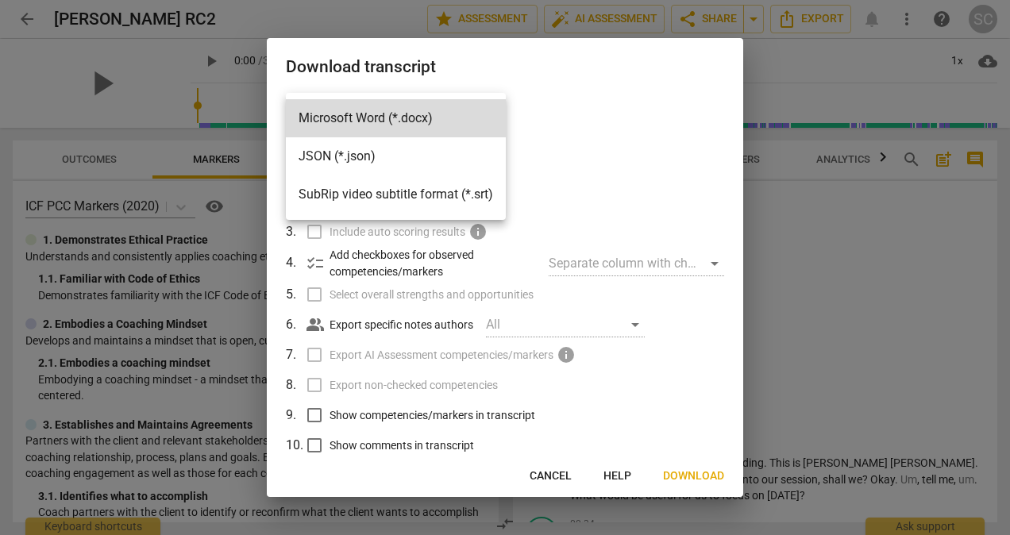
click at [339, 156] on li "JSON (*.json)" at bounding box center [396, 156] width 220 height 38
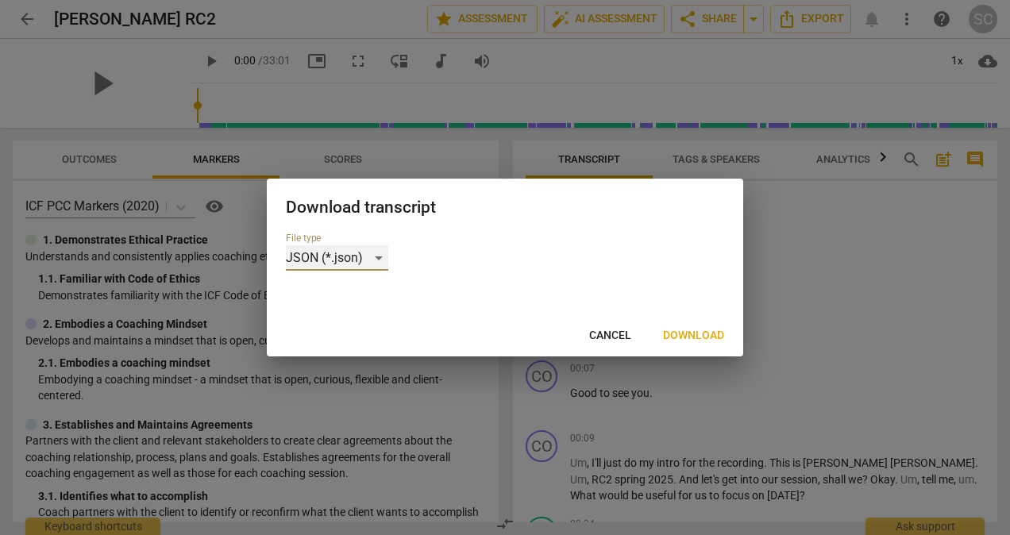
click at [380, 254] on div "JSON (*.json)" at bounding box center [337, 257] width 102 height 25
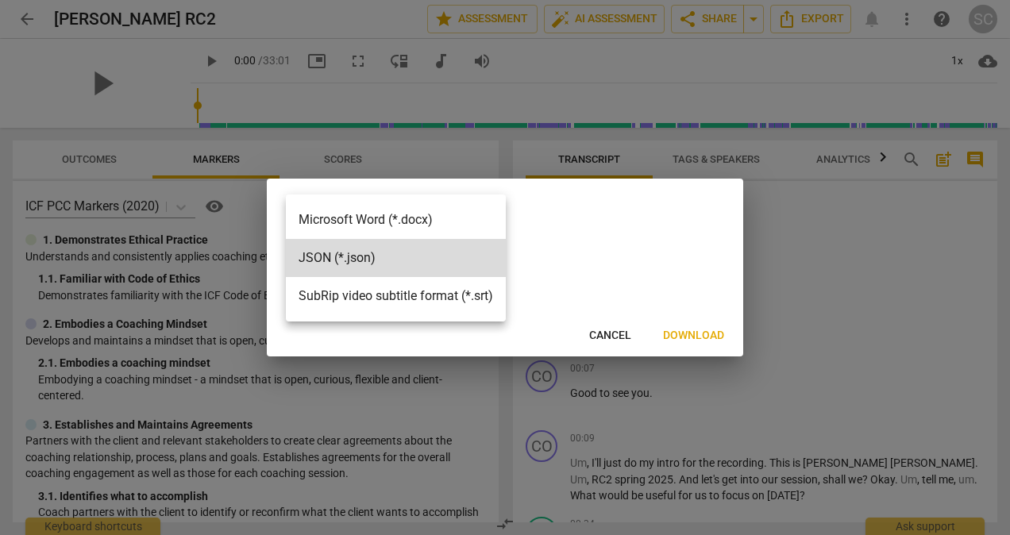
click at [596, 340] on div at bounding box center [505, 267] width 1010 height 535
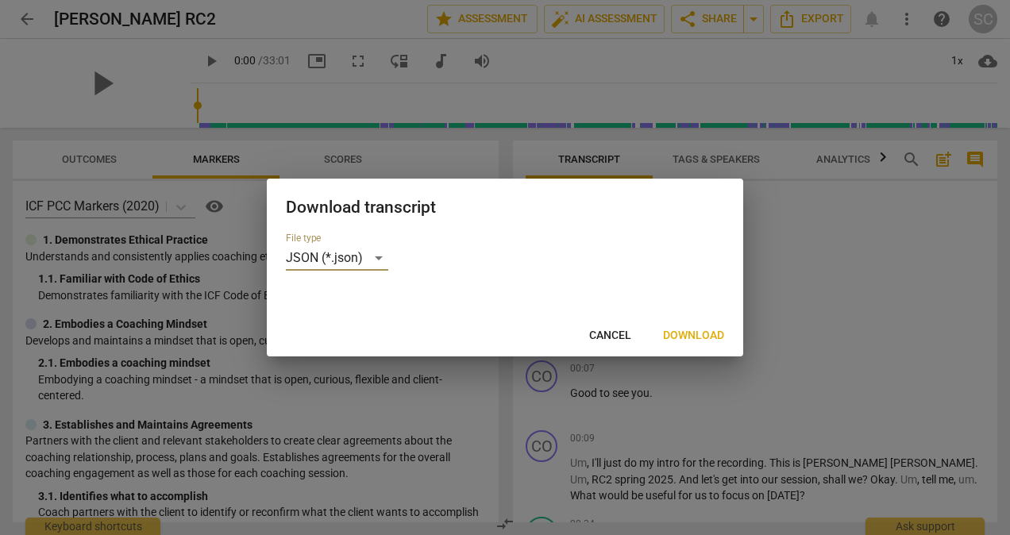
click at [606, 332] on span "Cancel" at bounding box center [610, 336] width 42 height 16
